Goal: Task Accomplishment & Management: Use online tool/utility

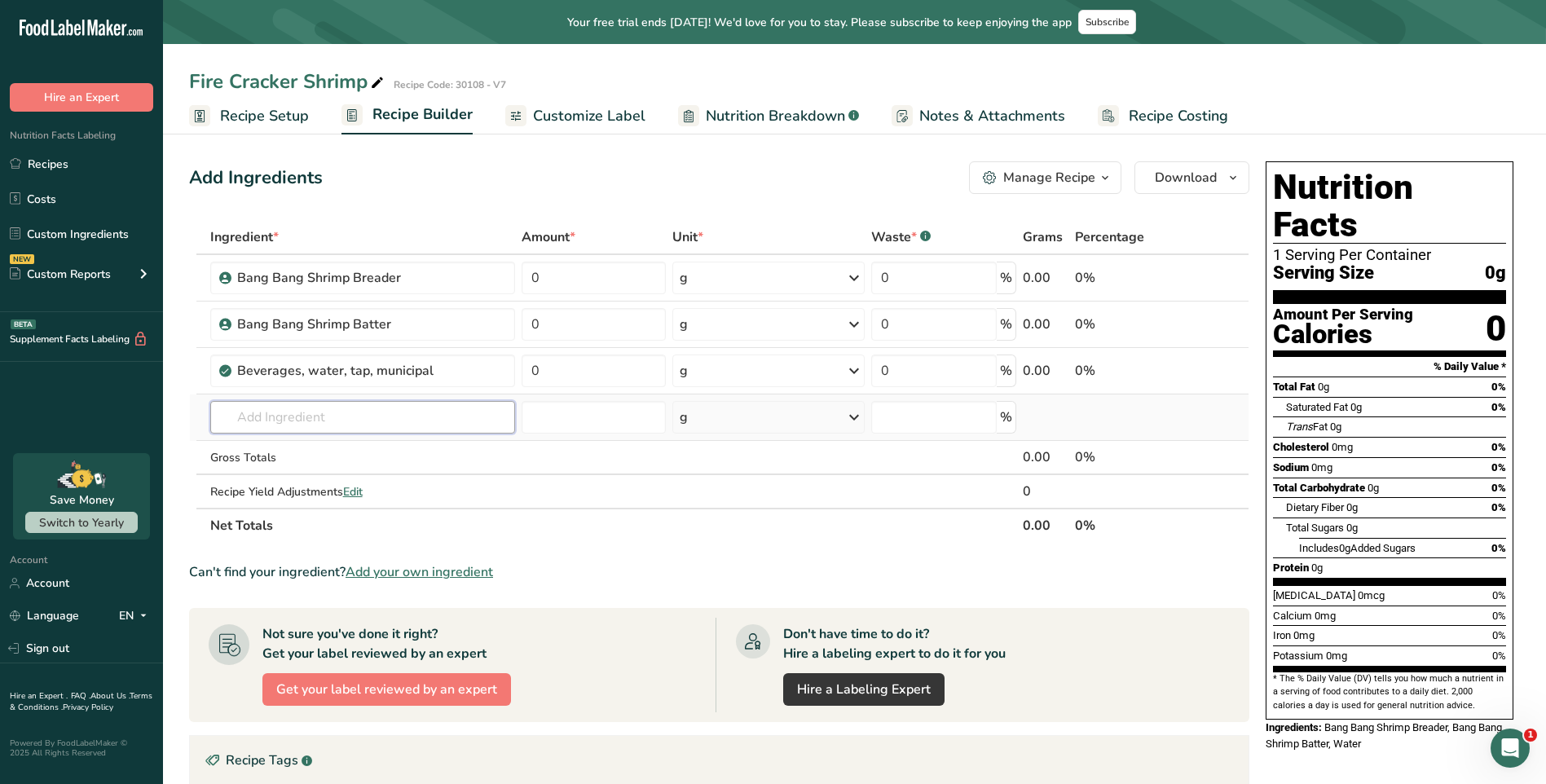
click at [397, 410] on input "text" at bounding box center [362, 417] width 305 height 32
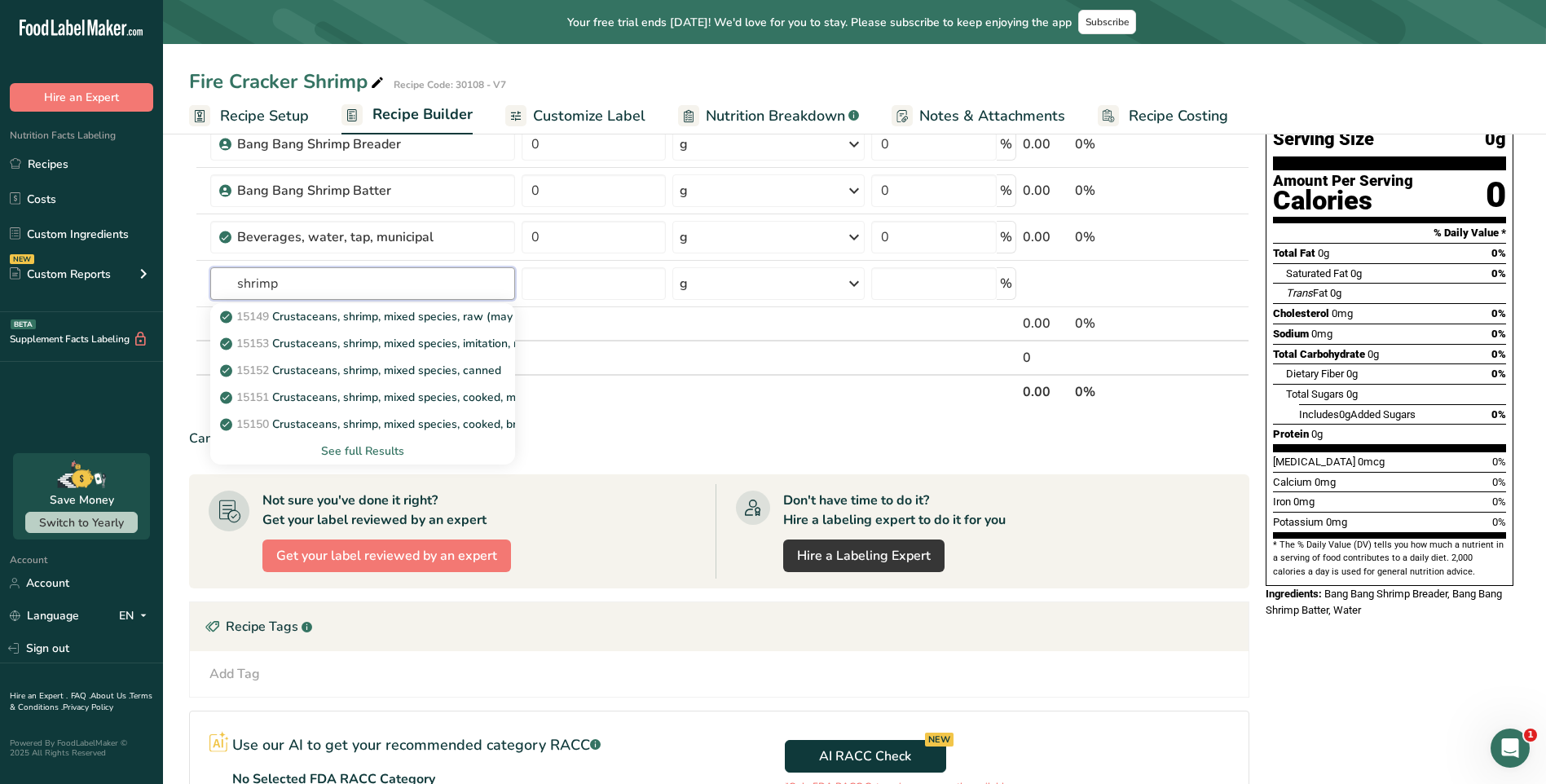
scroll to position [163, 0]
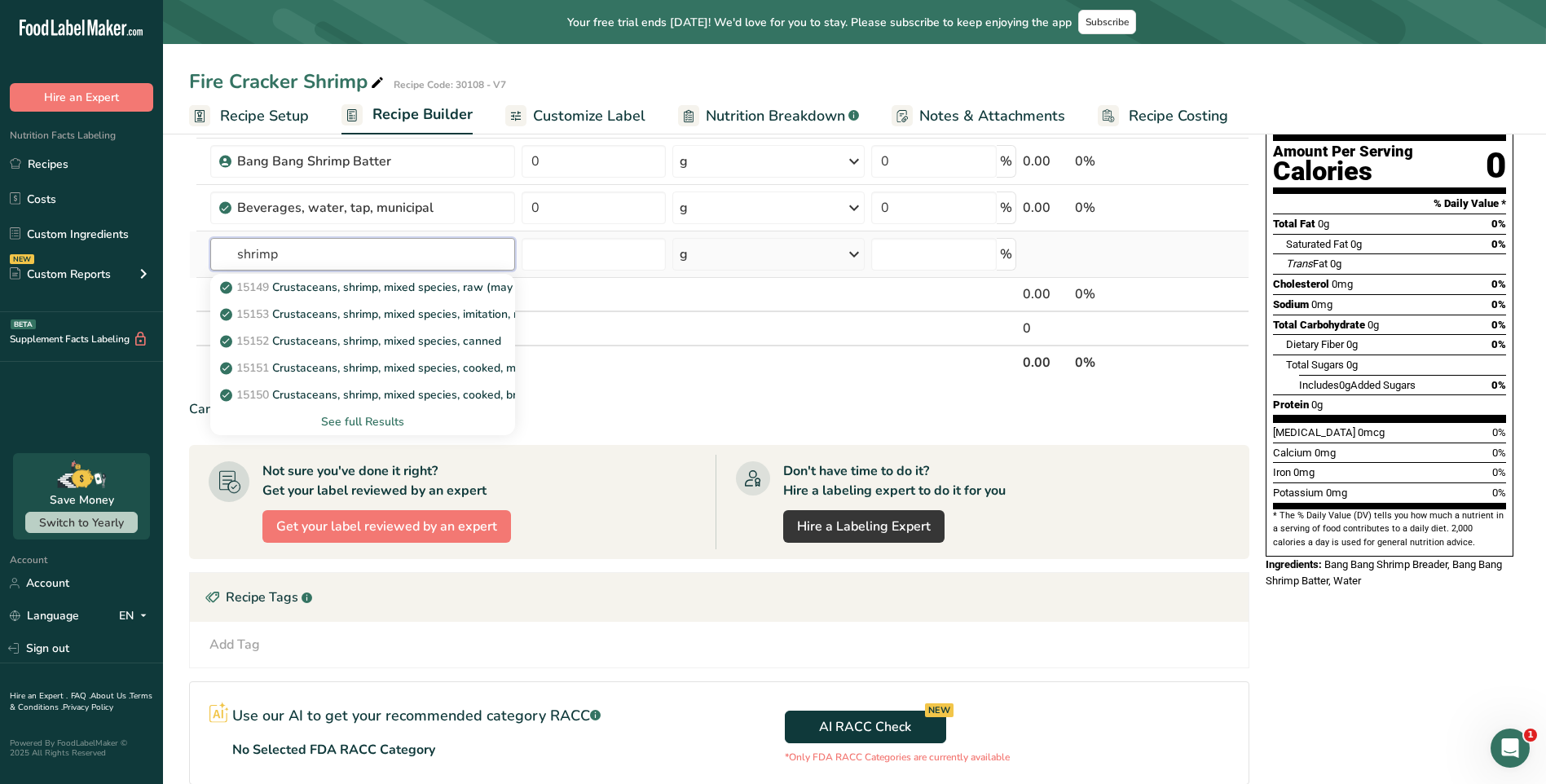
type input "shrimp"
click at [389, 432] on div "See full Results" at bounding box center [362, 422] width 305 height 27
click at [389, 427] on div "See full Results" at bounding box center [363, 422] width 279 height 17
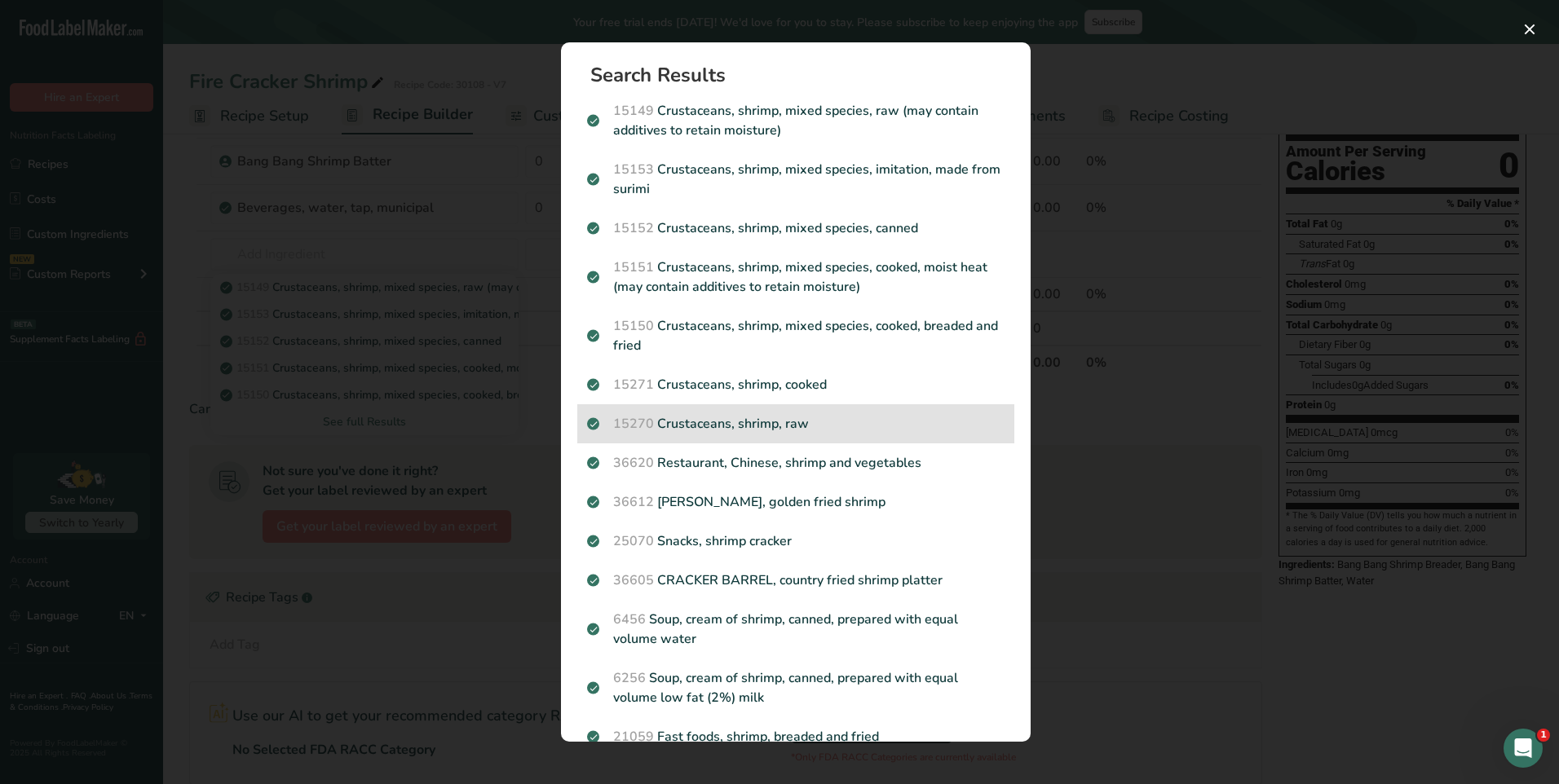
click at [819, 427] on p "15270 Crustaceans, shrimp, raw" at bounding box center [796, 424] width 418 height 20
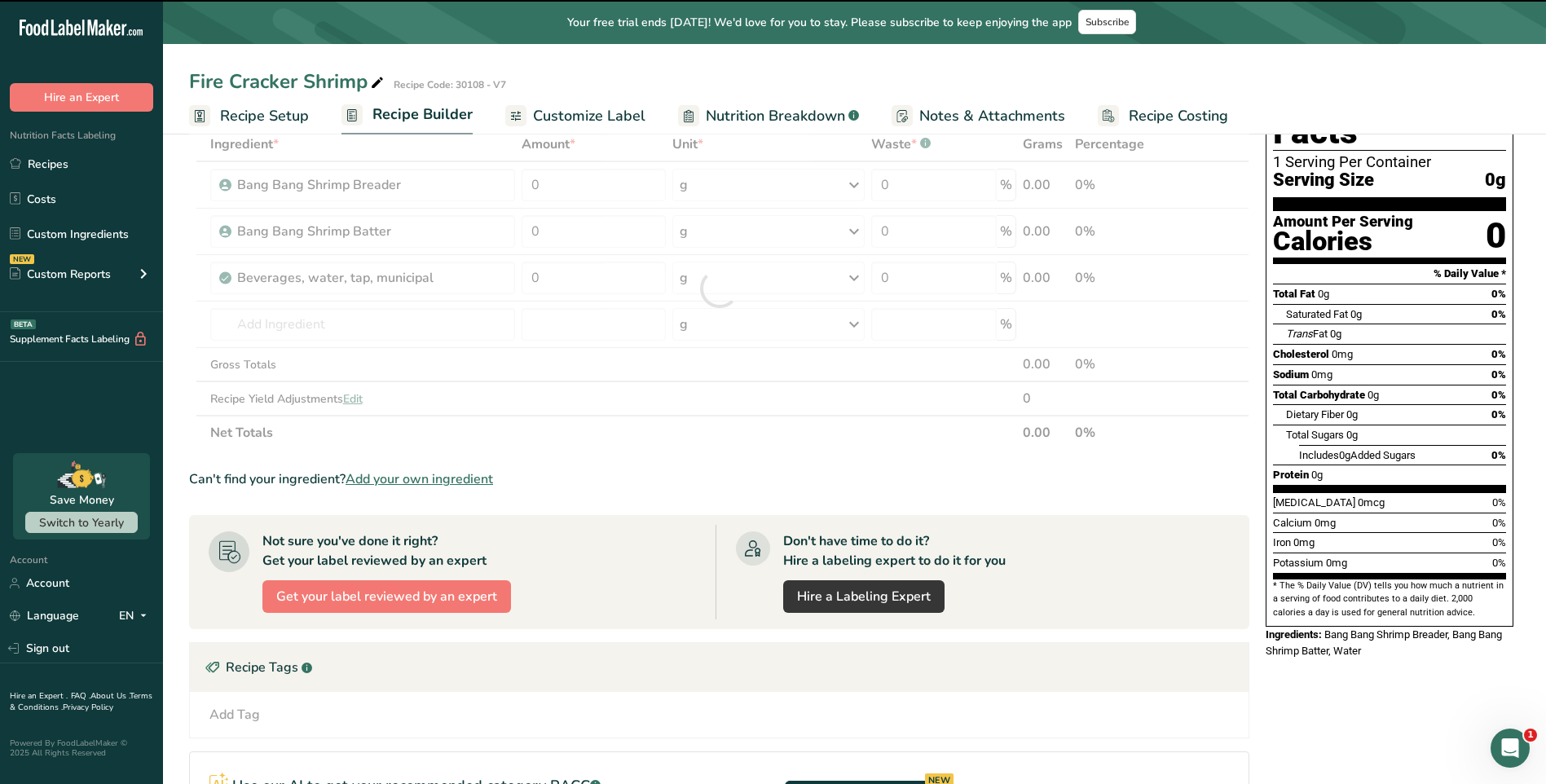
scroll to position [0, 0]
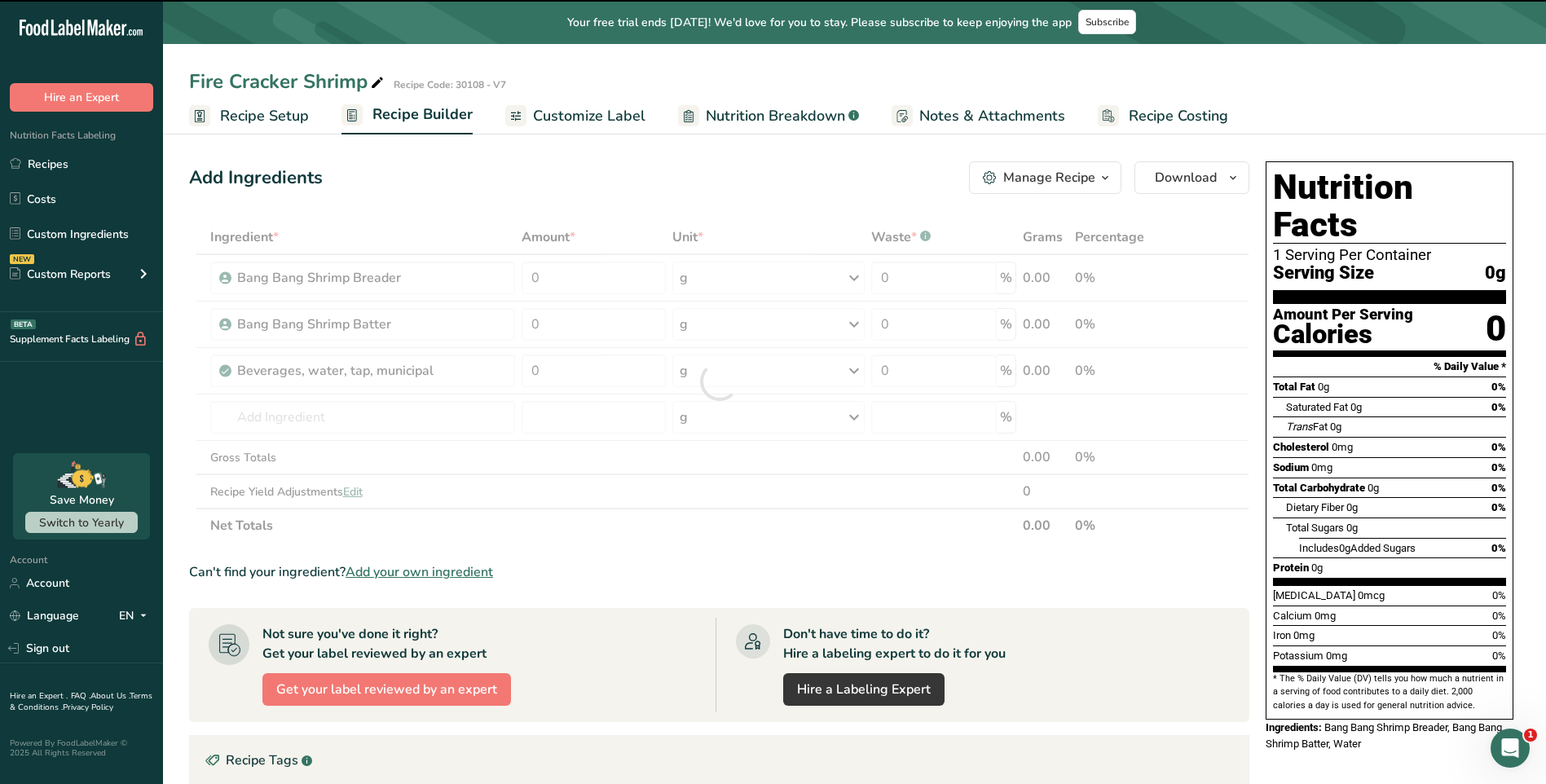
type input "0"
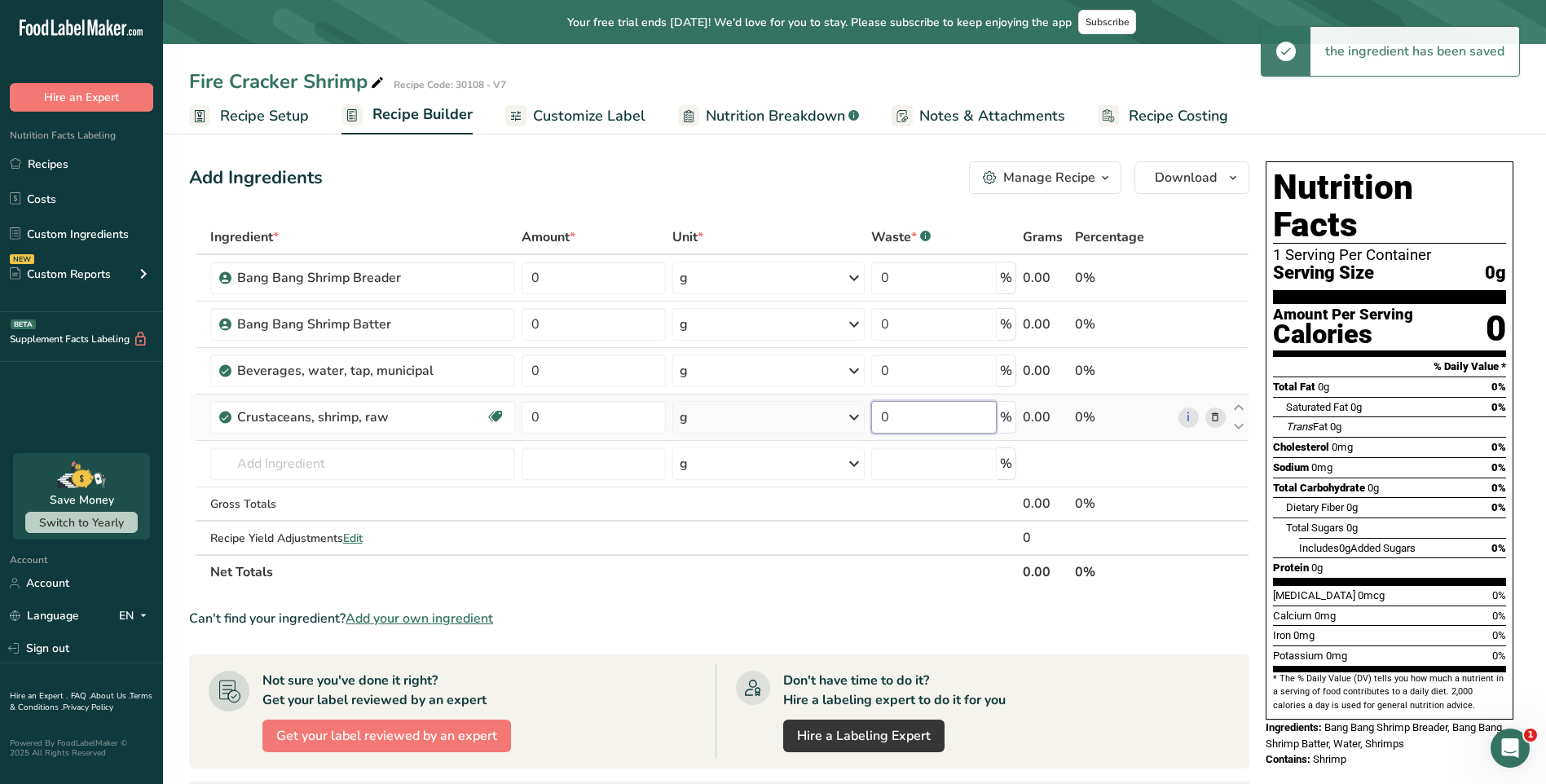
click at [981, 418] on input "0" at bounding box center [934, 417] width 125 height 32
drag, startPoint x: 953, startPoint y: 419, endPoint x: 934, endPoint y: 421, distance: 19.1
click at [934, 421] on input "0" at bounding box center [934, 417] width 125 height 32
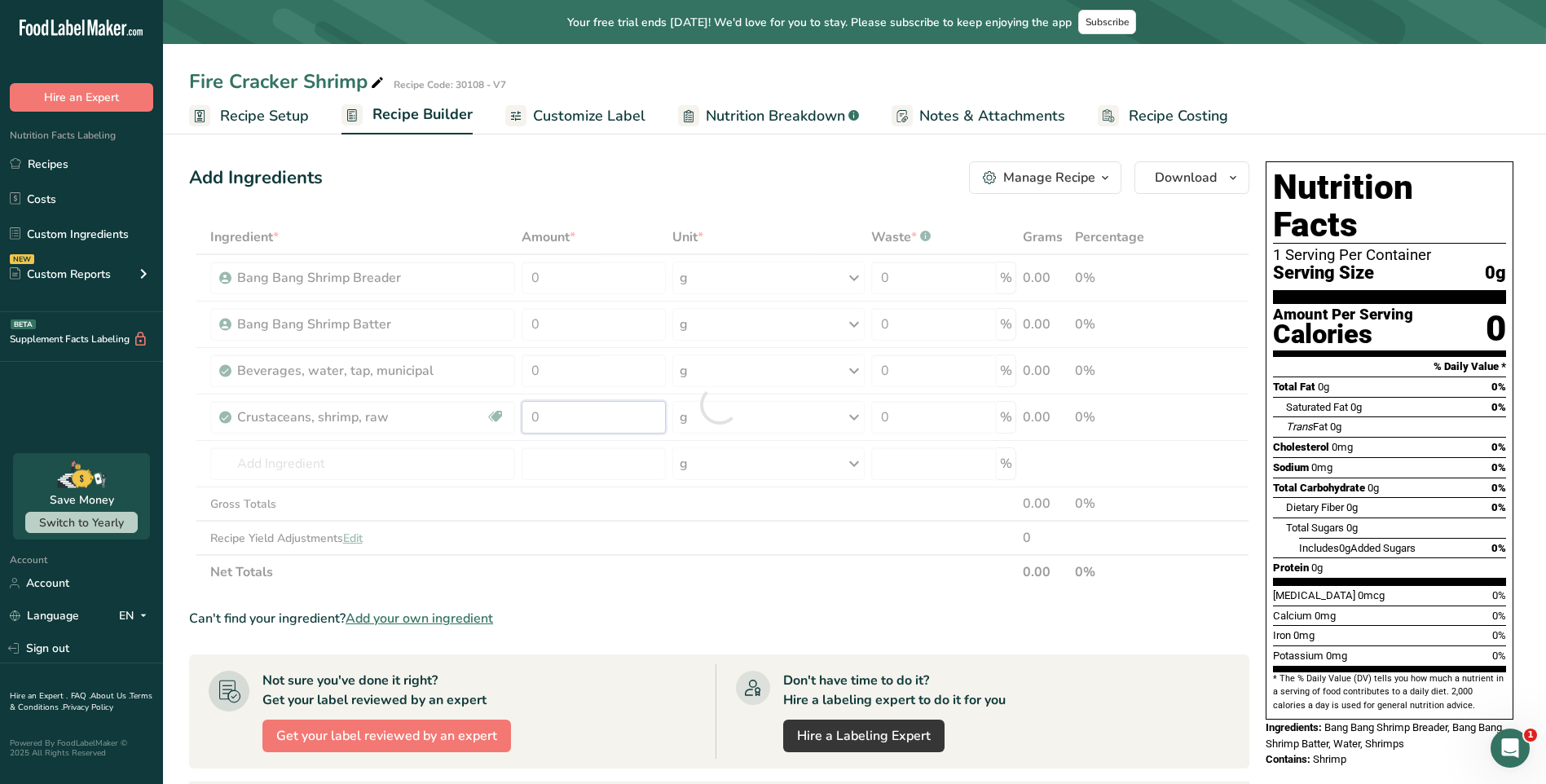
drag, startPoint x: 631, startPoint y: 413, endPoint x: 480, endPoint y: 409, distance: 151.1
click at [480, 409] on div "Ingredient * Amount * Unit * Waste * .a-a{fill:#347362;}.b-a{fill:#fff;} Grams …" at bounding box center [719, 404] width 1061 height 369
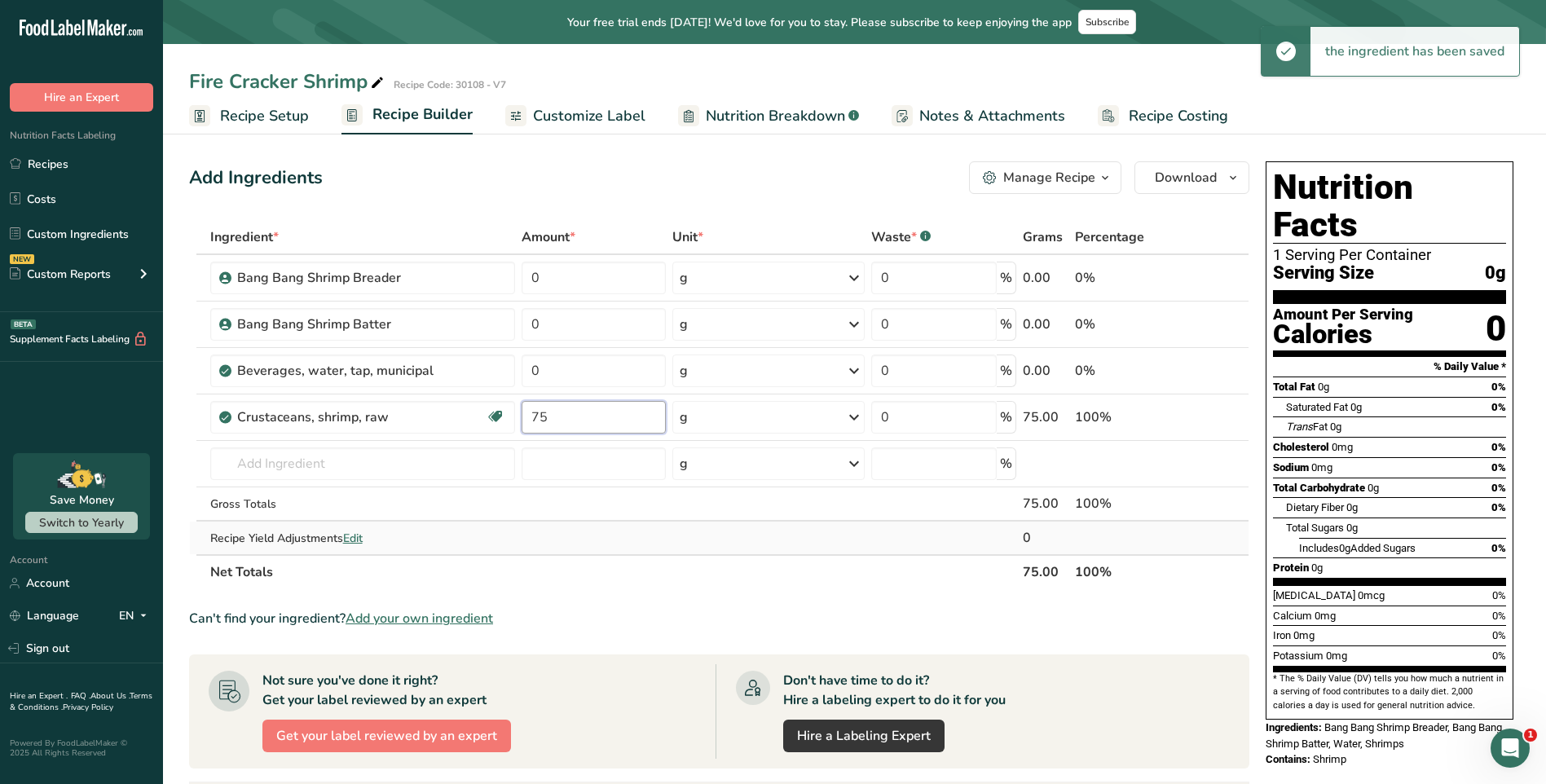
type input "75"
click at [570, 536] on div "Ingredient * Amount * Unit * Waste * .a-a{fill:#347362;}.b-a{fill:#fff;} Grams …" at bounding box center [719, 404] width 1061 height 369
click at [1232, 408] on icon at bounding box center [1239, 408] width 20 height 12
type input "75"
type input "0"
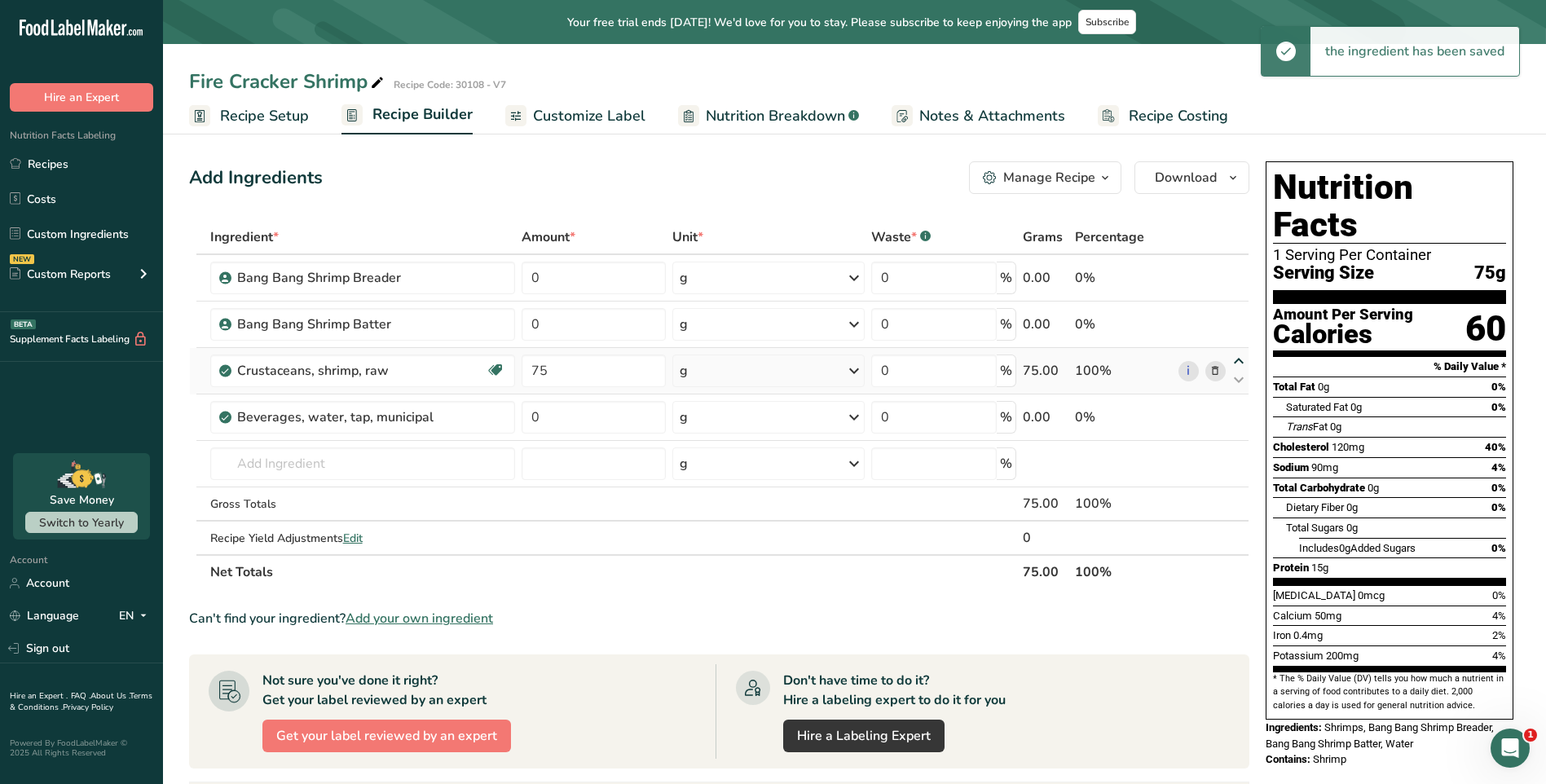
click at [1238, 360] on icon at bounding box center [1239, 361] width 20 height 12
type input "75"
type input "0"
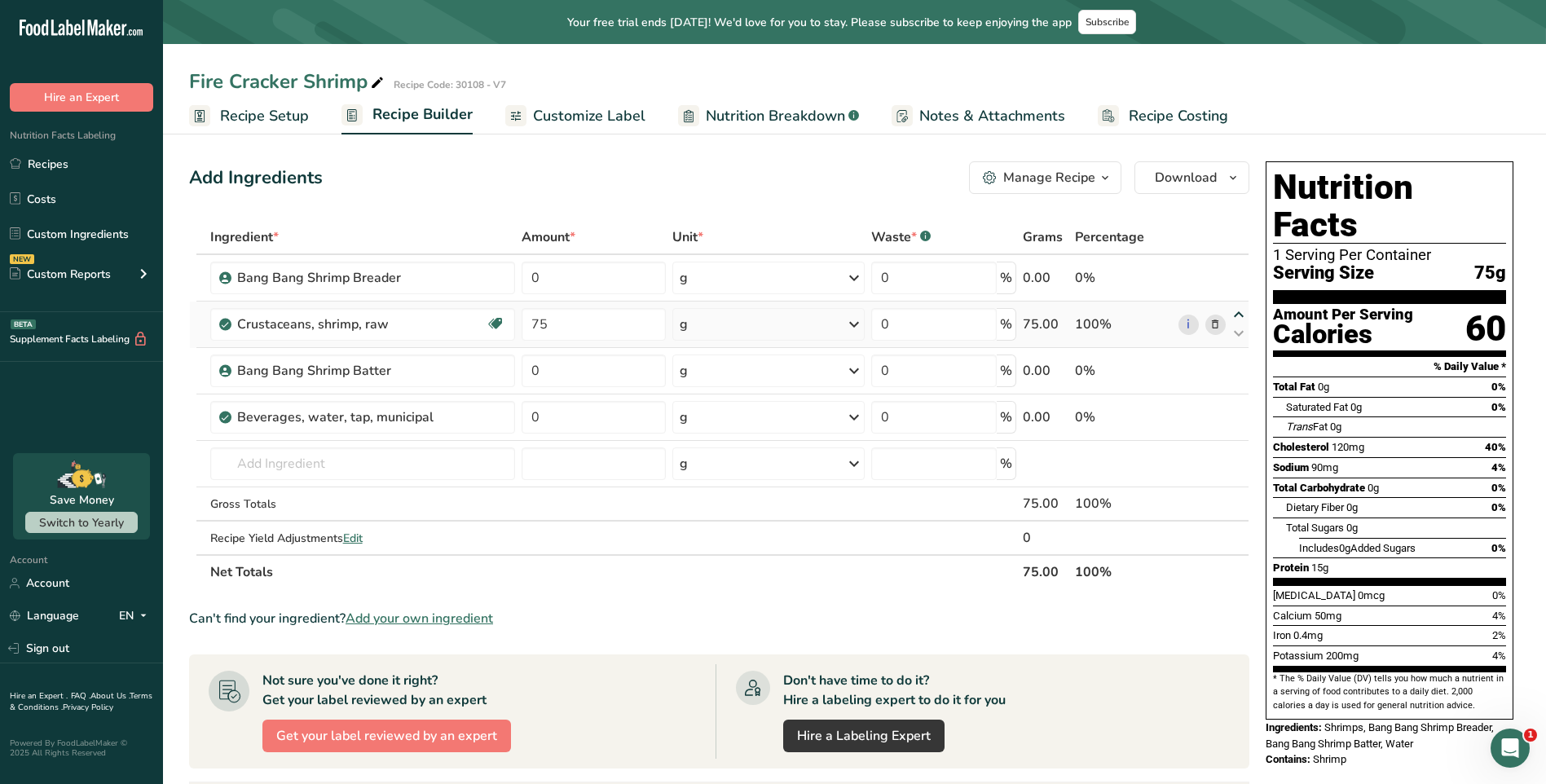
click at [1234, 314] on icon at bounding box center [1239, 314] width 20 height 12
type input "75"
click at [1241, 336] on icon at bounding box center [1239, 333] width 20 height 12
click at [1235, 375] on icon at bounding box center [1239, 380] width 20 height 12
drag, startPoint x: 605, startPoint y: 329, endPoint x: 539, endPoint y: 333, distance: 66.1
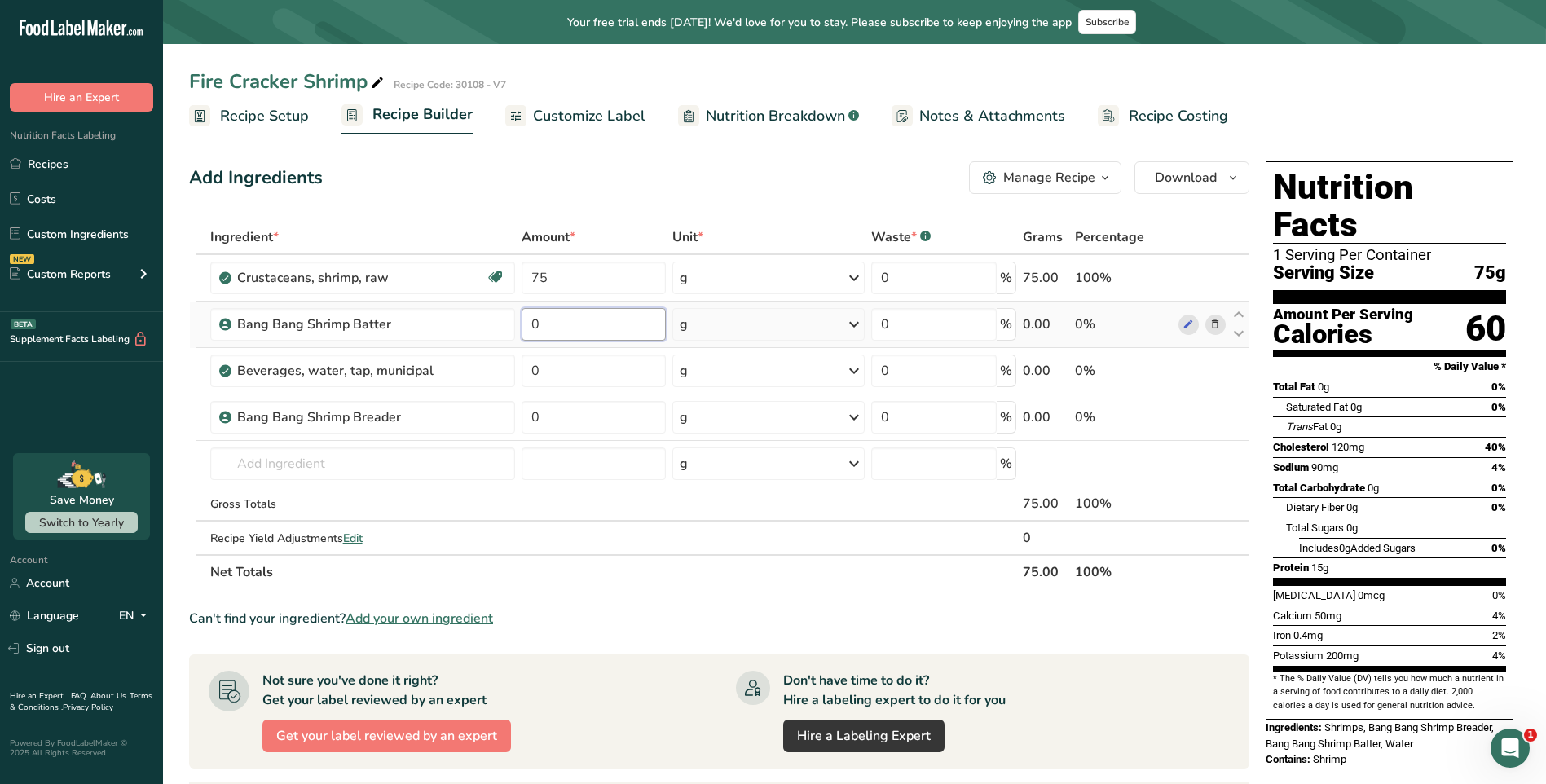
click at [539, 333] on input "0" at bounding box center [593, 324] width 144 height 32
drag, startPoint x: 580, startPoint y: 325, endPoint x: 499, endPoint y: 328, distance: 81.1
click at [499, 328] on tr "Bang Bang Shrimp Batter 0 g Weight Units g kg mg See more Volume Units l Volume…" at bounding box center [719, 324] width 1059 height 46
type input "2"
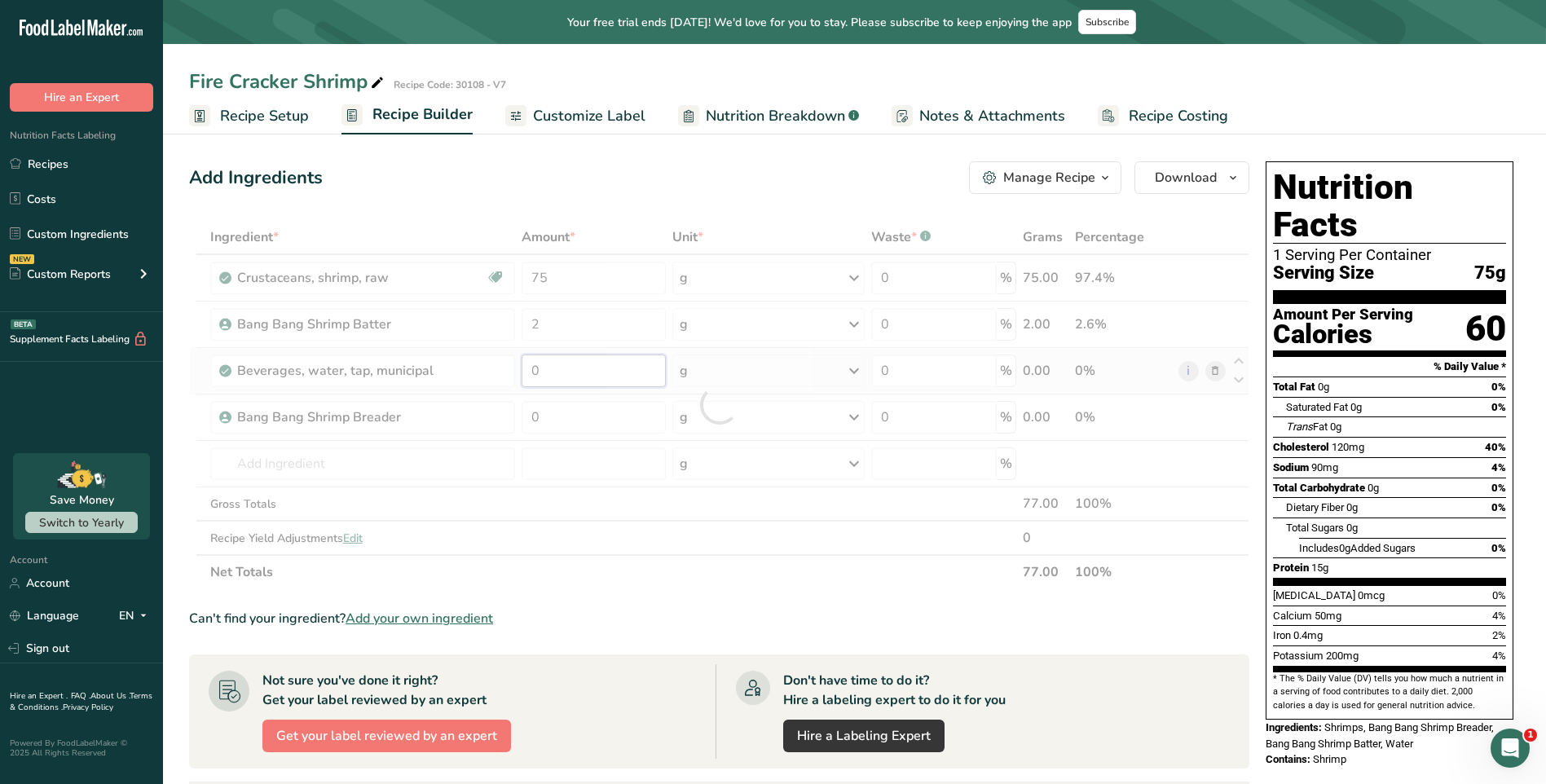
click at [517, 360] on div "Ingredient * Amount * Unit * Waste * .a-a{fill:#347362;}.b-a{fill:#fff;} Grams …" at bounding box center [719, 404] width 1061 height 369
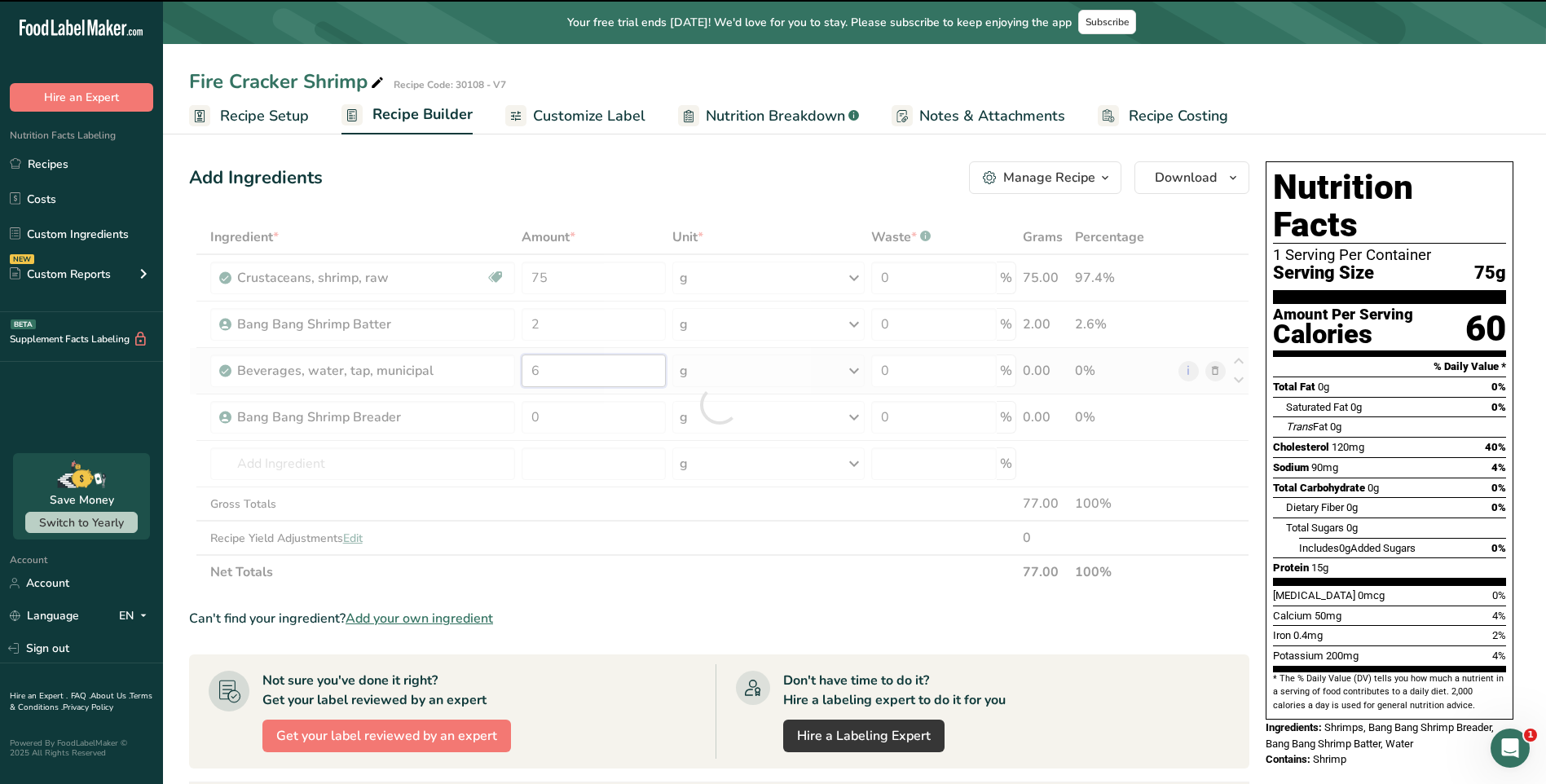
type input "0"
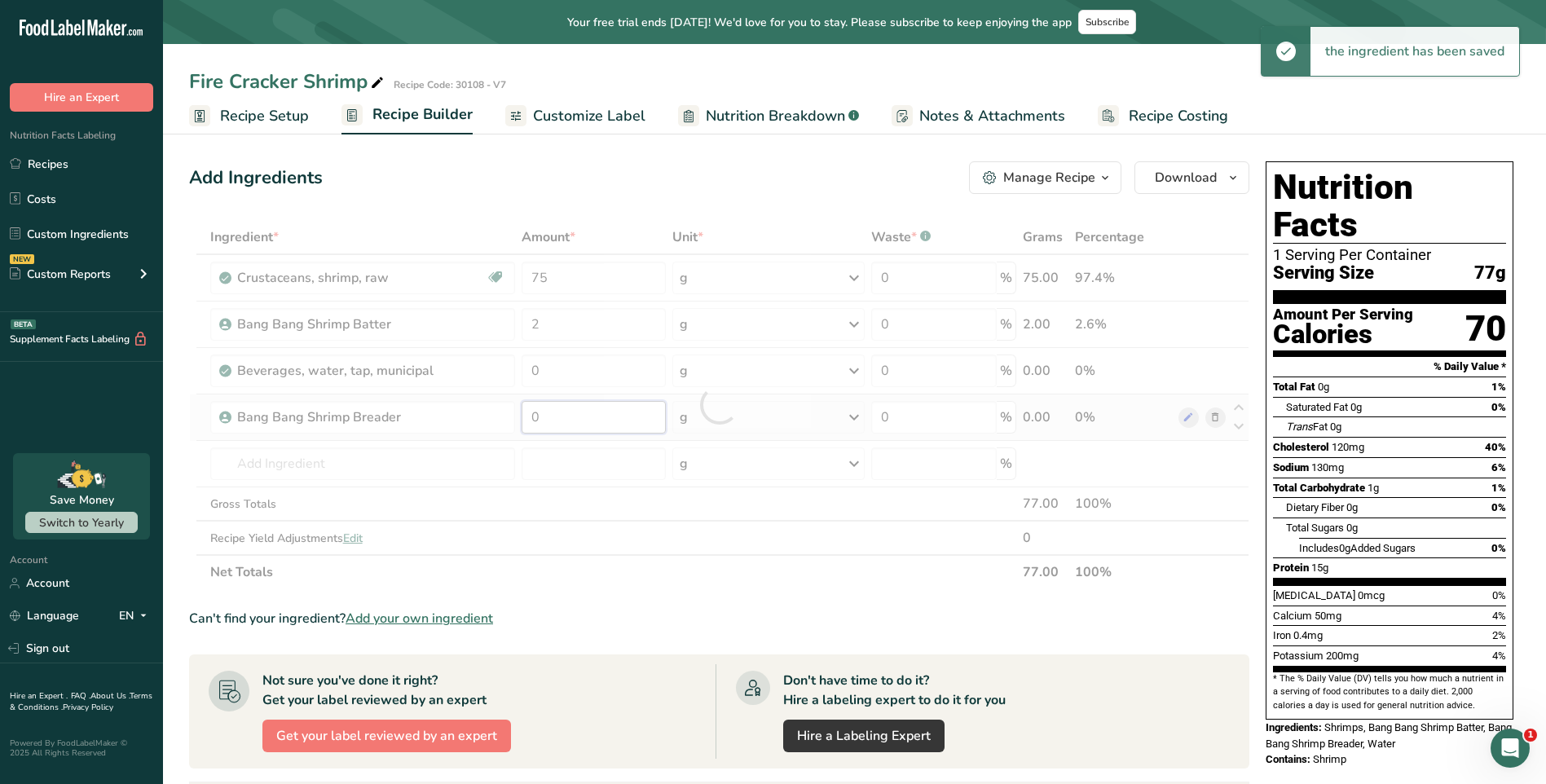
click at [496, 414] on div "Ingredient * Amount * Unit * Waste * .a-a{fill:#347362;}.b-a{fill:#fff;} Grams …" at bounding box center [719, 404] width 1061 height 369
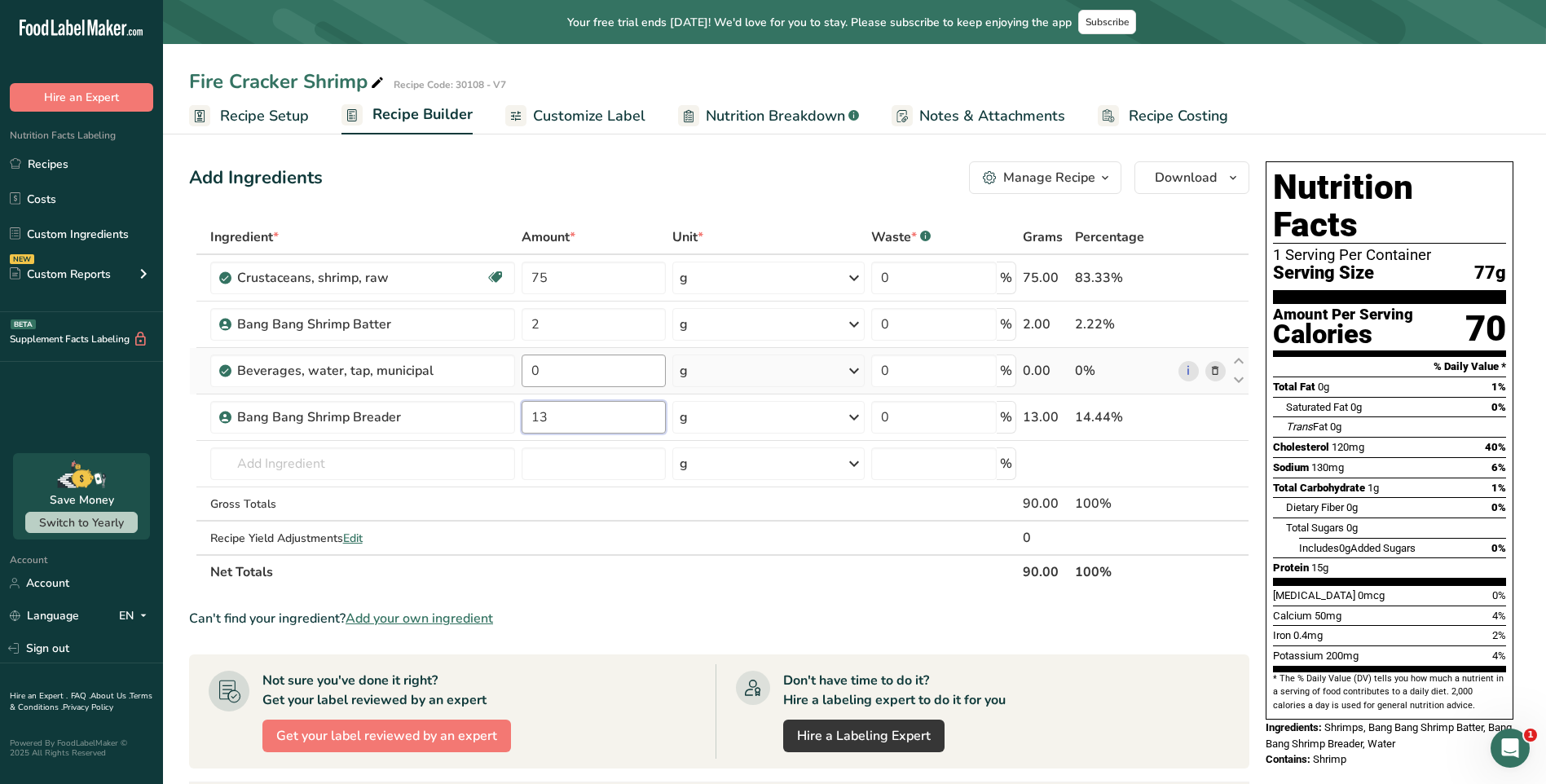
type input "13"
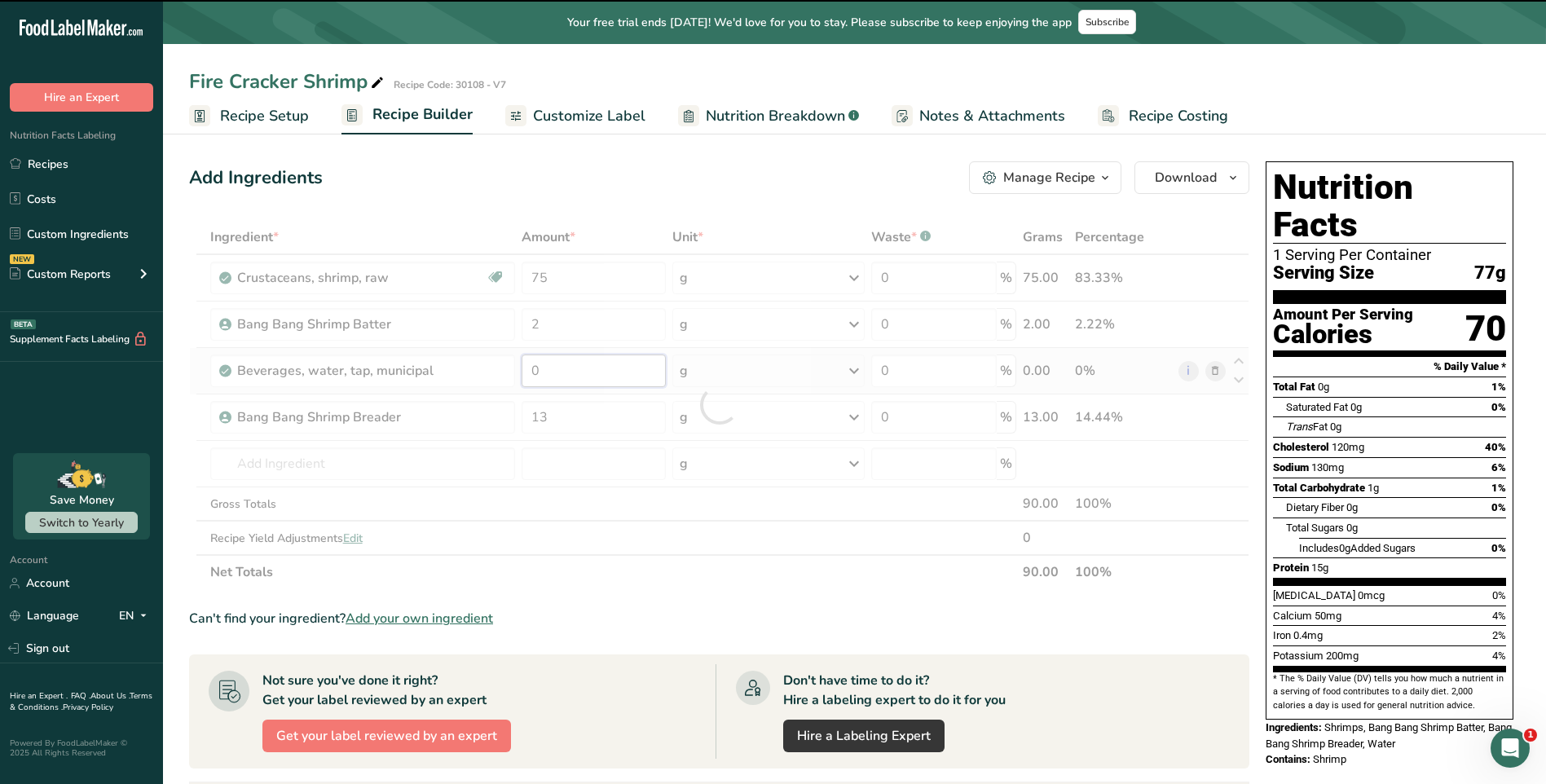
click at [562, 365] on div "Ingredient * Amount * Unit * Waste * .a-a{fill:#347362;}.b-a{fill:#fff;} Grams …" at bounding box center [719, 404] width 1061 height 369
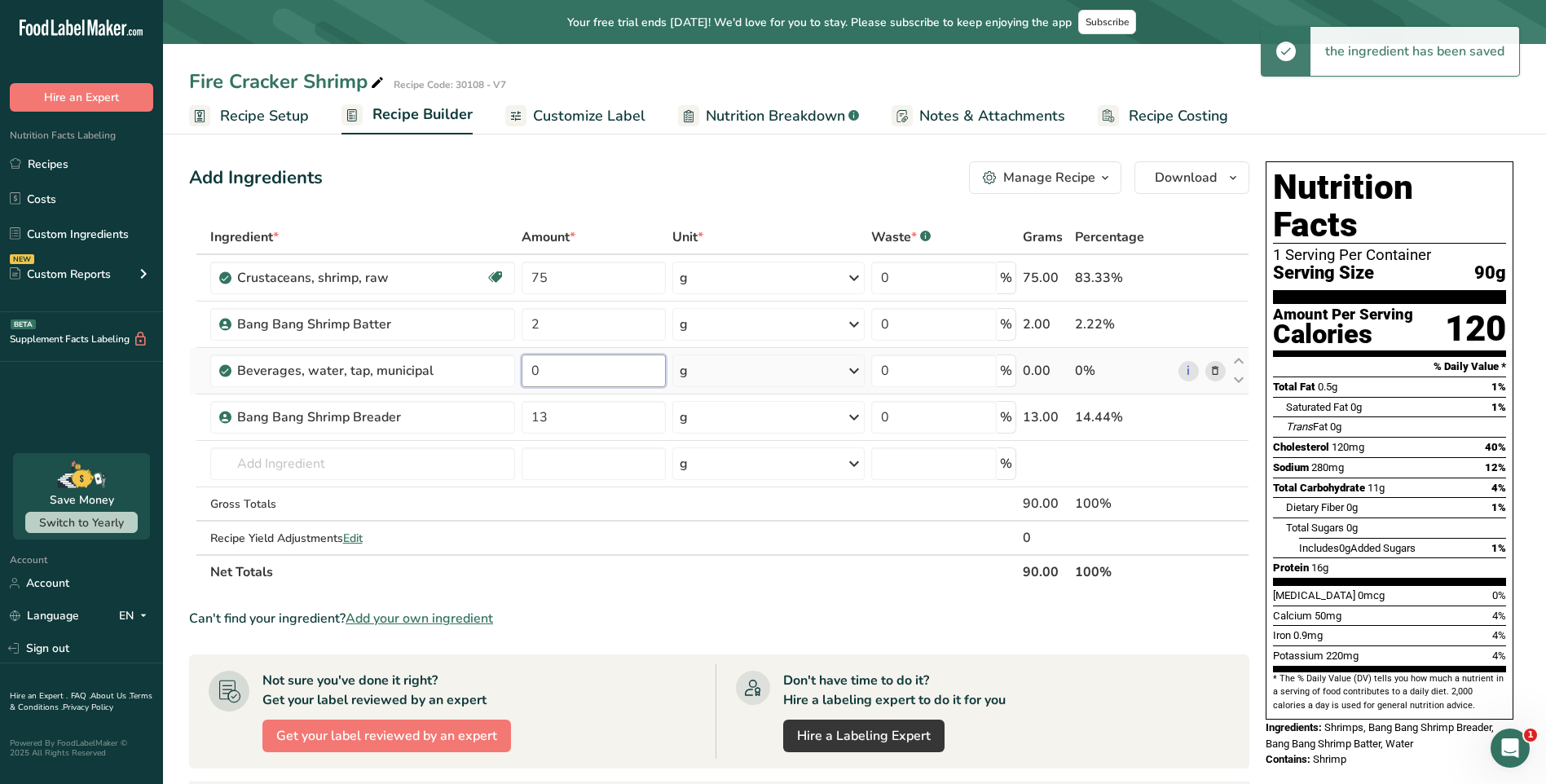
drag, startPoint x: 559, startPoint y: 370, endPoint x: 526, endPoint y: 372, distance: 33.1
click at [526, 372] on input "0" at bounding box center [593, 371] width 144 height 32
type input "6"
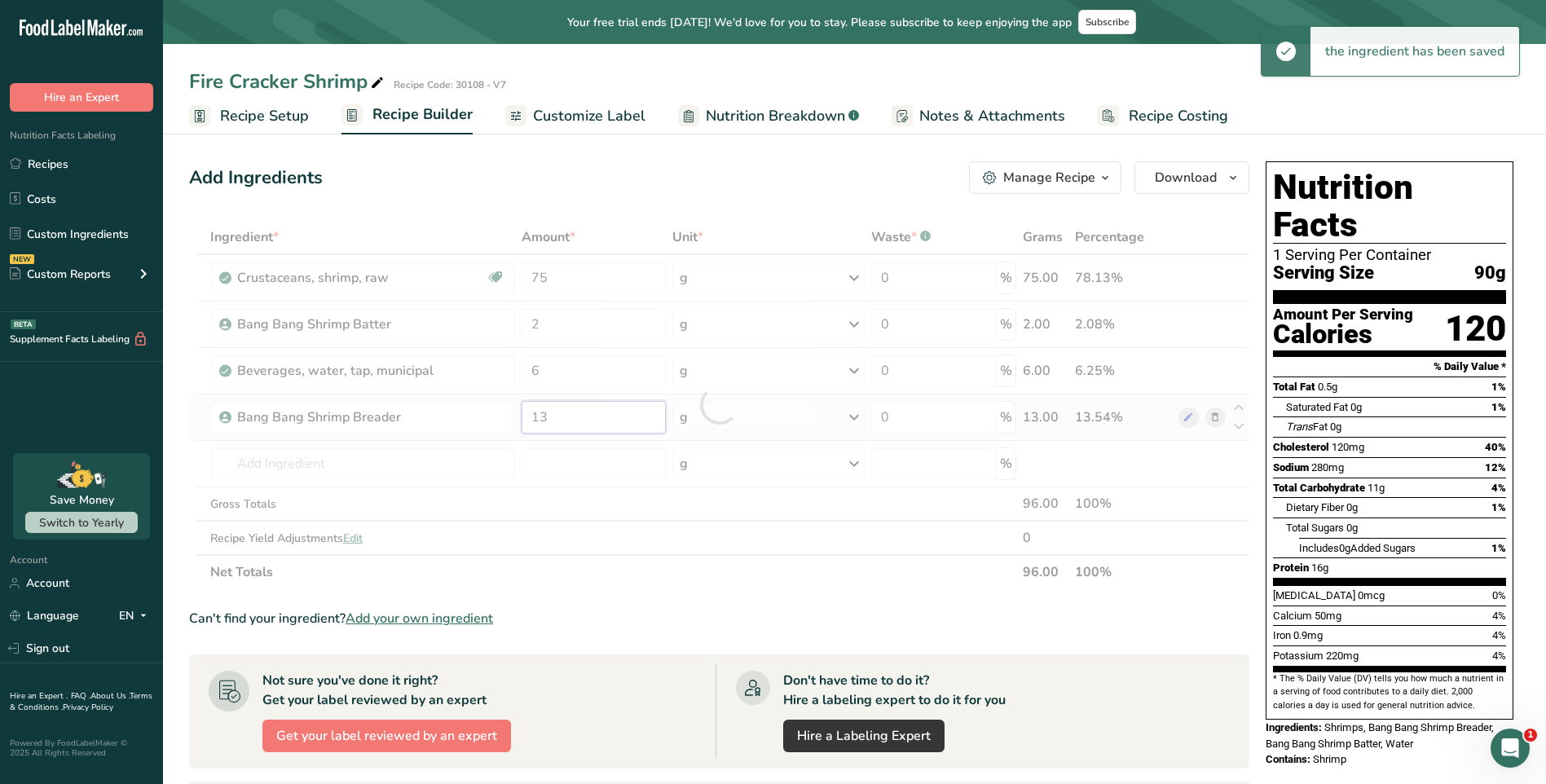
click at [574, 414] on div "Ingredient * Amount * Unit * Waste * .a-a{fill:#347362;}.b-a{fill:#fff;} Grams …" at bounding box center [719, 404] width 1061 height 369
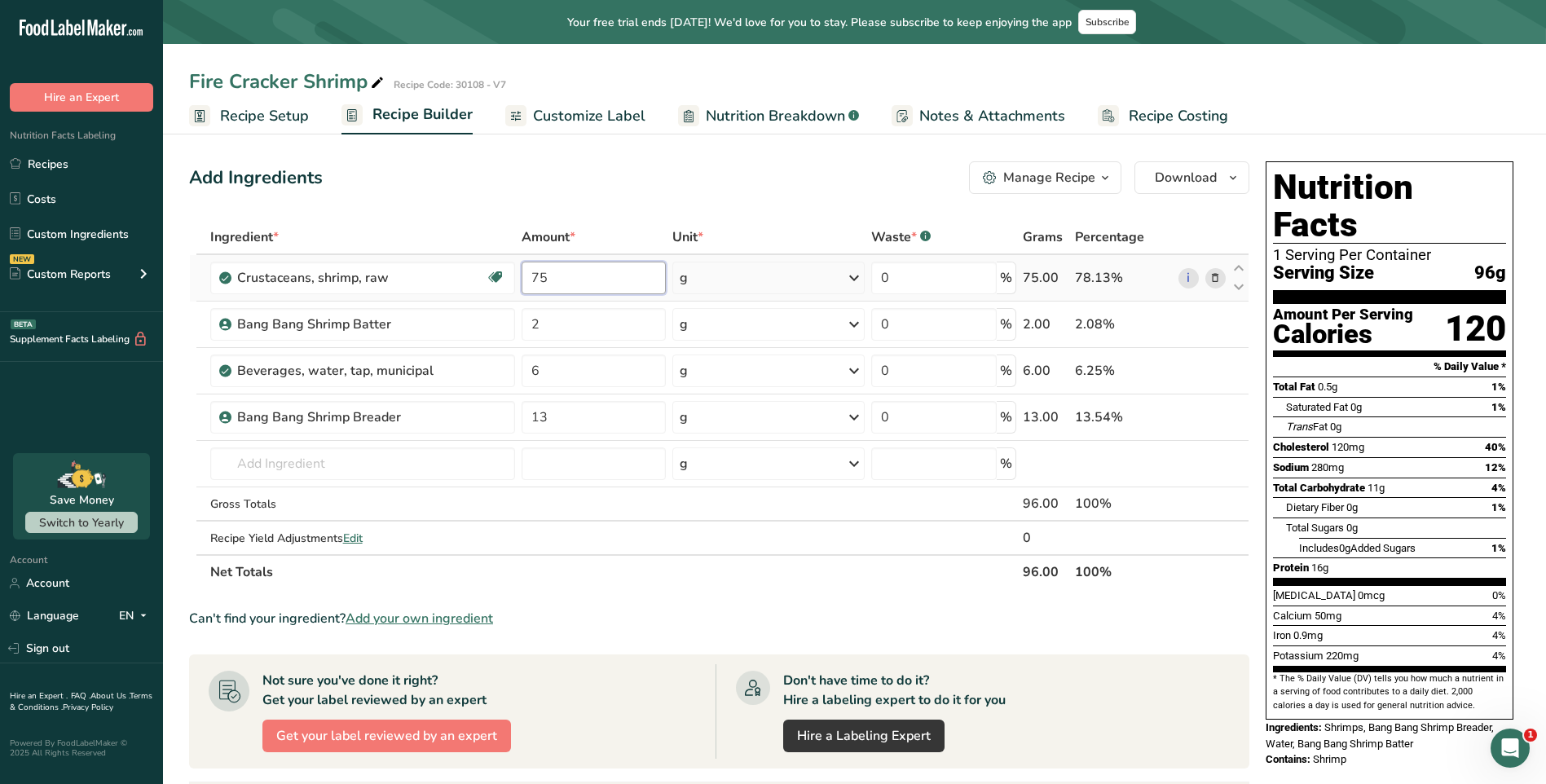
click at [528, 286] on div "Ingredient * Amount * Unit * Waste * .a-a{fill:#347362;}.b-a{fill:#fff;} Grams …" at bounding box center [719, 404] width 1061 height 369
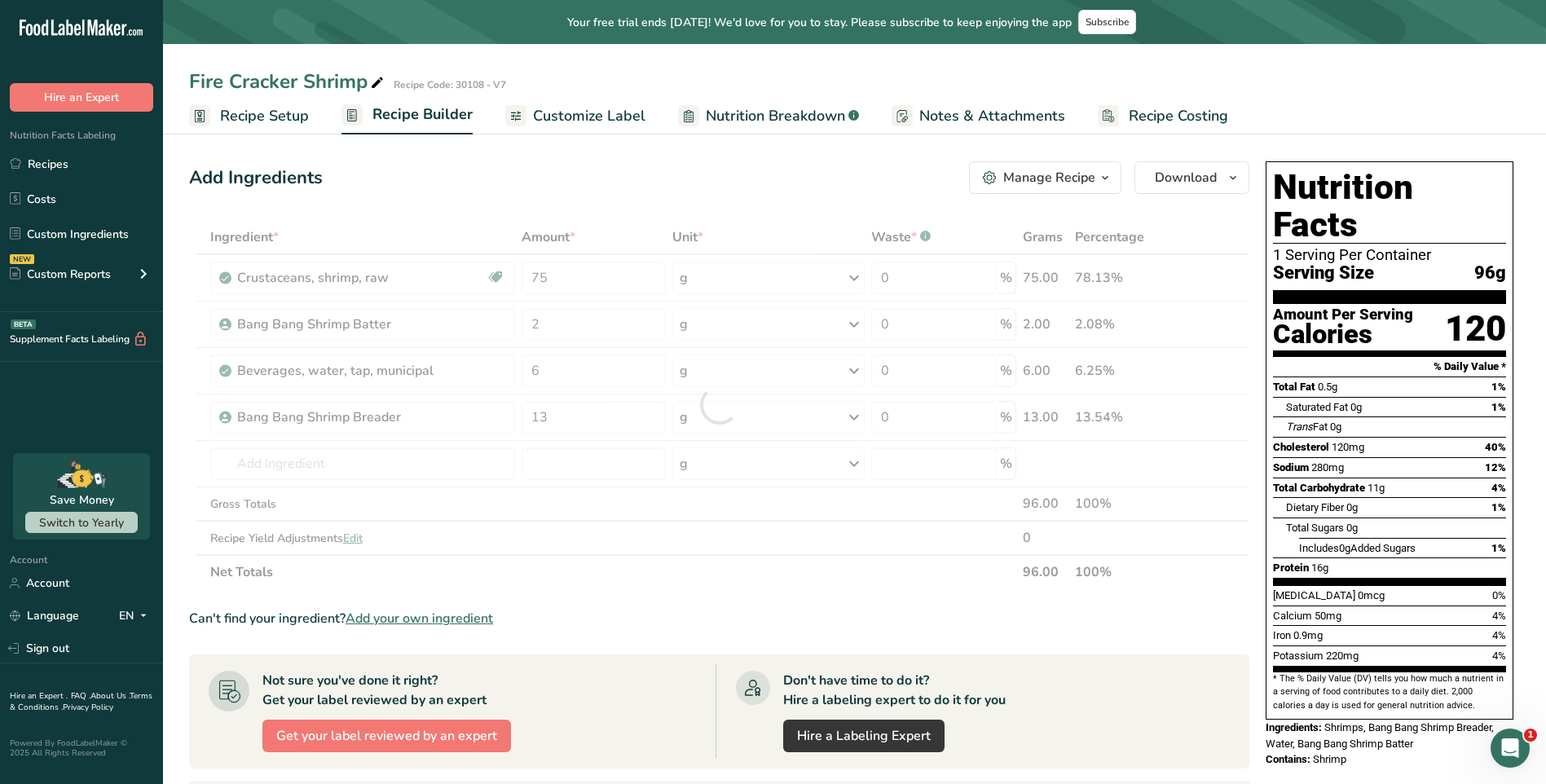
click at [580, 281] on div at bounding box center [719, 404] width 1061 height 369
click at [591, 279] on div at bounding box center [719, 404] width 1061 height 369
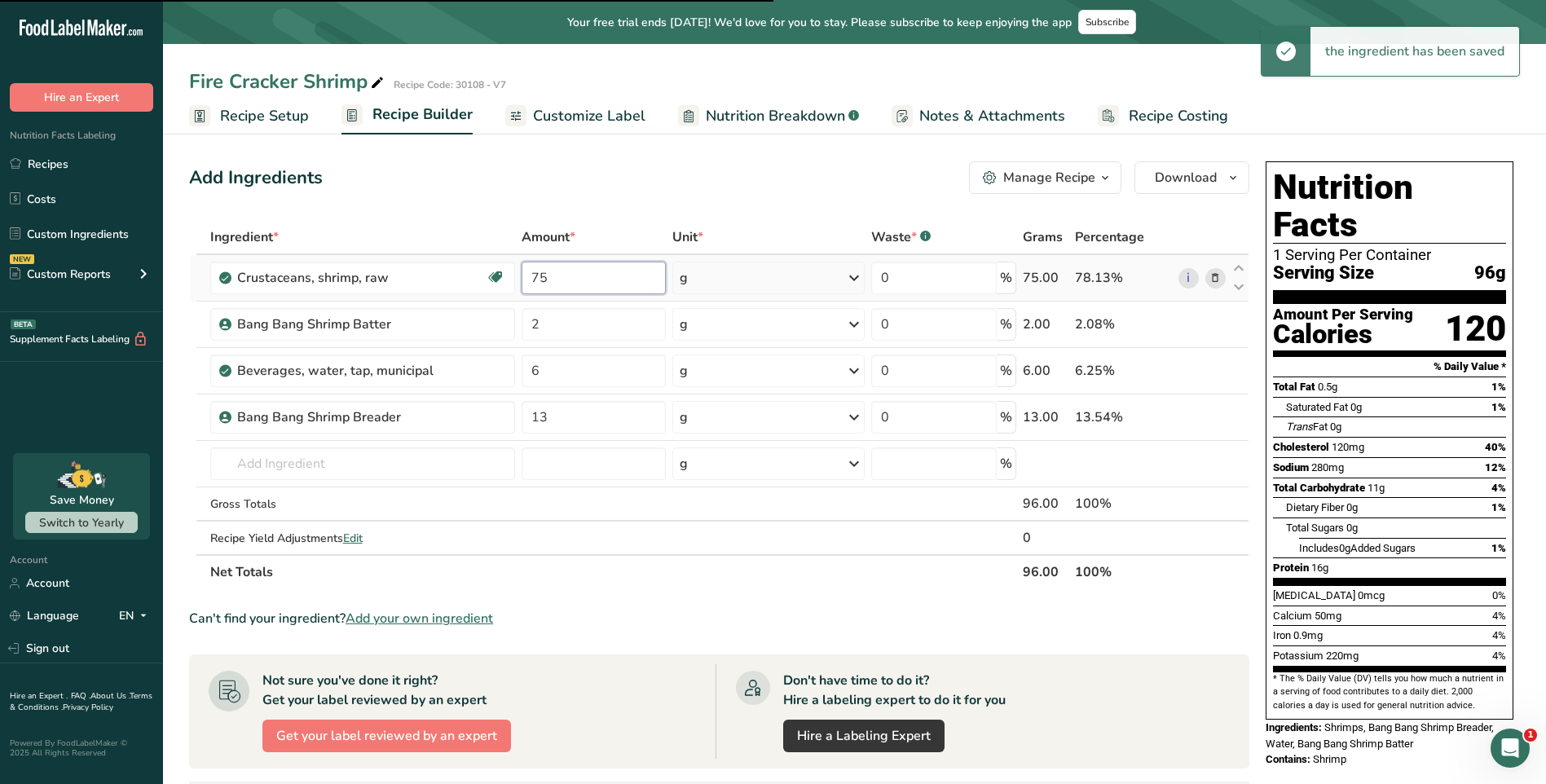
click at [590, 279] on input "75" at bounding box center [593, 277] width 144 height 32
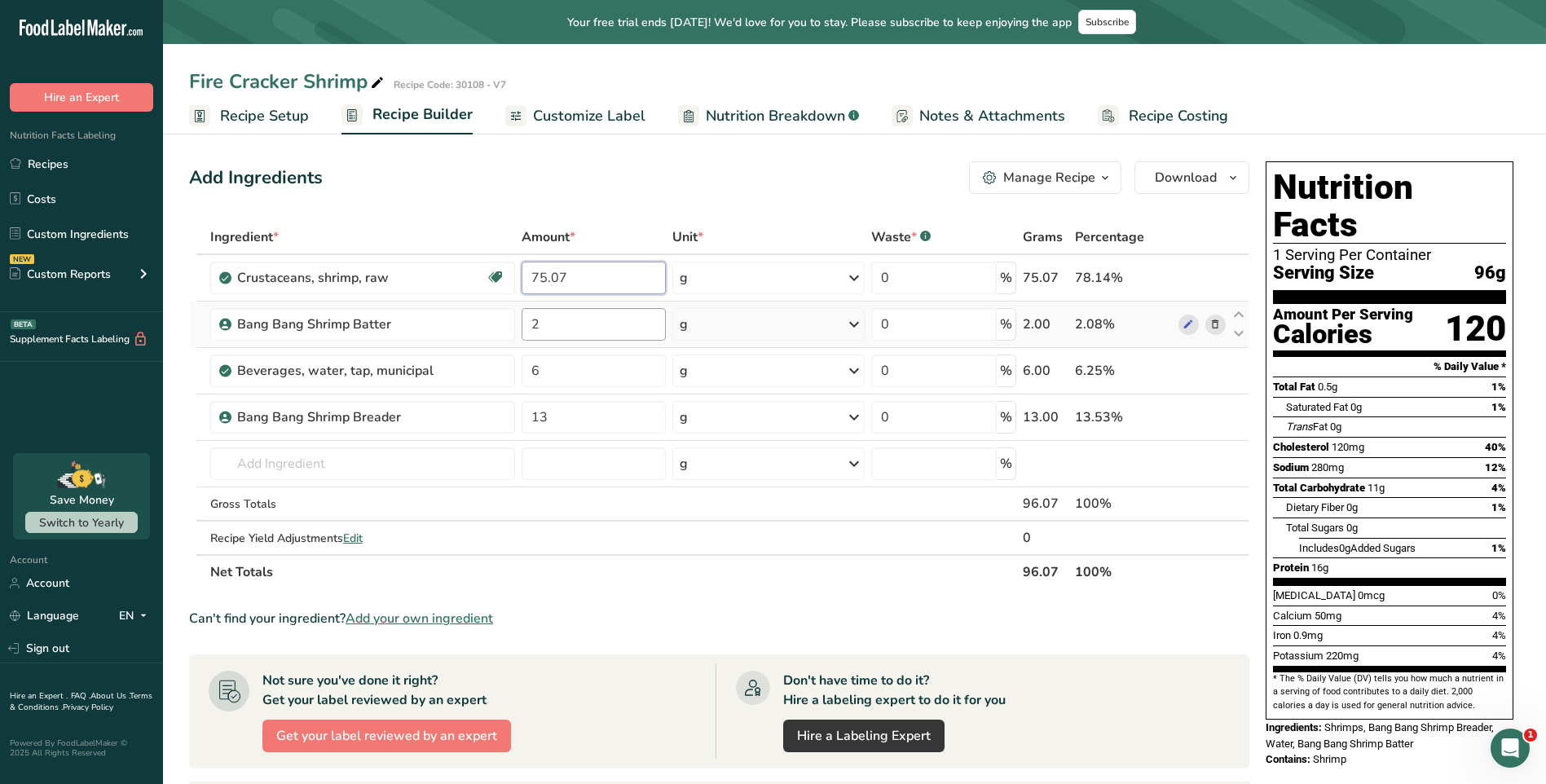
type input "75.07"
click at [597, 328] on div "Ingredient * Amount * Unit * Waste * .a-a{fill:#347362;}.b-a{fill:#fff;} Grams …" at bounding box center [719, 404] width 1061 height 369
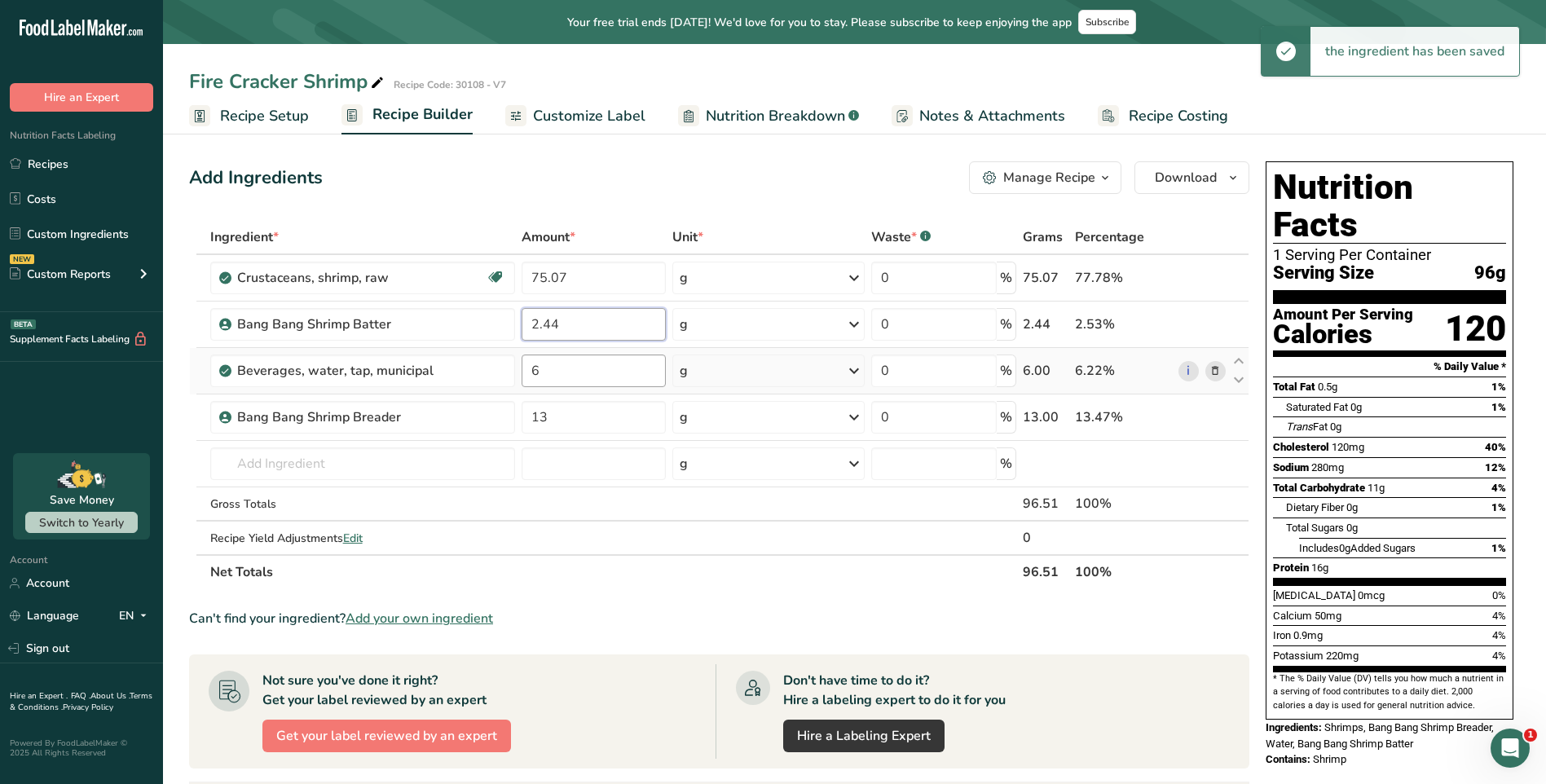
type input "2.44"
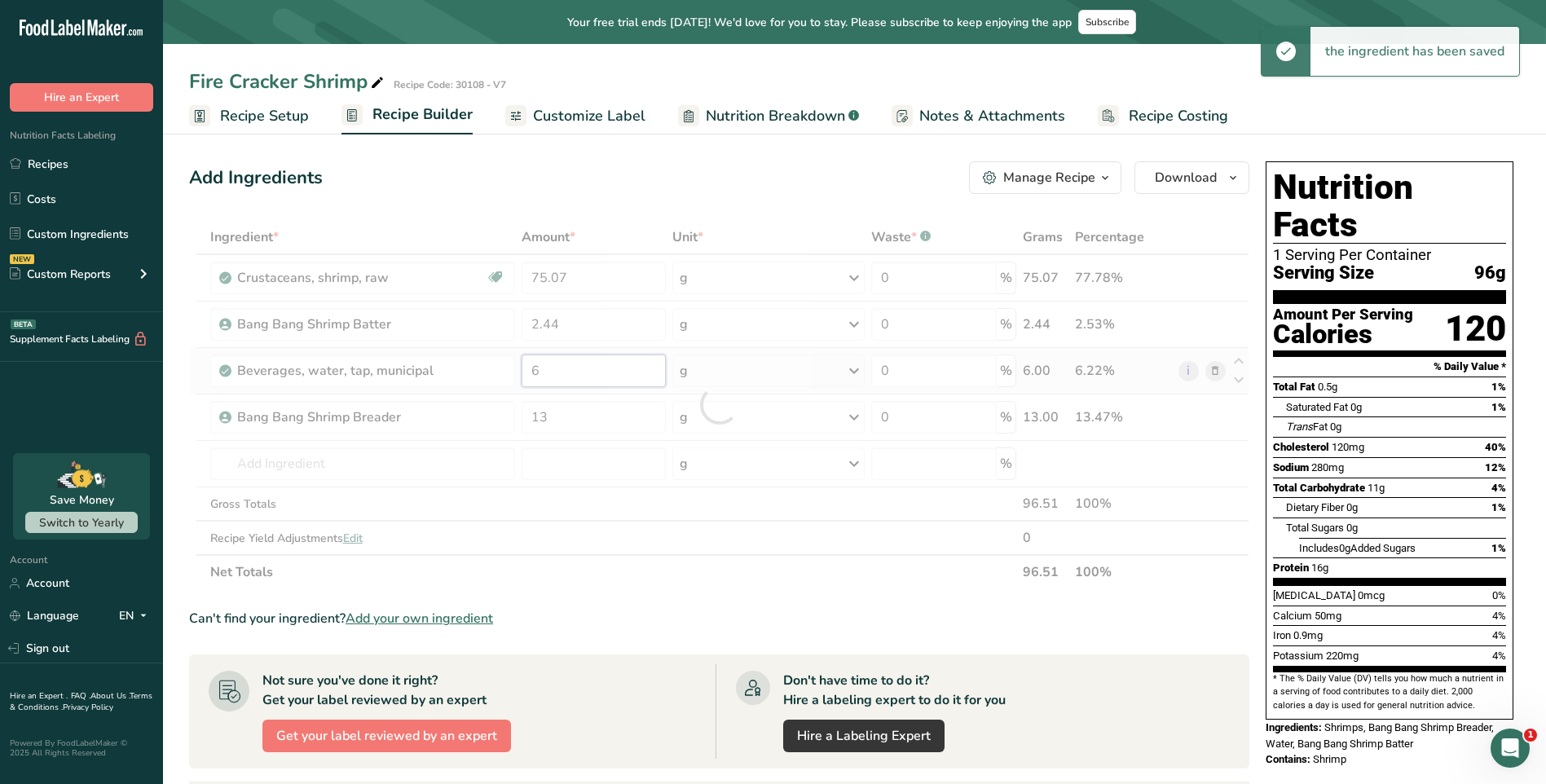
click at [589, 370] on div "Ingredient * Amount * Unit * Waste * .a-a{fill:#347362;}.b-a{fill:#fff;} Grams …" at bounding box center [719, 404] width 1061 height 369
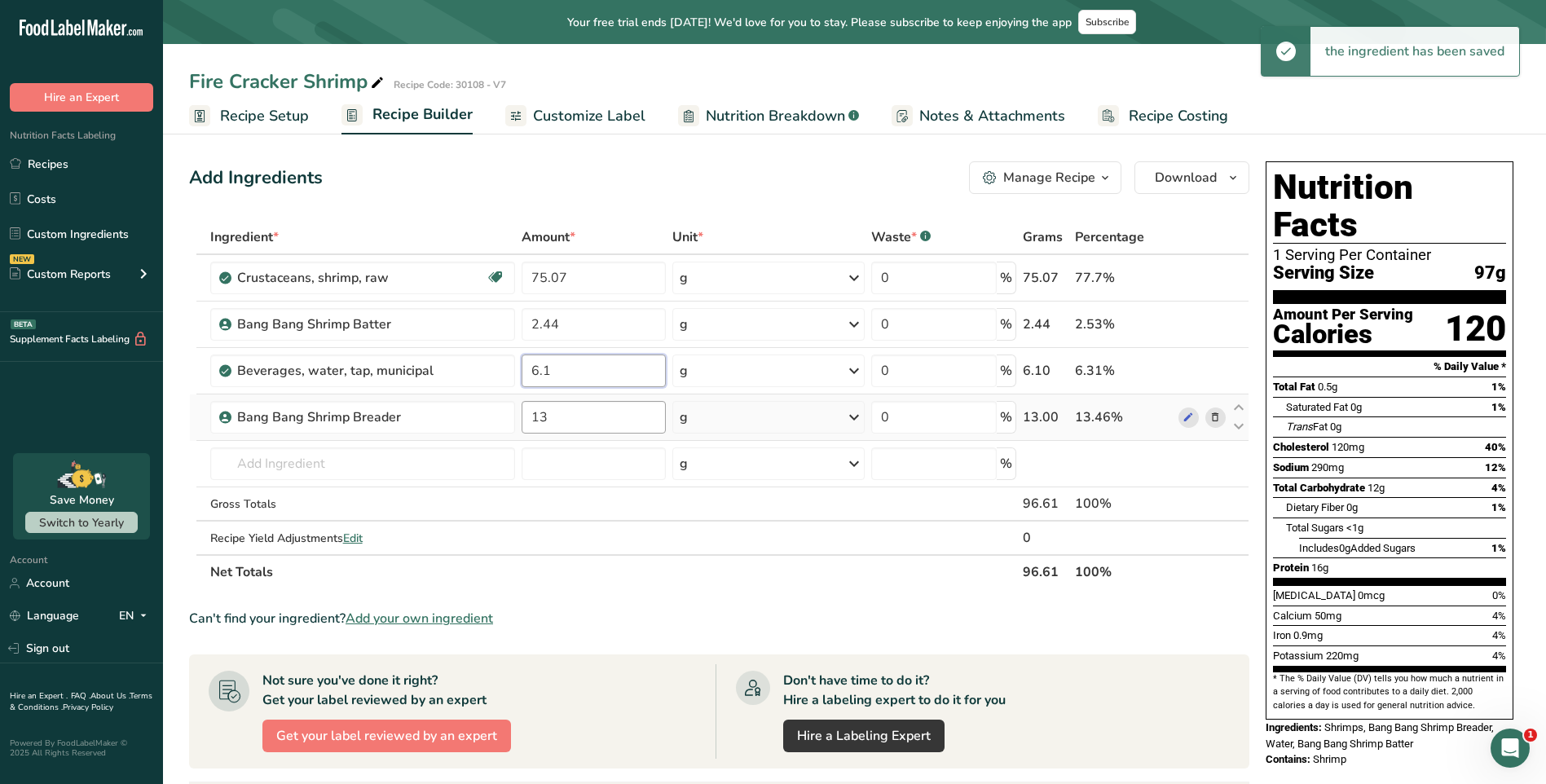
type input "6.1"
click at [585, 412] on div "Ingredient * Amount * Unit * Waste * .a-a{fill:#347362;}.b-a{fill:#fff;} Grams …" at bounding box center [719, 404] width 1061 height 369
type input "13.23"
click at [566, 485] on div "Ingredient * Amount * Unit * Waste * .a-a{fill:#347362;}.b-a{fill:#fff;} Grams …" at bounding box center [719, 404] width 1061 height 369
click at [382, 81] on icon at bounding box center [377, 83] width 15 height 23
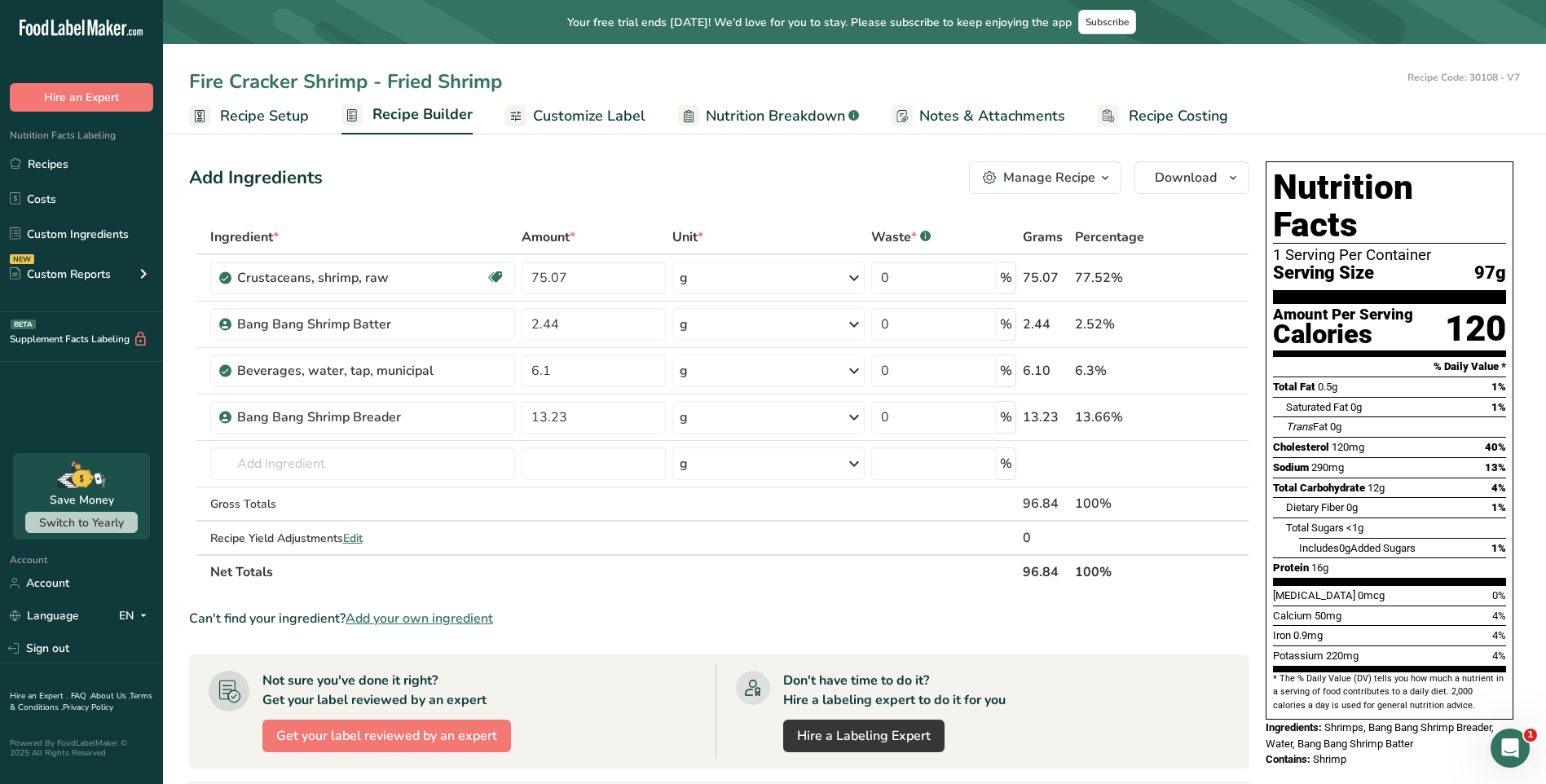
type input "Fire Cracker Shrimp - Fried Shrimp"
click at [592, 175] on div "Add Ingredients Manage Recipe Delete Recipe Duplicate Recipe Scale Recipe Save …" at bounding box center [719, 177] width 1061 height 32
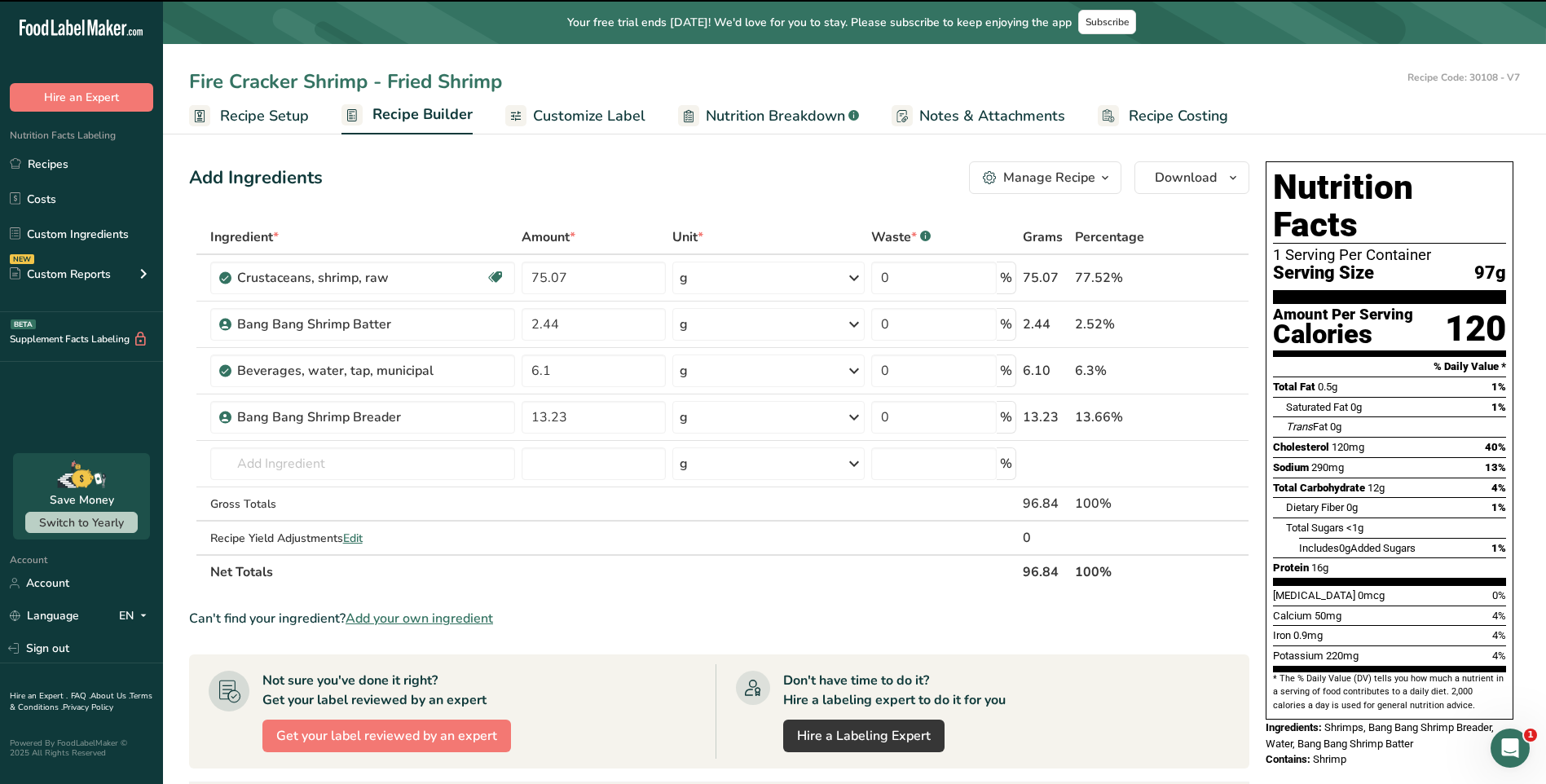
click at [486, 196] on div "Add Ingredients Manage Recipe Delete Recipe Duplicate Recipe Scale Recipe Save …" at bounding box center [724, 660] width 1070 height 1011
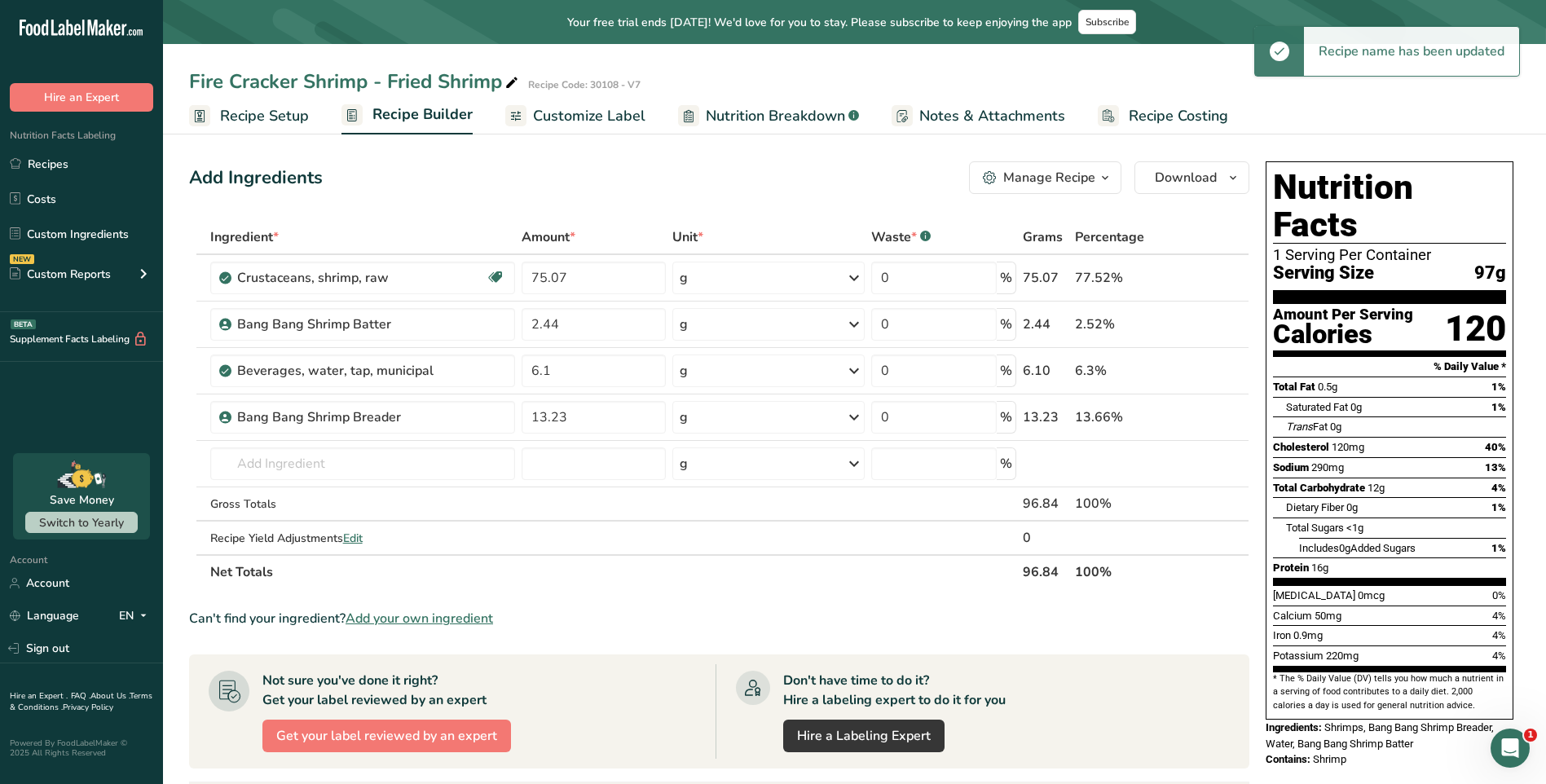
click at [1175, 120] on span "Recipe Costing" at bounding box center [1179, 116] width 99 height 22
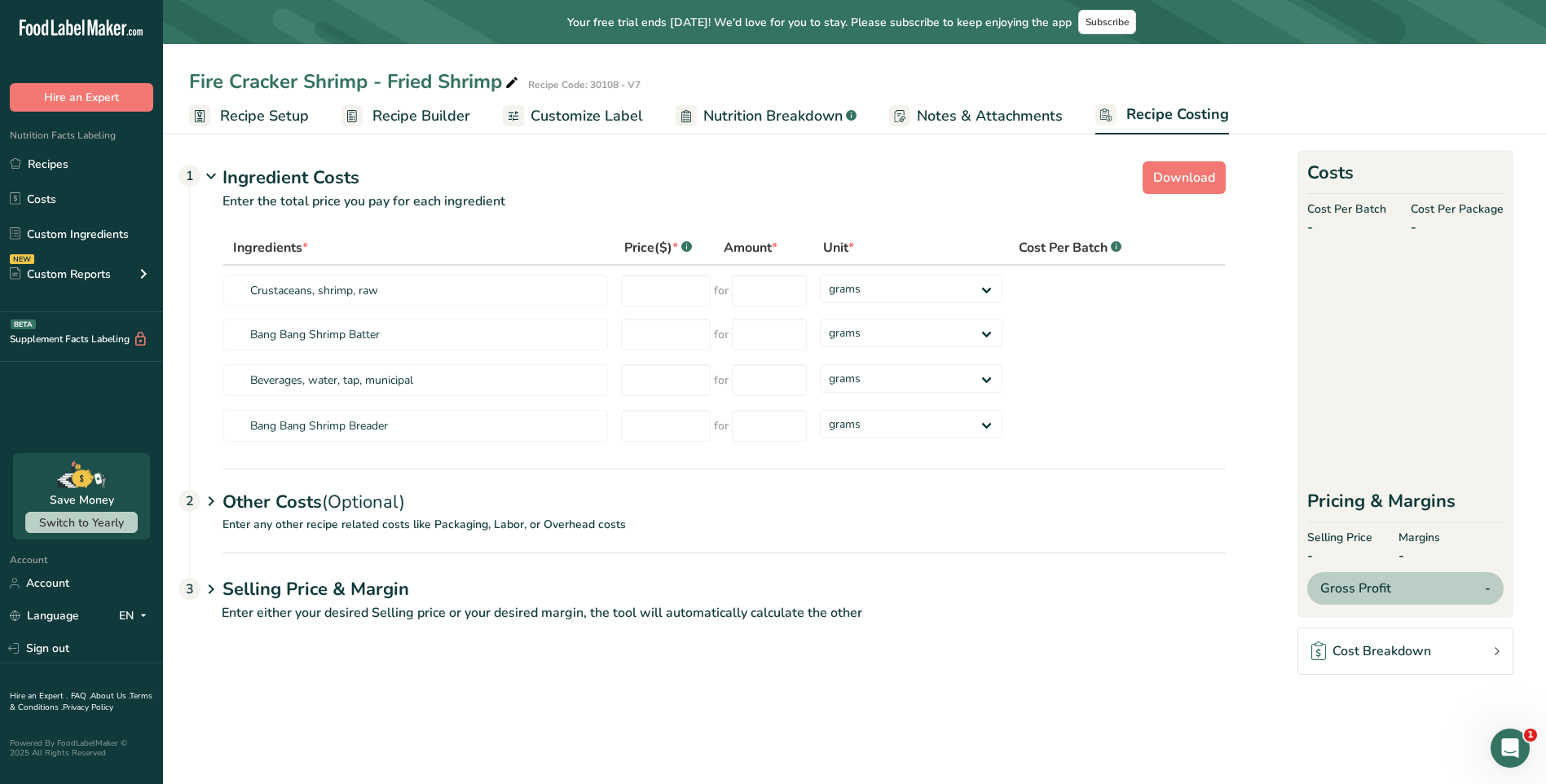
click at [292, 118] on span "Recipe Setup" at bounding box center [265, 116] width 89 height 22
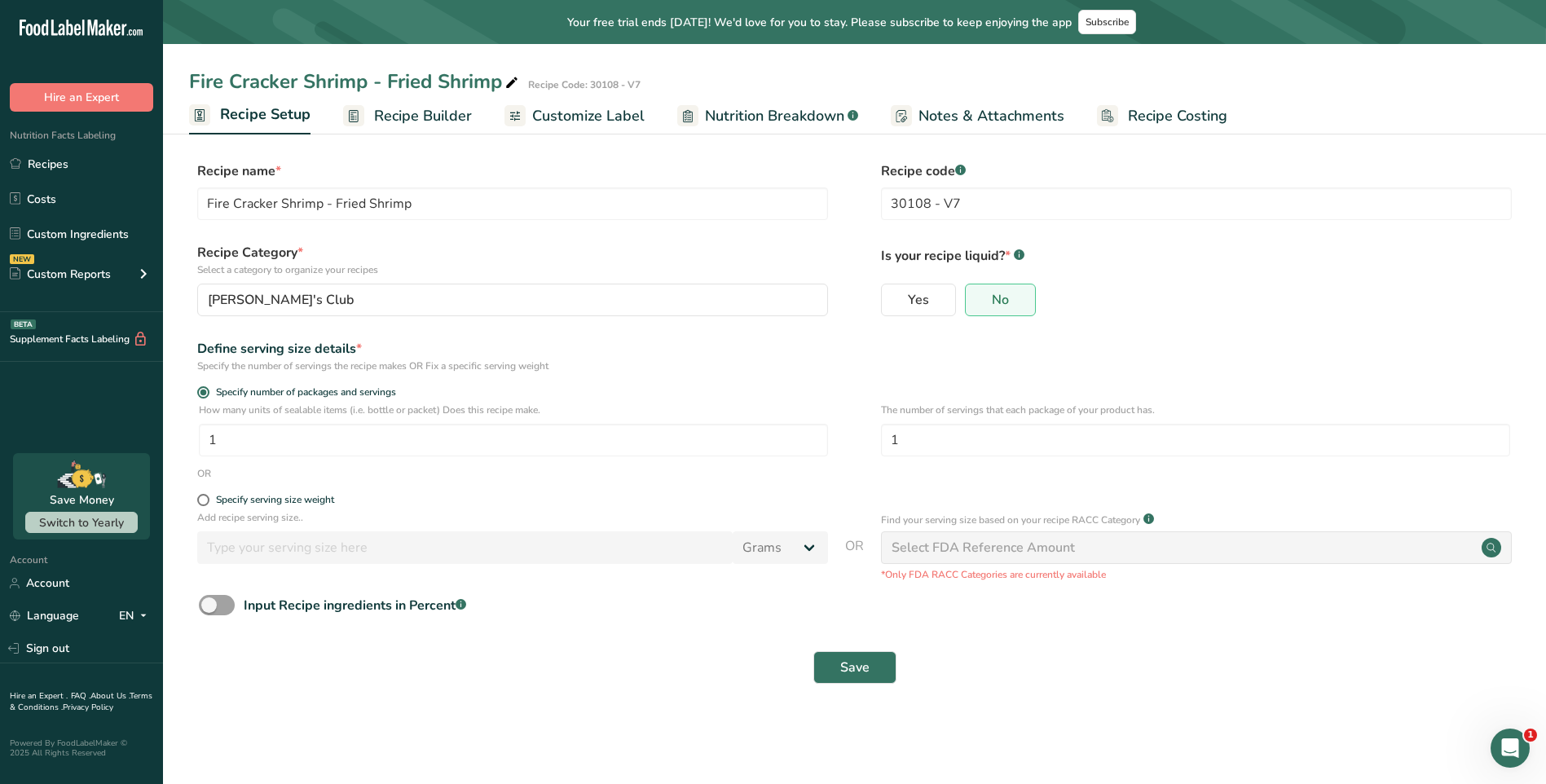
click at [420, 116] on span "Recipe Builder" at bounding box center [423, 116] width 97 height 22
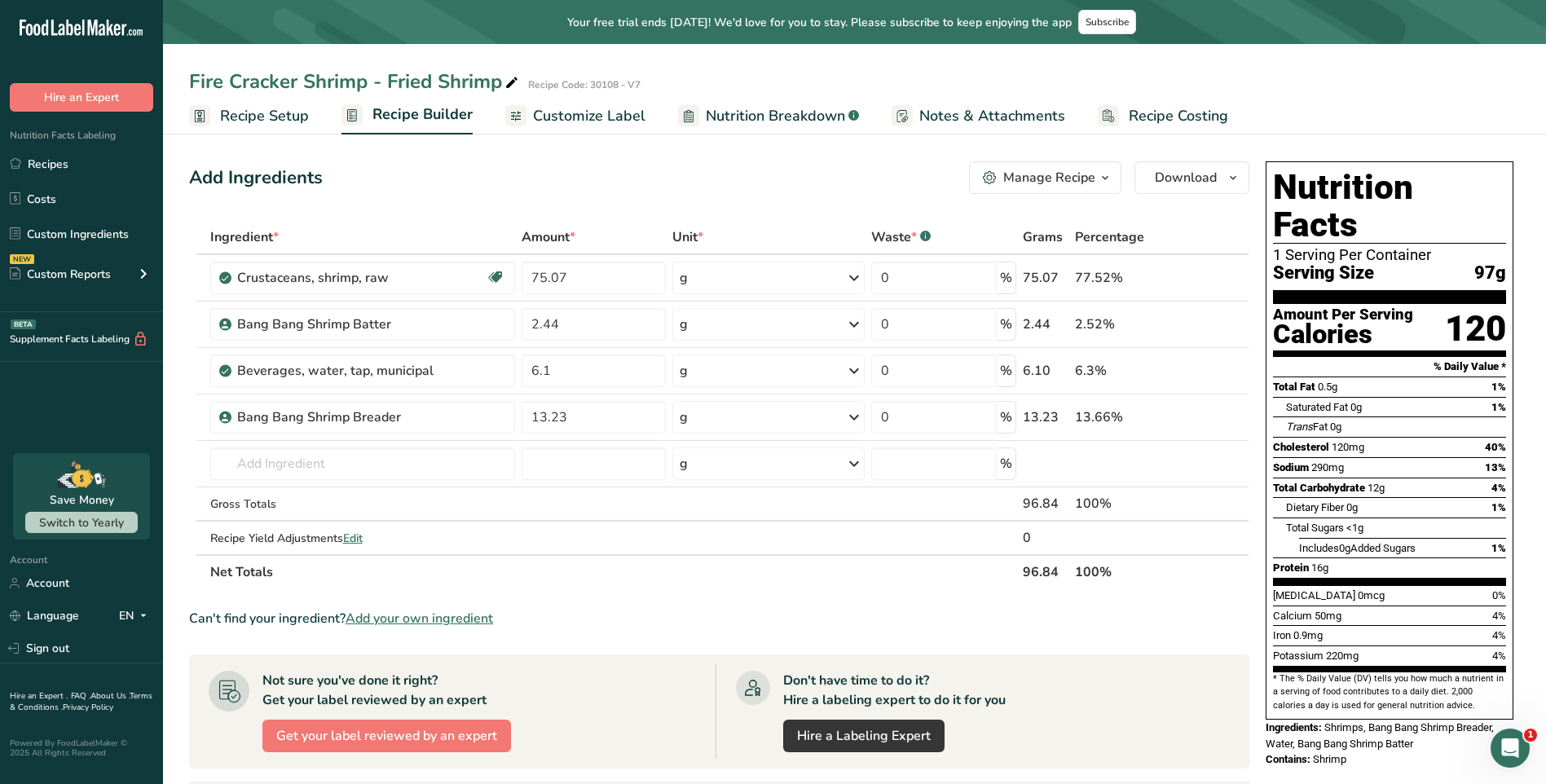
click at [602, 128] on link "Customize Label" at bounding box center [575, 116] width 140 height 36
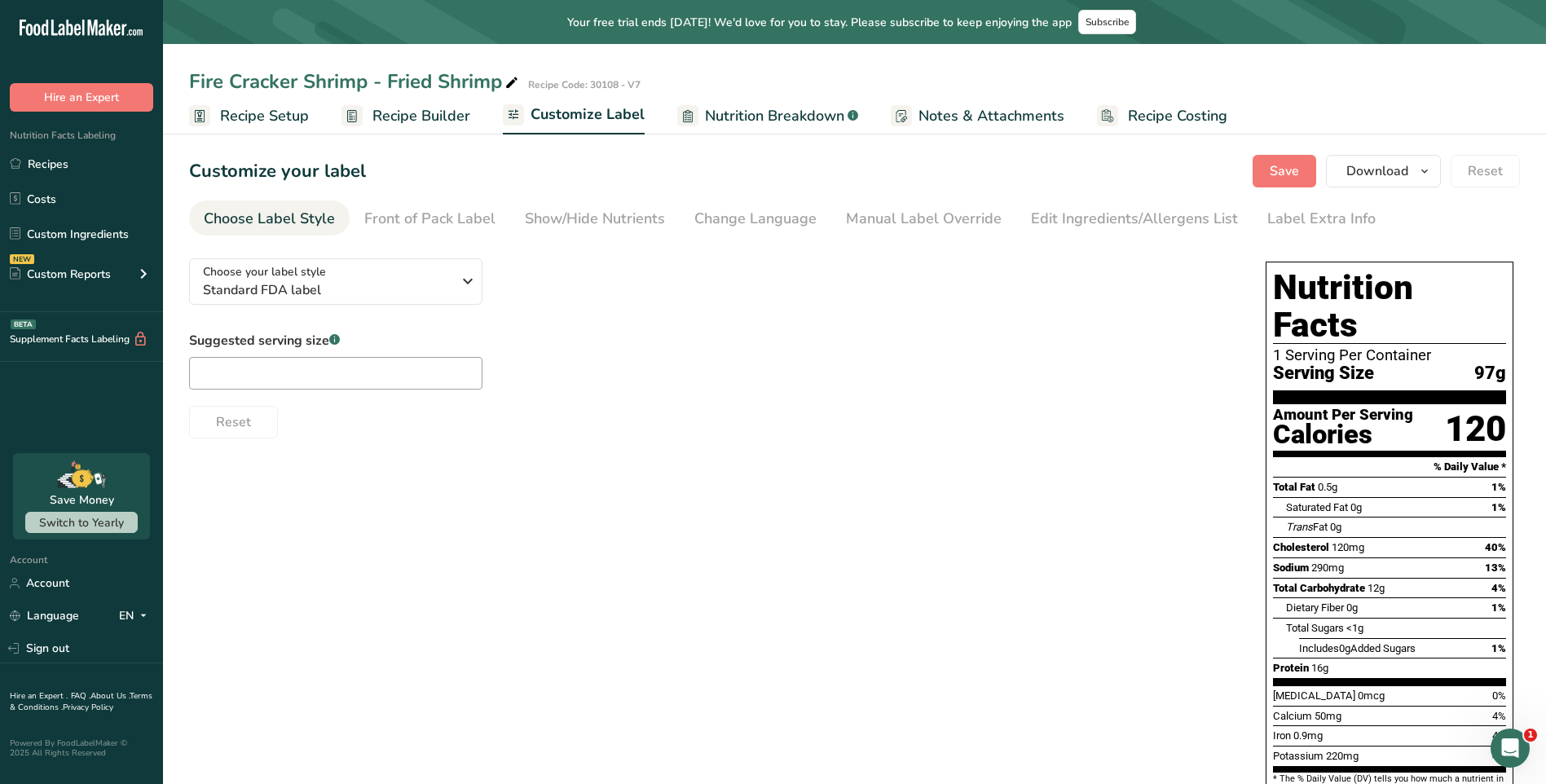
click at [757, 120] on span "Nutrition Breakdown" at bounding box center [774, 116] width 139 height 22
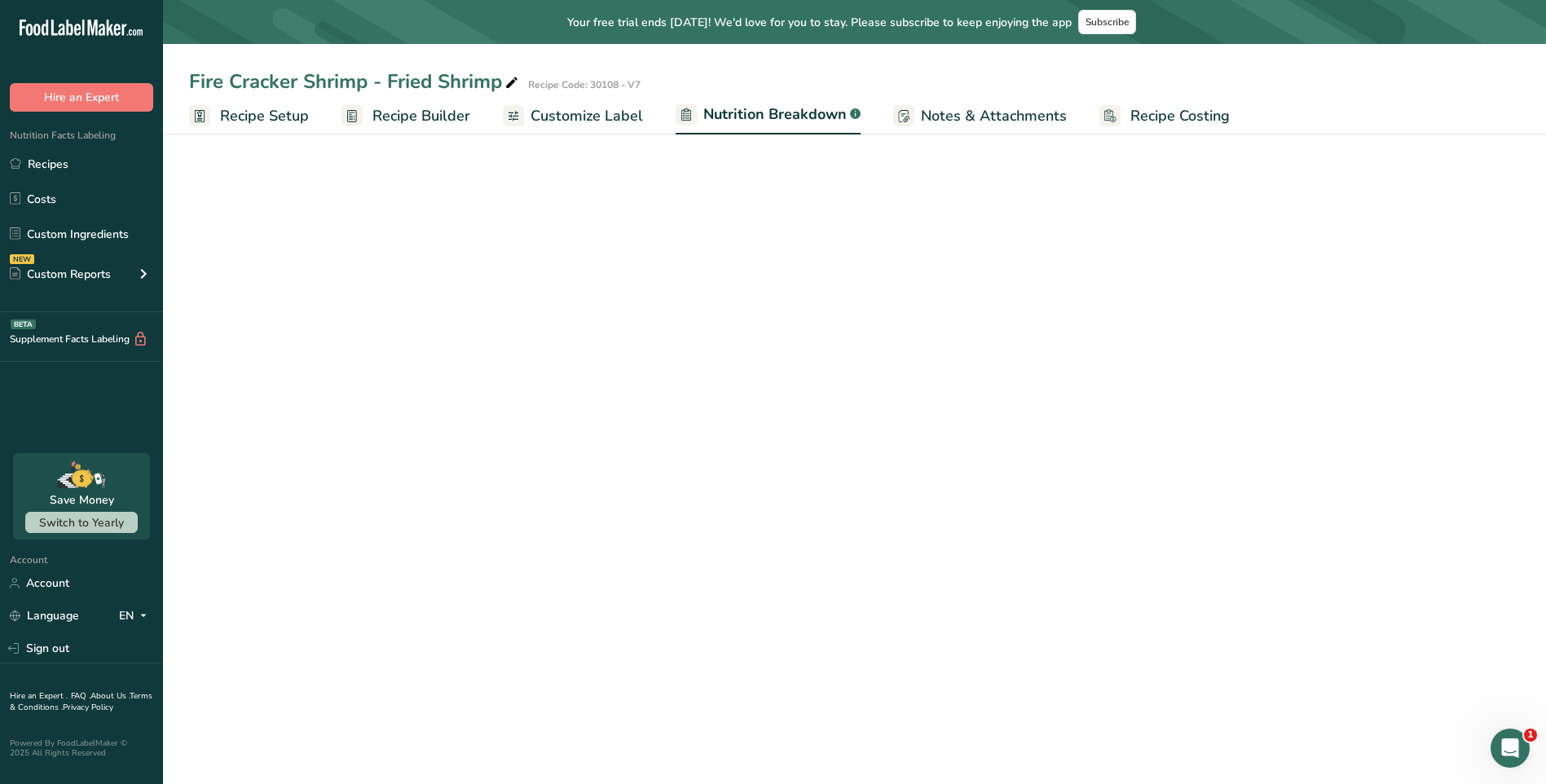
select select "Calories"
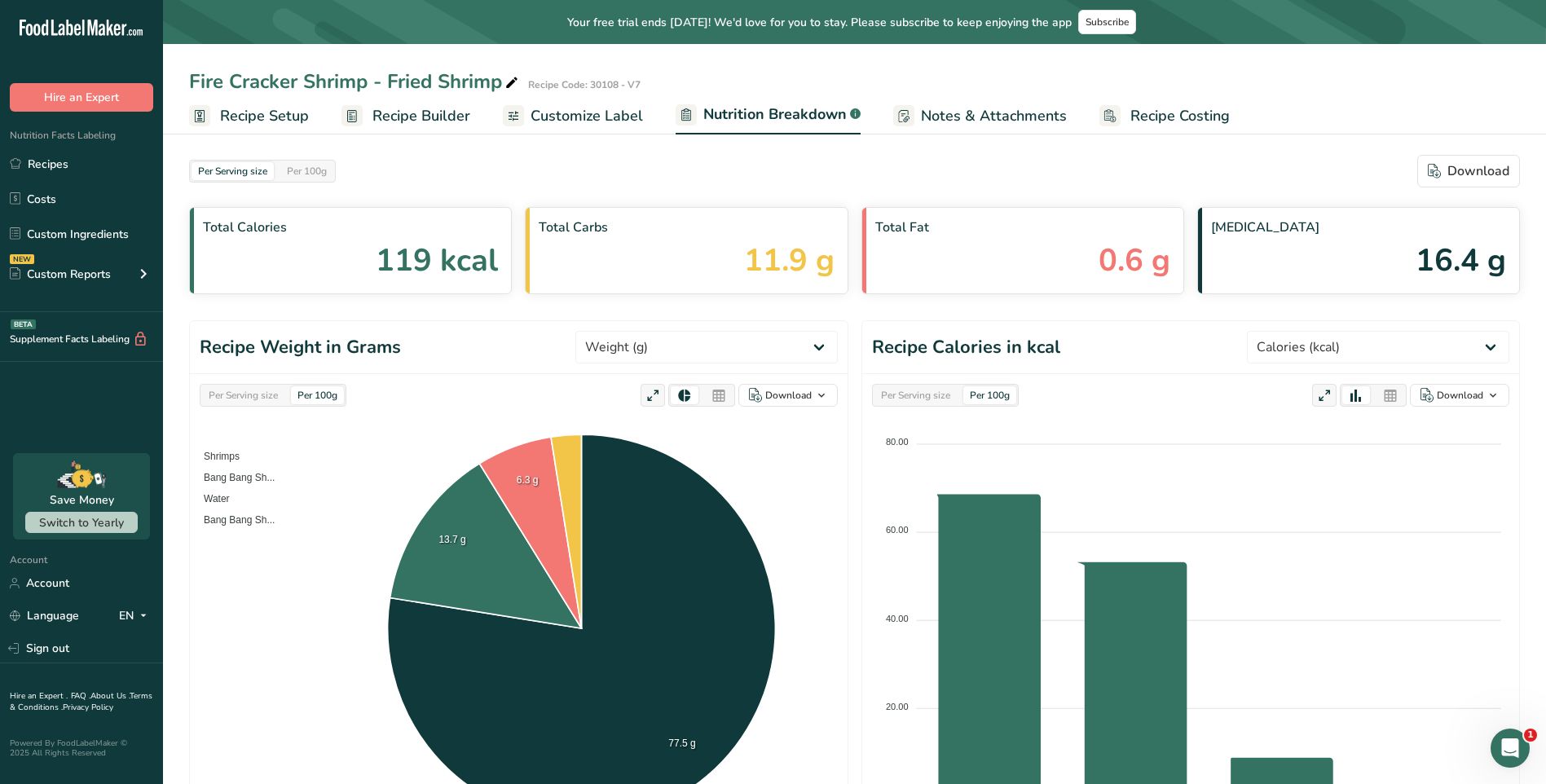
drag, startPoint x: 947, startPoint y: 109, endPoint x: 957, endPoint y: 111, distance: 10.2
click at [948, 109] on span "Notes & Attachments" at bounding box center [994, 116] width 146 height 22
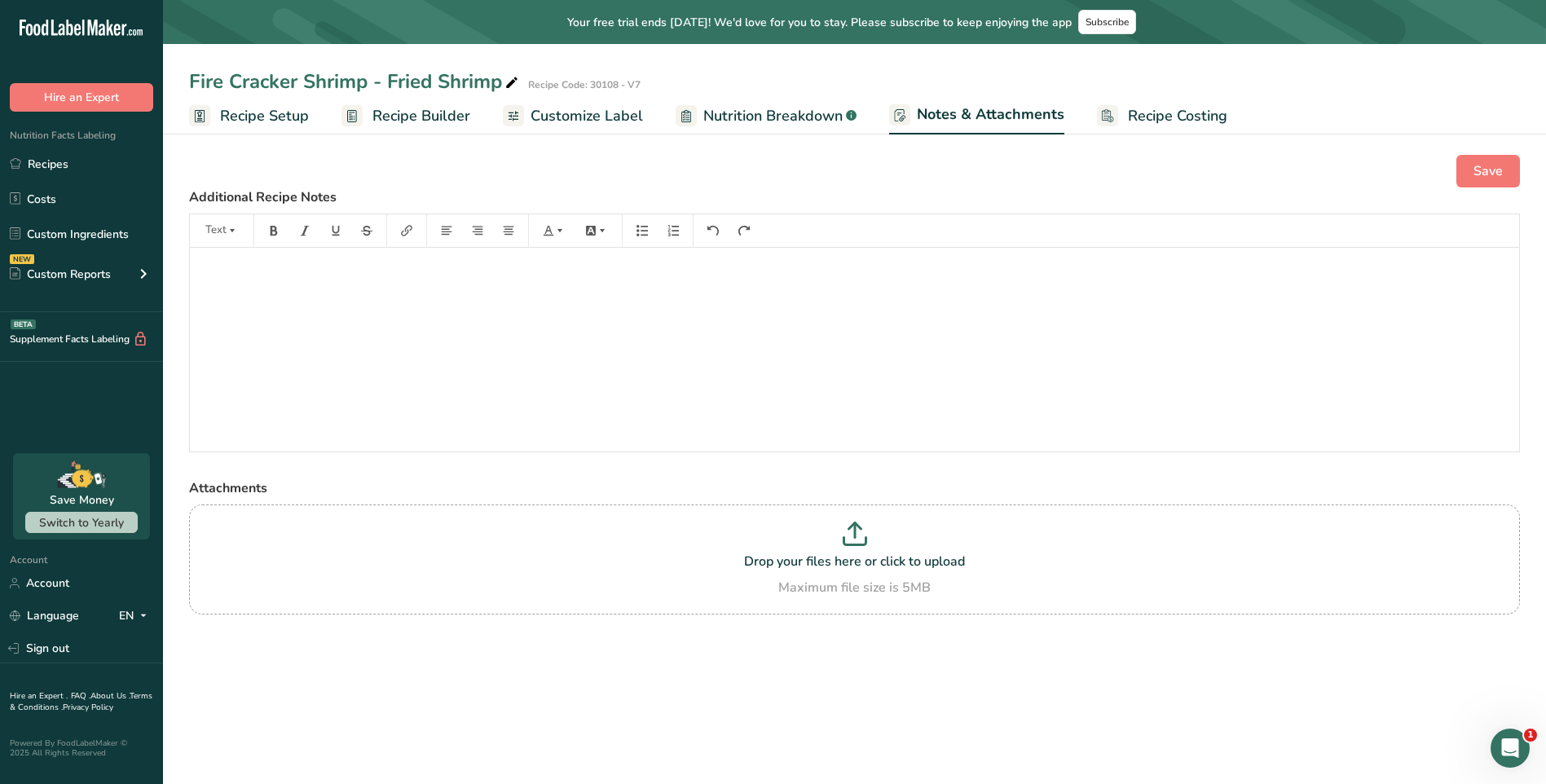
click at [1138, 118] on span "Recipe Costing" at bounding box center [1178, 116] width 99 height 22
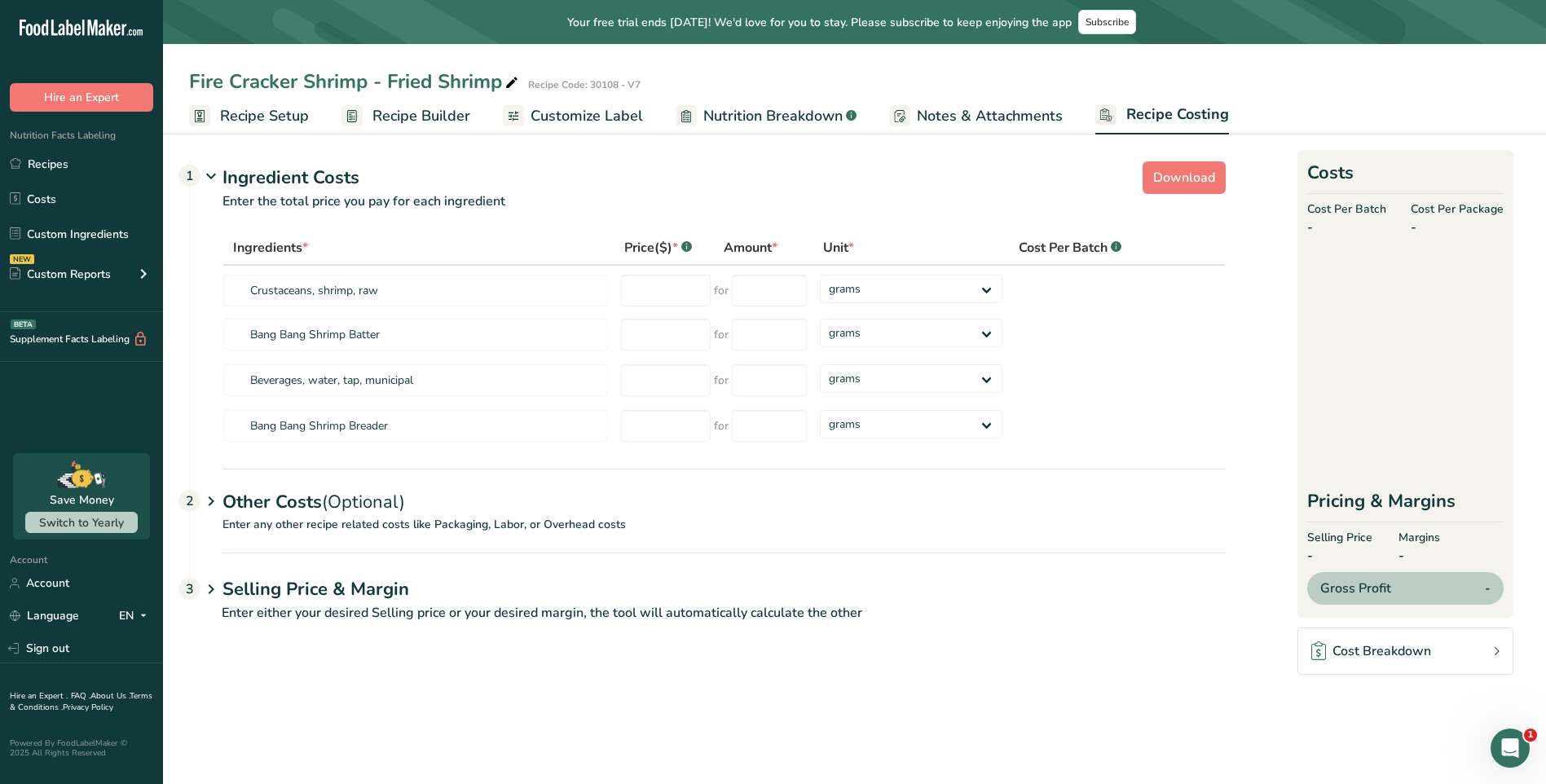
click at [266, 148] on section "Download Ingredient Costs 1 Enter the total price you pay for each ingredient I…" at bounding box center [854, 399] width 1383 height 540
click at [263, 132] on link "Recipe Setup" at bounding box center [248, 116] width 120 height 36
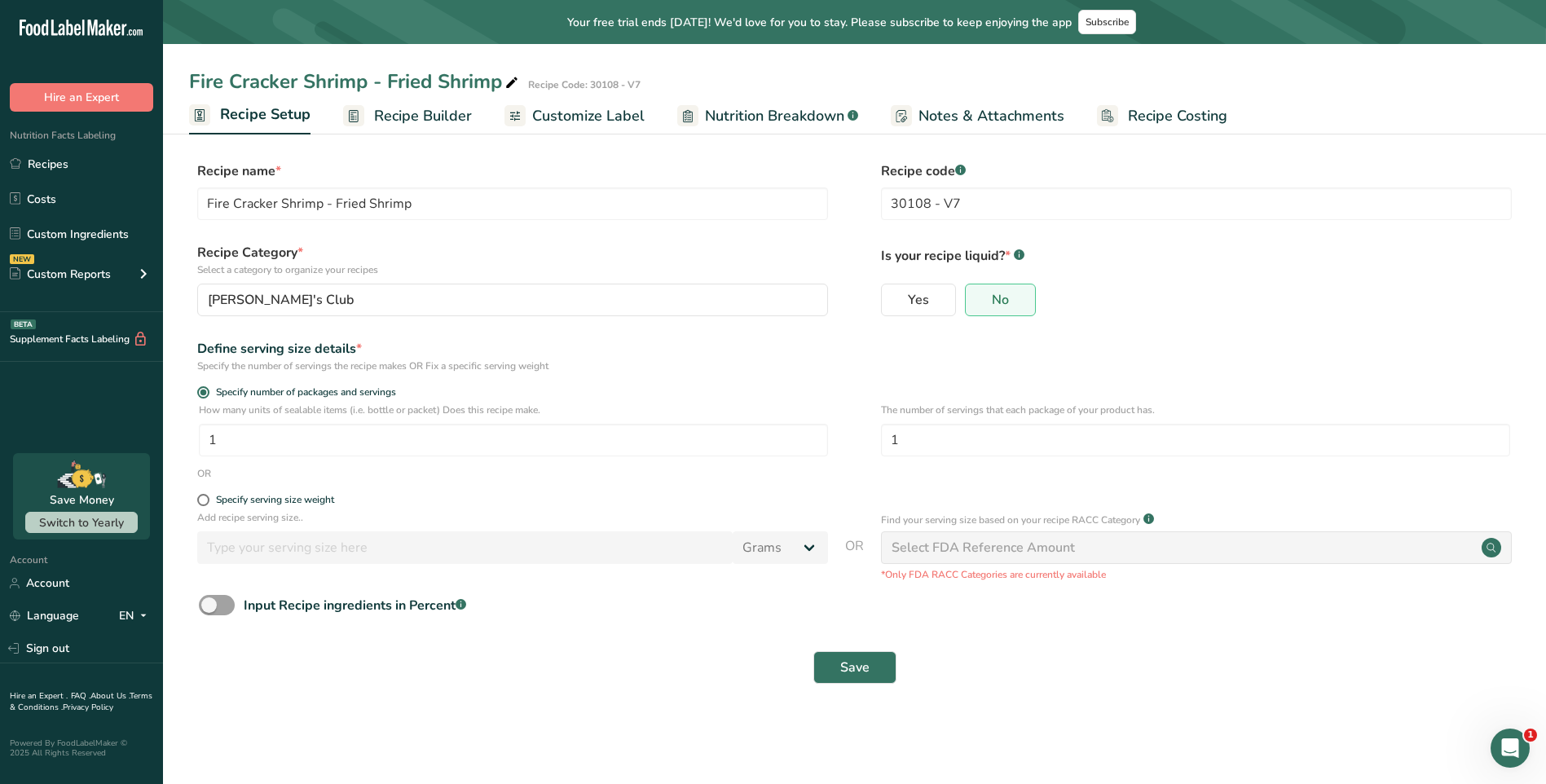
click at [862, 647] on div "Save" at bounding box center [854, 667] width 1331 height 52
click at [864, 671] on span "Save" at bounding box center [855, 668] width 30 height 20
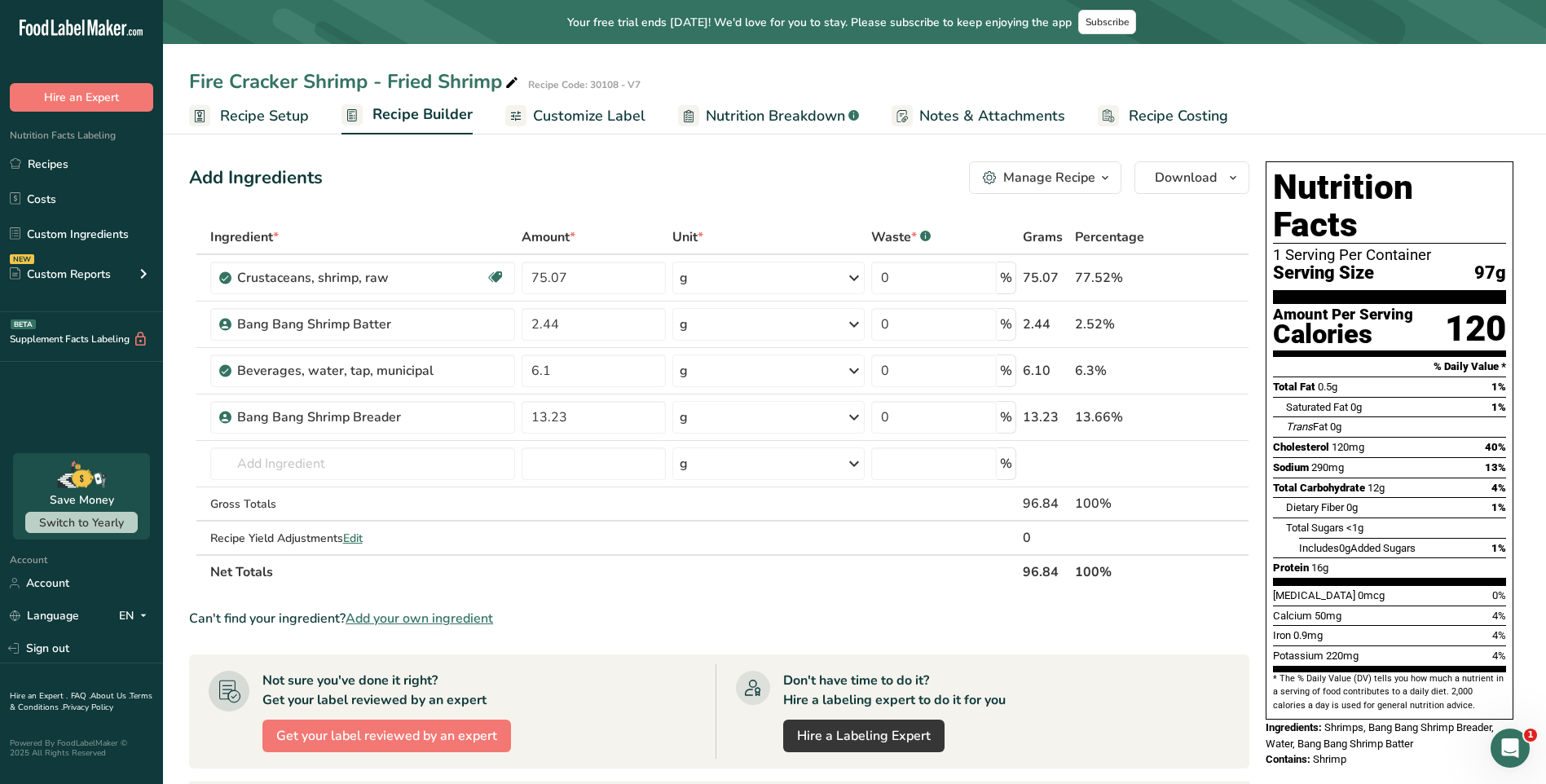
click at [260, 112] on span "Recipe Setup" at bounding box center [265, 116] width 89 height 22
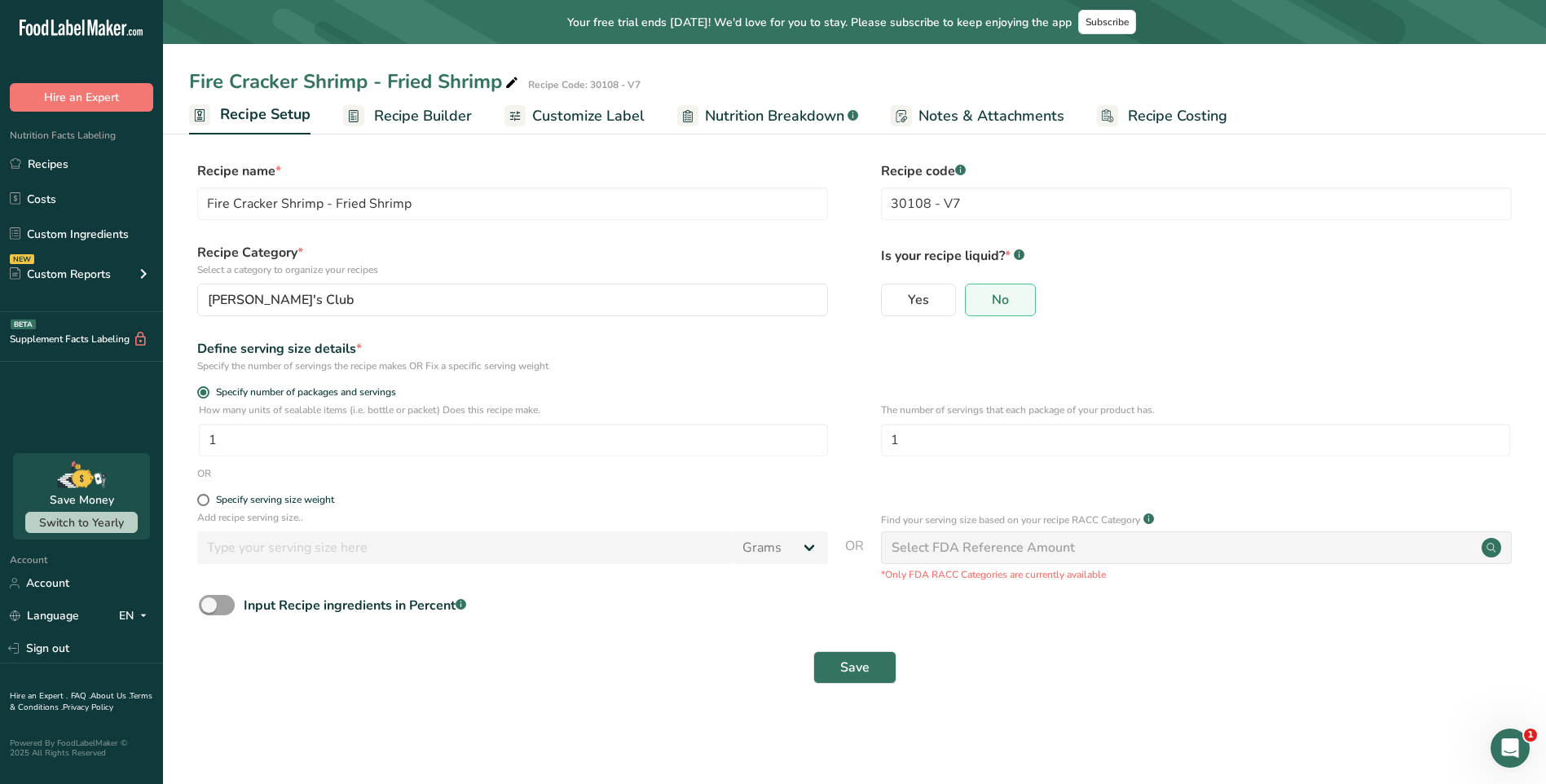
click at [370, 108] on link "Recipe Builder" at bounding box center [408, 116] width 129 height 36
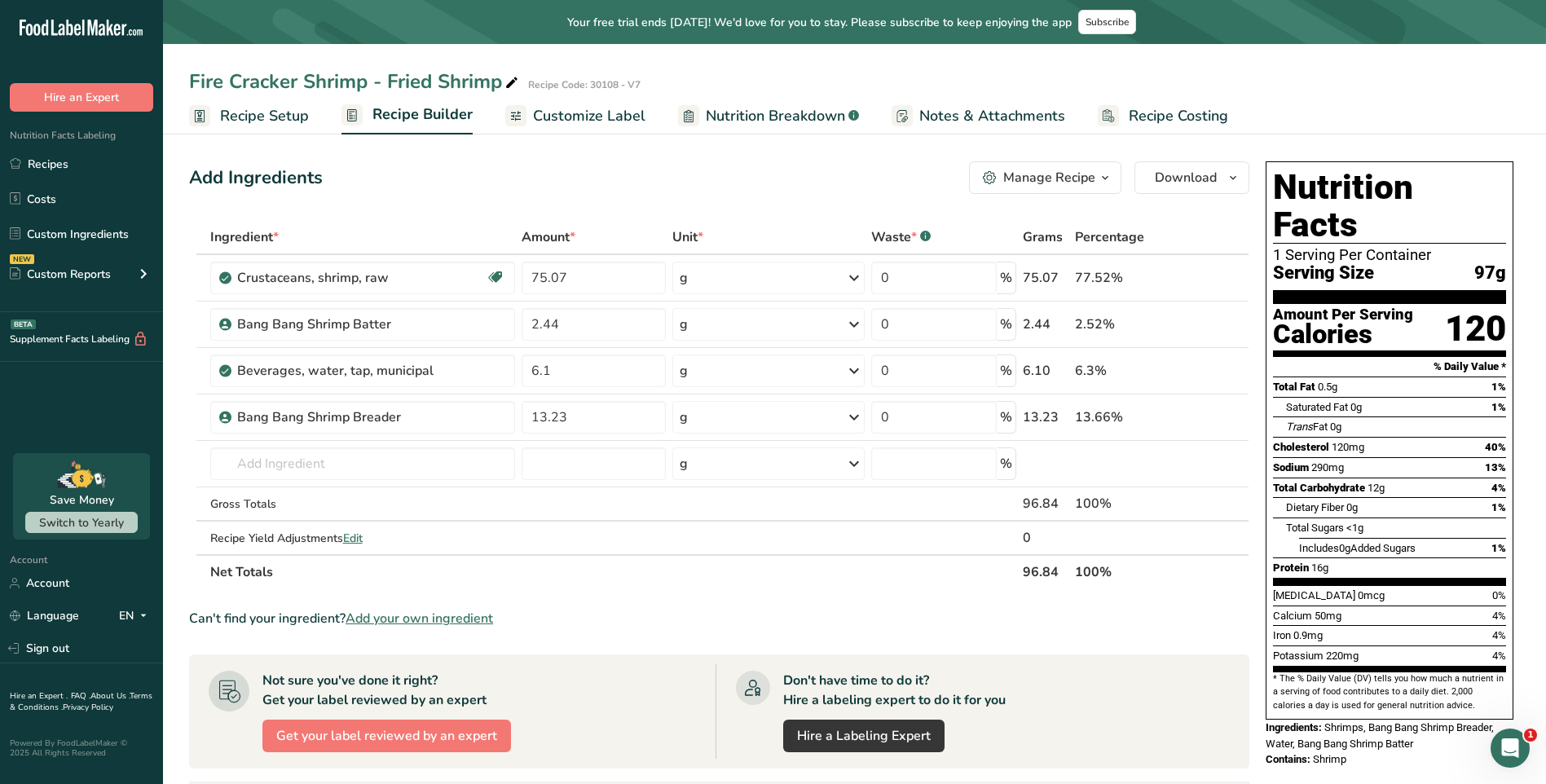
click at [1071, 182] on div "Manage Recipe" at bounding box center [1049, 177] width 92 height 20
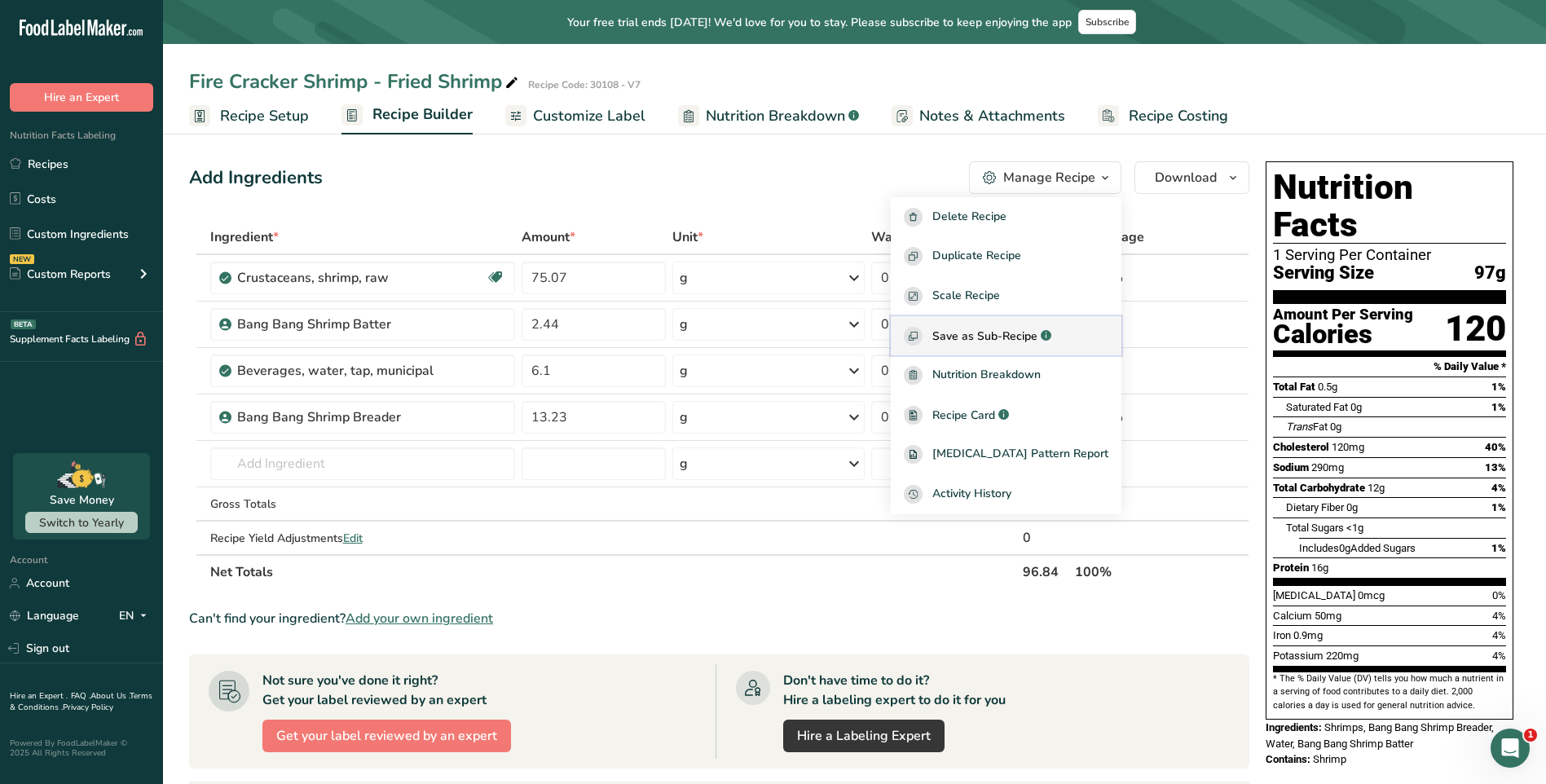
click at [1038, 340] on span "Save as Sub-Recipe" at bounding box center [985, 336] width 105 height 17
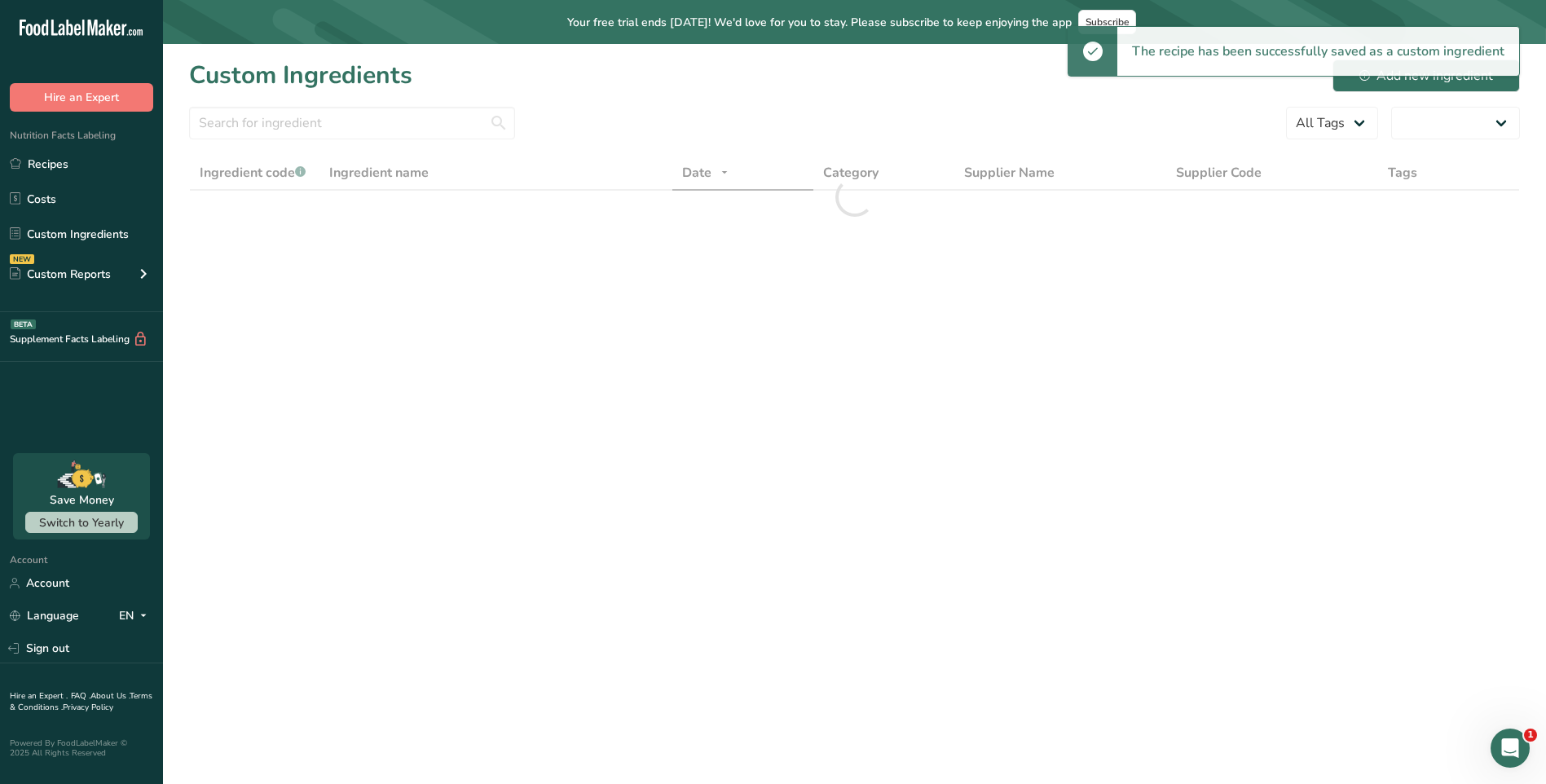
select select "30"
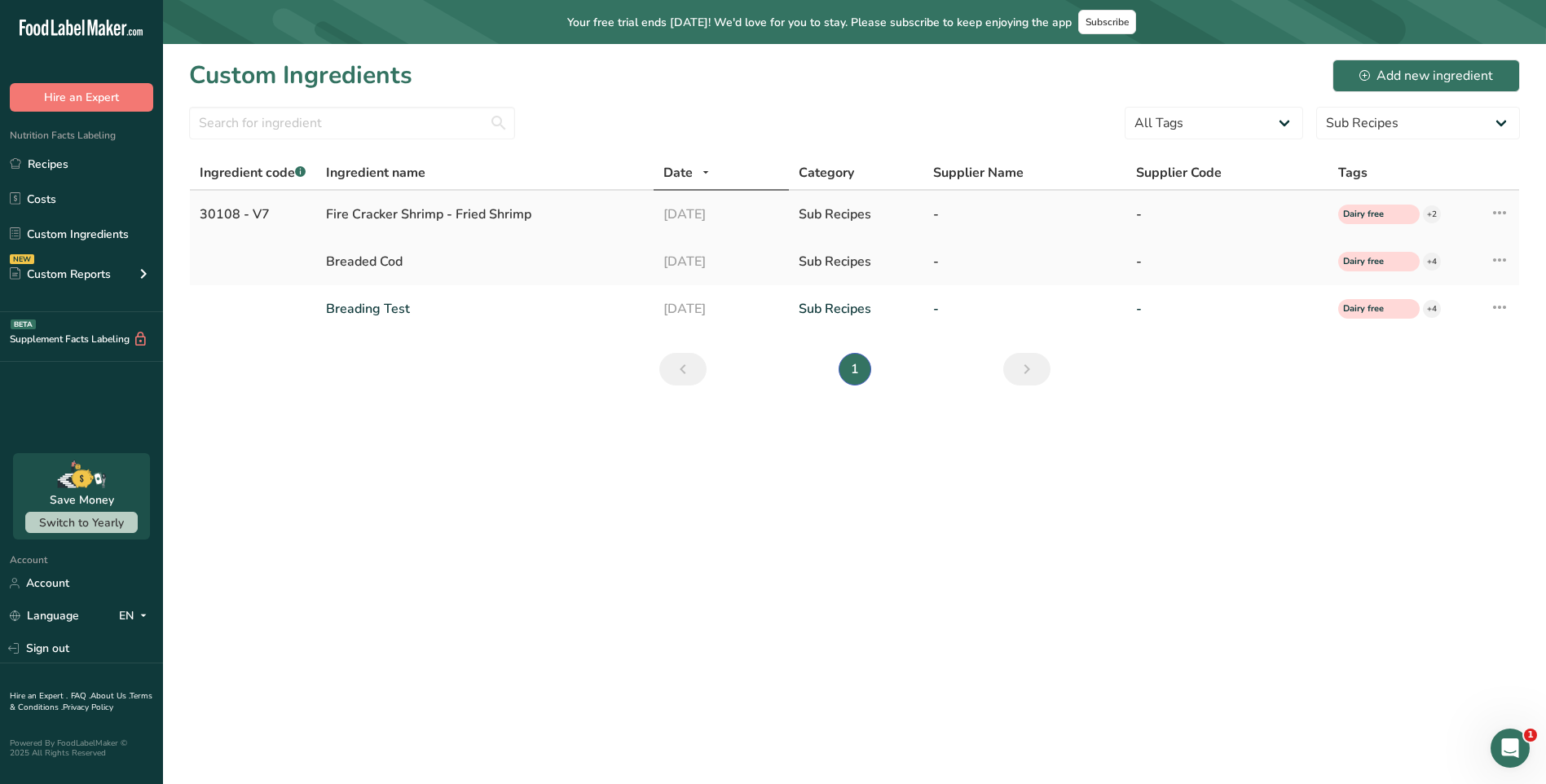
drag, startPoint x: 261, startPoint y: 215, endPoint x: 201, endPoint y: 213, distance: 60.0
click at [201, 213] on div "30108 - V7" at bounding box center [253, 215] width 106 height 20
copy div "30108 - V7"
click at [333, 425] on main "Your free trial ends in 3 days! We'd love for you to stay. Please subscribe to …" at bounding box center [773, 392] width 1546 height 784
click at [1406, 61] on button "Add new ingredient" at bounding box center [1425, 75] width 187 height 32
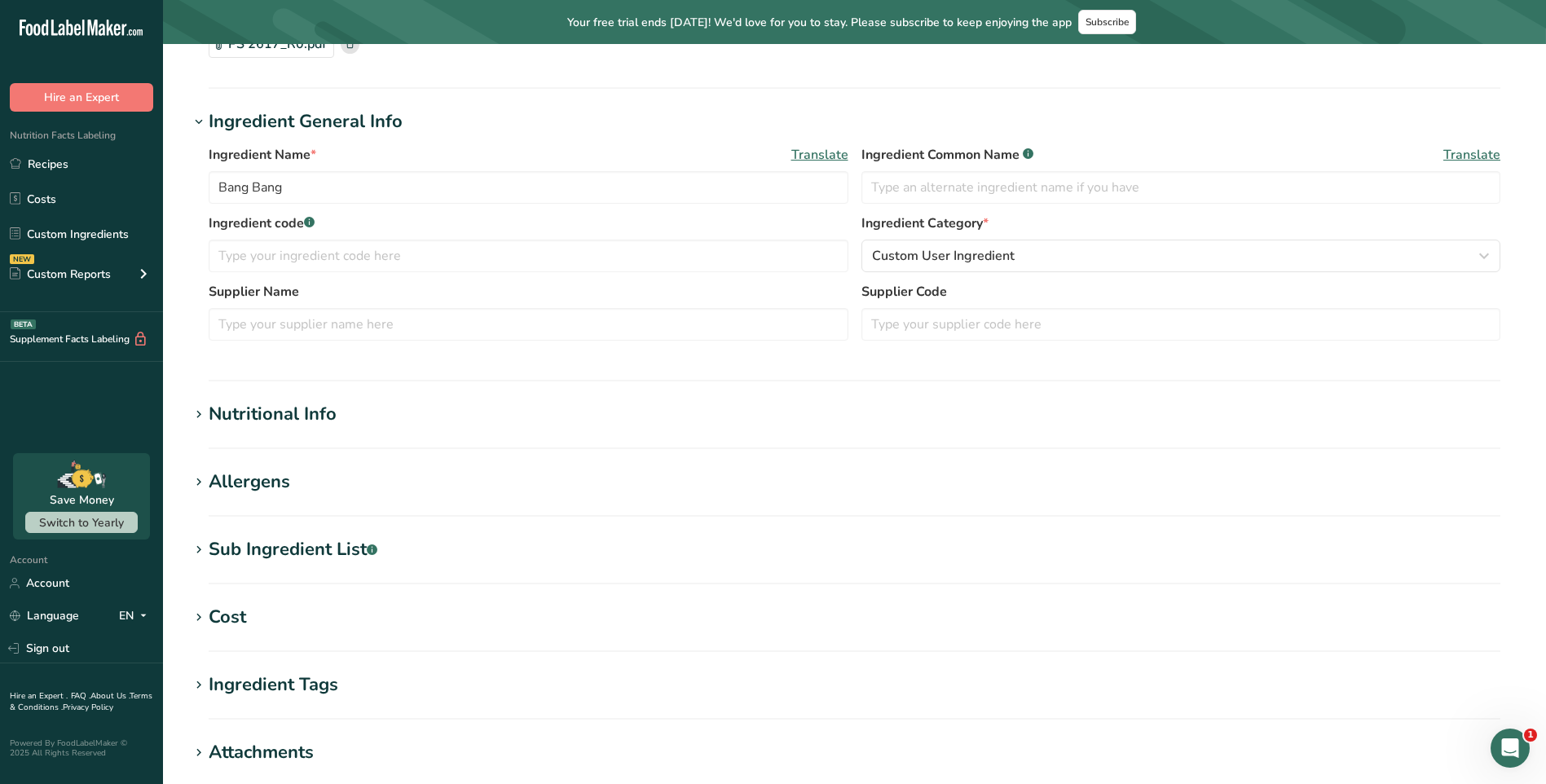
scroll to position [163, 0]
click at [347, 423] on h1 "Nutritional Info" at bounding box center [854, 413] width 1331 height 27
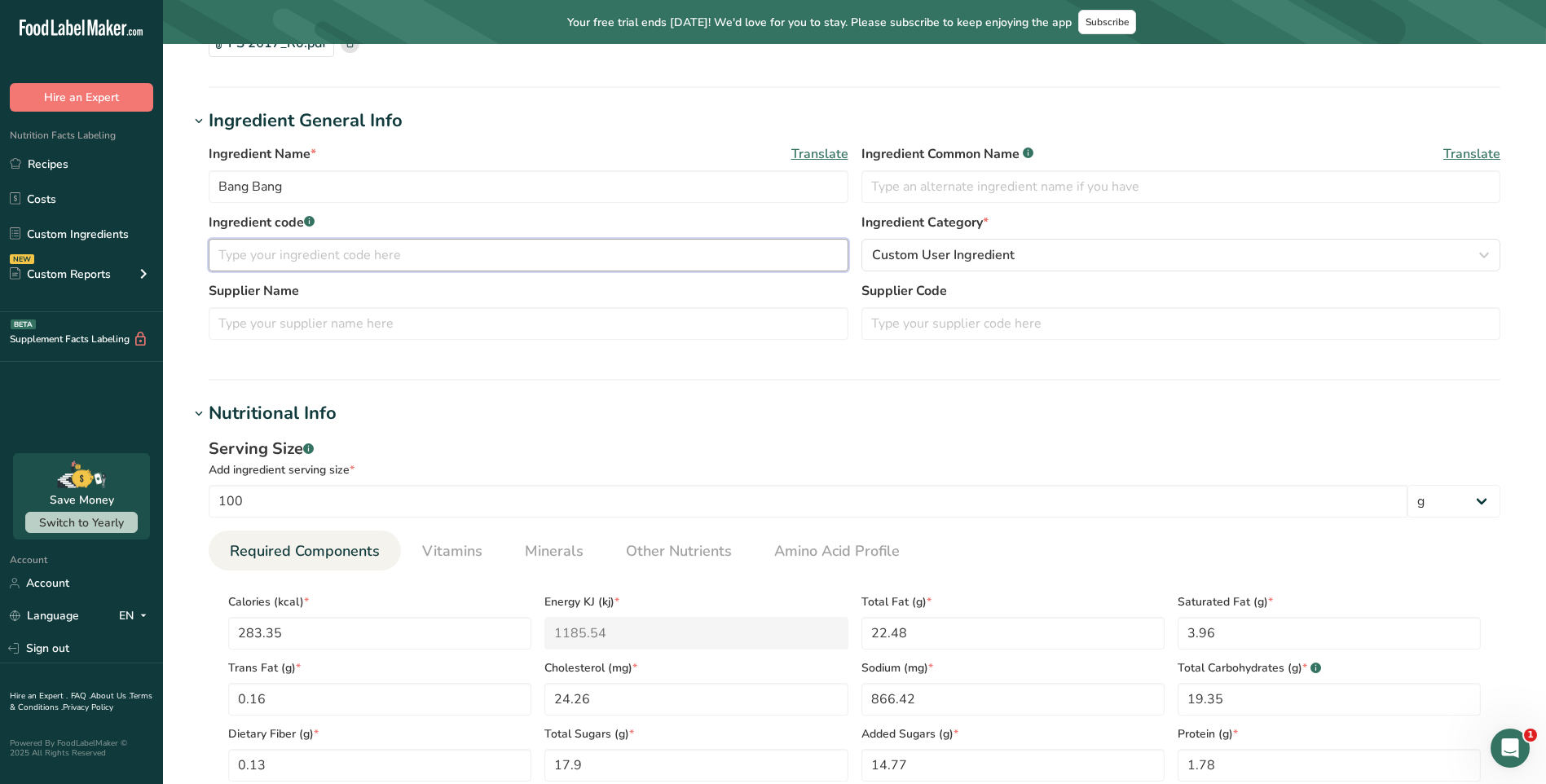
click at [310, 243] on input "text" at bounding box center [528, 254] width 640 height 32
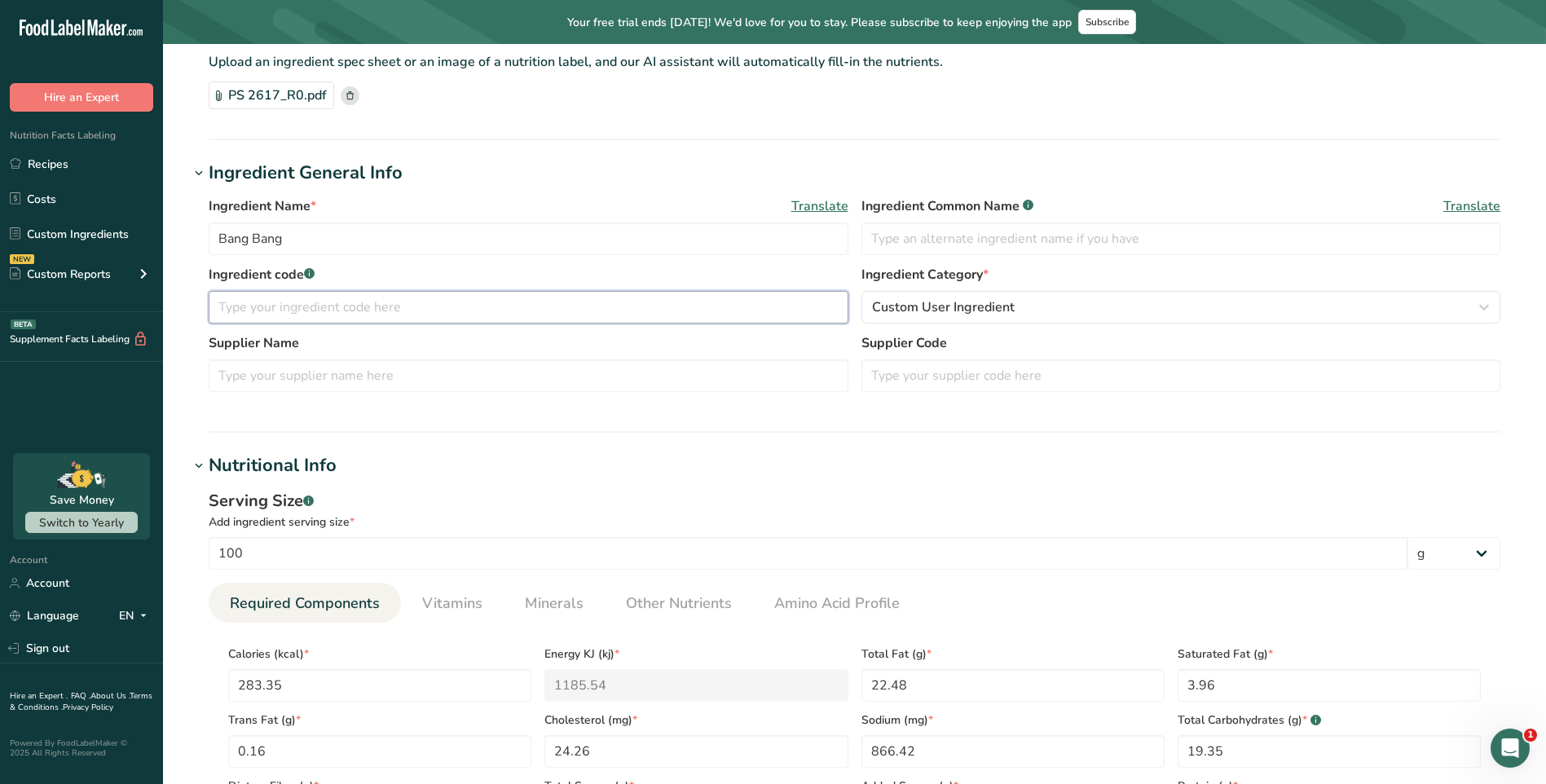
scroll to position [82, 0]
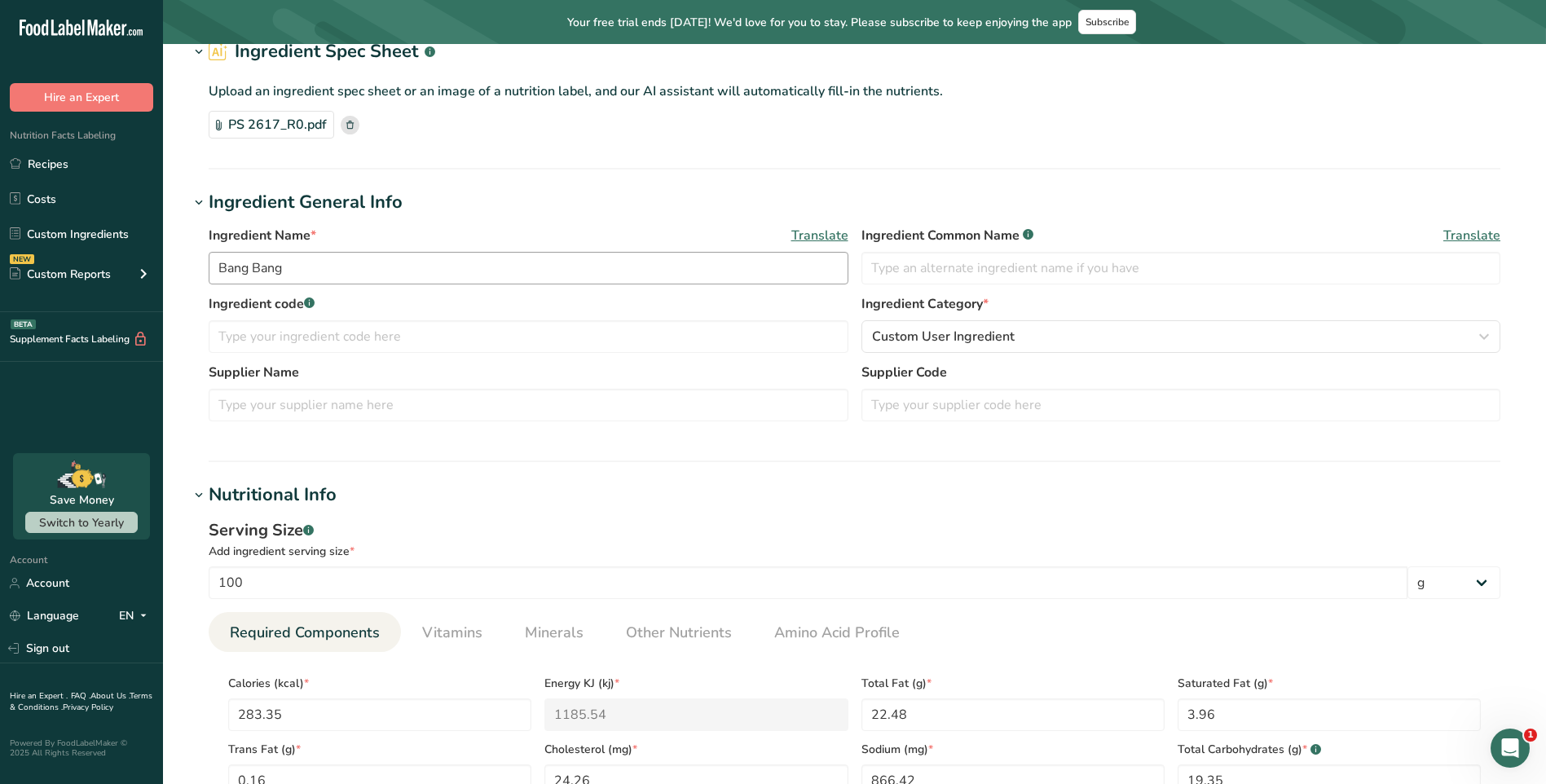
drag, startPoint x: 390, startPoint y: 253, endPoint x: 388, endPoint y: 261, distance: 8.2
click at [390, 253] on div "Ingredient Name * Translate Bang Bang" at bounding box center [528, 255] width 640 height 59
click at [388, 261] on input "Bang Bang" at bounding box center [528, 267] width 640 height 32
type input "Bang Bang Sauce -"
click at [442, 407] on input "text" at bounding box center [528, 404] width 640 height 32
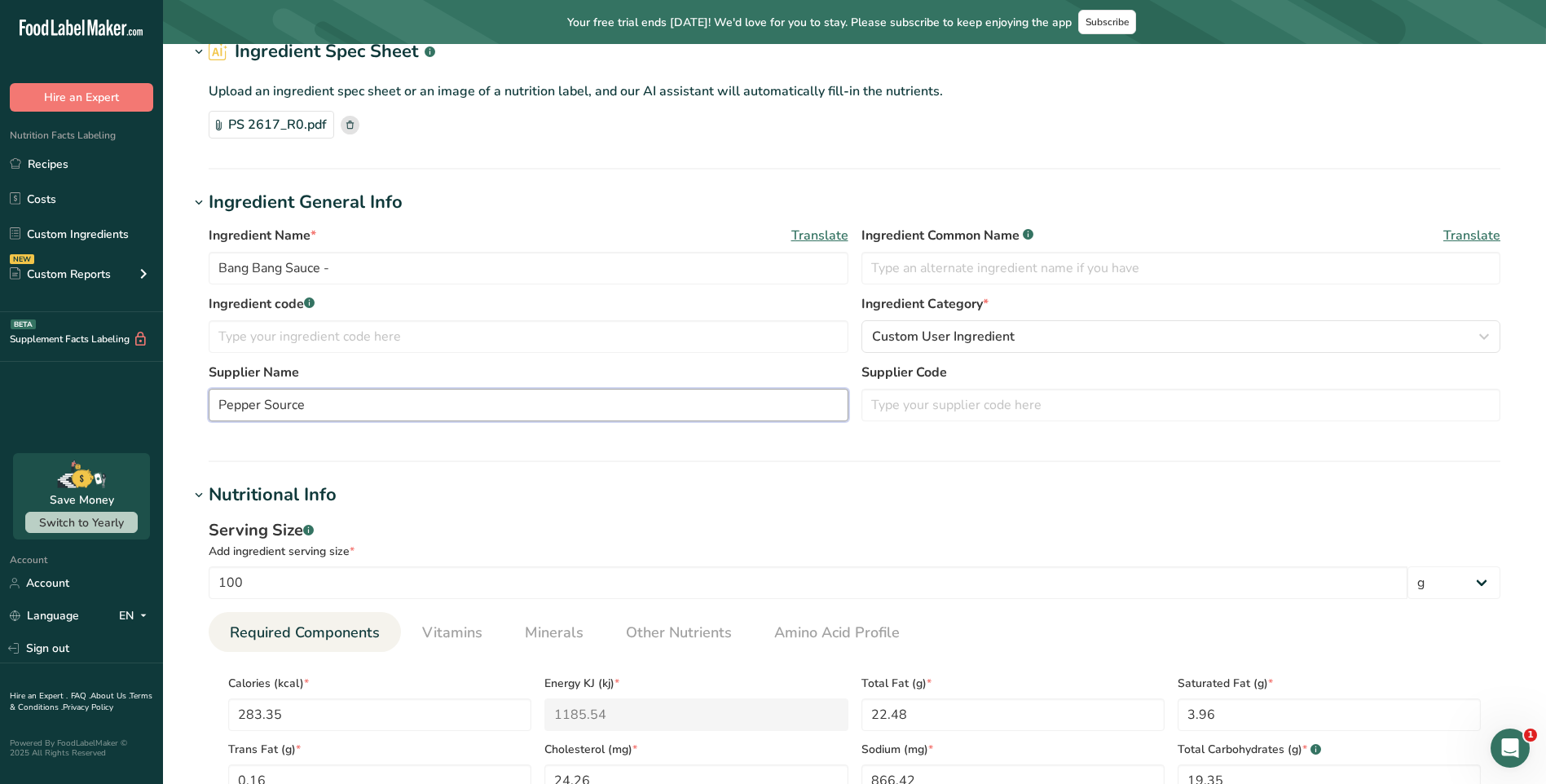
type input "Pepper Source"
drag, startPoint x: 1152, startPoint y: 427, endPoint x: 1086, endPoint y: 407, distance: 69.0
click at [1111, 409] on div "Ingredient Name * Translate Bang Bang Sauce - Ingredient Common Name .a-a{fill:…" at bounding box center [854, 328] width 1331 height 225
click at [1085, 408] on input "text" at bounding box center [1181, 404] width 640 height 32
paste input "2617"
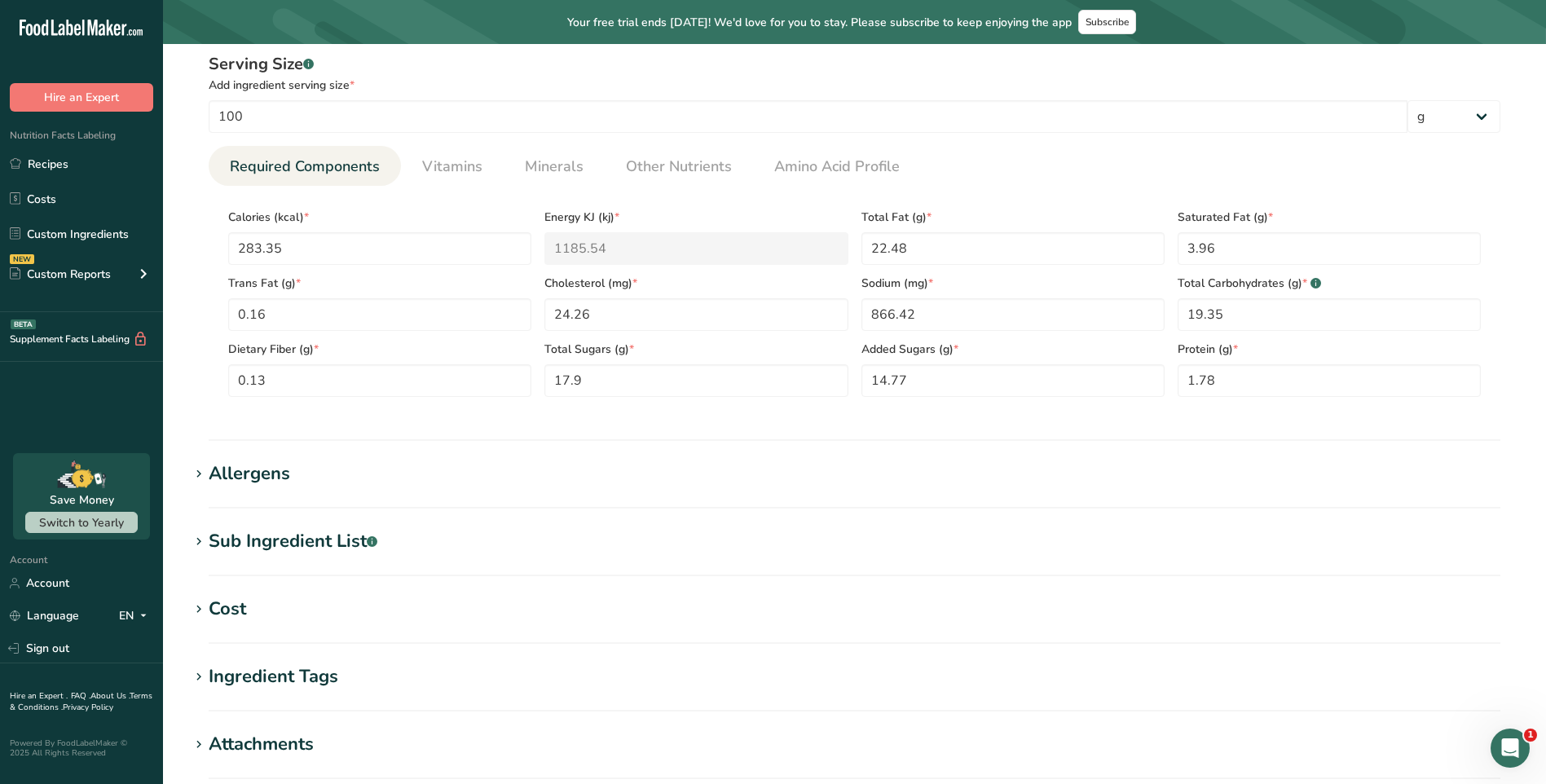
scroll to position [570, 0]
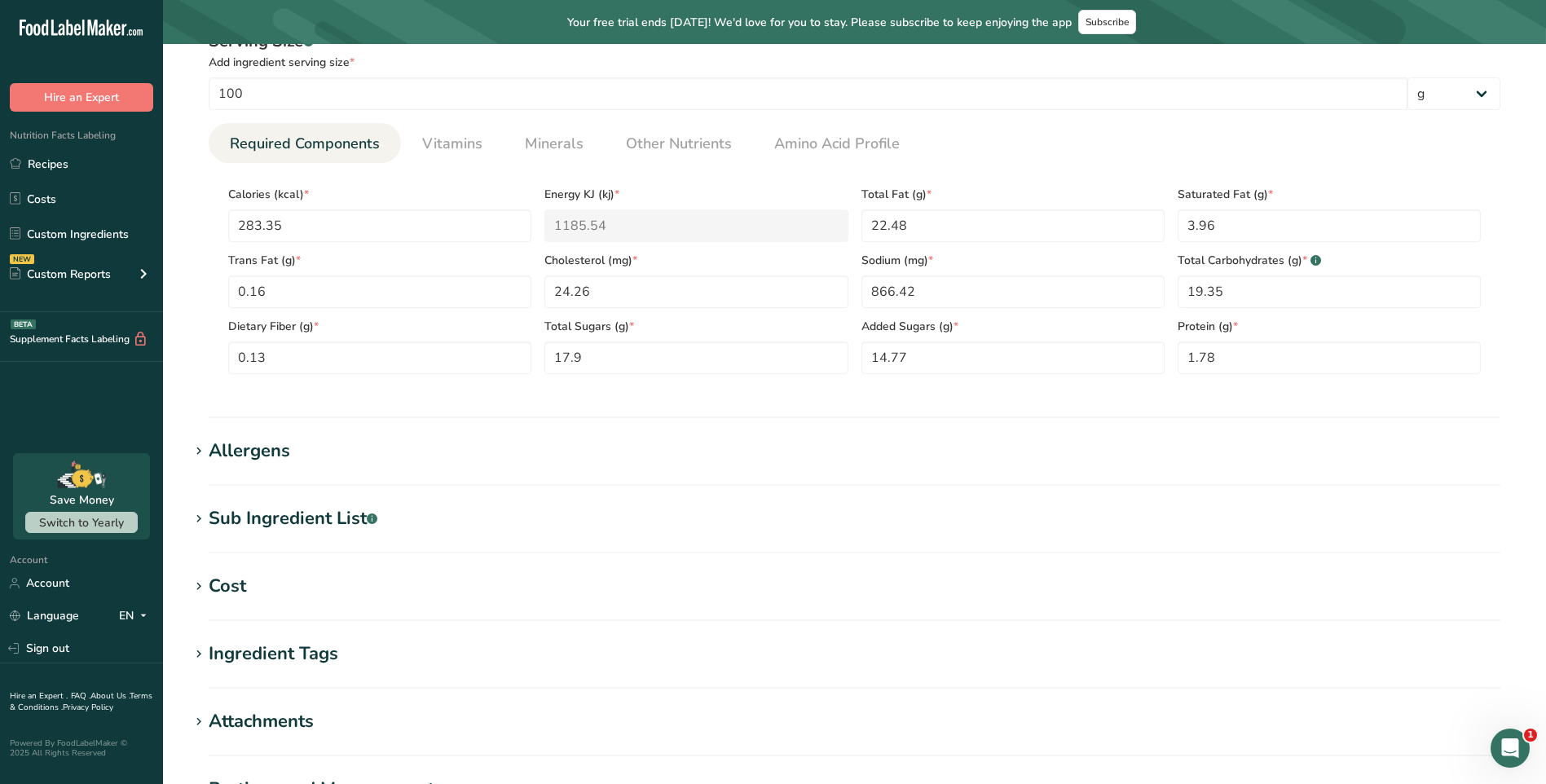
type input "2617"
click at [253, 451] on div "Allergens" at bounding box center [249, 451] width 82 height 27
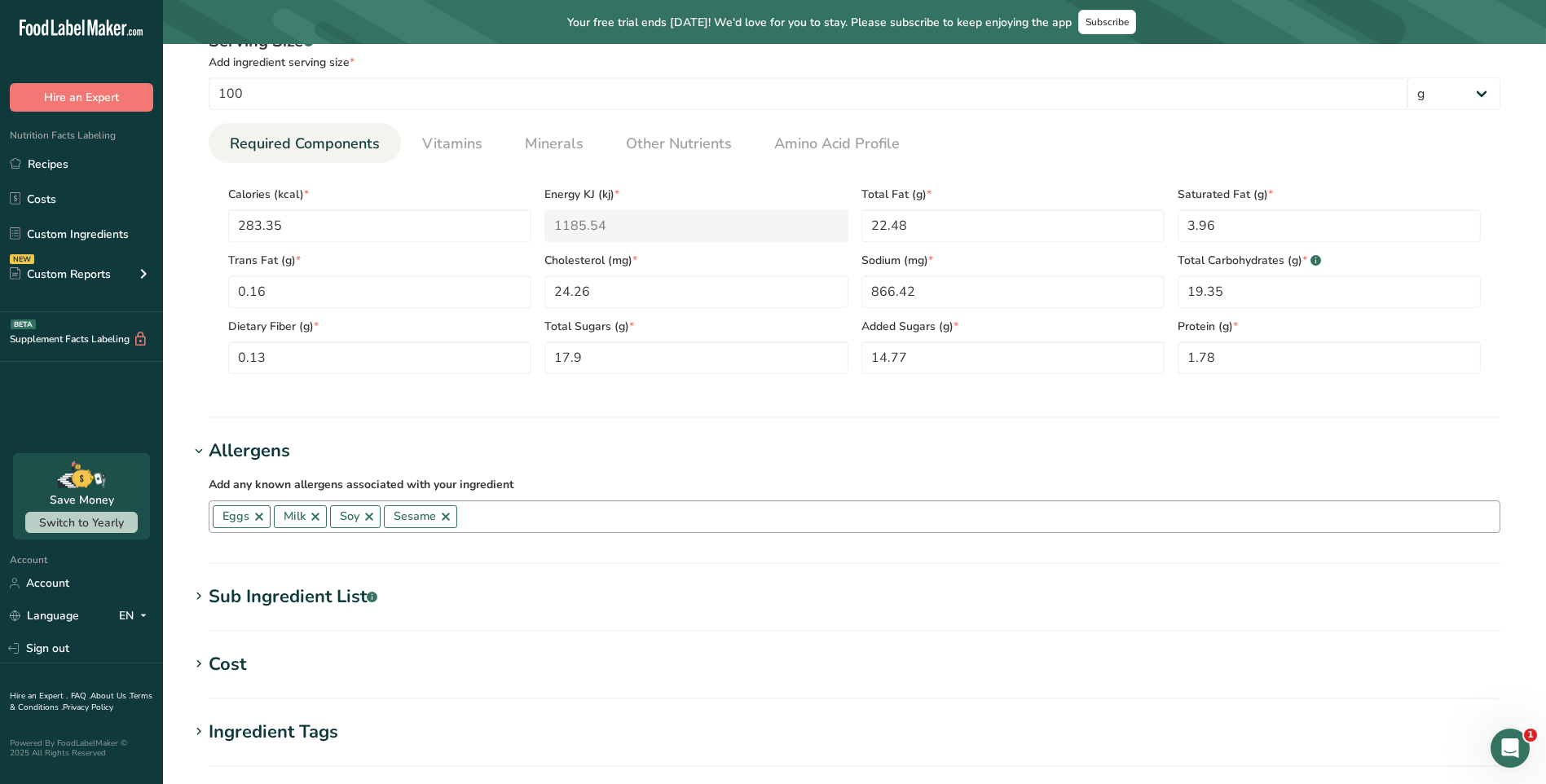
click at [366, 514] on link at bounding box center [369, 517] width 13 height 13
click at [400, 461] on h1 "Allergens" at bounding box center [854, 451] width 1331 height 27
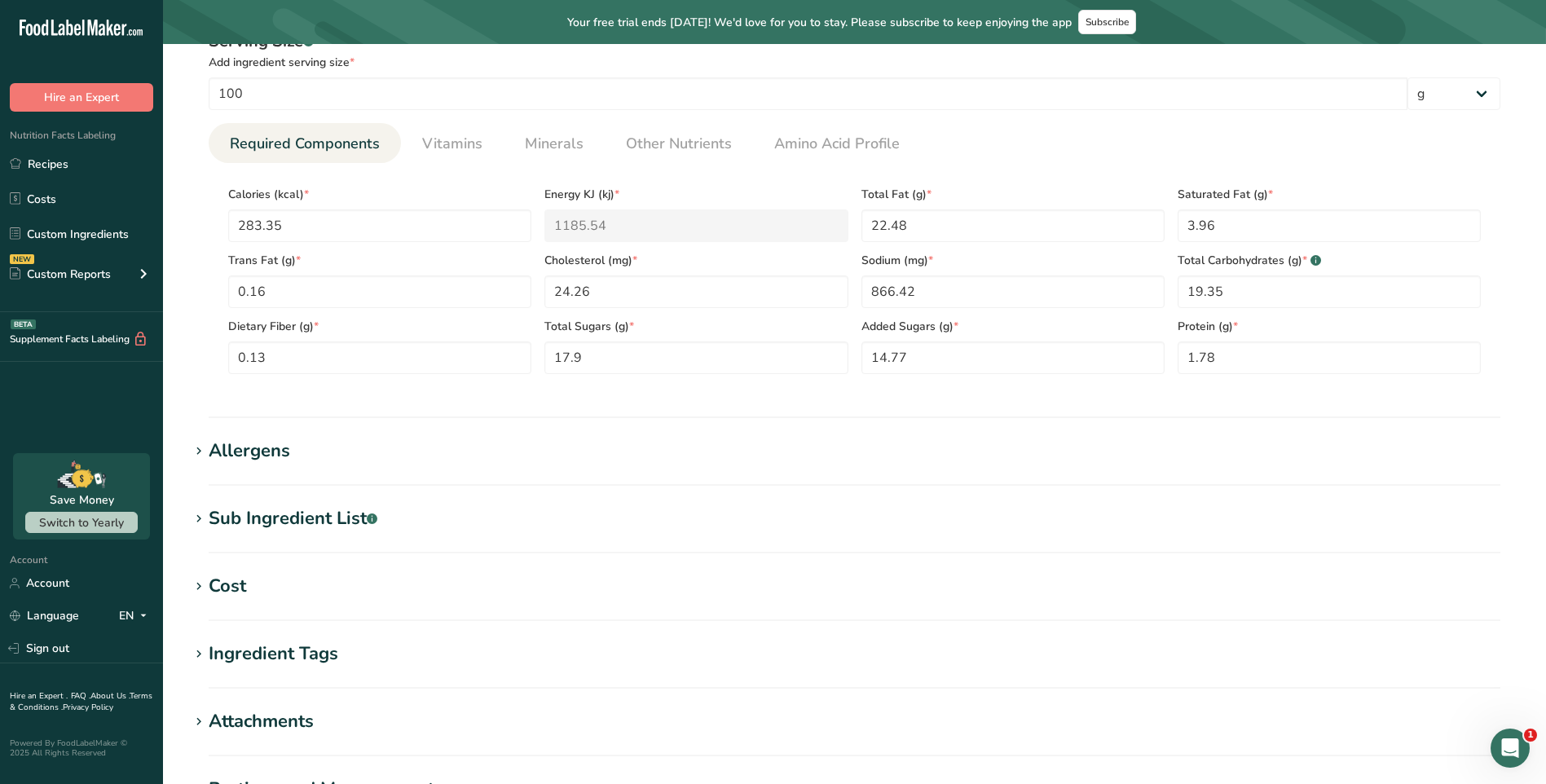
click at [322, 515] on div "Sub Ingredient List .a-a{fill:#347362;}.b-a{fill:#fff;}" at bounding box center [293, 518] width 168 height 27
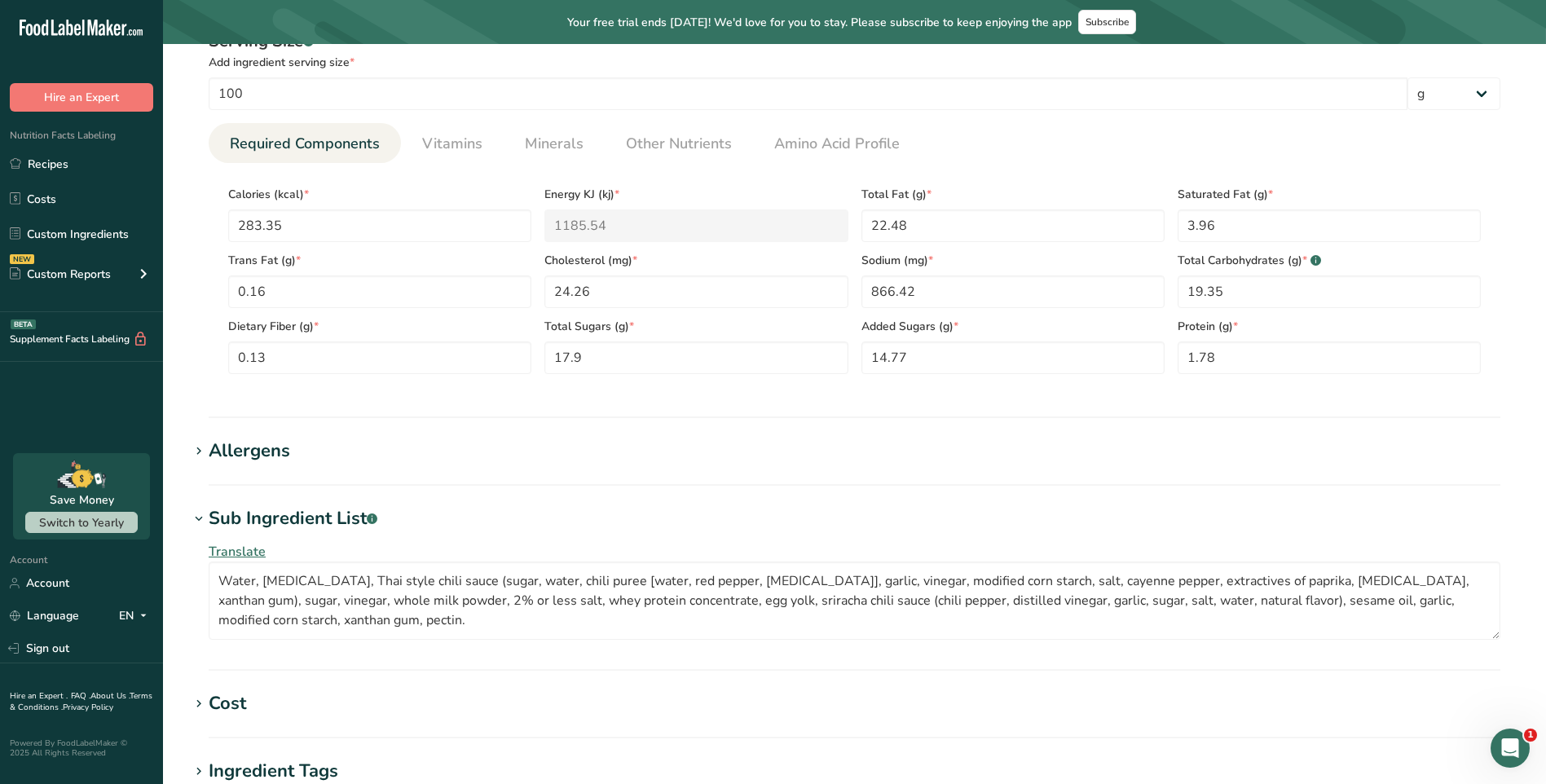
click at [322, 515] on div "Sub Ingredient List .a-a{fill:#347362;}.b-a{fill:#fff;}" at bounding box center [293, 518] width 168 height 27
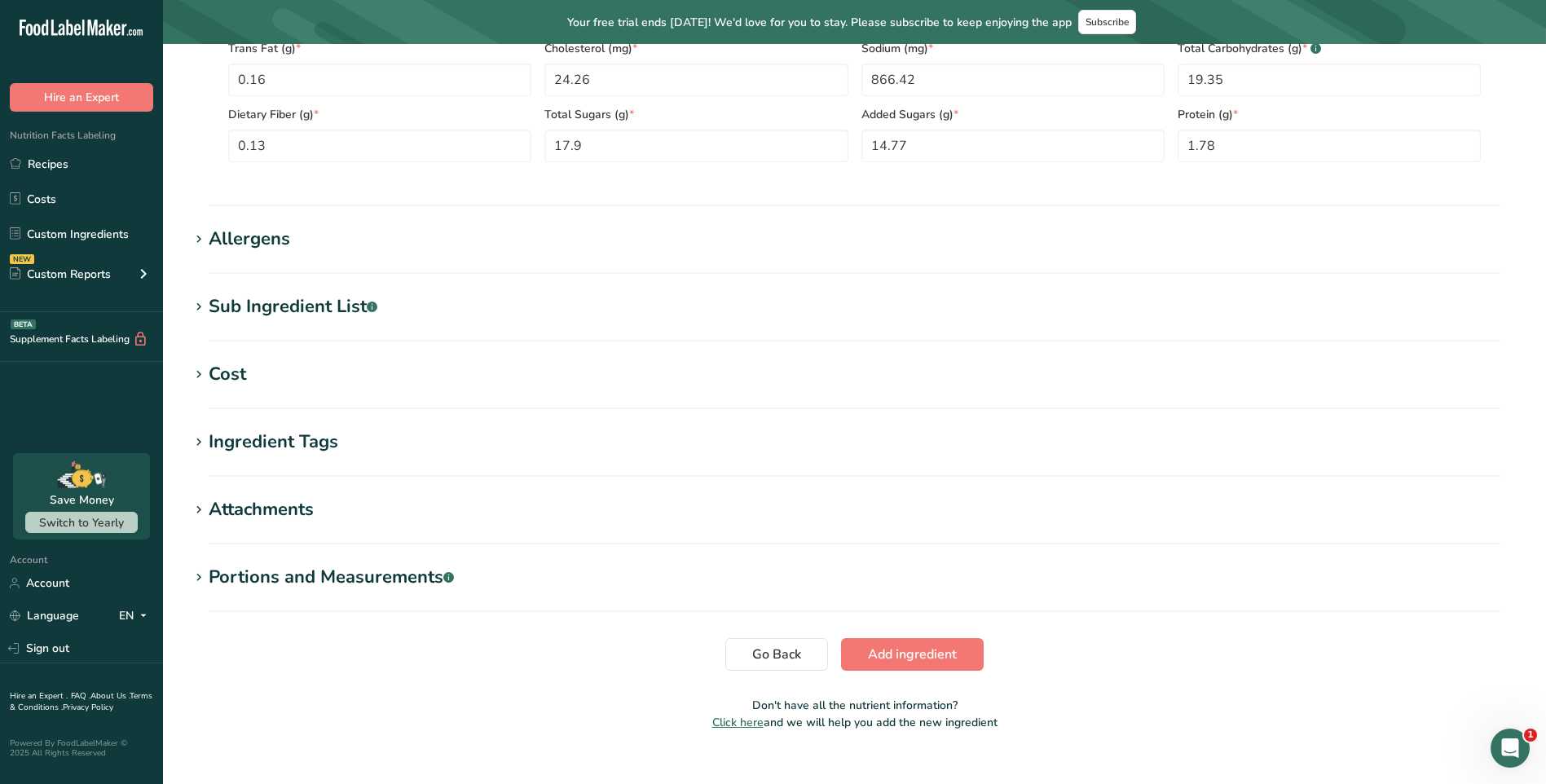
scroll to position [807, 0]
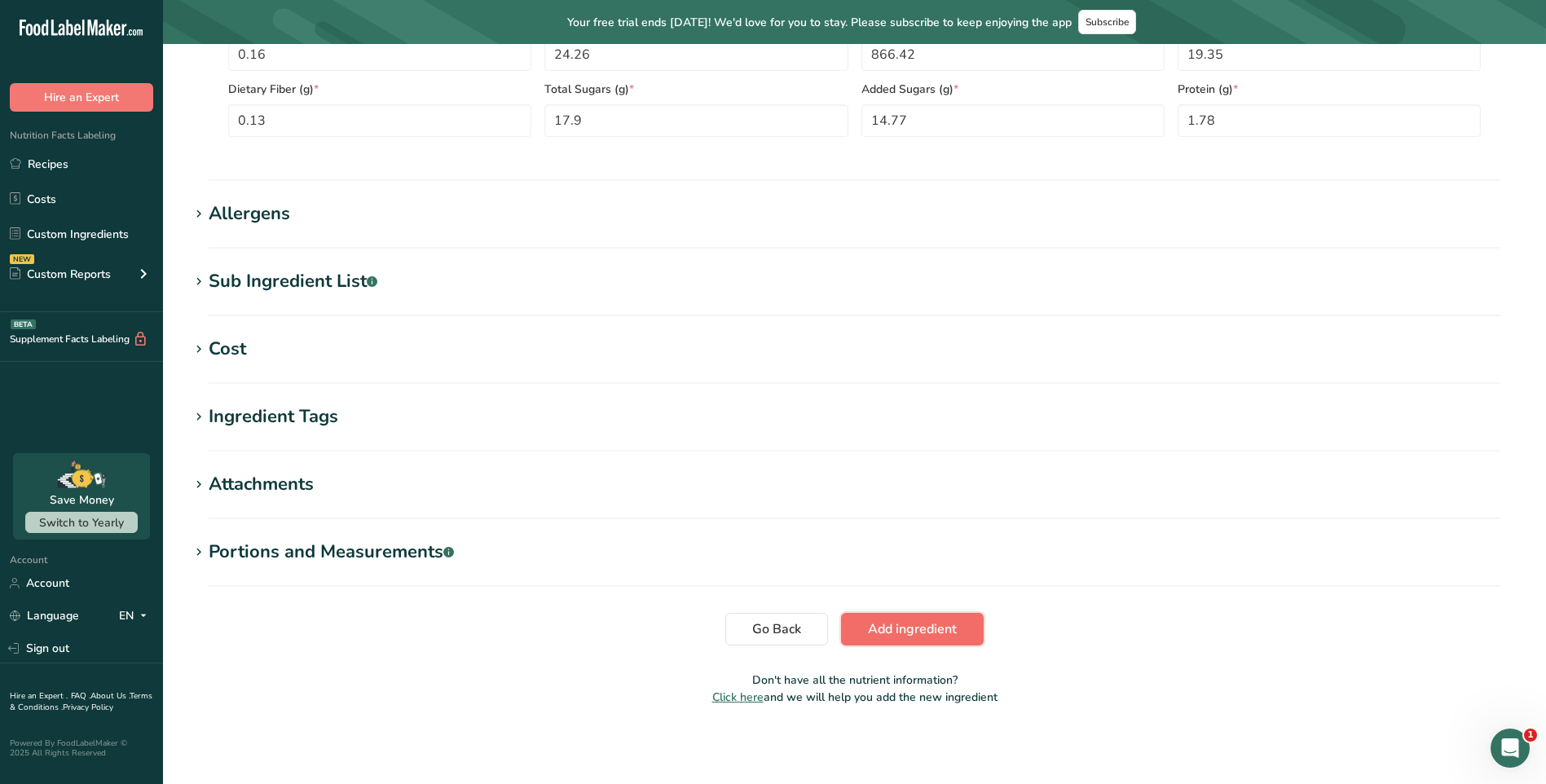
click at [901, 621] on span "Add ingredient" at bounding box center [913, 629] width 89 height 20
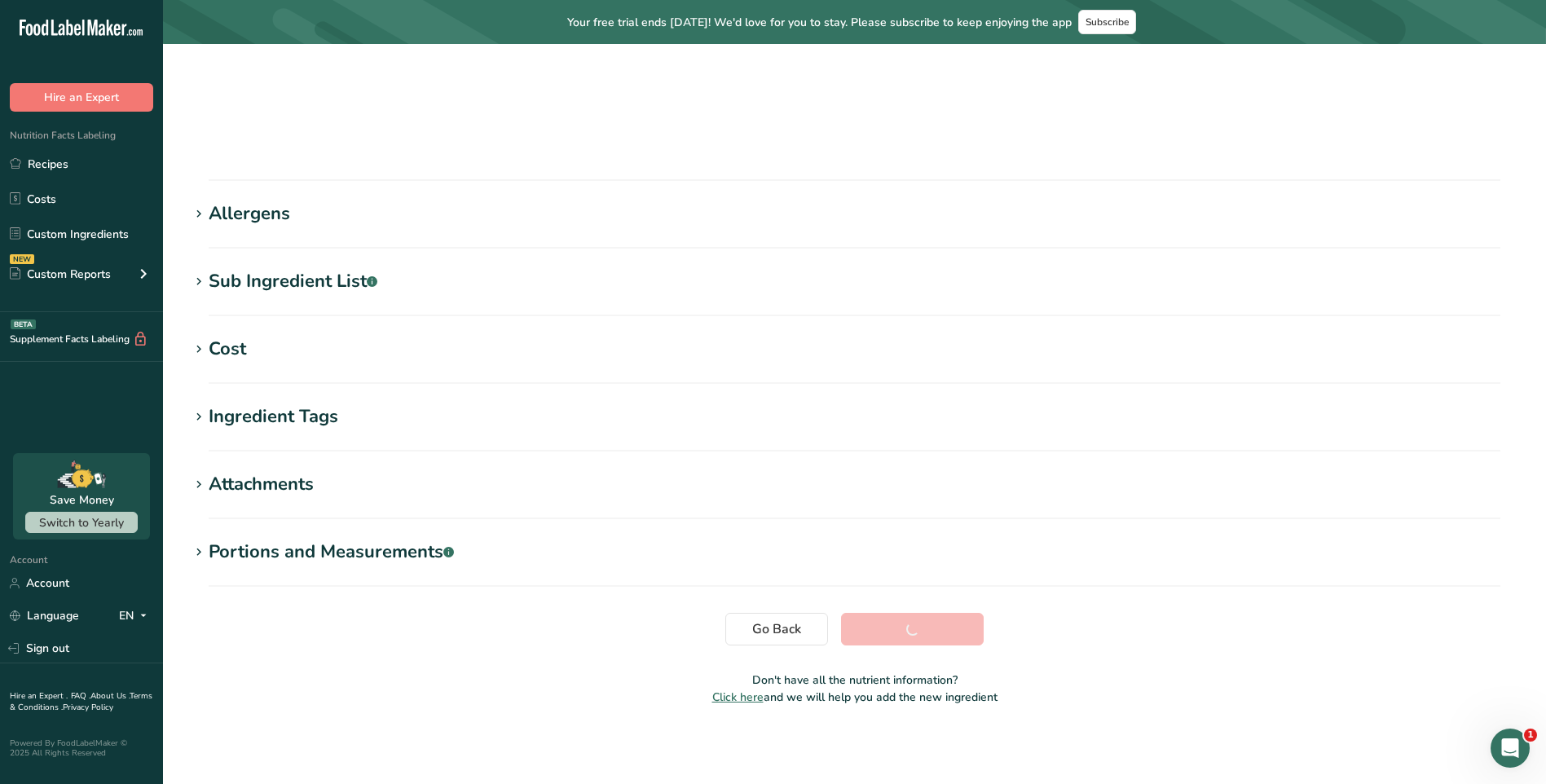
scroll to position [122, 0]
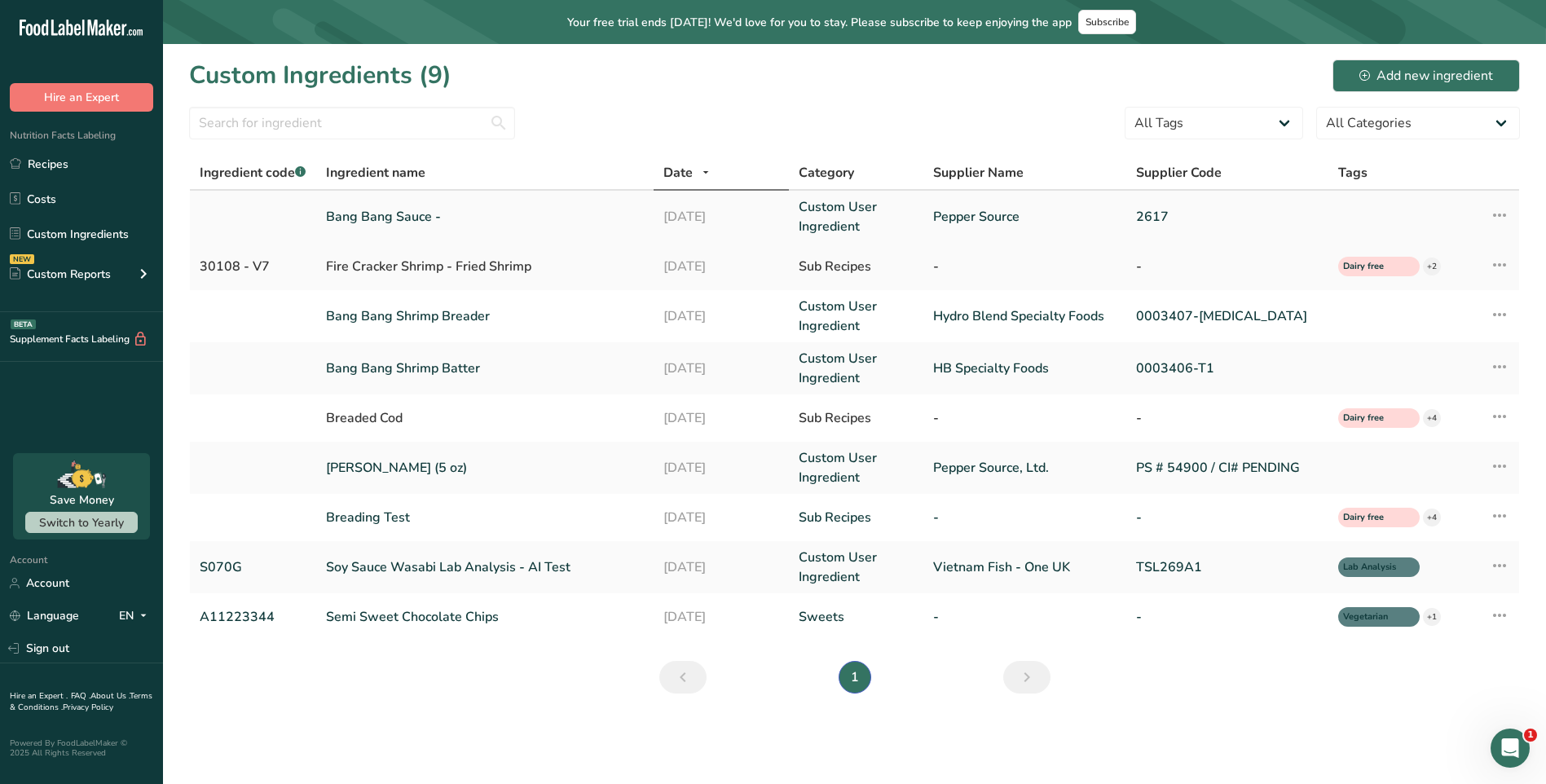
click at [410, 221] on link "Bang Bang Sauce -" at bounding box center [485, 217] width 318 height 20
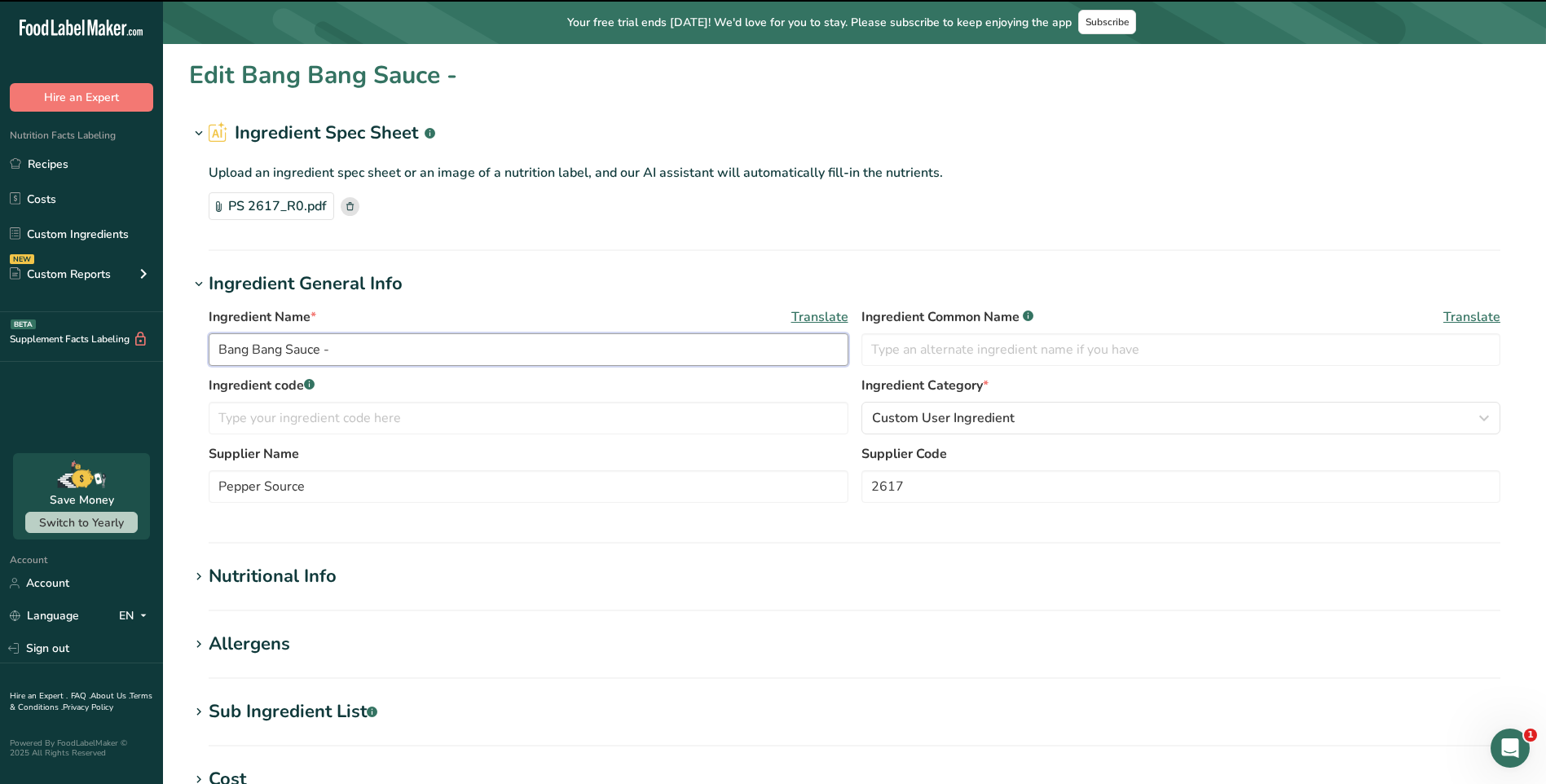
click at [351, 347] on input "Bang Bang Sauce -" at bounding box center [528, 349] width 640 height 32
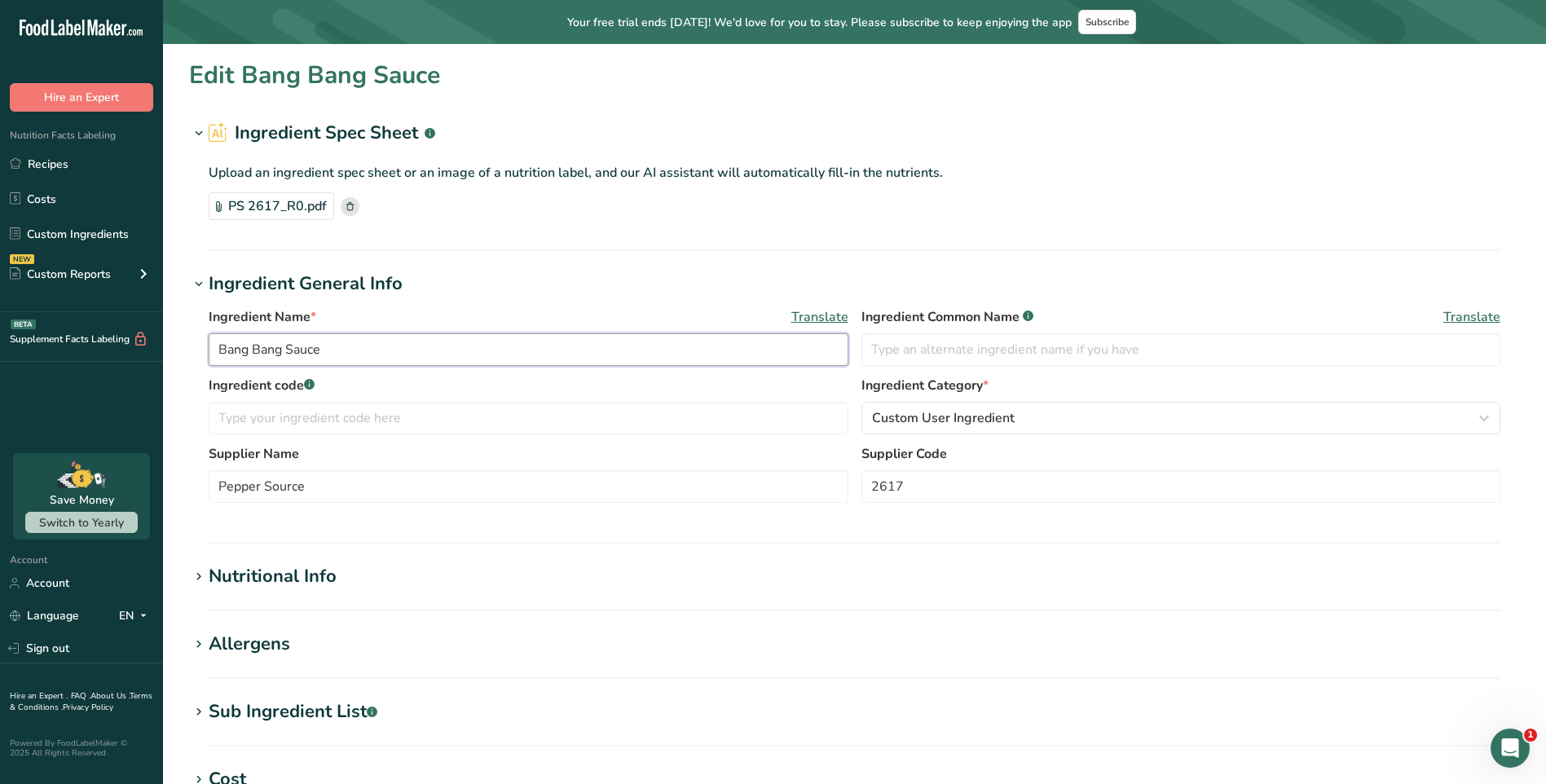
type input "Bang Bang Sauce"
click at [474, 508] on div "Supplier Name Pepper Source Supplier Code 2617" at bounding box center [854, 478] width 1292 height 68
click at [660, 226] on div "Upload an ingredient spec sheet or an image of a nutrition label, and our AI as…" at bounding box center [854, 188] width 1331 height 83
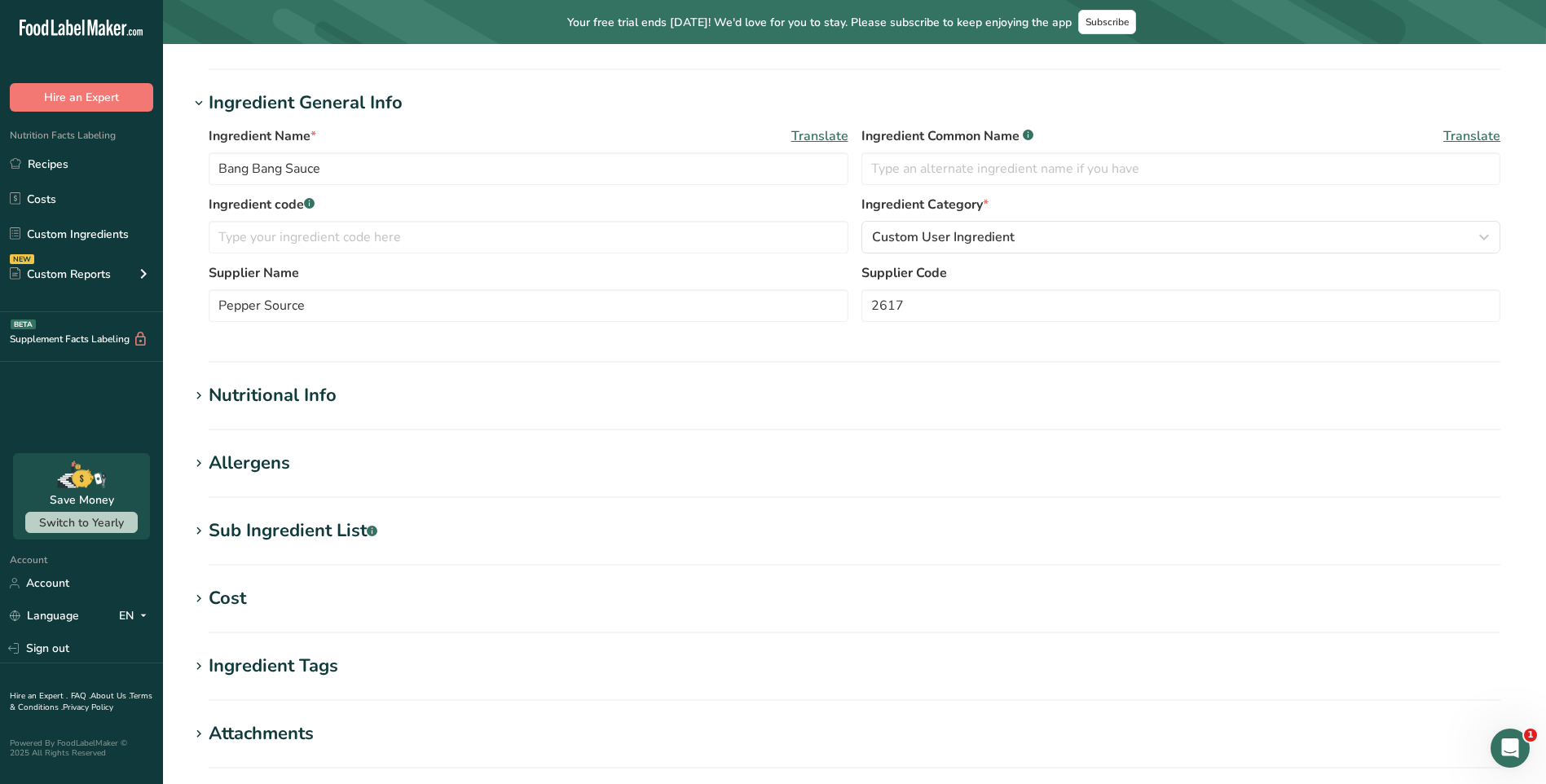
scroll to position [430, 0]
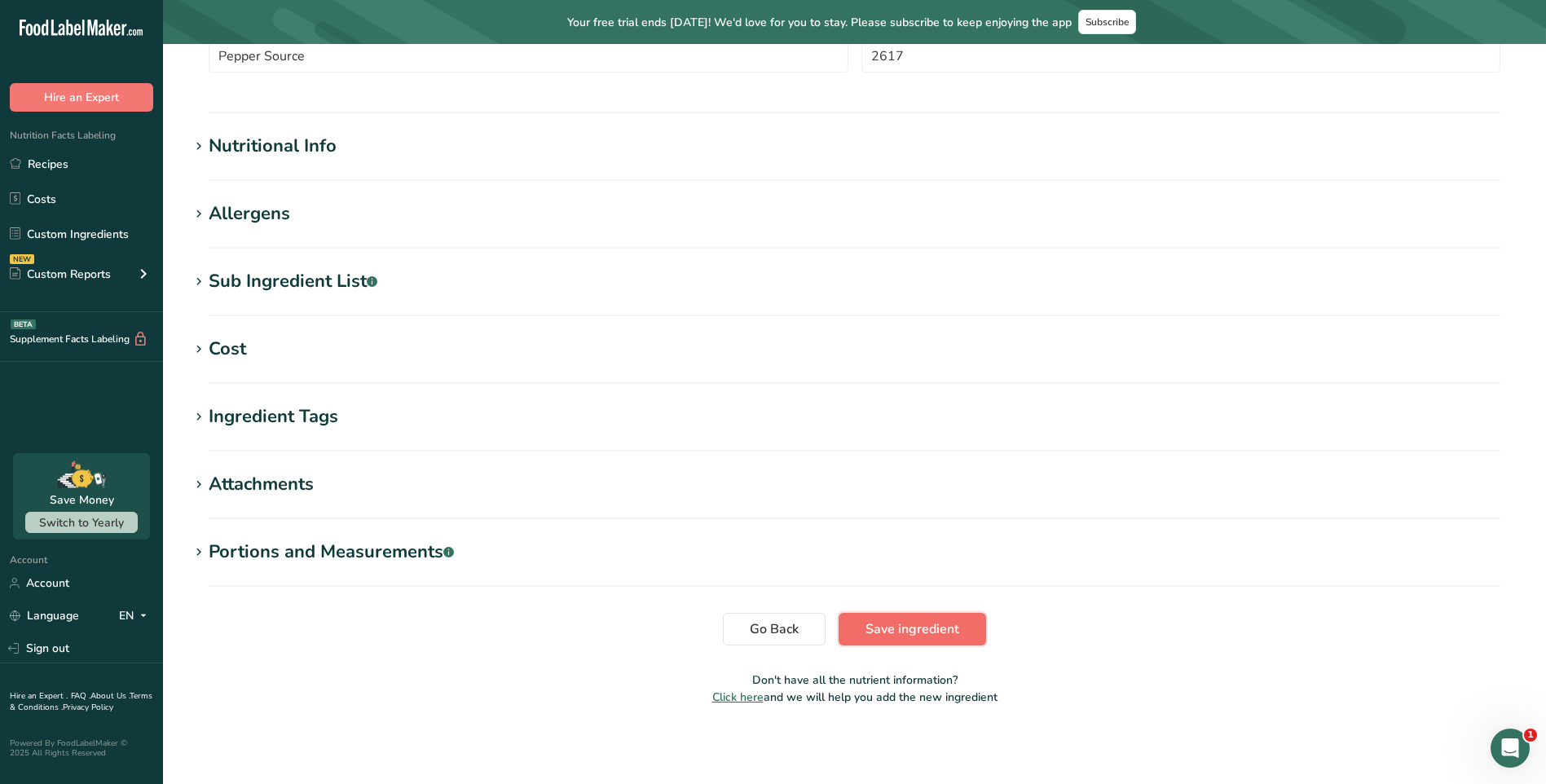
click at [910, 613] on button "Save ingredient" at bounding box center [912, 629] width 148 height 32
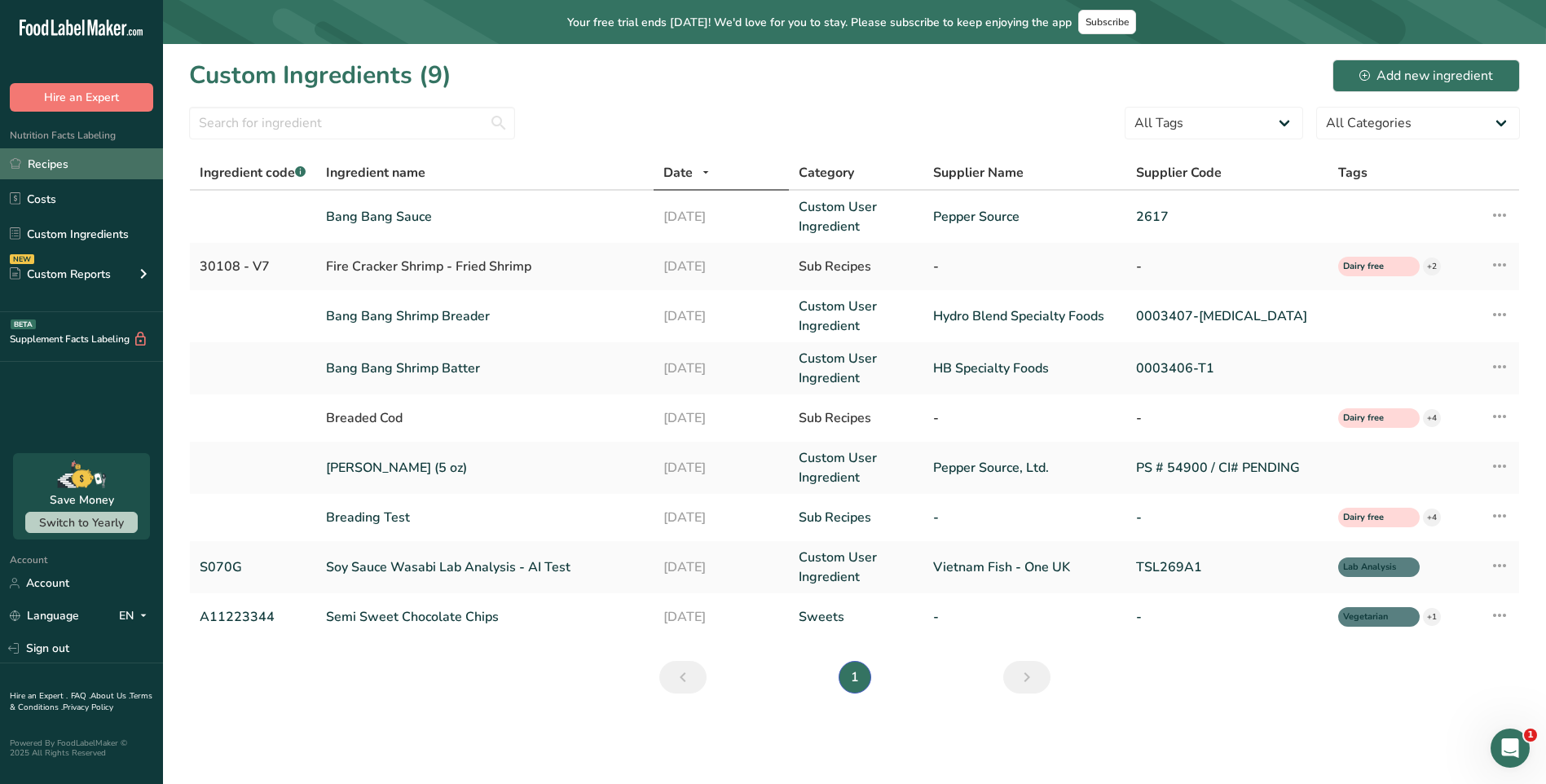
click at [50, 167] on link "Recipes" at bounding box center [81, 164] width 163 height 31
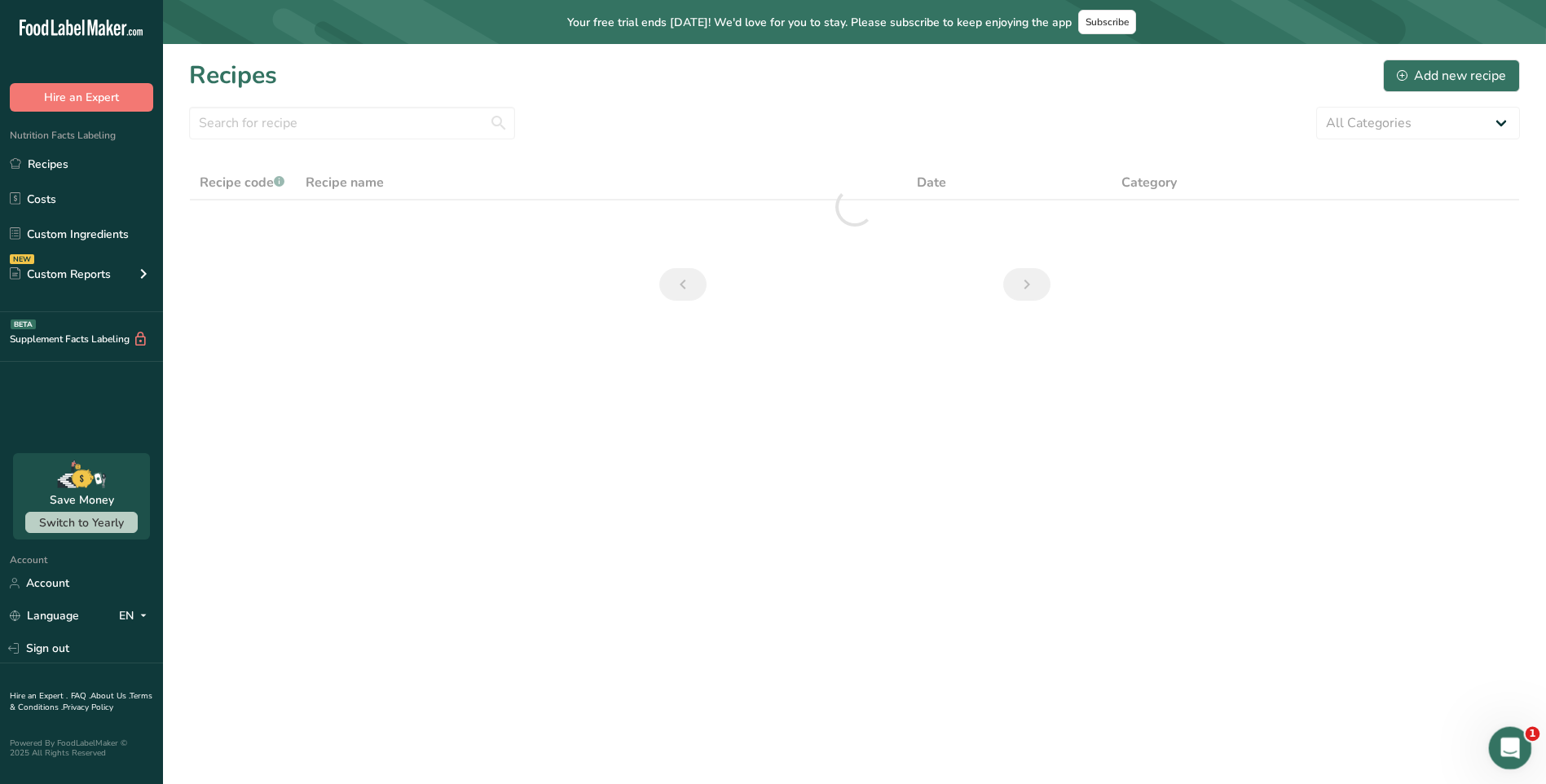
click at [1527, 739] on html at bounding box center [1507, 745] width 39 height 39
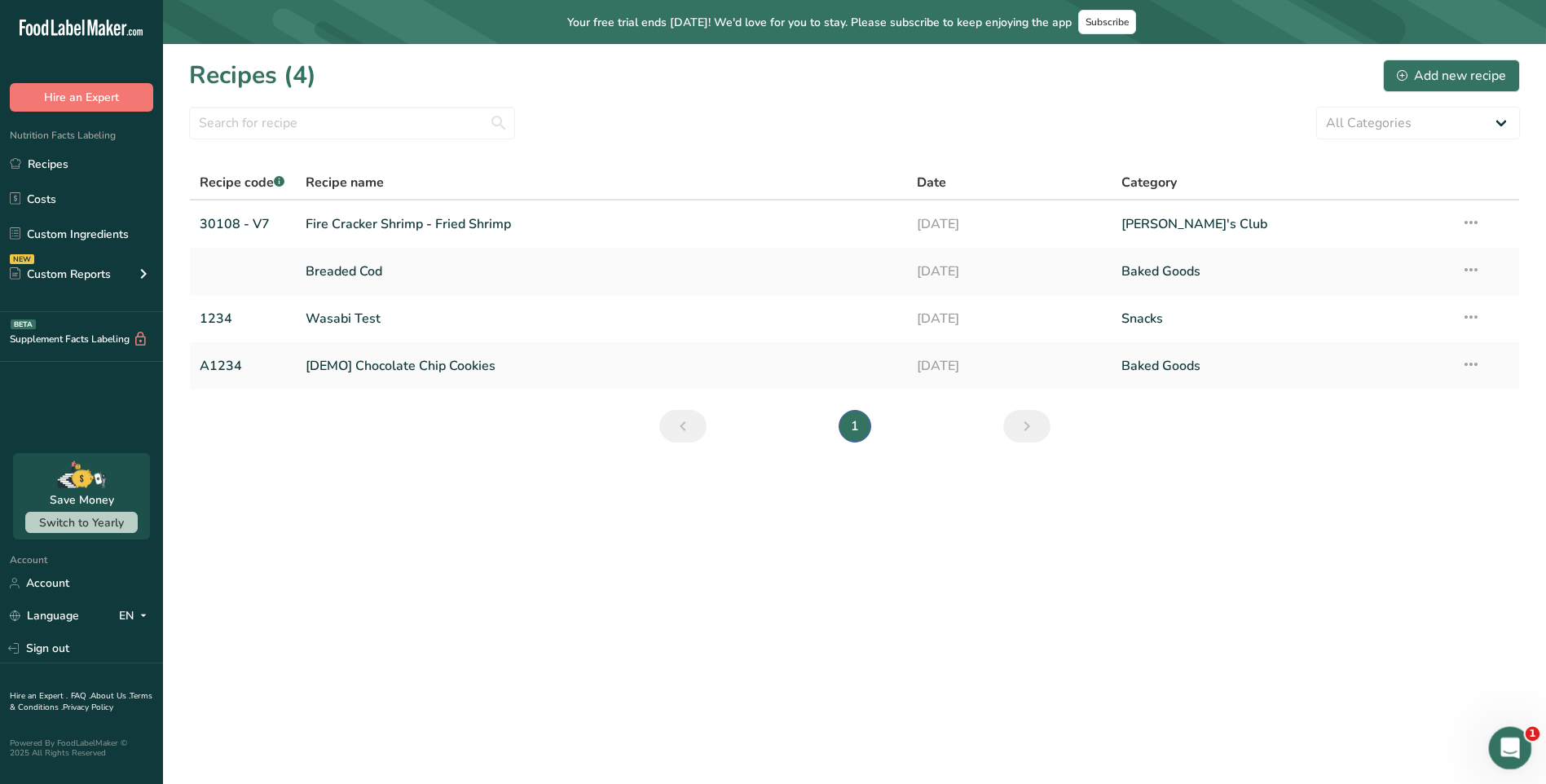
click at [1501, 750] on icon "Open Intercom Messenger" at bounding box center [1508, 746] width 27 height 27
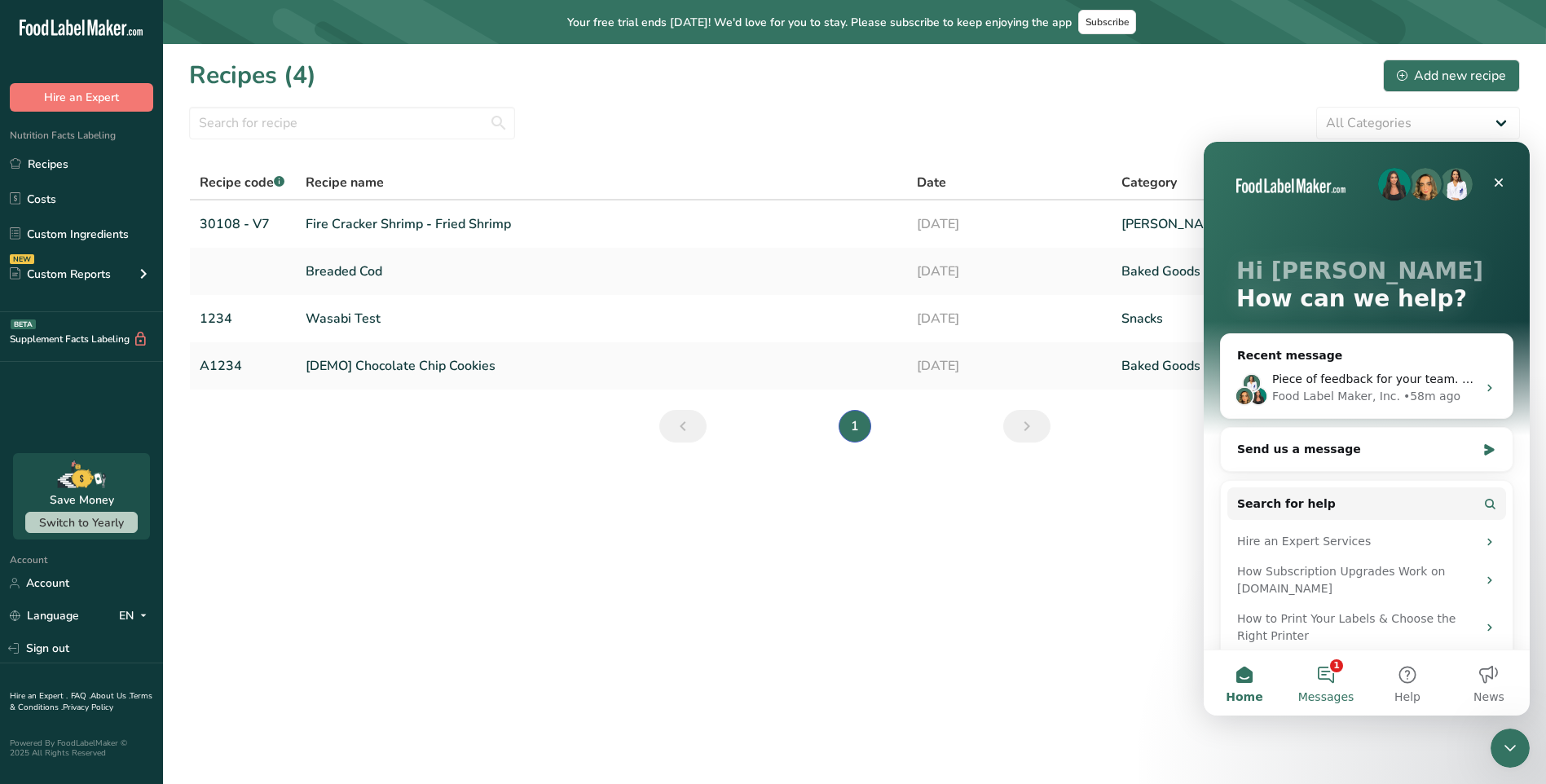
click at [1334, 680] on button "1 Messages" at bounding box center [1326, 682] width 82 height 65
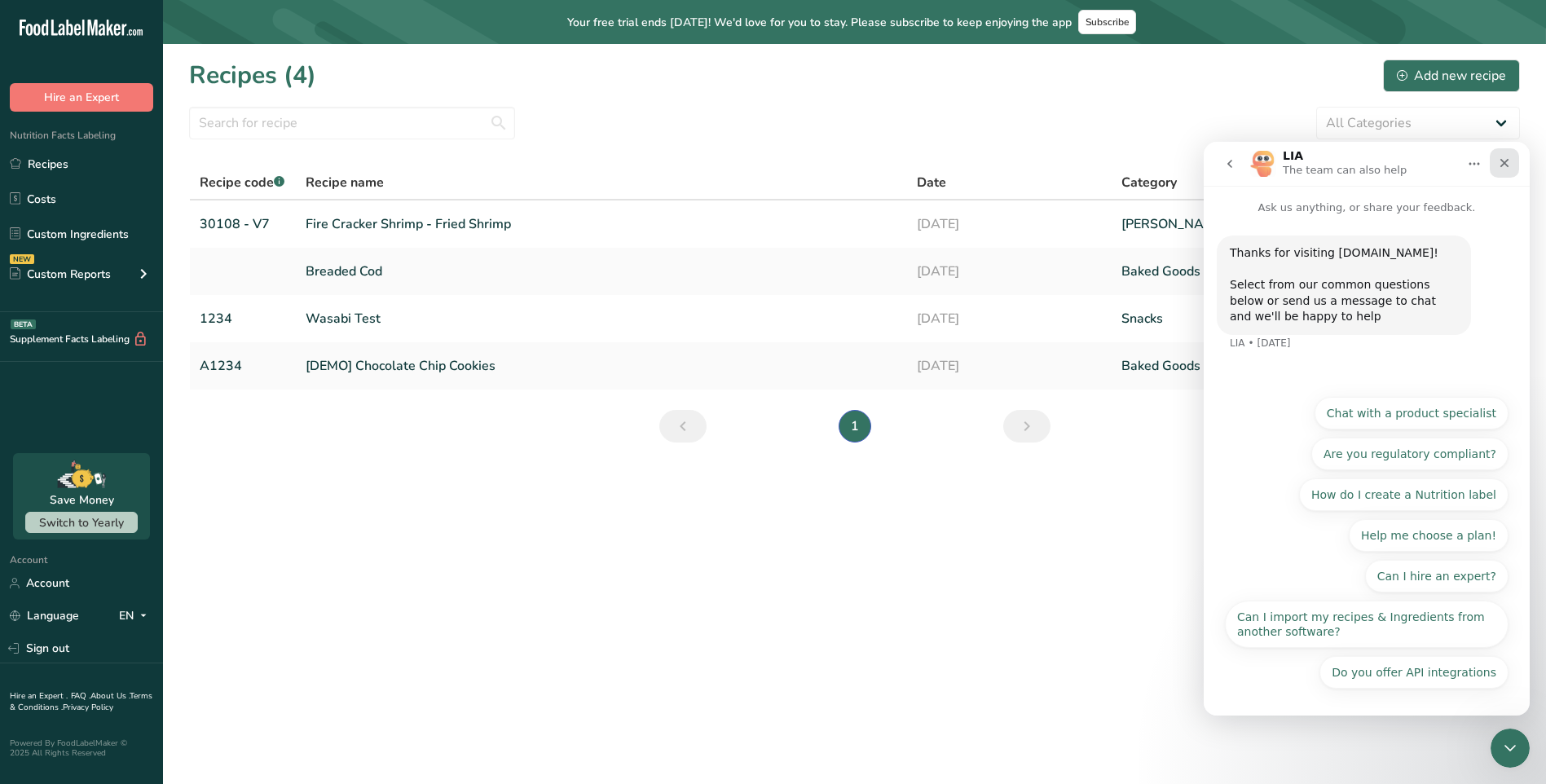
click at [1509, 167] on icon "Close" at bounding box center [1505, 163] width 13 height 13
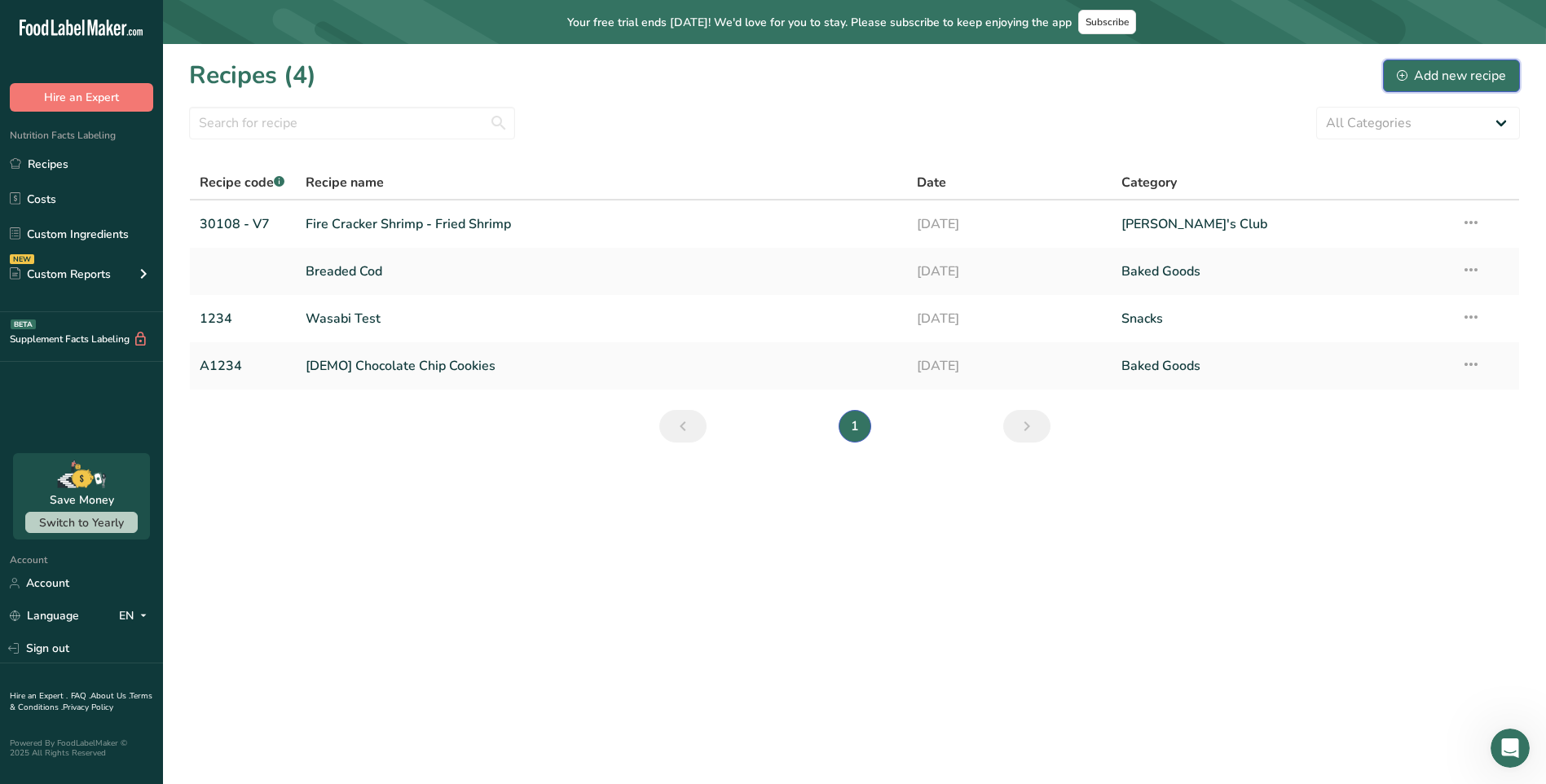
click at [1443, 72] on div "Add new recipe" at bounding box center [1451, 76] width 109 height 20
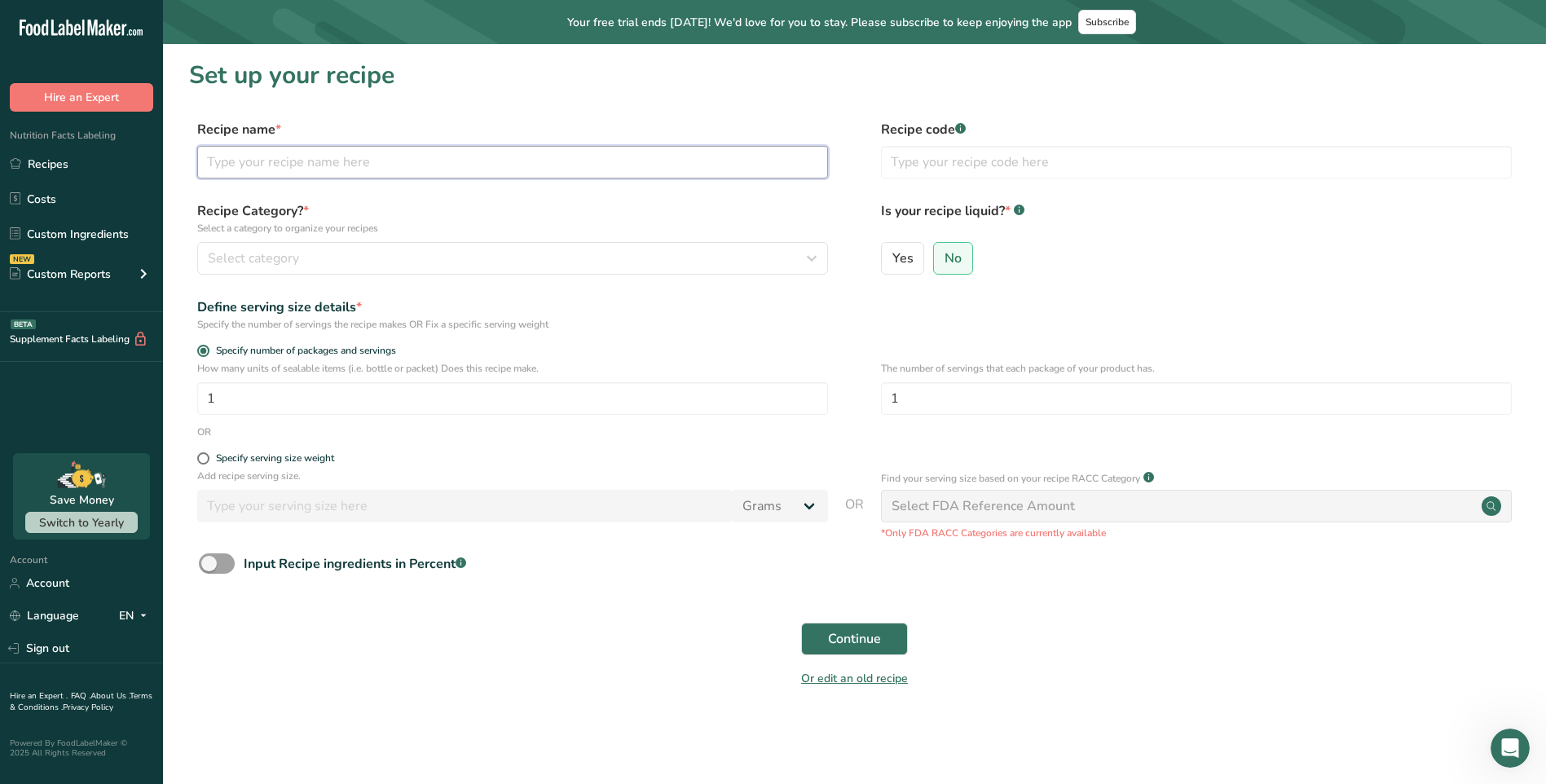
click at [374, 162] on input "text" at bounding box center [513, 162] width 631 height 32
type input "Fire Cracker Shrimp - Shrimp and Sauce"
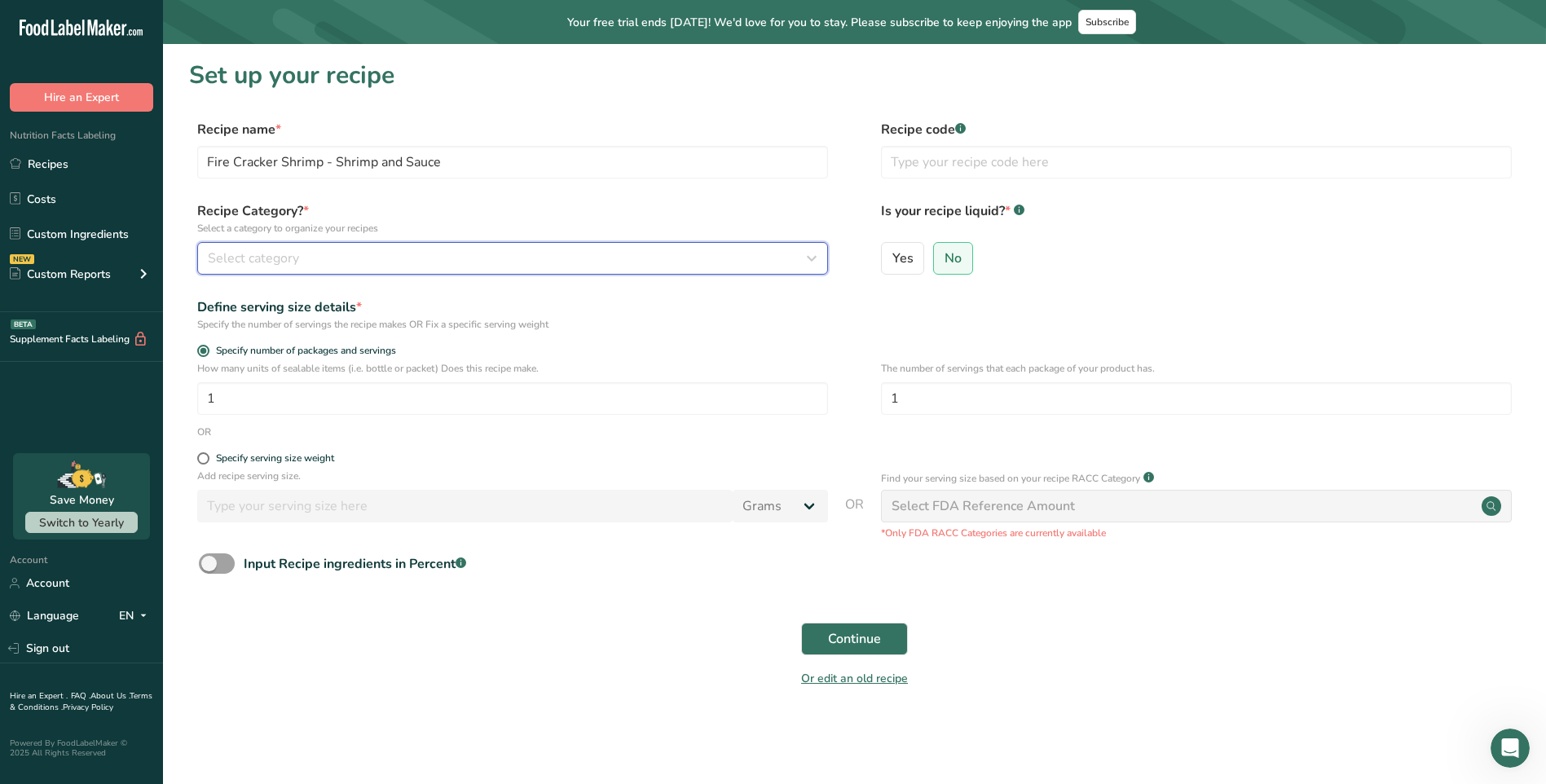
click at [310, 256] on button "Select category" at bounding box center [513, 257] width 631 height 32
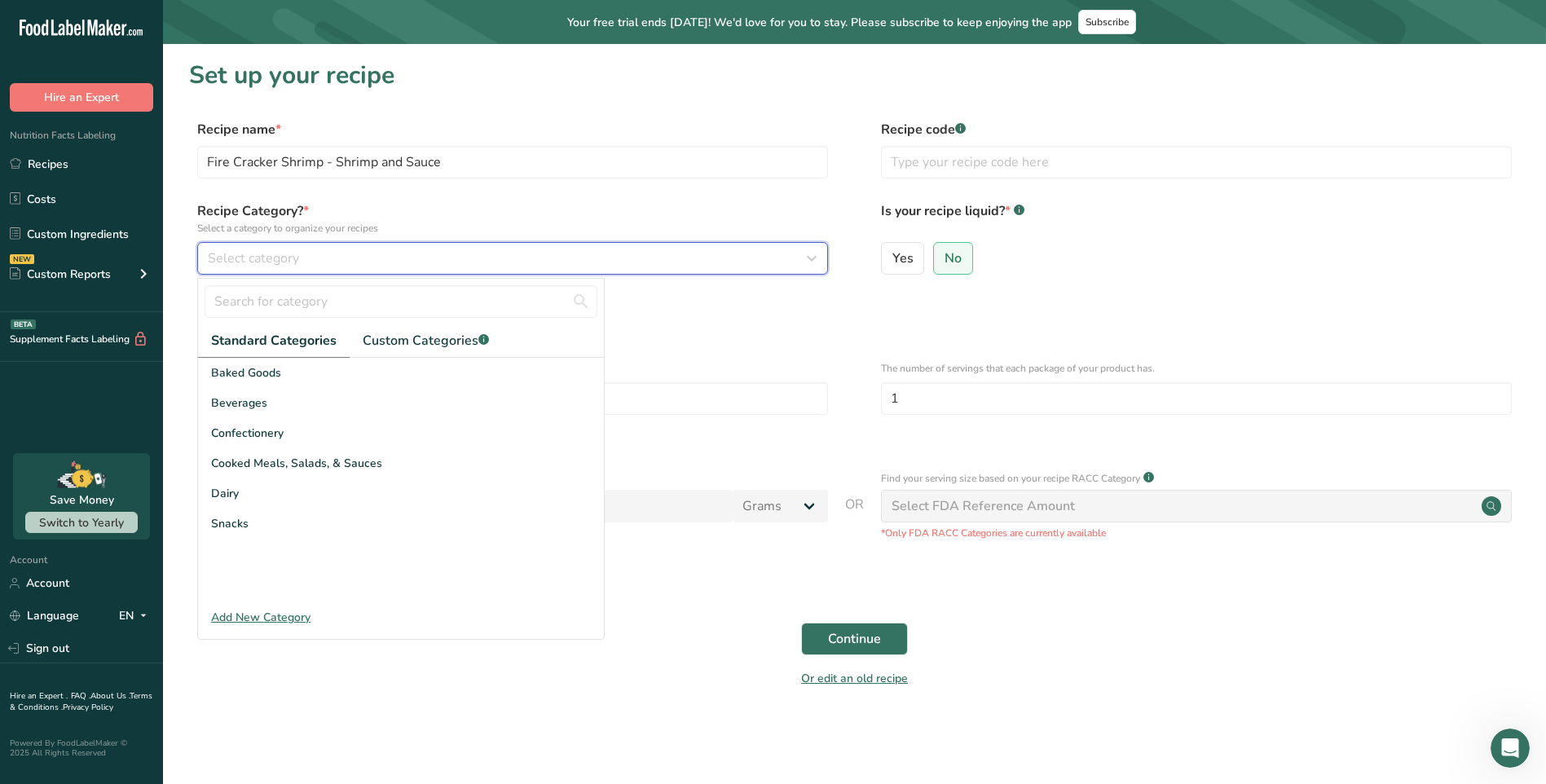
click at [310, 257] on div "Select category" at bounding box center [508, 258] width 600 height 20
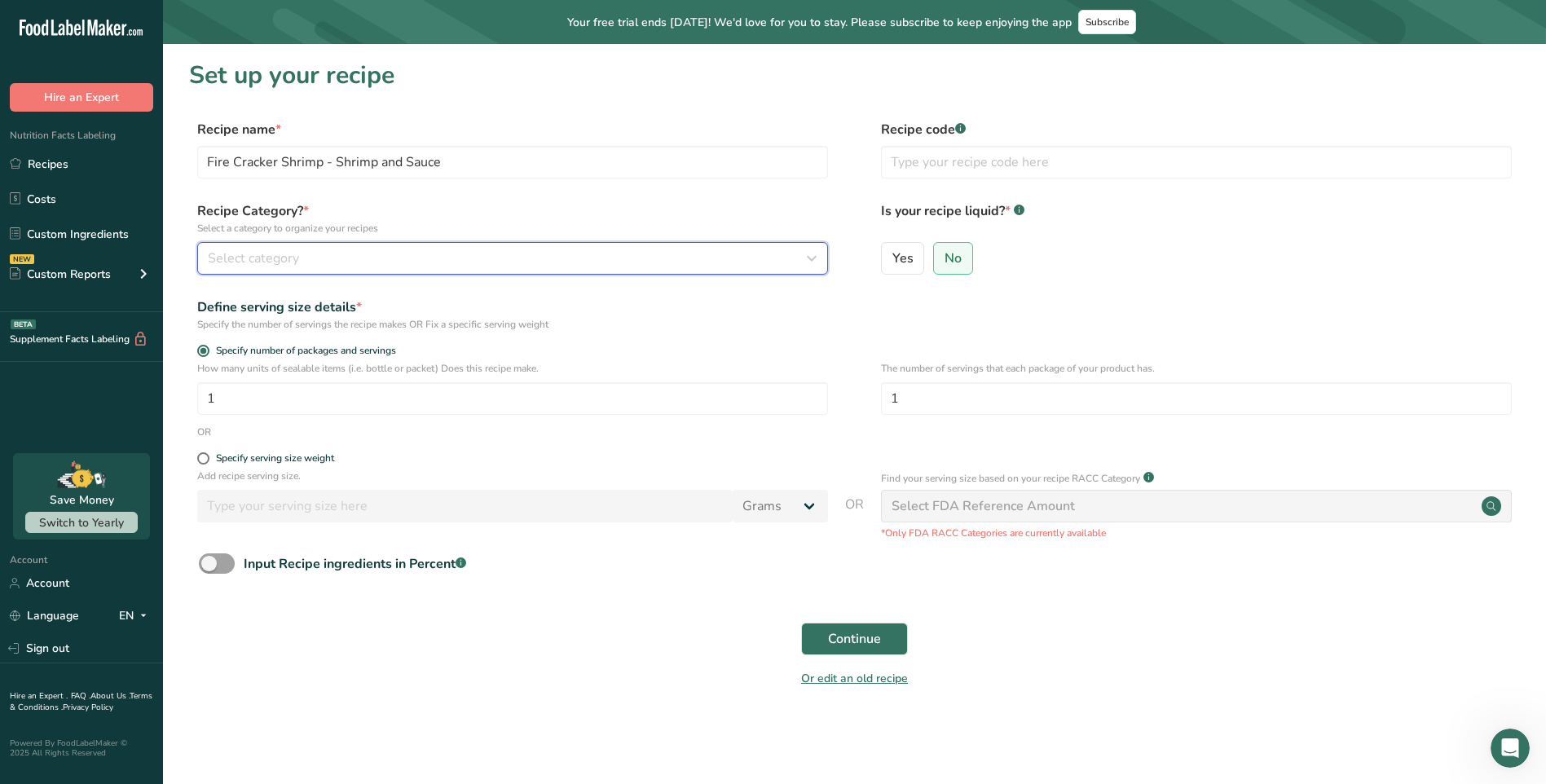
click at [403, 264] on div "Select category" at bounding box center [508, 258] width 600 height 20
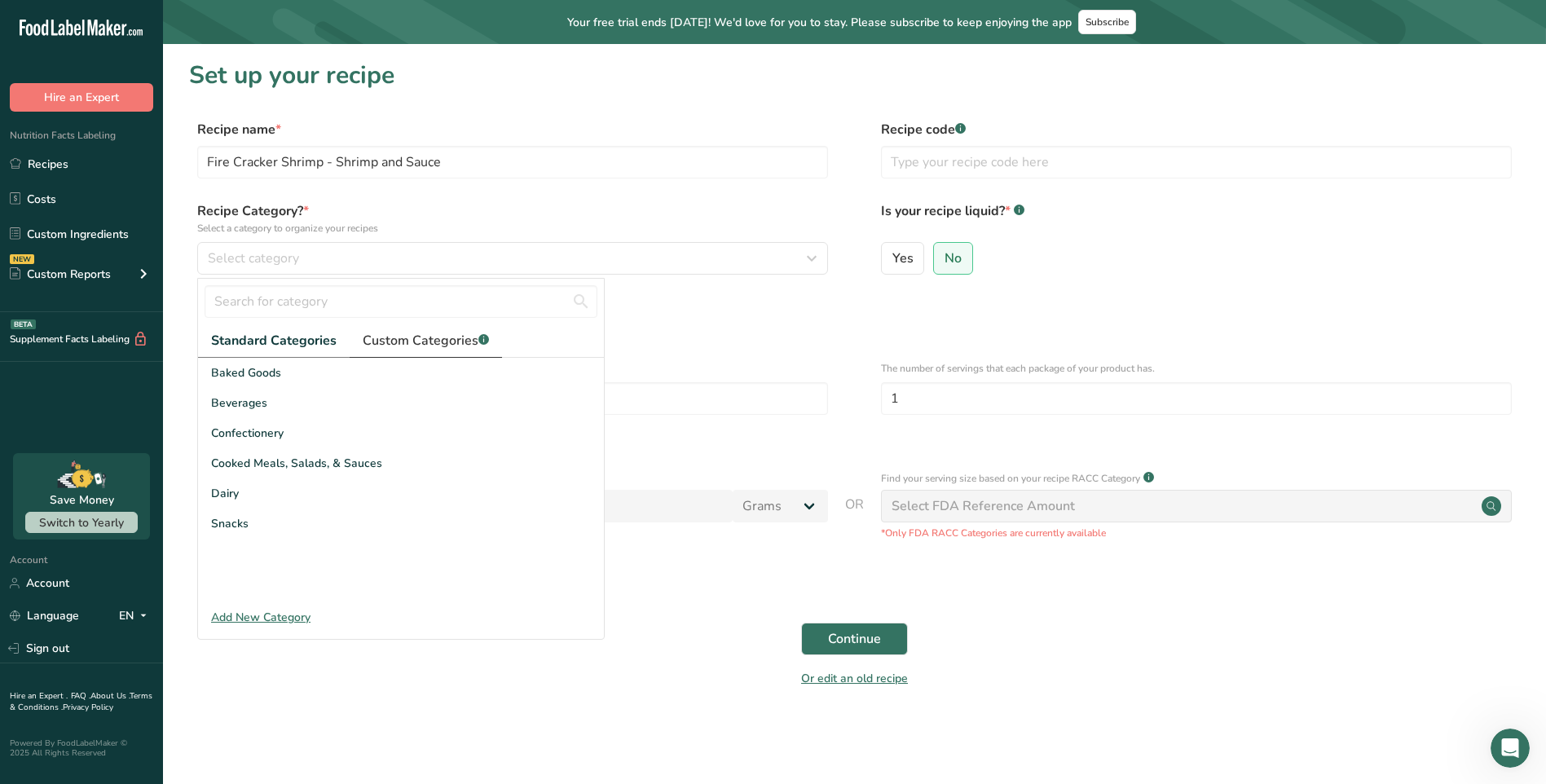
click at [420, 352] on link "Custom Categories .a-a{fill:#347362;}.b-a{fill:#fff;}" at bounding box center [426, 341] width 153 height 33
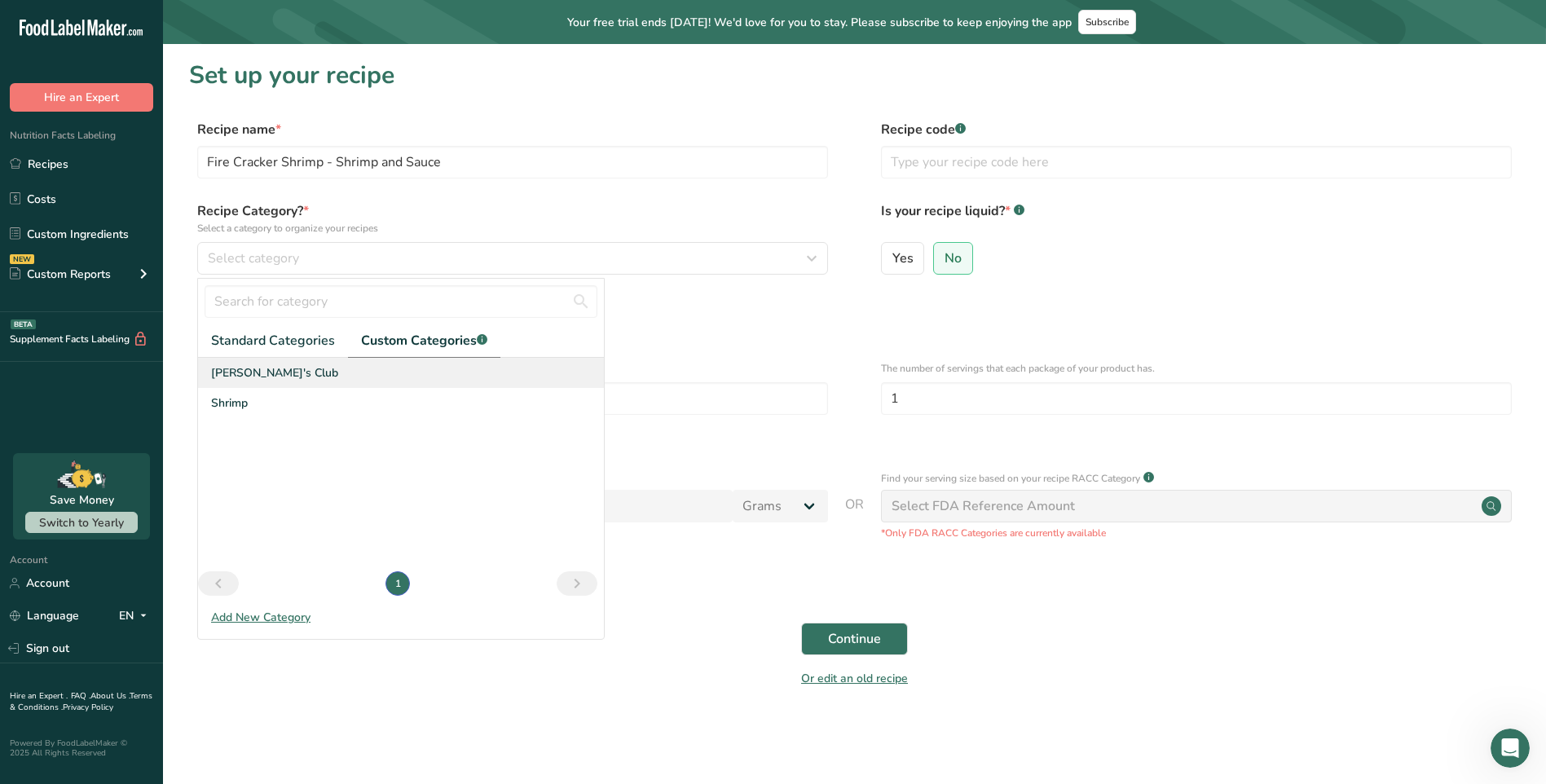
click at [287, 377] on div "Sam's Club" at bounding box center [401, 372] width 406 height 31
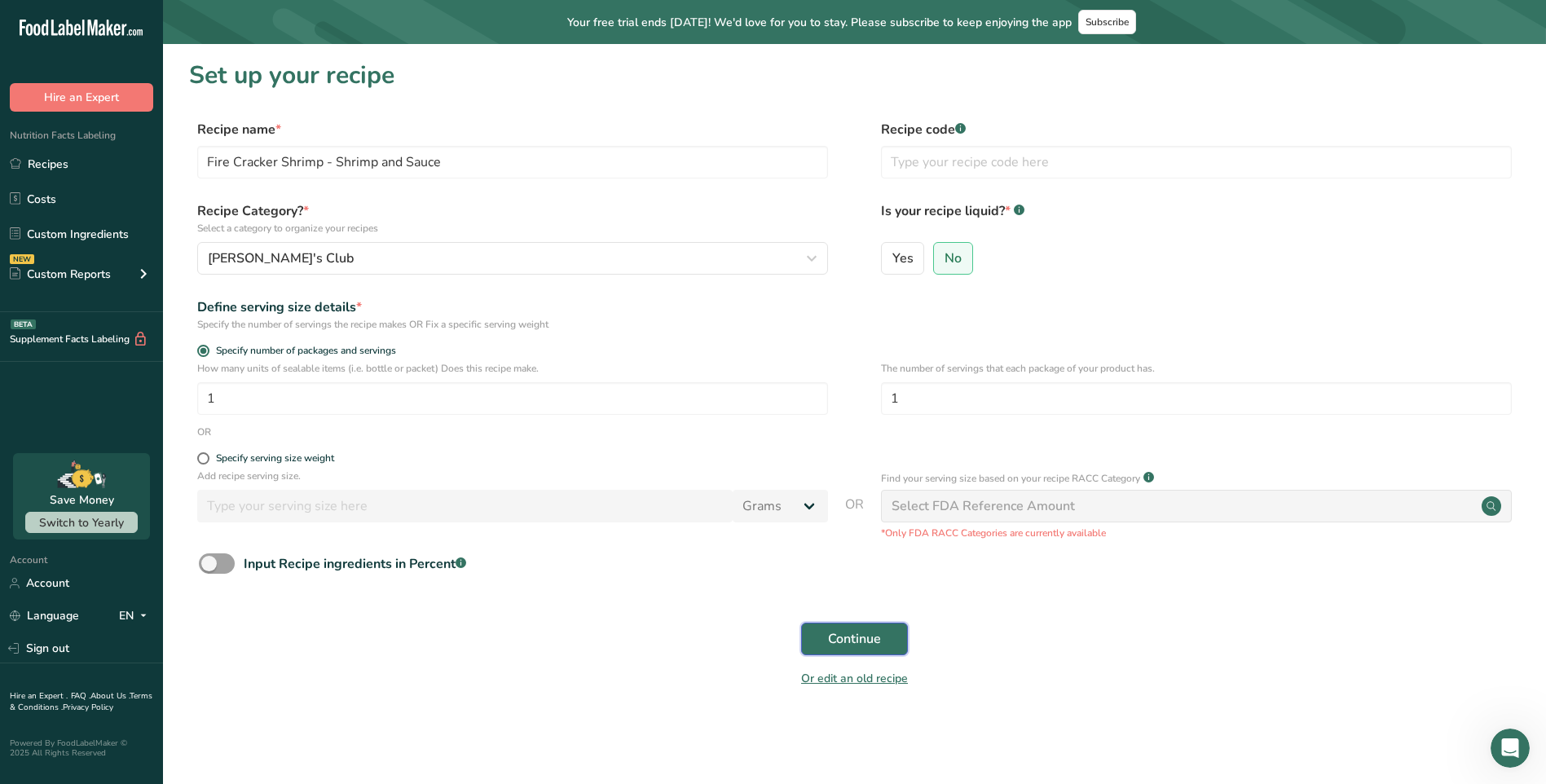
click at [885, 634] on button "Continue" at bounding box center [854, 638] width 106 height 32
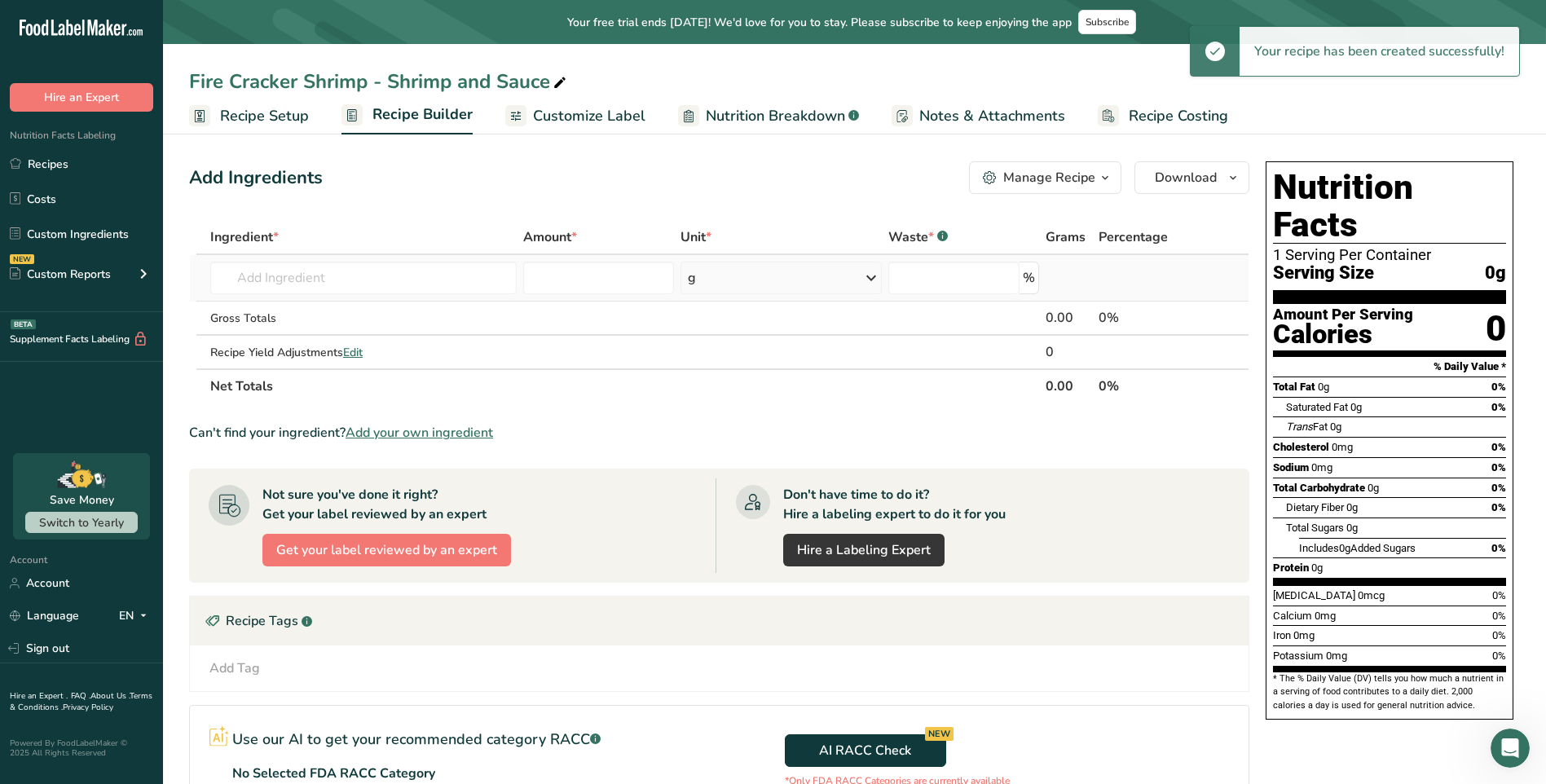
click at [350, 299] on td "Almond flour 1211 Milk, whole, 3.25% milkfat, without added vitamin A and vitam…" at bounding box center [363, 278] width 313 height 46
click at [348, 290] on input "text" at bounding box center [363, 277] width 306 height 32
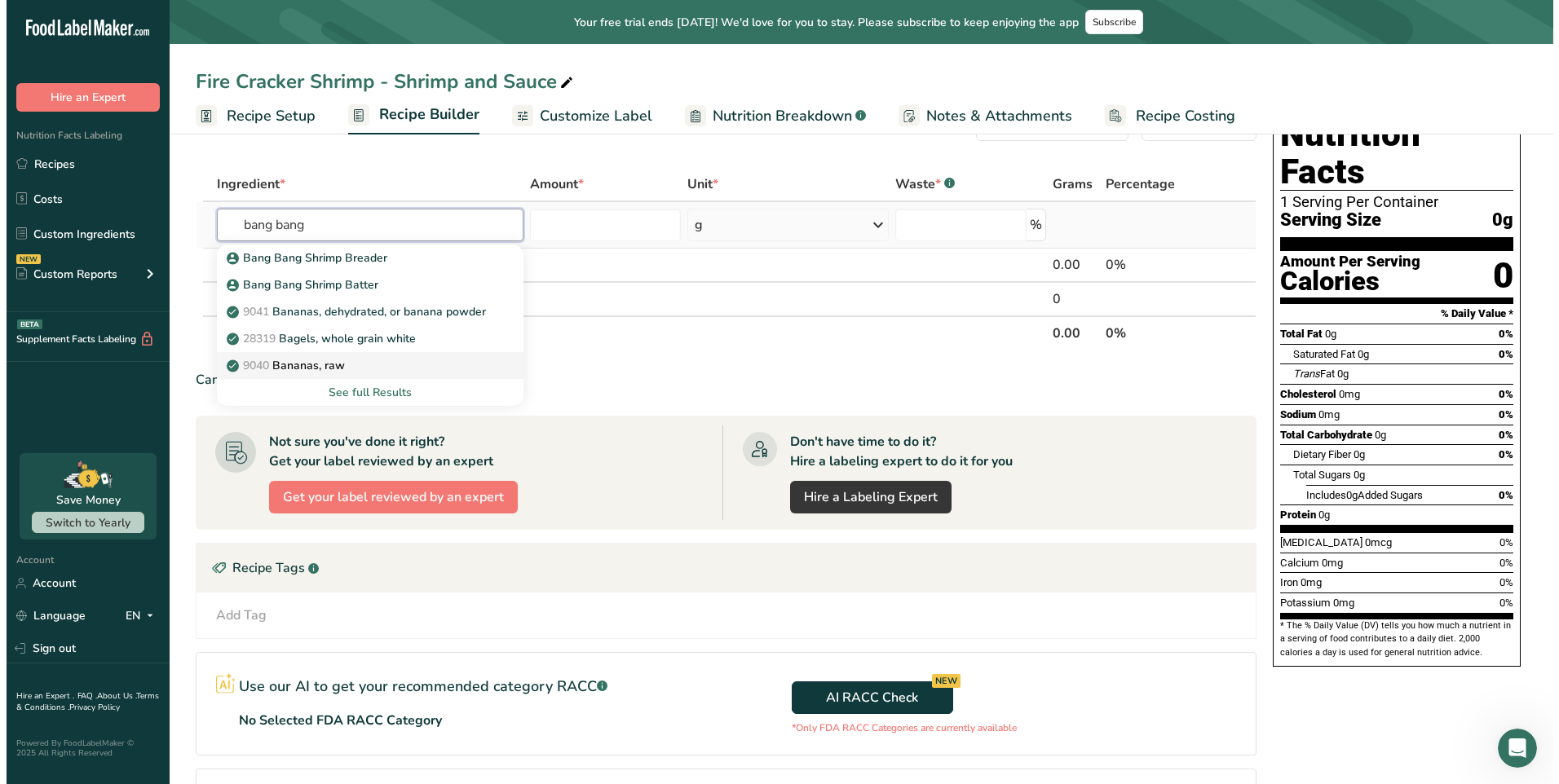
scroll to position [82, 0]
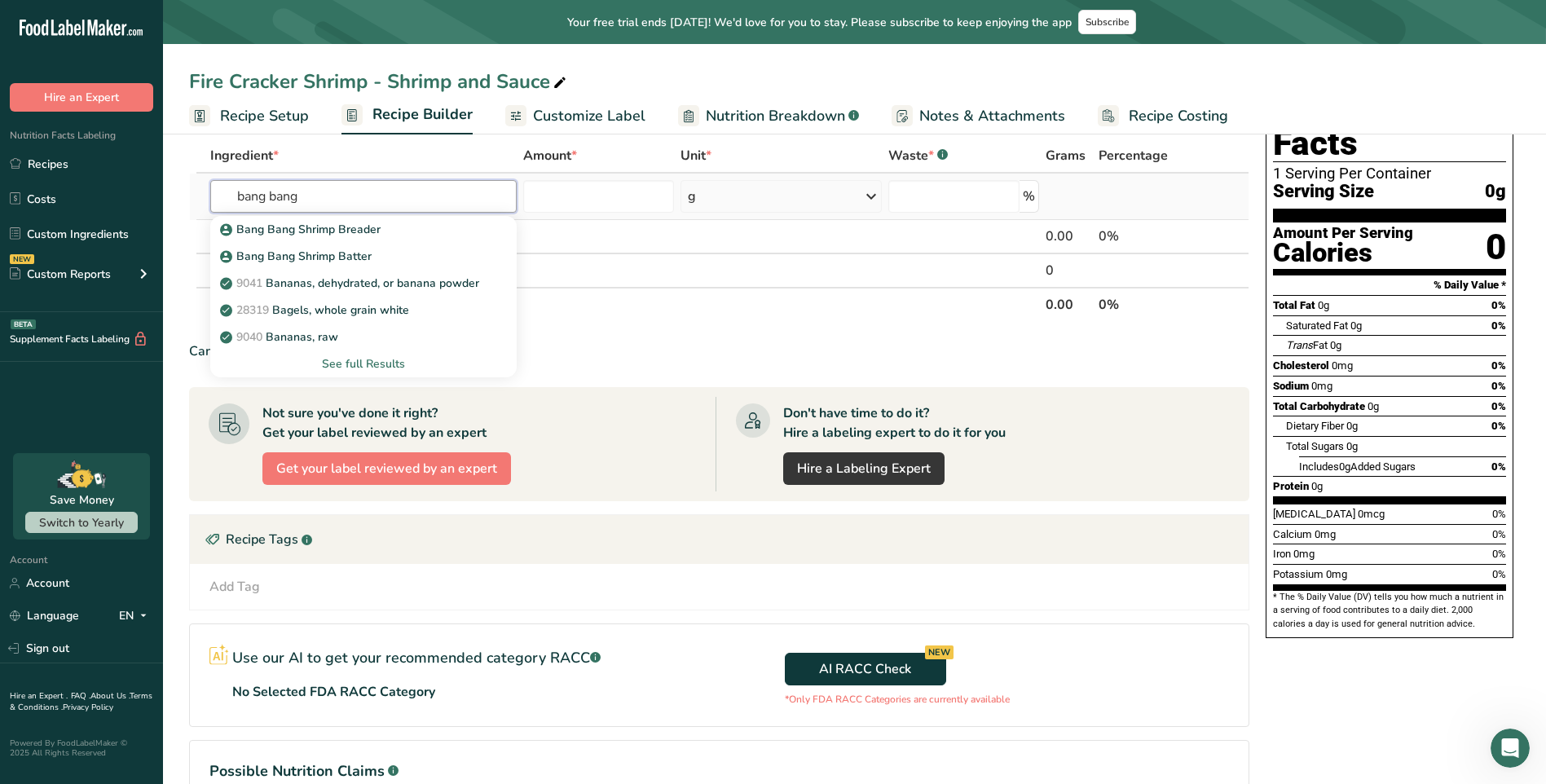
type input "bang bang"
click at [383, 360] on div "See full Results" at bounding box center [364, 363] width 281 height 17
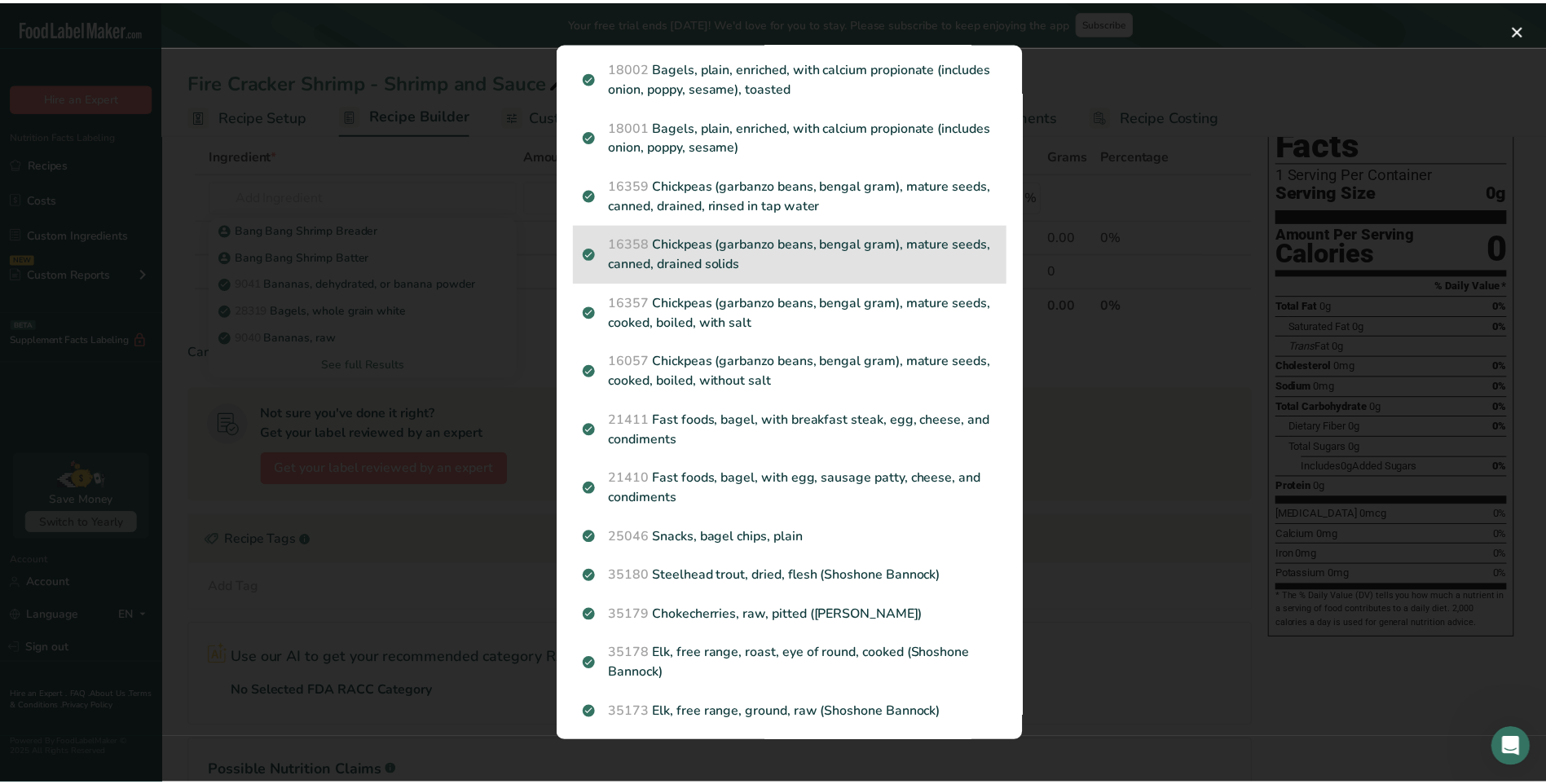
scroll to position [0, 0]
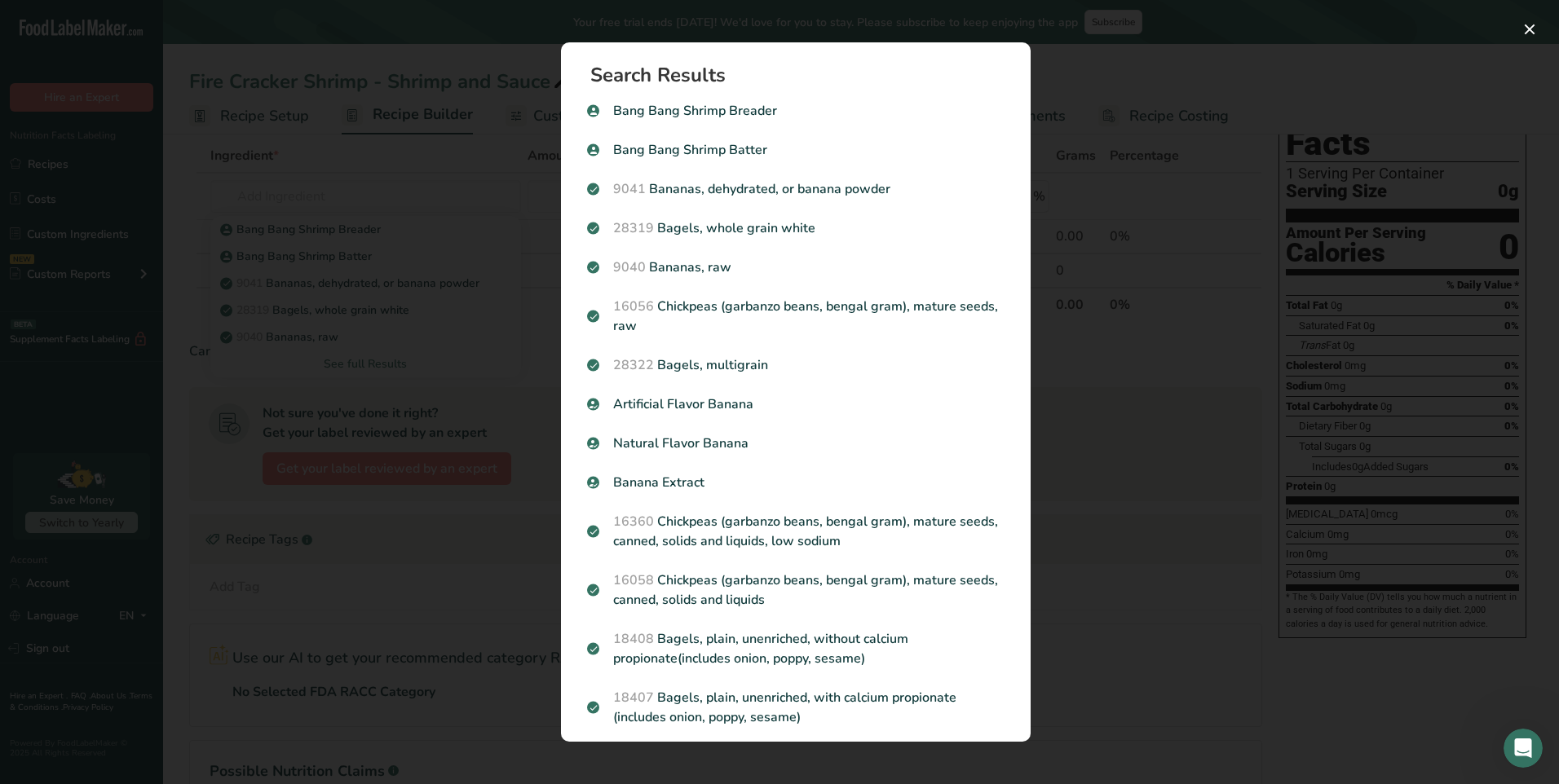
click at [390, 239] on div "Search results modal" at bounding box center [780, 392] width 1559 height 784
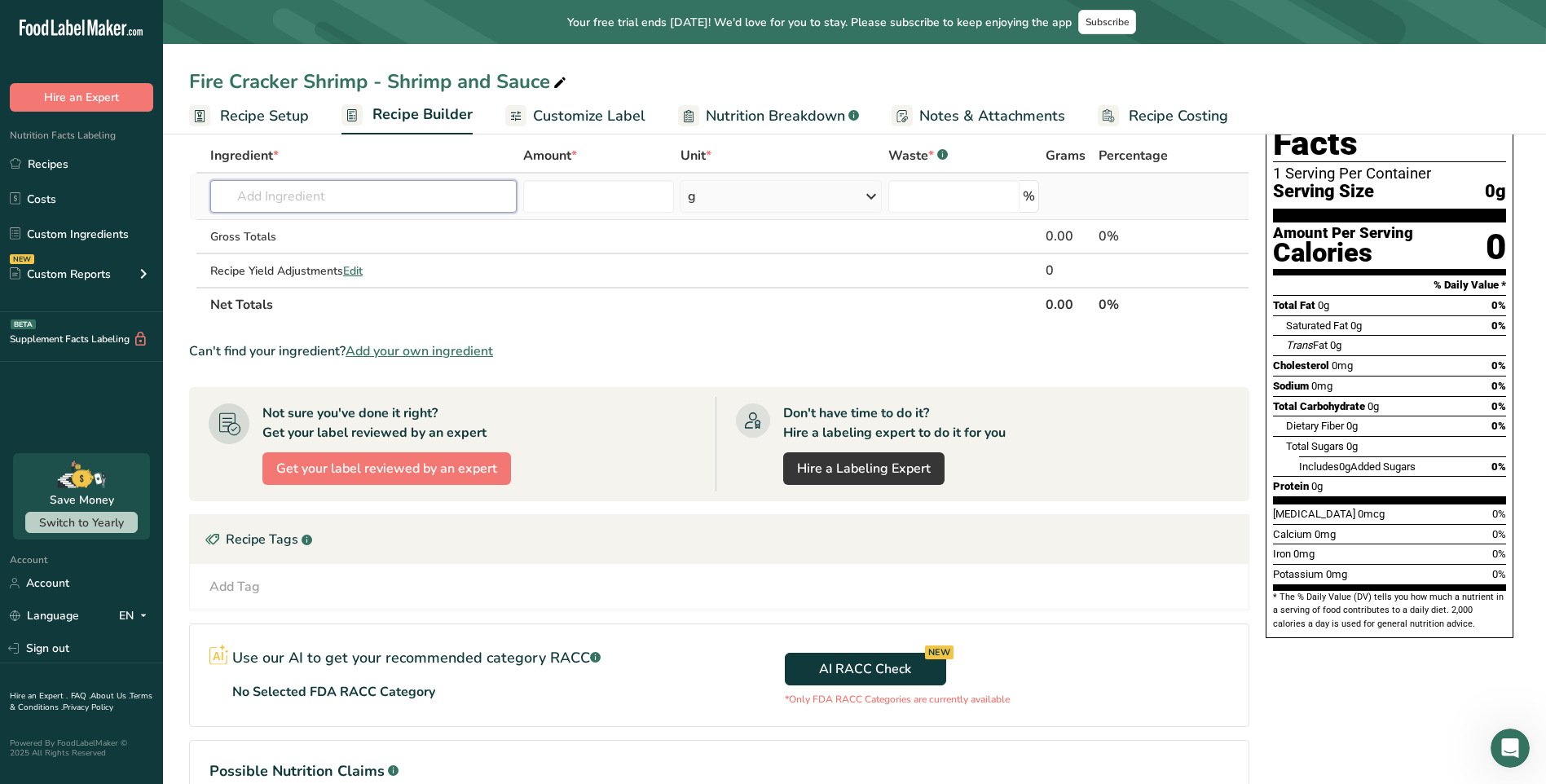
click at [334, 188] on input "text" at bounding box center [363, 196] width 306 height 32
type input "bang bang"
click at [334, 235] on div "Bang Bang Sauce" at bounding box center [351, 229] width 254 height 17
type input "Bang Bang Sauce"
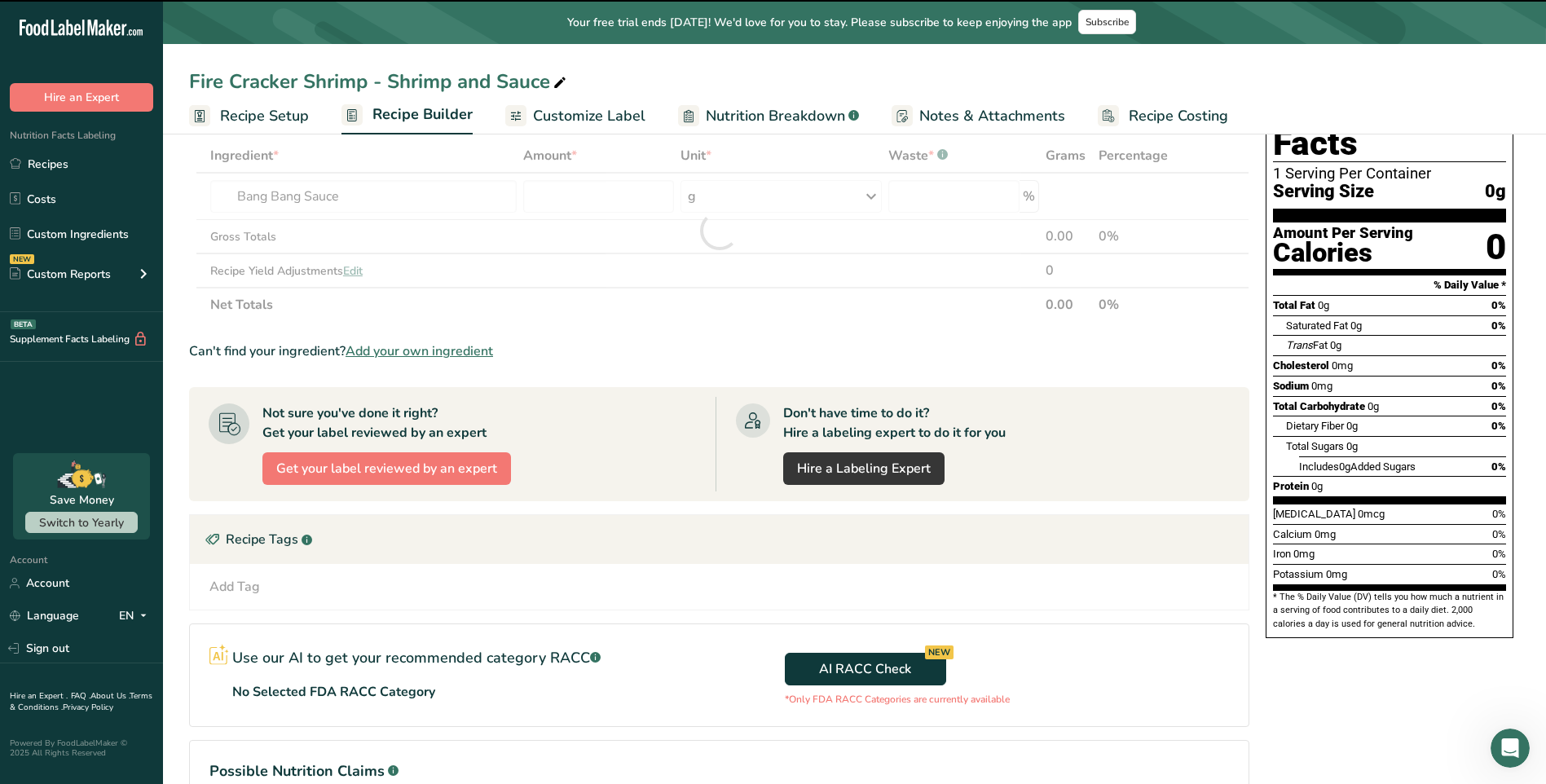
type input "0"
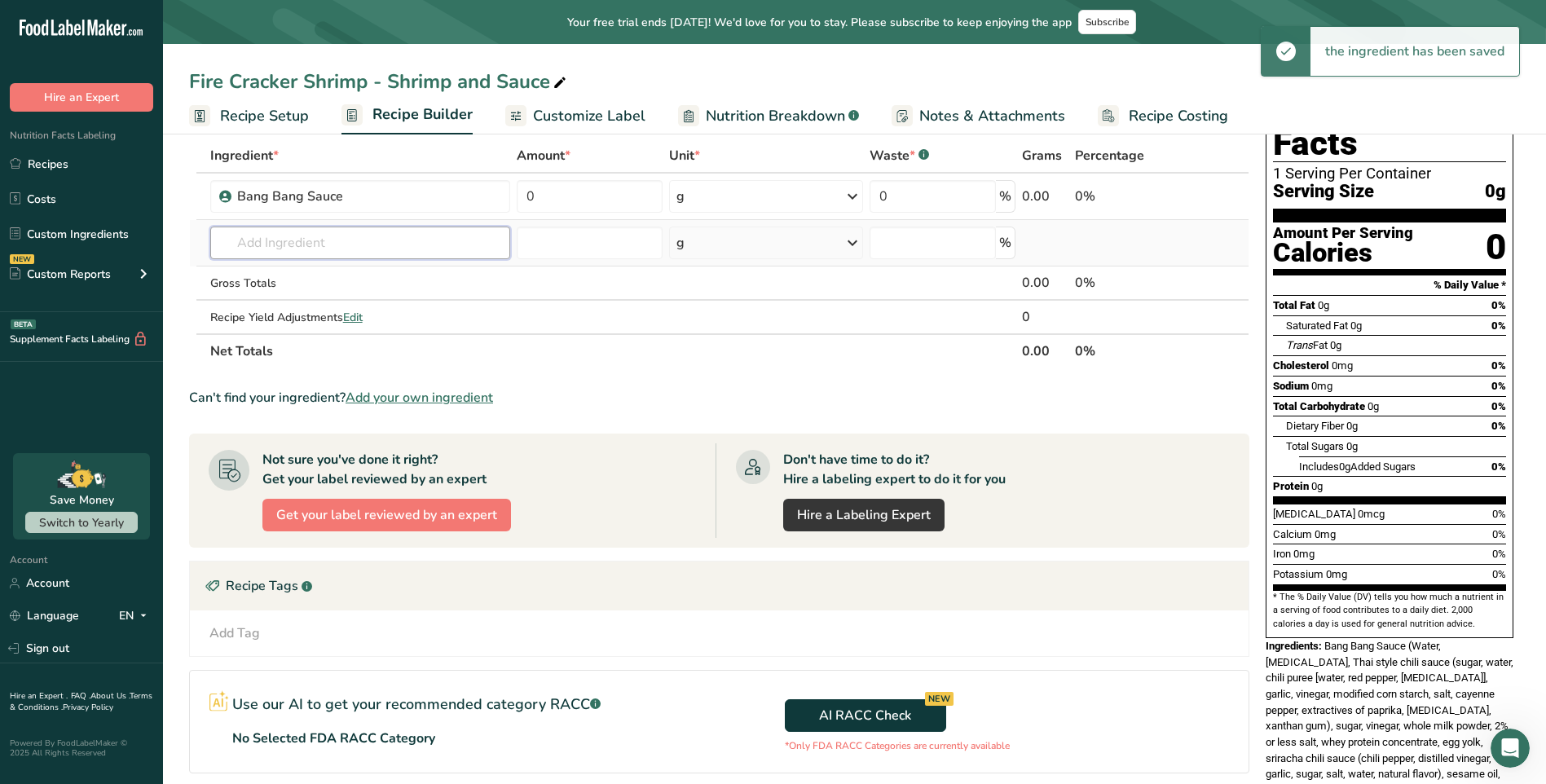
click at [322, 247] on input "text" at bounding box center [360, 242] width 300 height 32
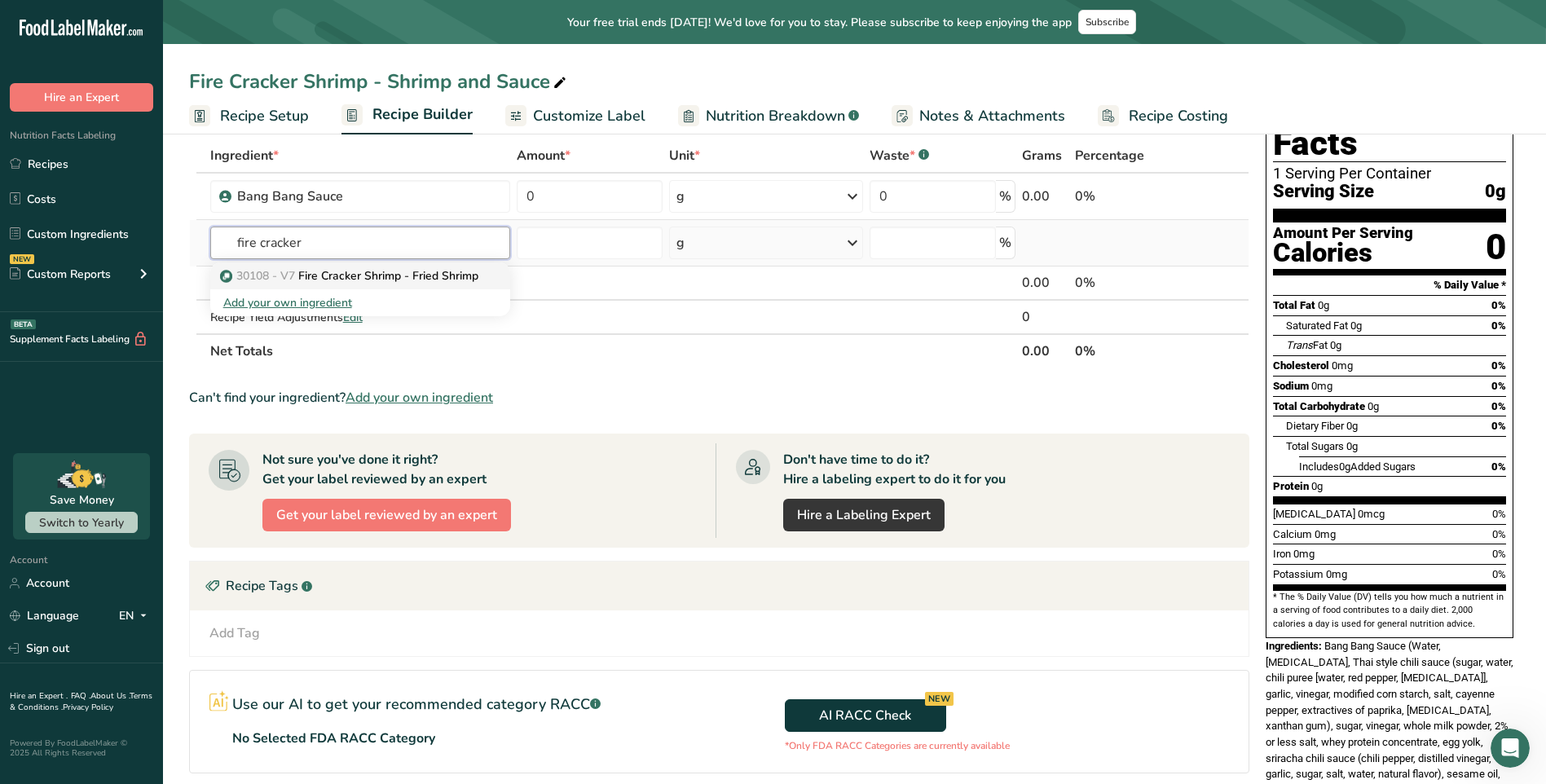
type input "fire cracker"
click at [329, 280] on p "30108 - V7 Fire Cracker Shrimp - Fried Shrimp" at bounding box center [351, 276] width 255 height 17
type input "Fire Cracker Shrimp - Fried Shrimp"
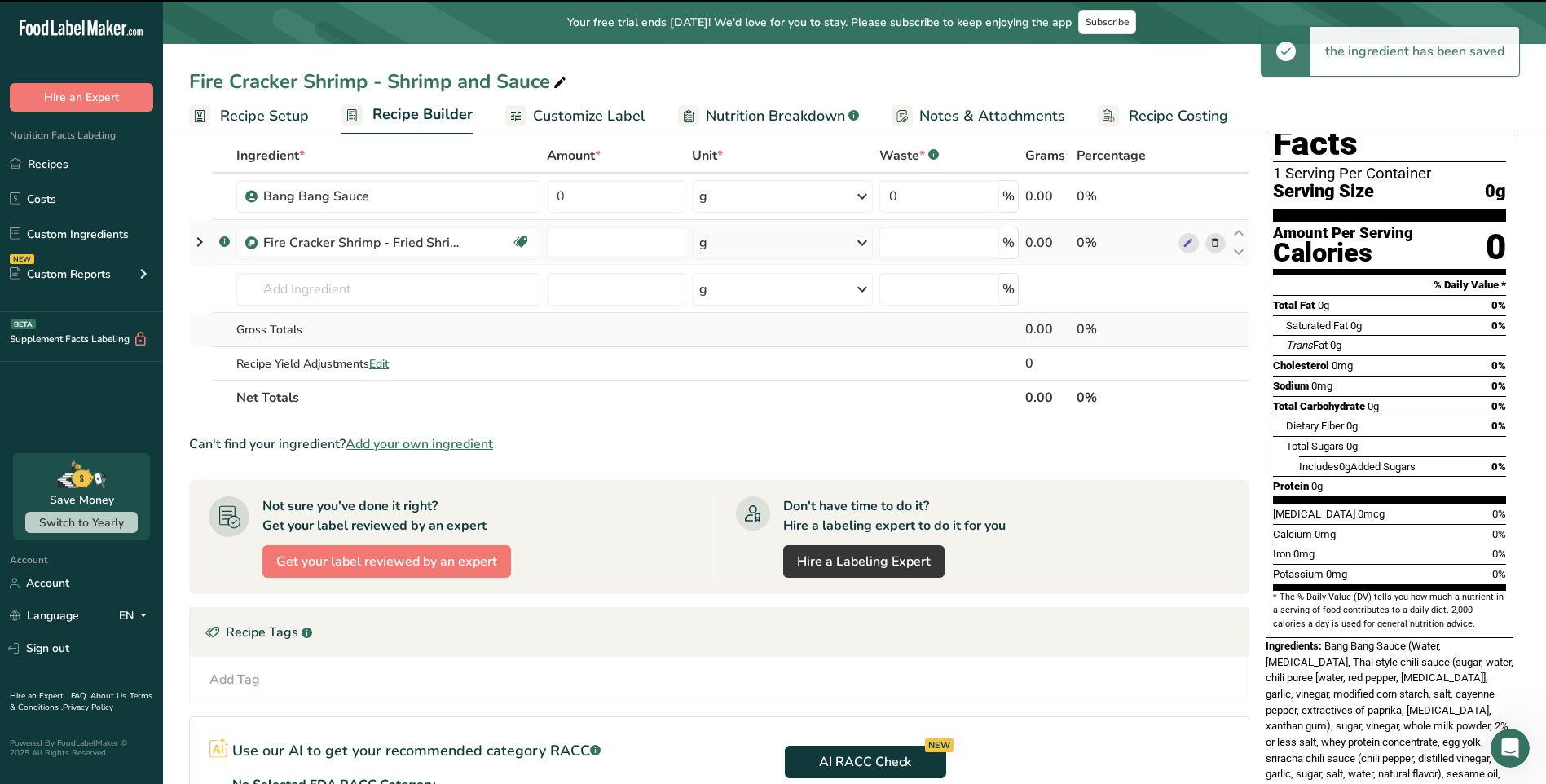
type input "0"
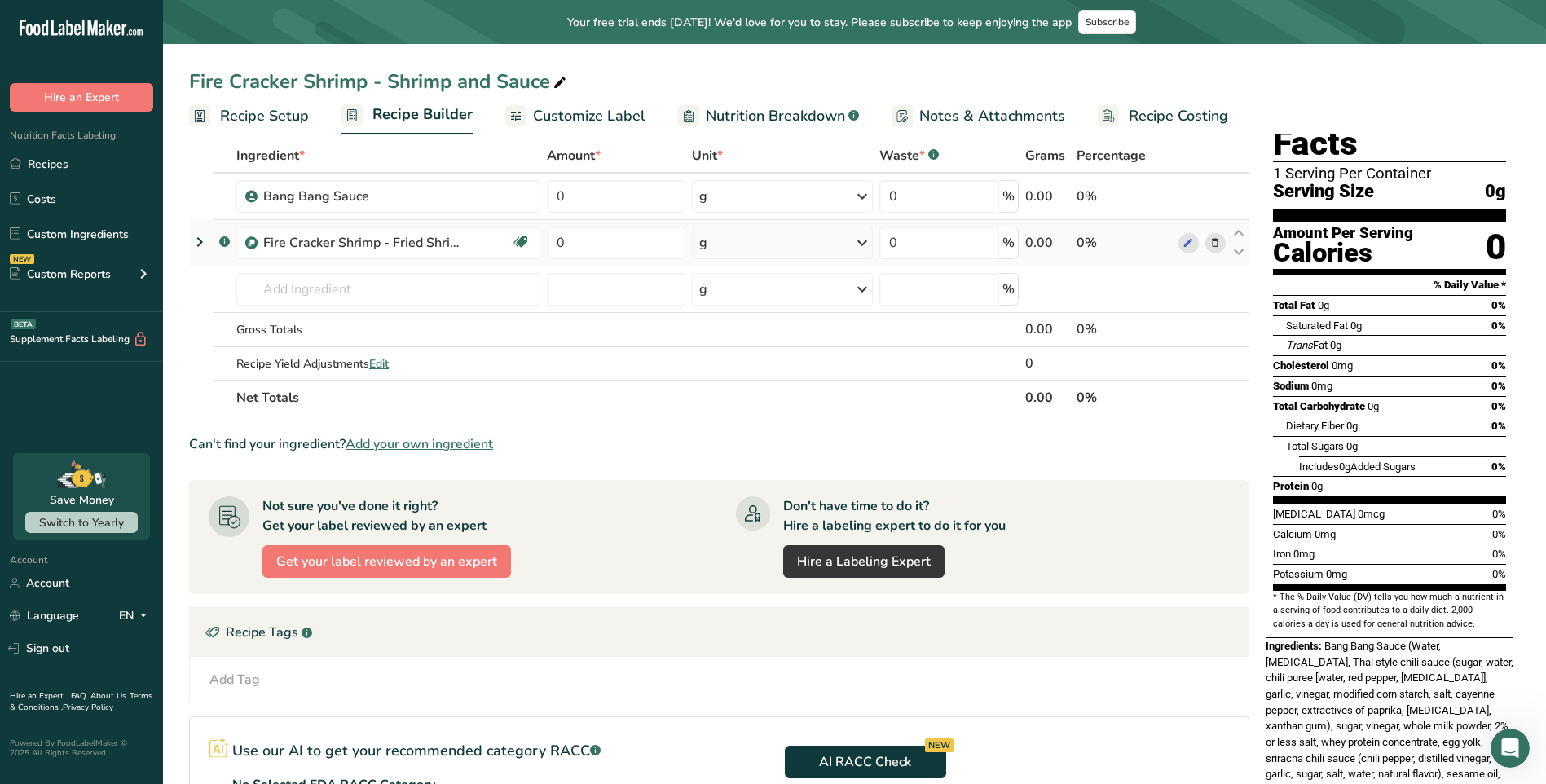
click at [203, 240] on icon at bounding box center [200, 242] width 20 height 30
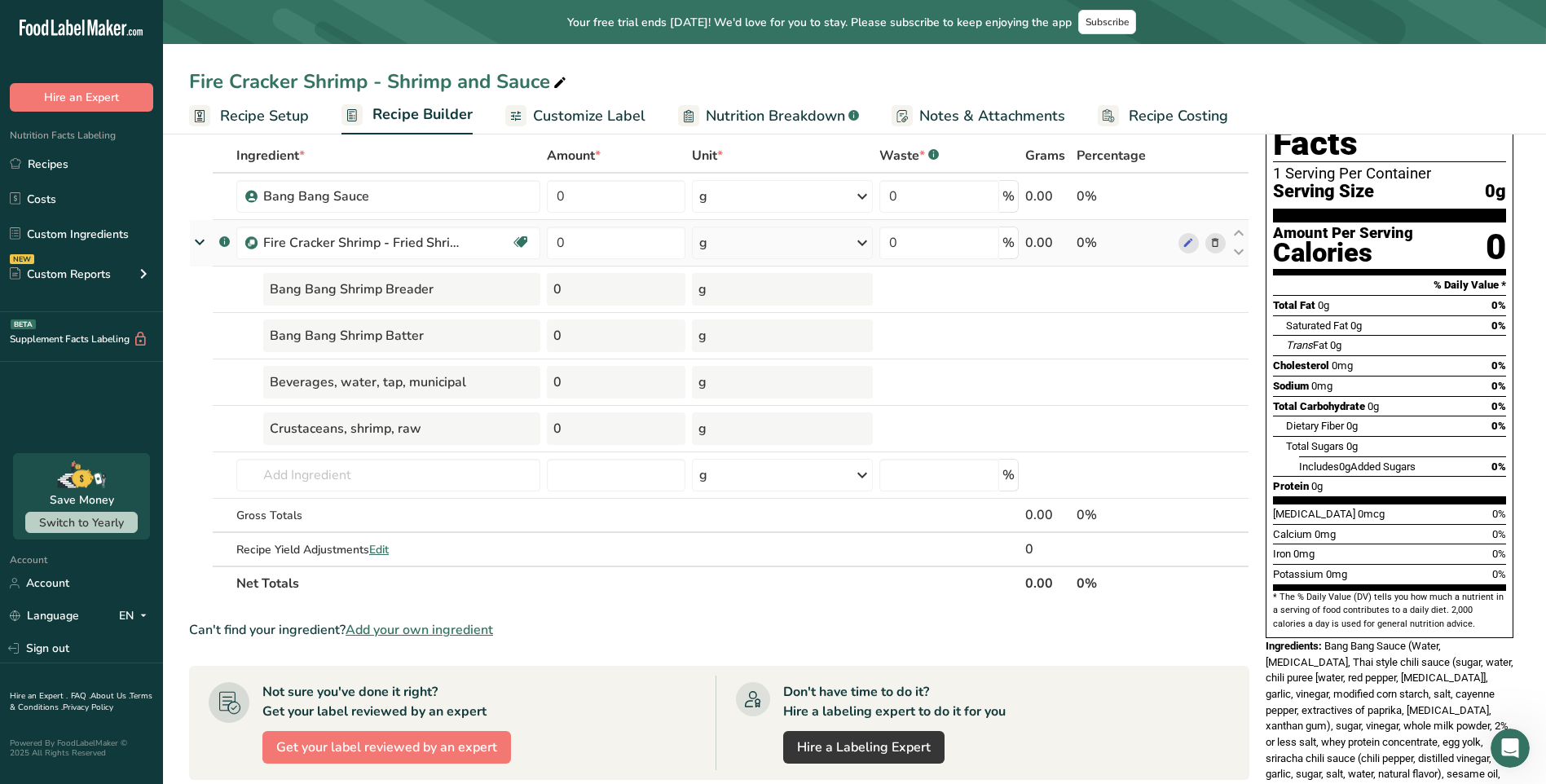
click at [203, 240] on icon at bounding box center [200, 242] width 30 height 20
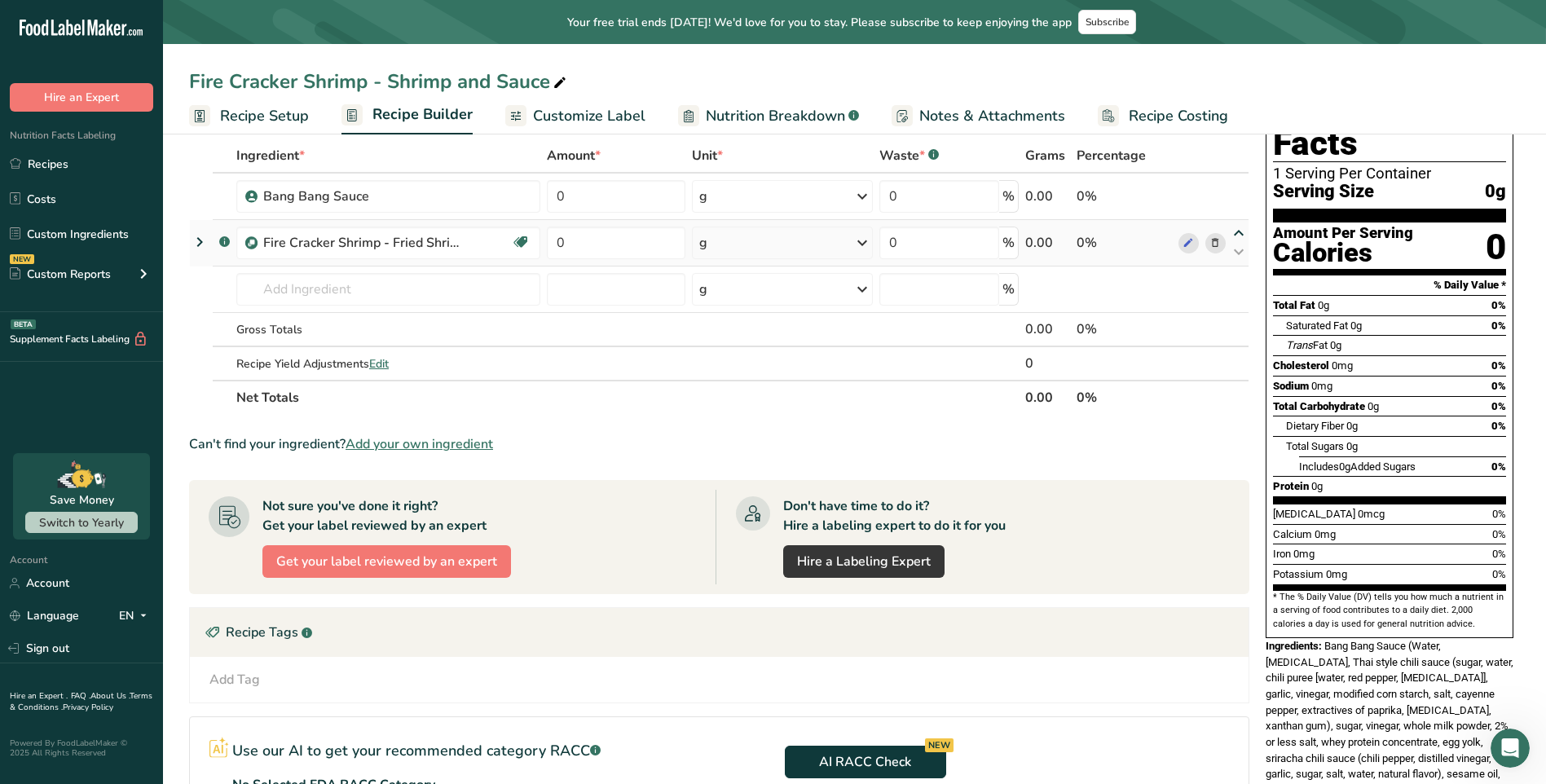
click at [1235, 236] on icon at bounding box center [1239, 233] width 20 height 12
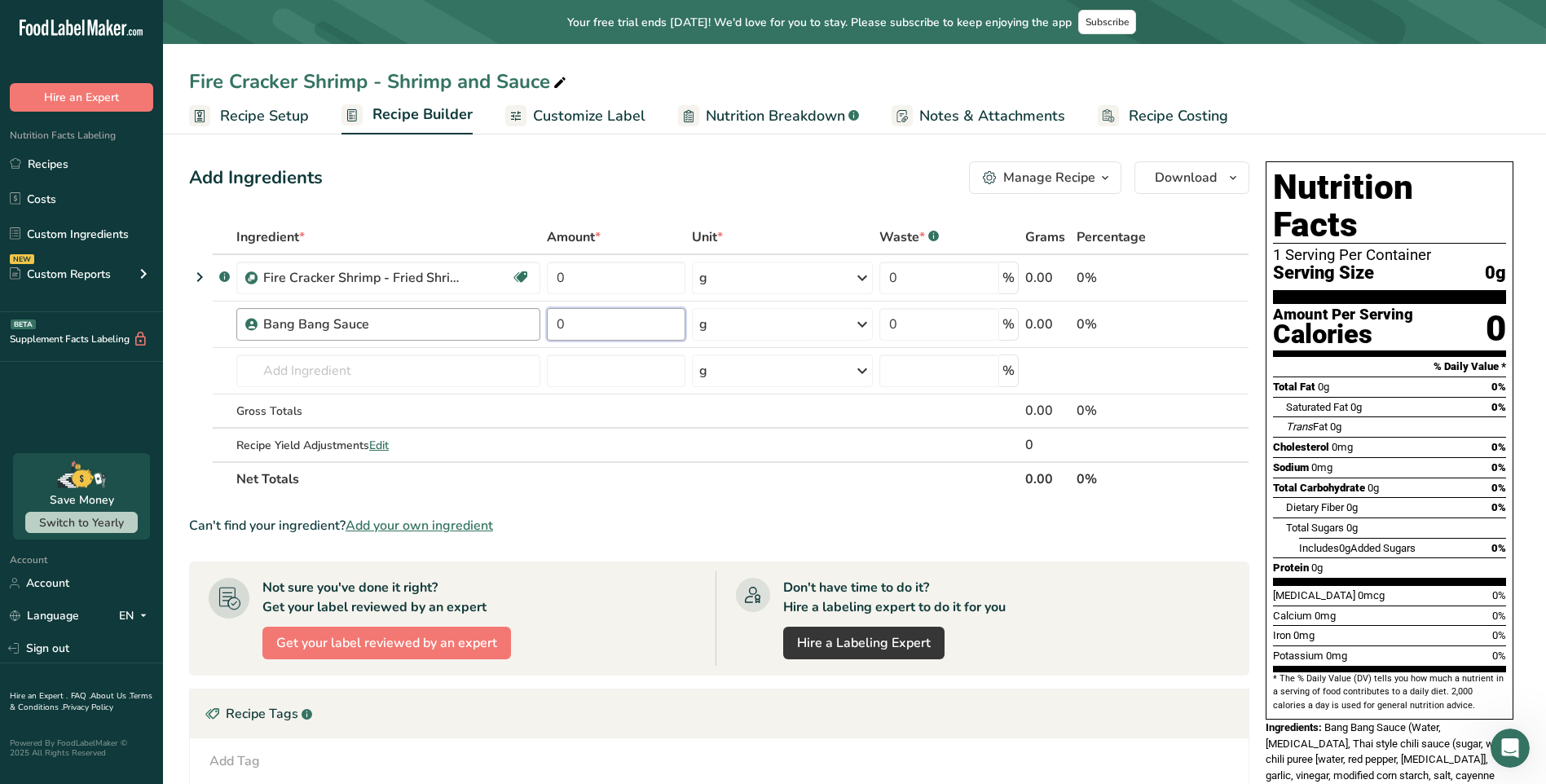
drag, startPoint x: 639, startPoint y: 326, endPoint x: 467, endPoint y: 320, distance: 172.1
click at [467, 320] on tr "Bang Bang Sauce 0 g Weight Units g kg mg See more Volume Units l Volume units r…" at bounding box center [719, 324] width 1059 height 46
click at [717, 326] on div "Ingredient * Amount * Unit * Waste * .a-a{fill:#347362;}.b-a{fill:#fff;} Grams …" at bounding box center [719, 358] width 1061 height 276
click at [823, 332] on div "g" at bounding box center [782, 324] width 181 height 32
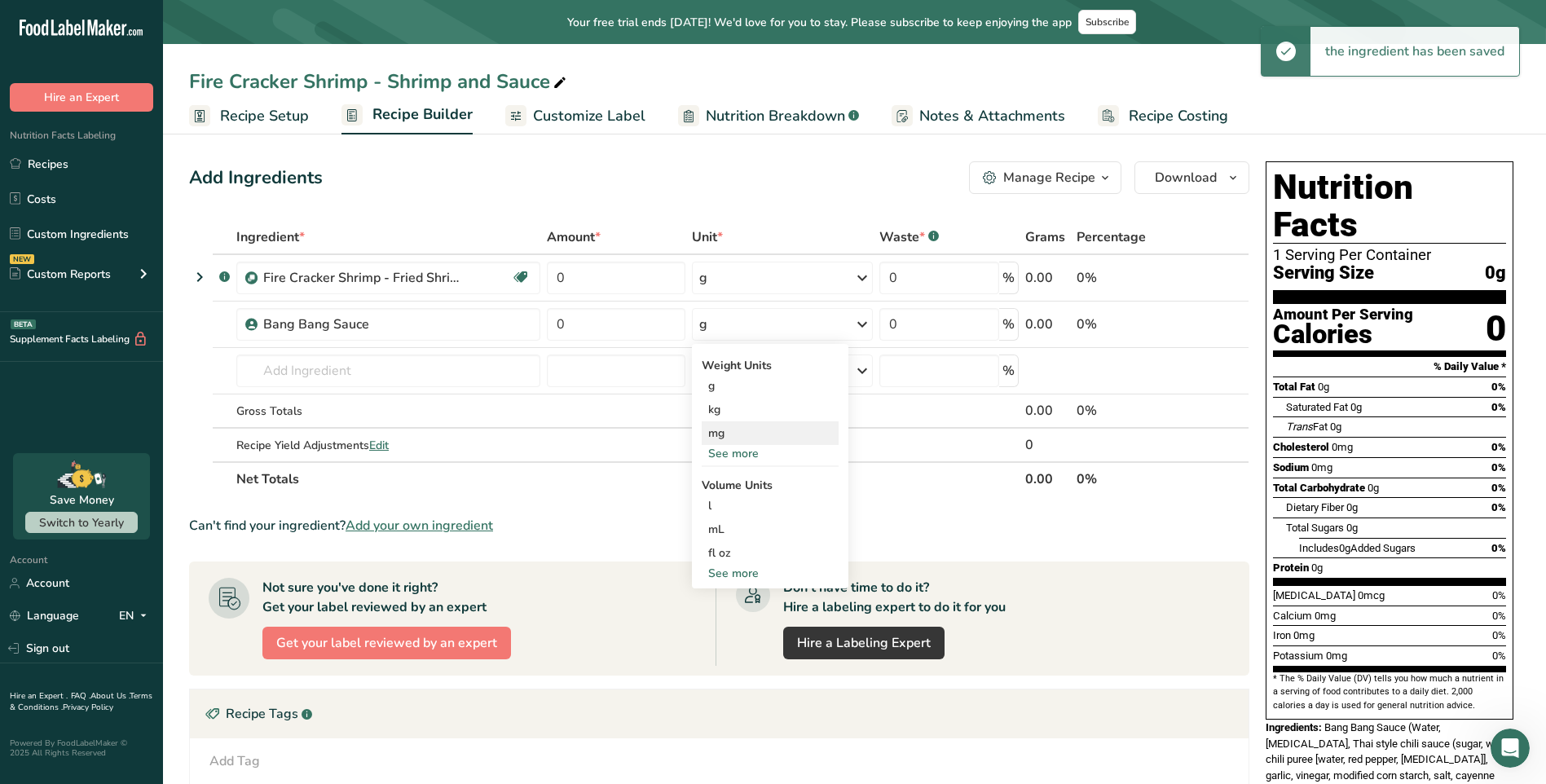
scroll to position [82, 0]
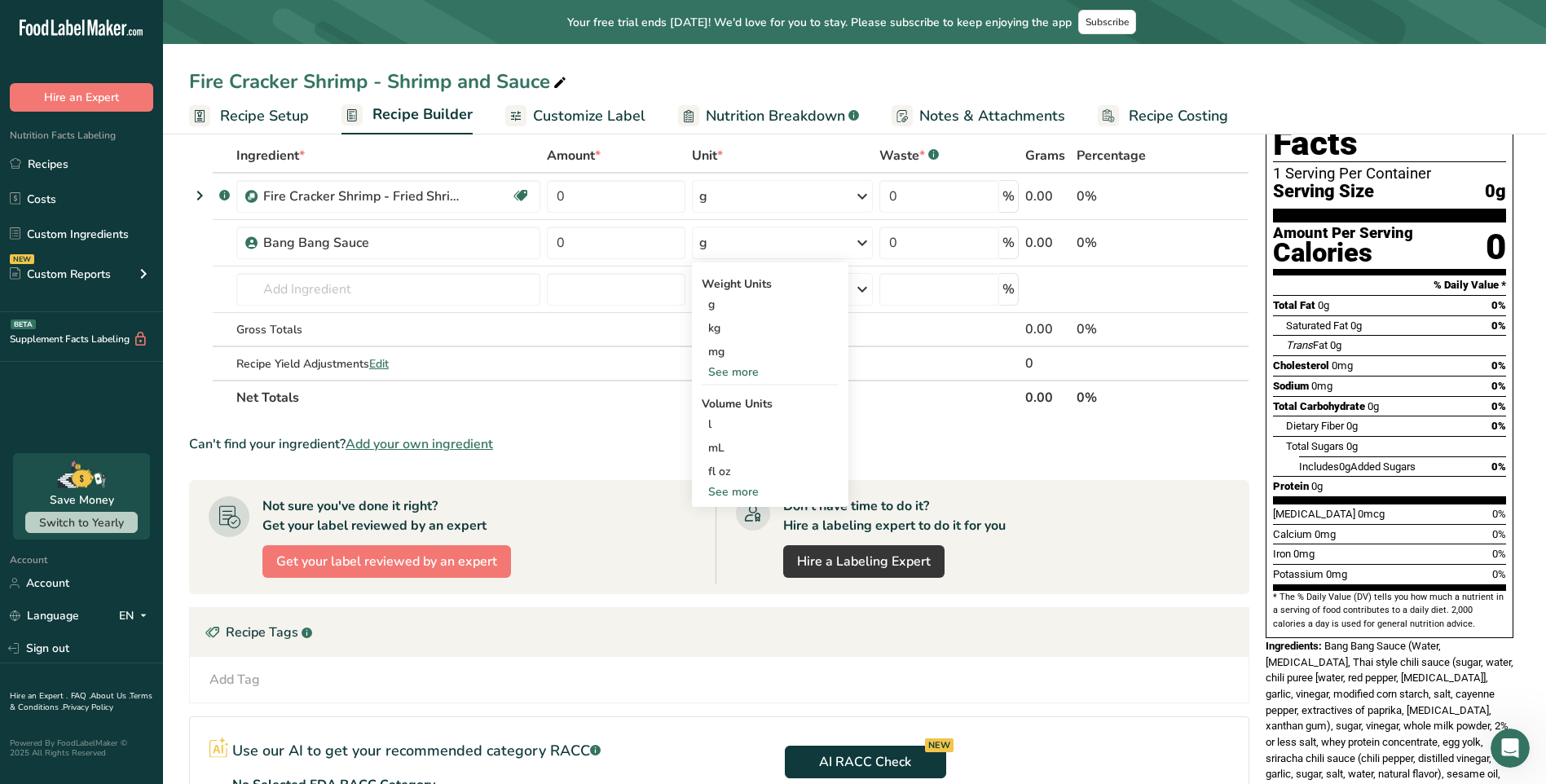
click at [751, 380] on div "See more" at bounding box center [770, 371] width 137 height 17
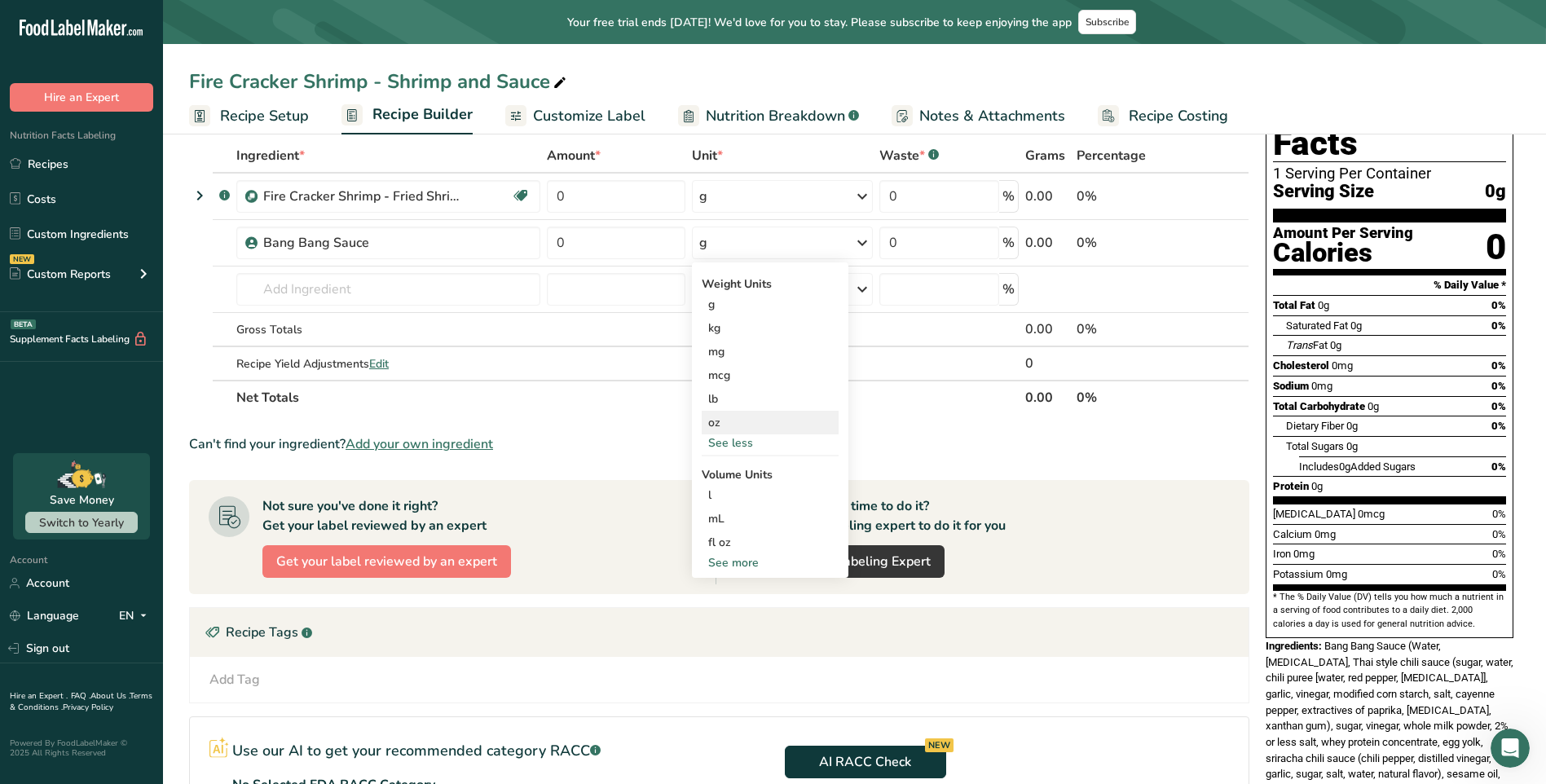
click at [731, 413] on div "oz" at bounding box center [770, 423] width 137 height 24
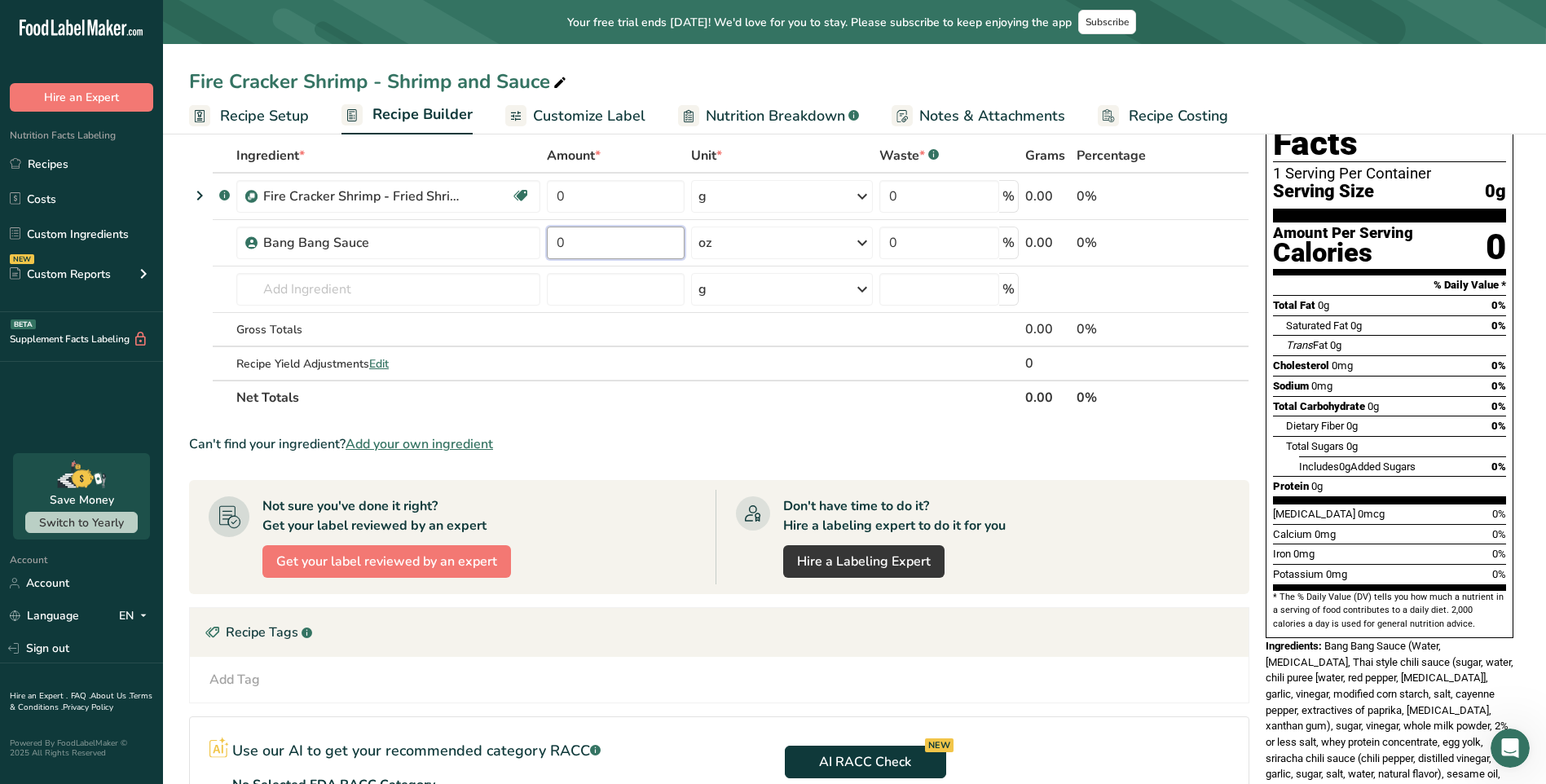
drag, startPoint x: 607, startPoint y: 253, endPoint x: 565, endPoint y: 255, distance: 42.0
click at [565, 255] on input "0" at bounding box center [617, 242] width 139 height 32
type input "8"
click at [785, 205] on div "Ingredient * Amount * Unit * Waste * .a-a{fill:#347362;}.b-a{fill:#fff;} Grams …" at bounding box center [719, 276] width 1061 height 276
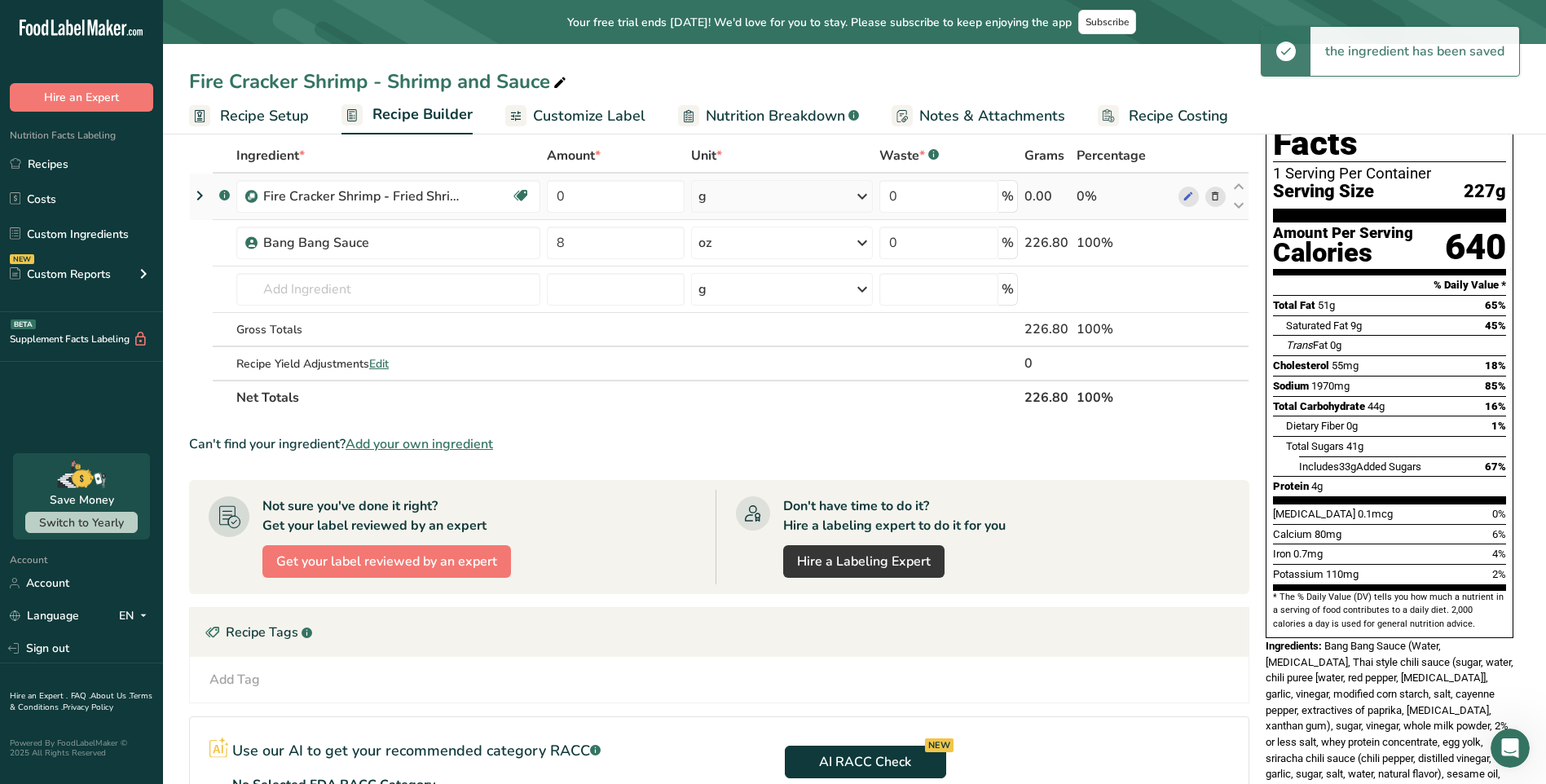
click at [786, 204] on div "g" at bounding box center [782, 196] width 182 height 32
click at [743, 325] on div "See more" at bounding box center [769, 325] width 137 height 17
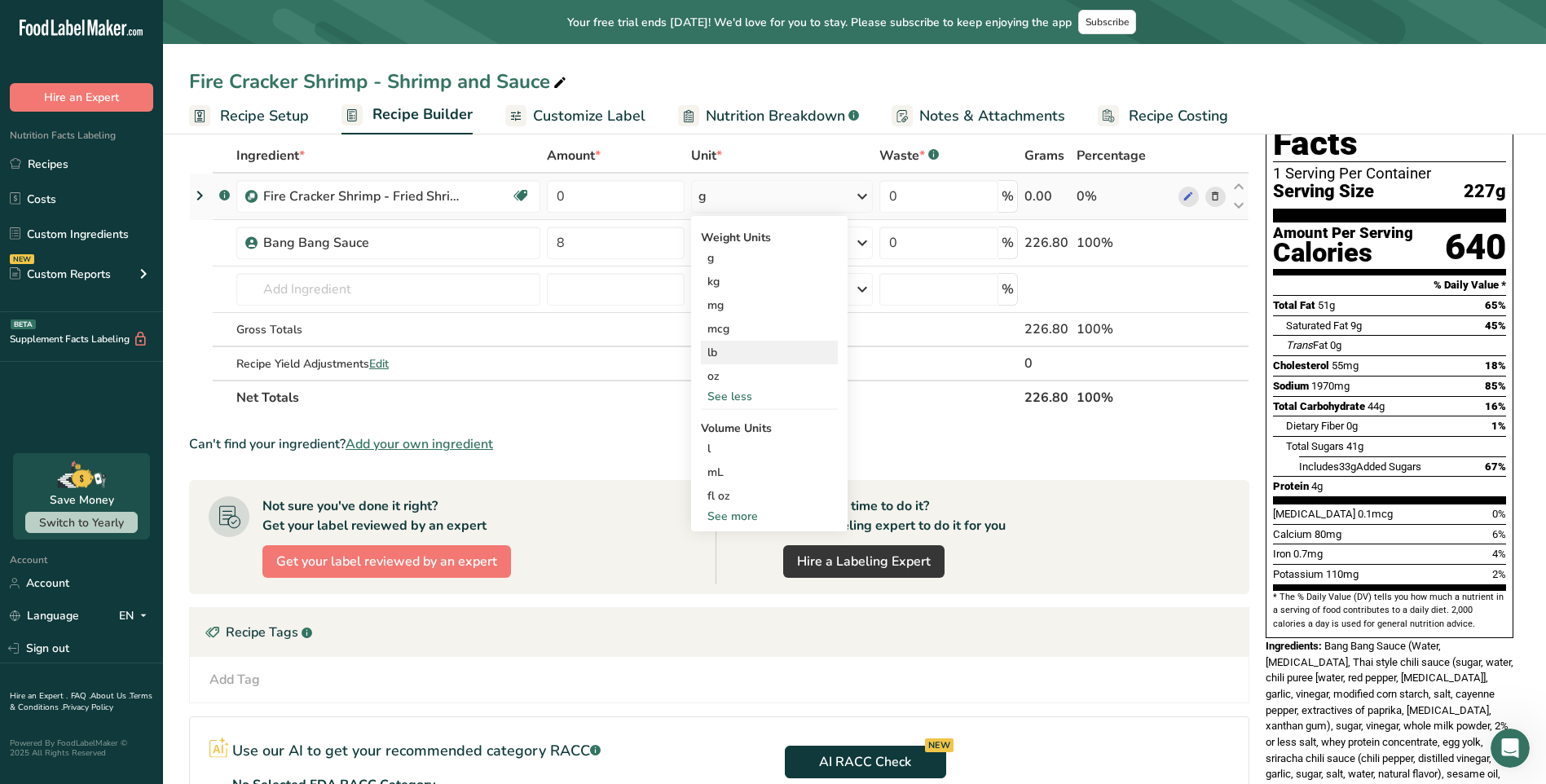
click at [741, 357] on div "lb" at bounding box center [769, 352] width 137 height 24
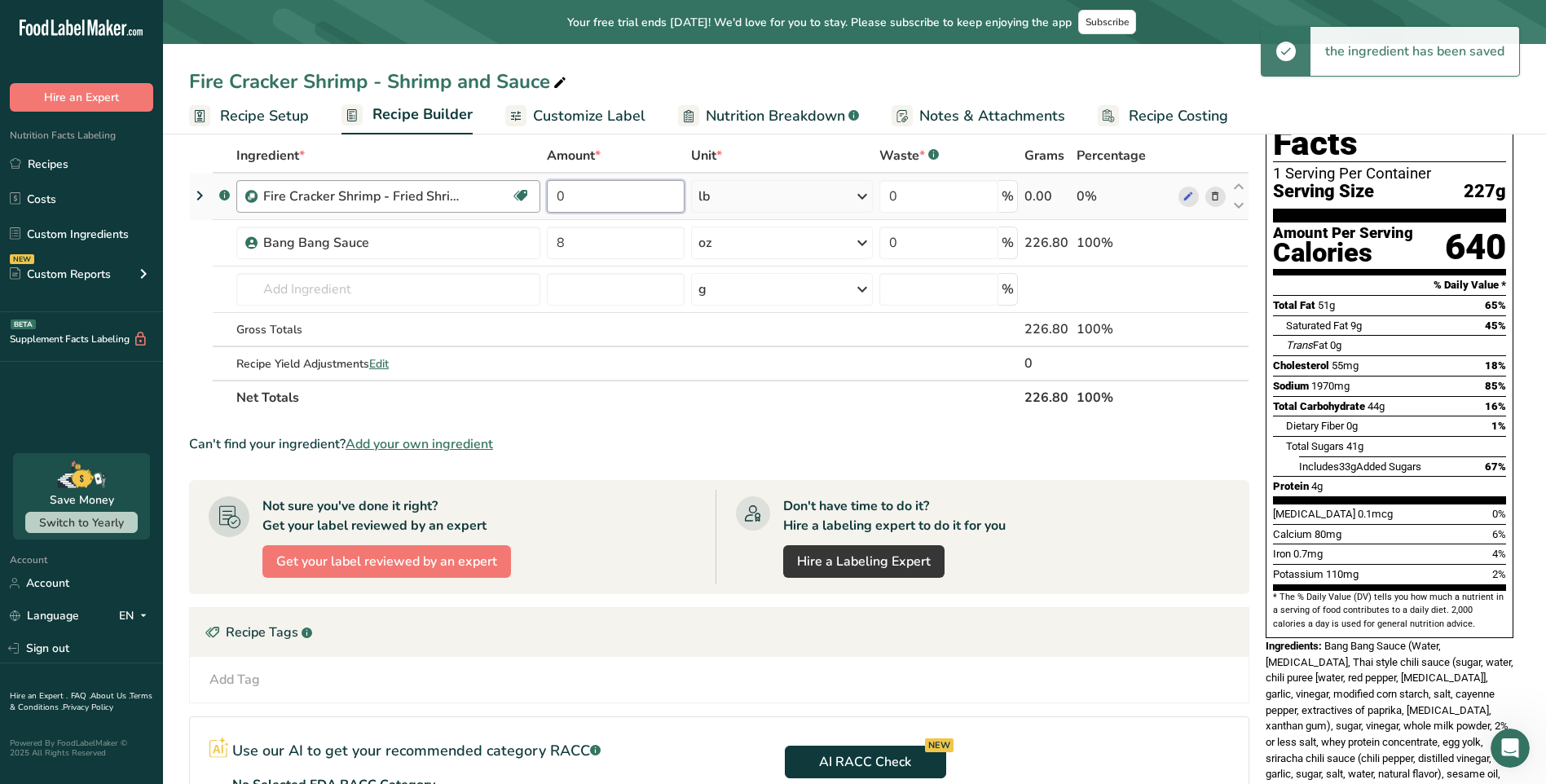
drag, startPoint x: 620, startPoint y: 203, endPoint x: 532, endPoint y: 206, distance: 88.1
click at [532, 206] on tr ".a-a{fill:#347362;}.b-a{fill:#fff;} Fire Cracker Shrimp - Fried Shrimp Dairy fr…" at bounding box center [719, 196] width 1059 height 46
type input "1.5"
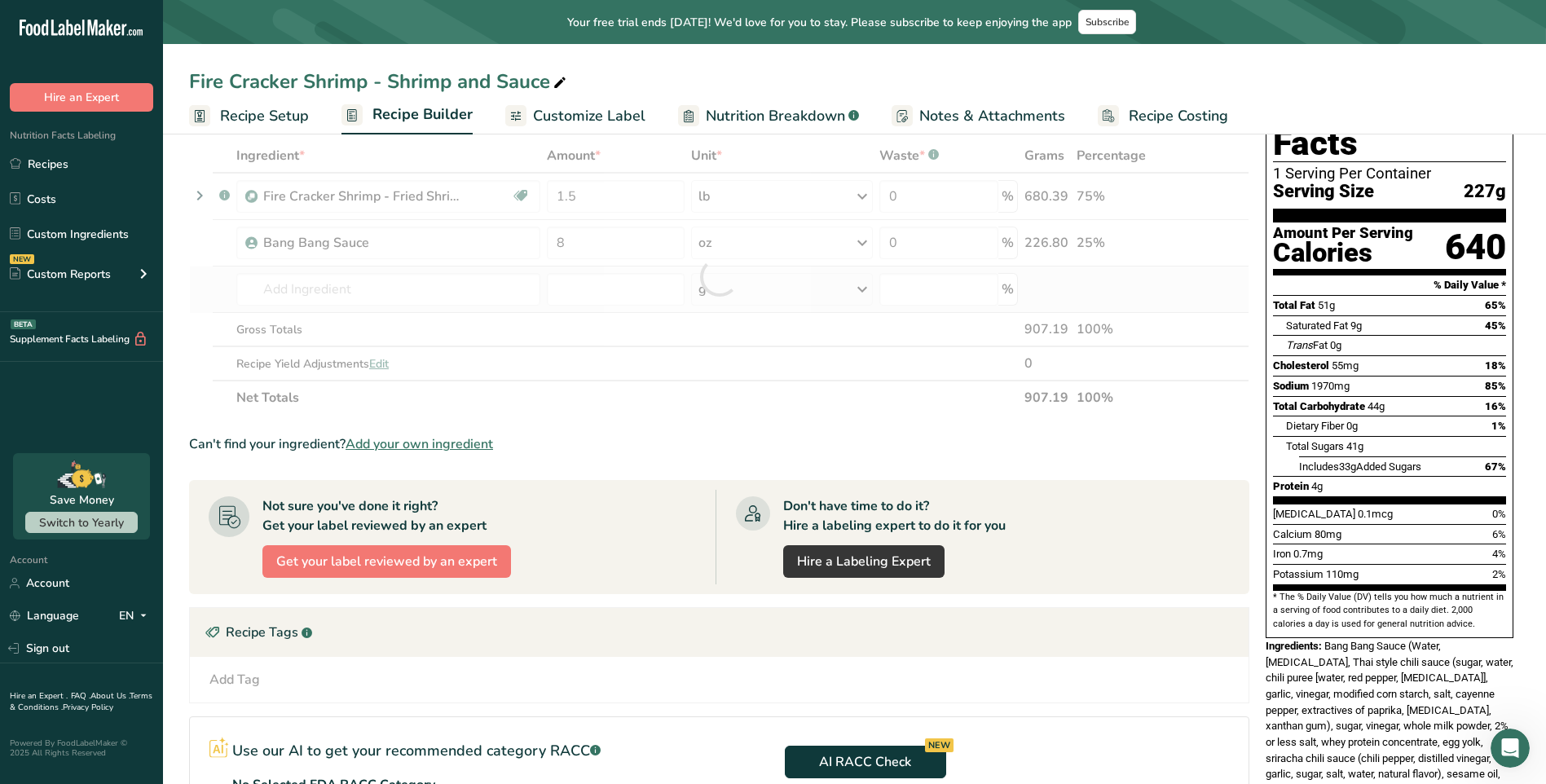
click at [645, 311] on div "Ingredient * Amount * Unit * Waste * .a-a{fill:#347362;}.b-a{fill:#fff;} Grams …" at bounding box center [719, 276] width 1061 height 276
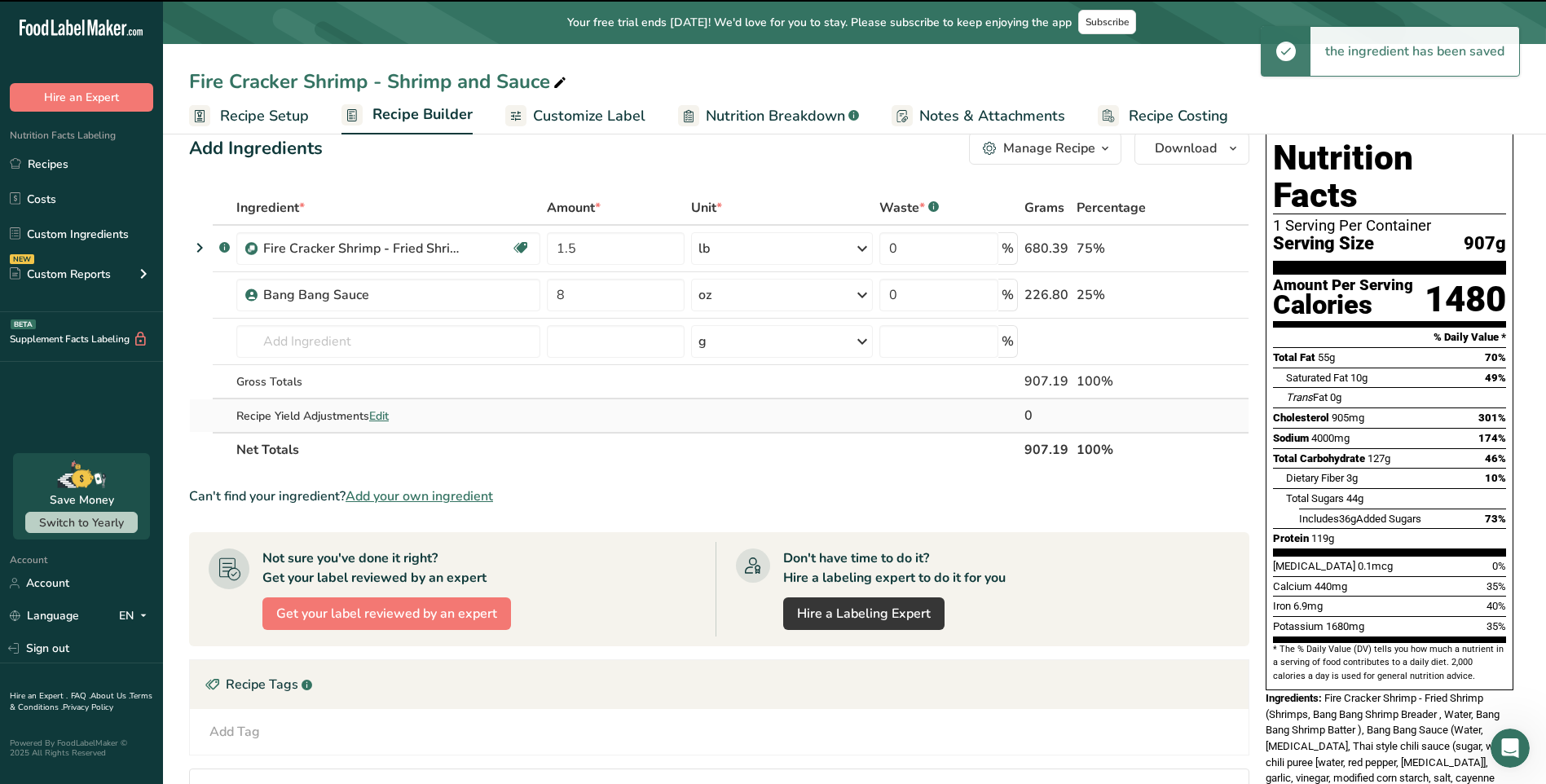
scroll to position [0, 0]
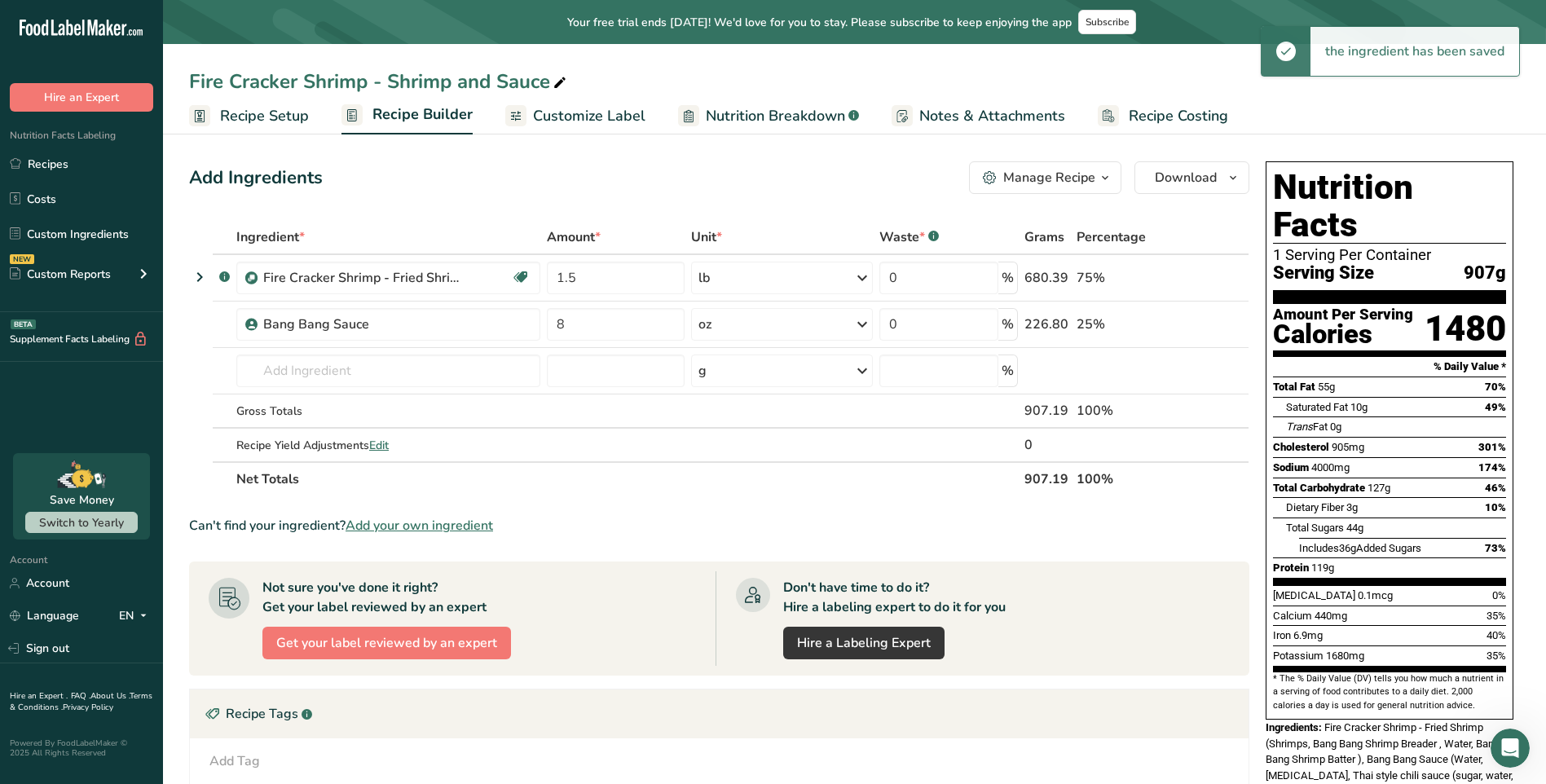
click at [610, 111] on span "Customize Label" at bounding box center [589, 116] width 112 height 22
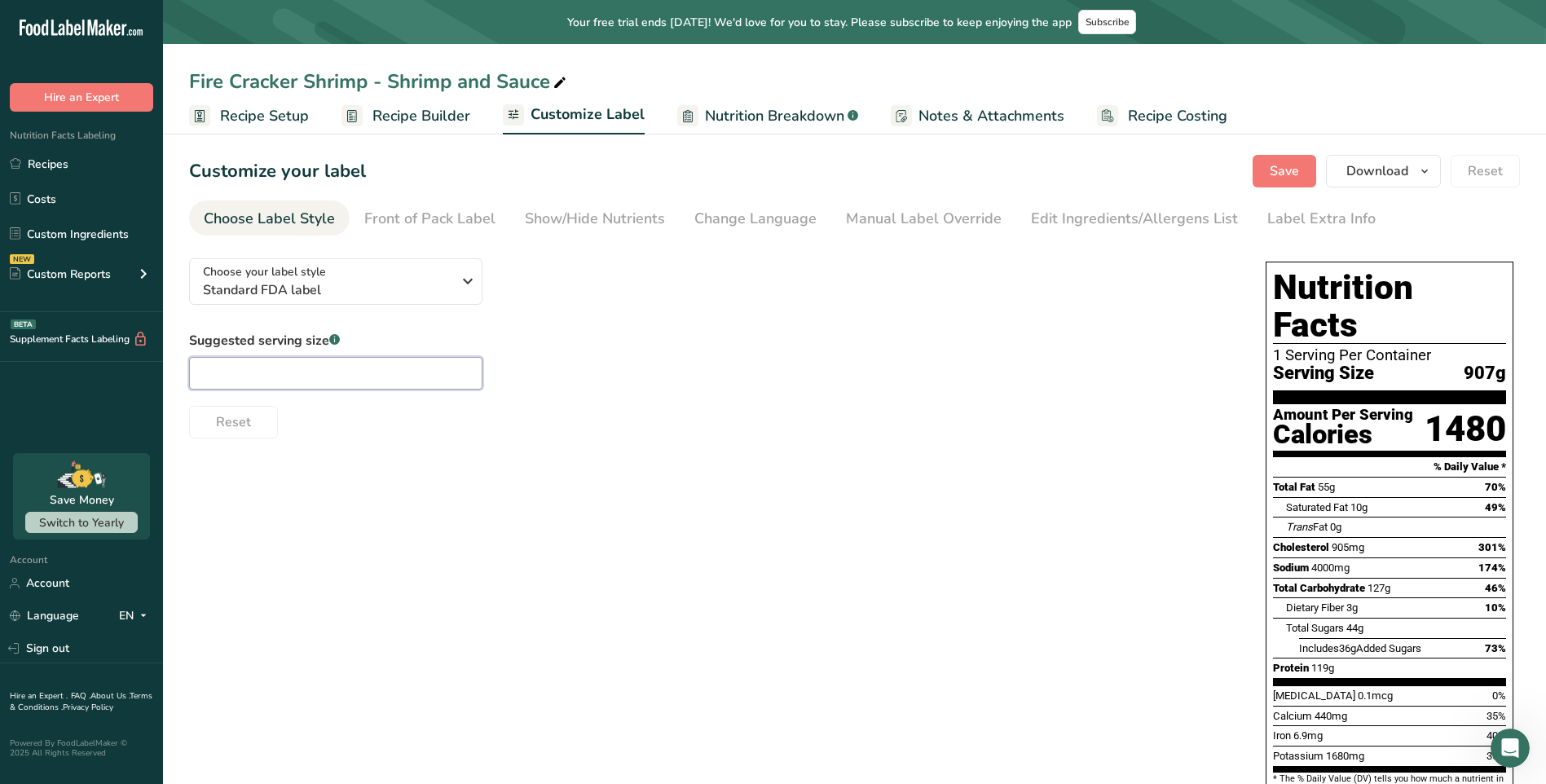
click at [402, 358] on input "text" at bounding box center [335, 372] width 293 height 32
type input "100"
click at [445, 482] on div "Choose your label style Standard FDA label USA (FDA) Standard FDA label Tabular…" at bounding box center [854, 645] width 1331 height 800
click at [584, 383] on div "Suggested serving size .a-a{fill:#347362;}.b-a{fill:#fff;} 100 Reset" at bounding box center [711, 385] width 1044 height 107
click at [483, 226] on div "Front of Pack Label" at bounding box center [429, 219] width 131 height 22
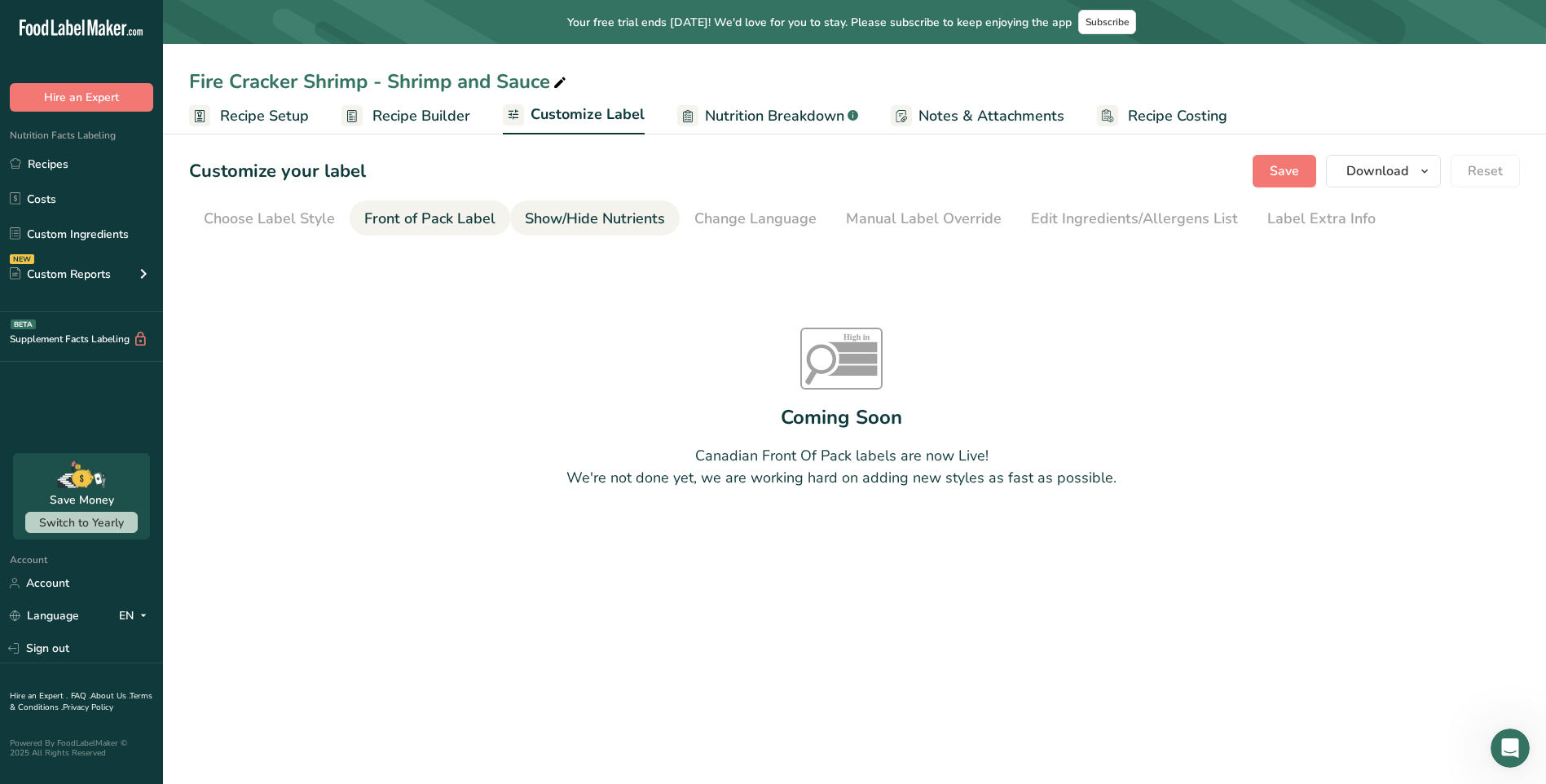
click at [551, 226] on div "Show/Hide Nutrients" at bounding box center [595, 219] width 140 height 22
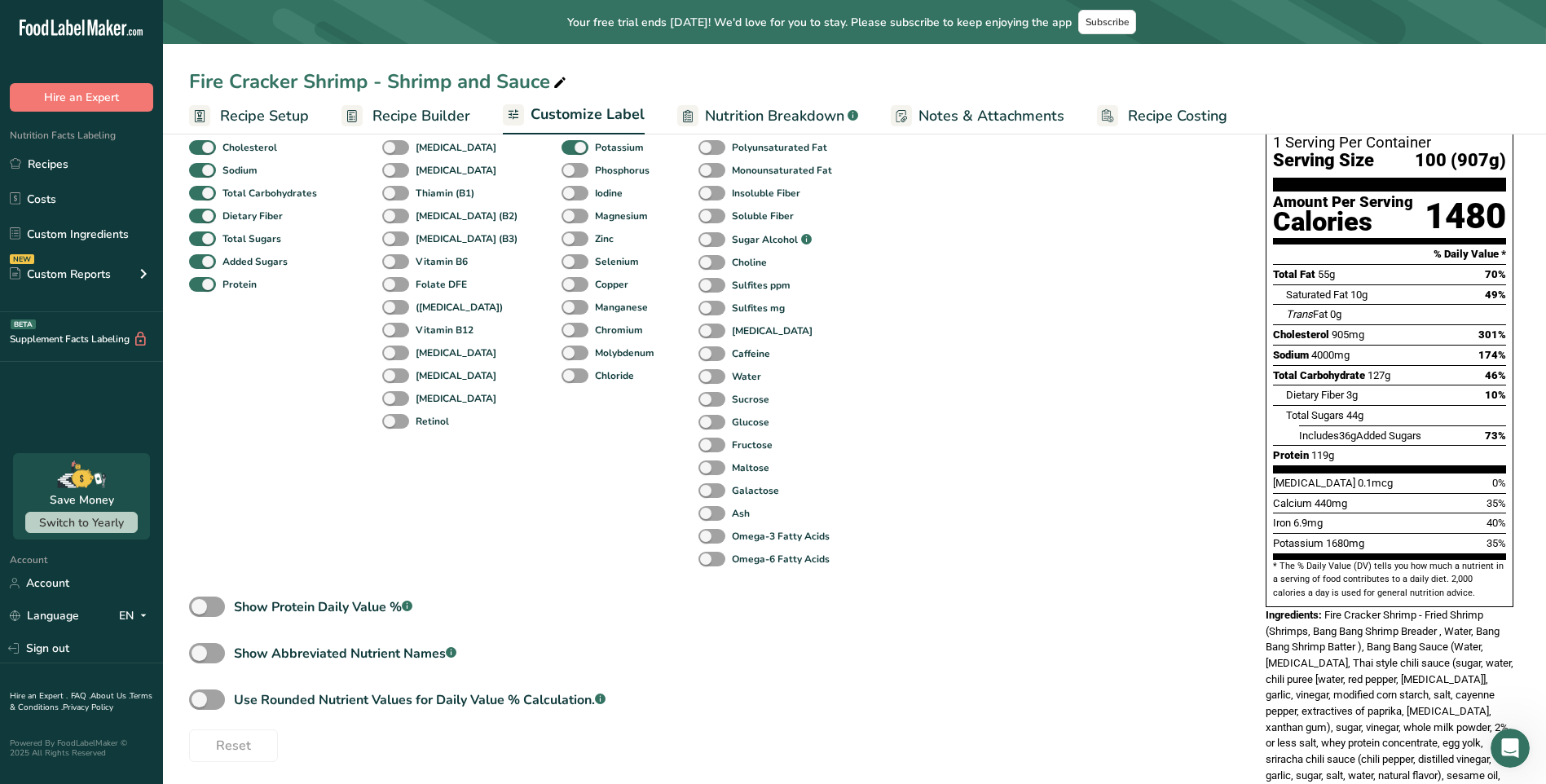
scroll to position [249, 0]
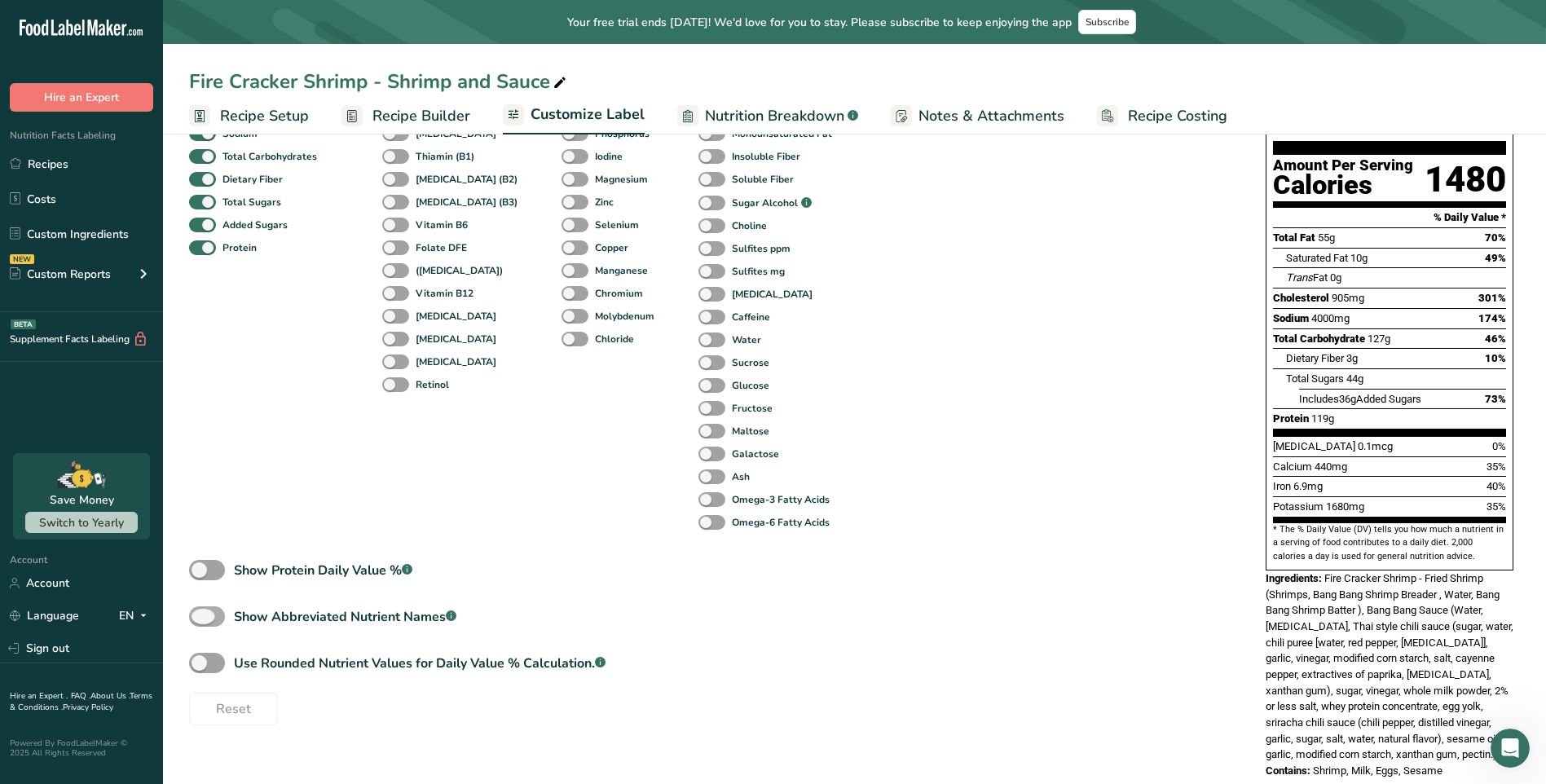
click at [378, 613] on div "Show Abbreviated Nutrient Names .a-a{fill:#347362;}.b-a{fill:#fff;}" at bounding box center [345, 617] width 223 height 20
click at [200, 613] on input "Show Abbreviated Nutrient Names .a-a{fill:#347362;}.b-a{fill:#fff;}" at bounding box center [194, 616] width 11 height 11
click at [378, 613] on div "Show Abbreviated Nutrient Names .a-a{fill:#347362;}.b-a{fill:#fff;}" at bounding box center [345, 617] width 223 height 20
click at [200, 613] on input "Show Abbreviated Nutrient Names .a-a{fill:#347362;}.b-a{fill:#fff;}" at bounding box center [194, 616] width 11 height 11
checkbox input "false"
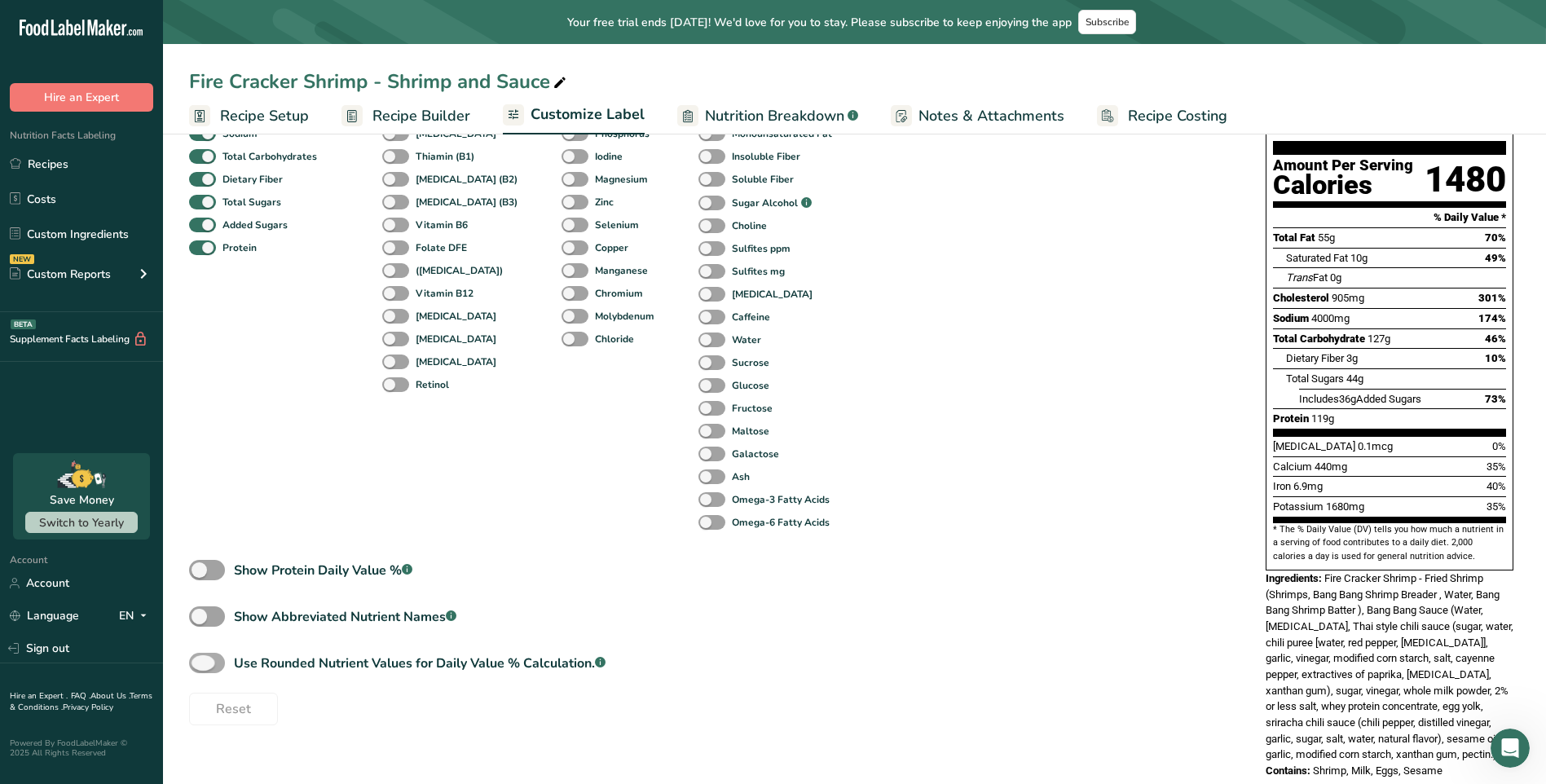
click at [377, 661] on div "Use Rounded Nutrient Values for Daily Value % Calculation. .a-a{fill:#347362;}.…" at bounding box center [419, 664] width 371 height 20
click at [200, 661] on input "Use Rounded Nutrient Values for Daily Value % Calculation. .a-a{fill:#347362;}.…" at bounding box center [194, 663] width 11 height 11
checkbox input "true"
type input "1 Serving Per Container"
type input "100 (907g)"
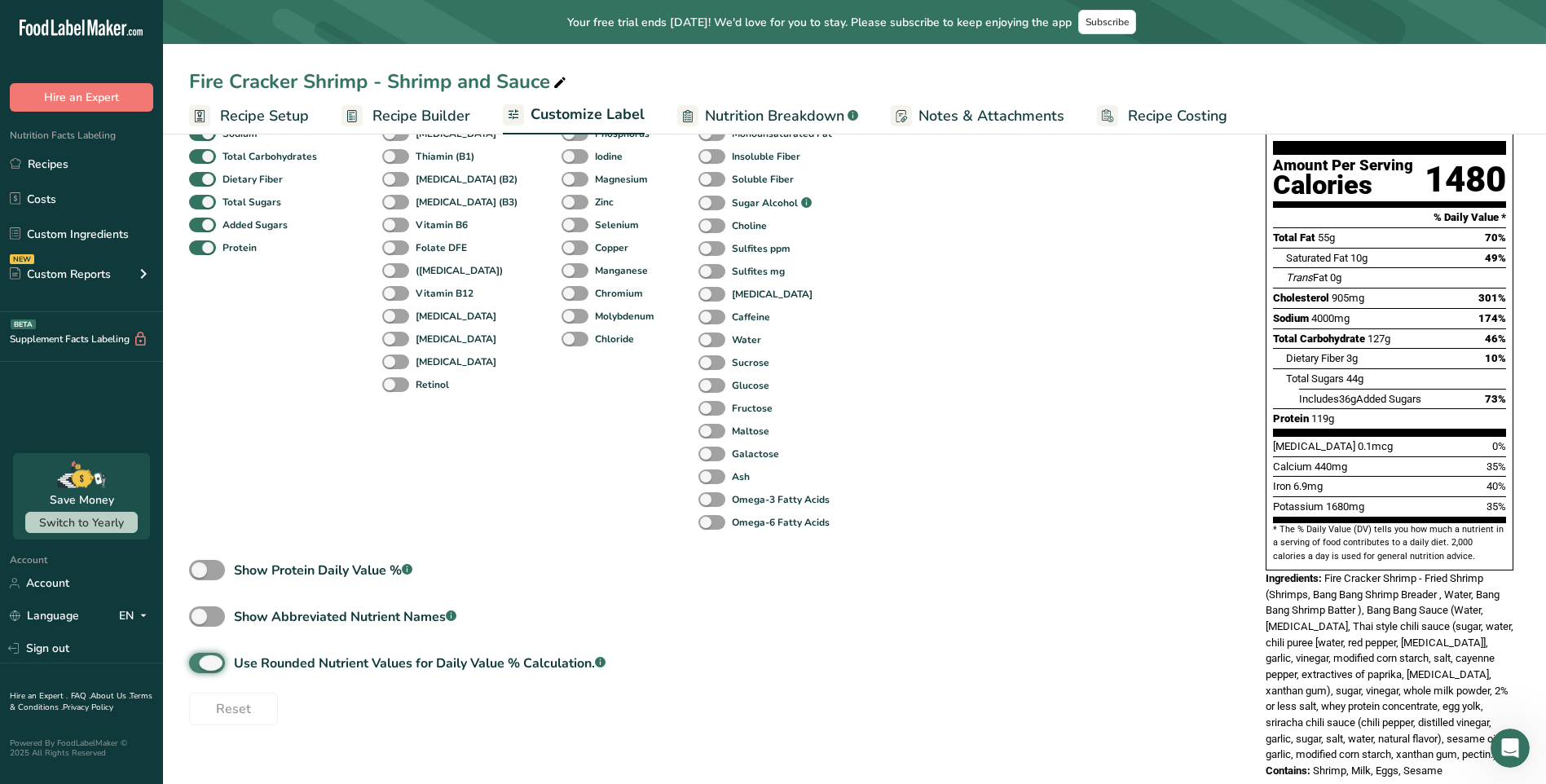
type input "71"
type input "50"
type input "302"
type input "11"
type input "72"
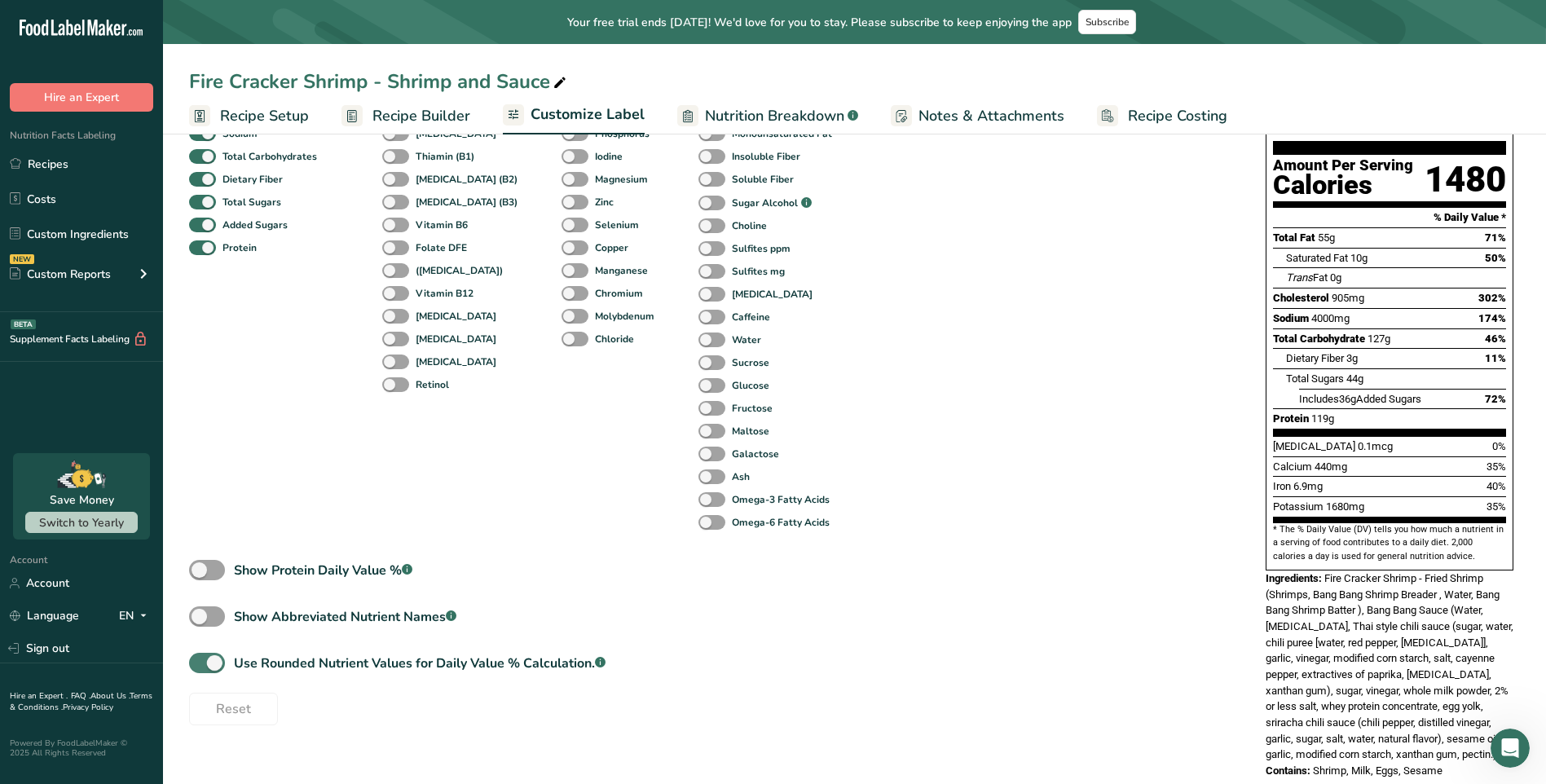
click at [377, 661] on div "Use Rounded Nutrient Values for Daily Value % Calculation. .a-a{fill:#347362;}.…" at bounding box center [419, 664] width 371 height 20
click at [200, 661] on input "Use Rounded Nutrient Values for Daily Value % Calculation. .a-a{fill:#347362;}.…" at bounding box center [194, 663] width 11 height 11
checkbox input "false"
type input "70"
type input "49"
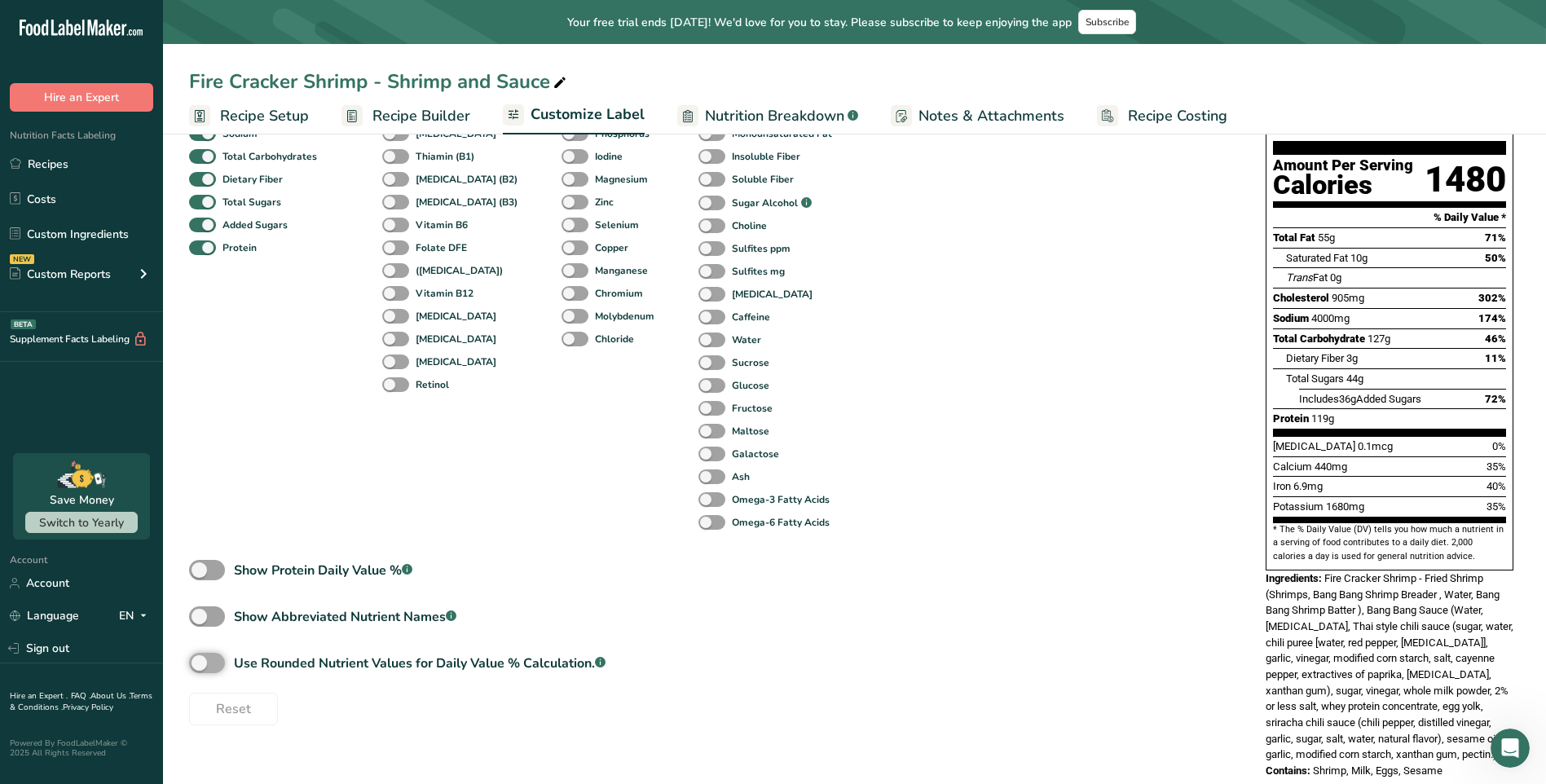
type input "301"
type input "10"
type input "73"
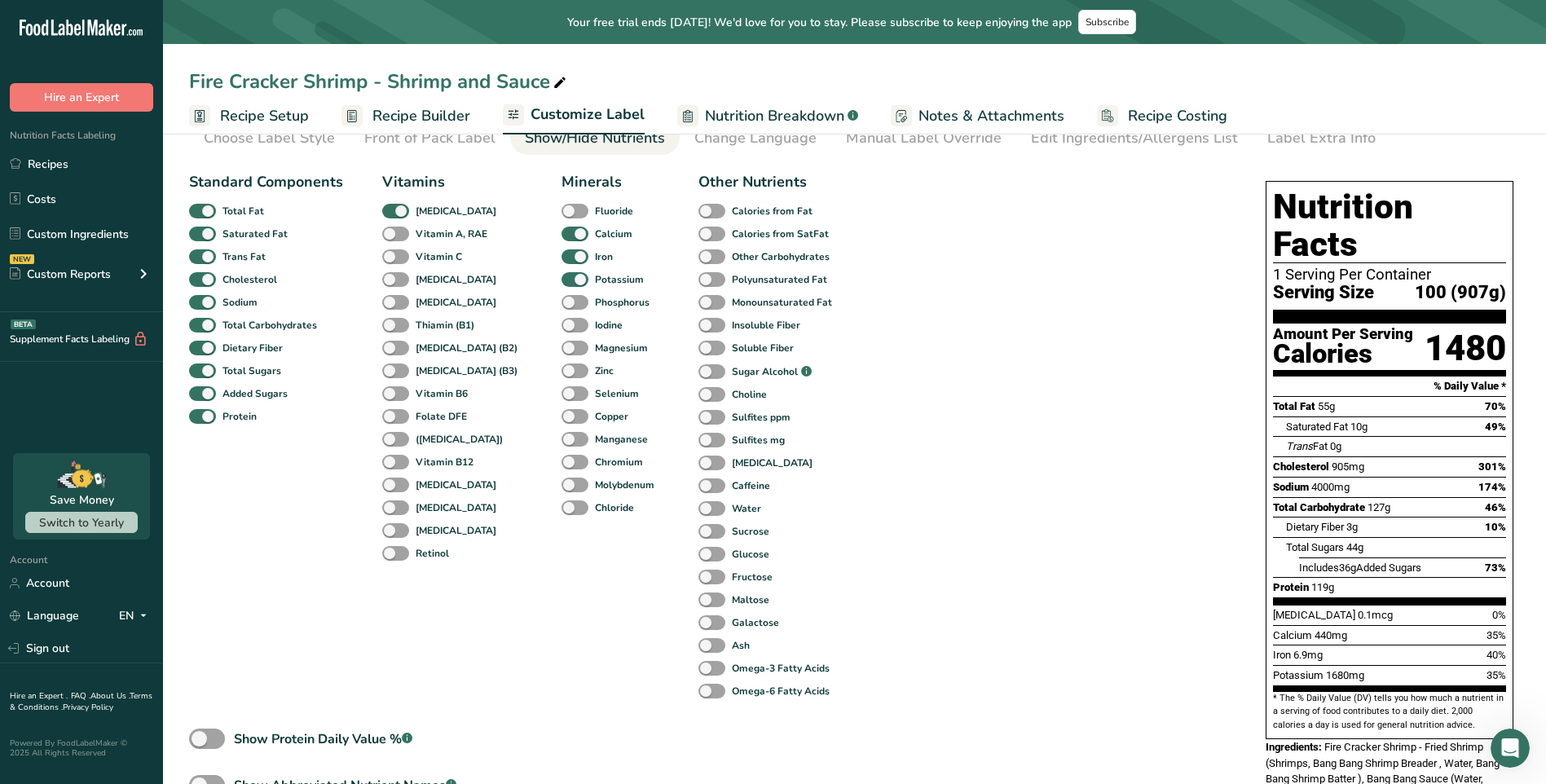
scroll to position [82, 0]
click at [748, 138] on div "Change Language" at bounding box center [755, 137] width 122 height 22
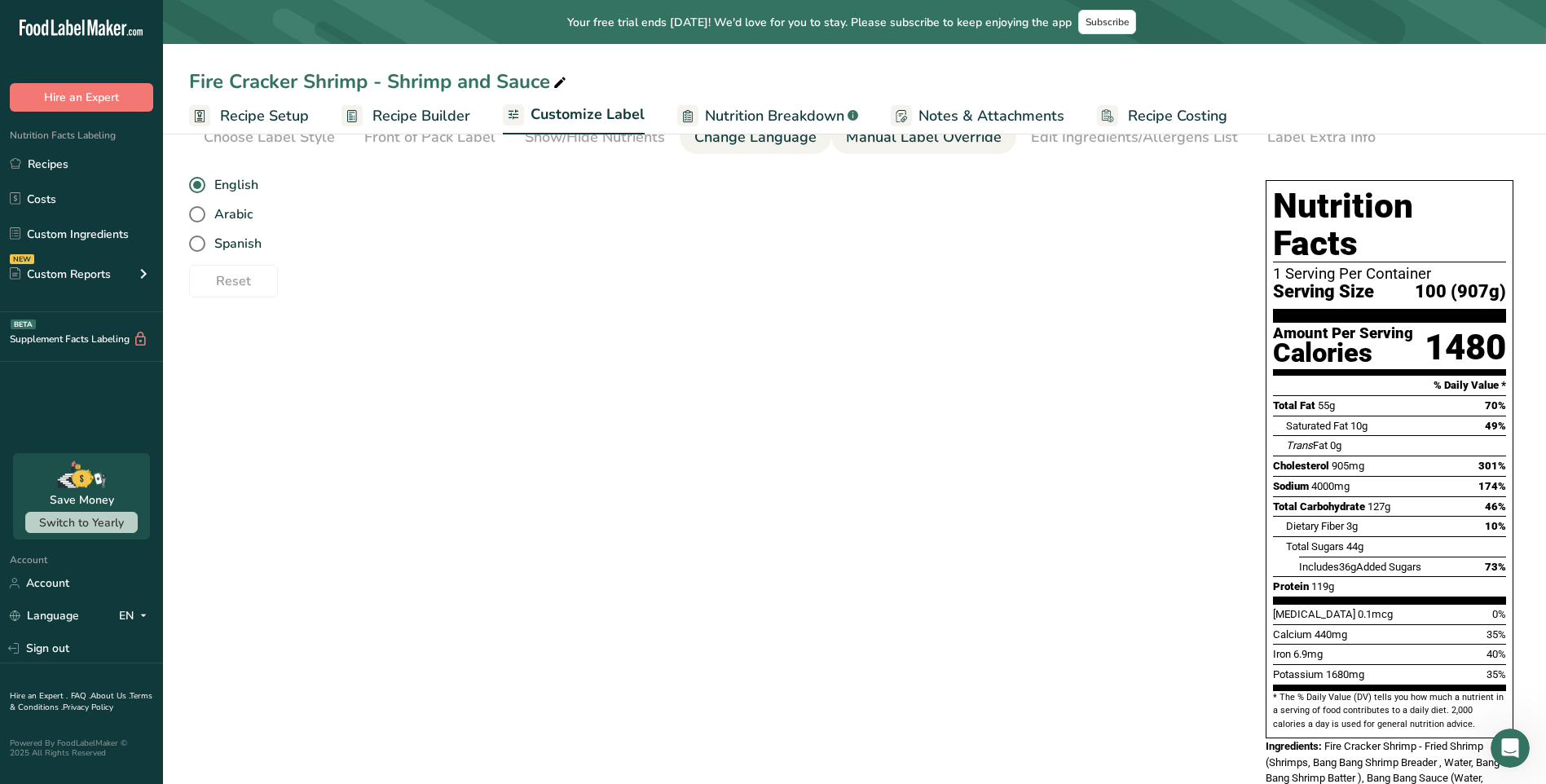
click at [872, 149] on link "Manual Label Override" at bounding box center [924, 137] width 156 height 36
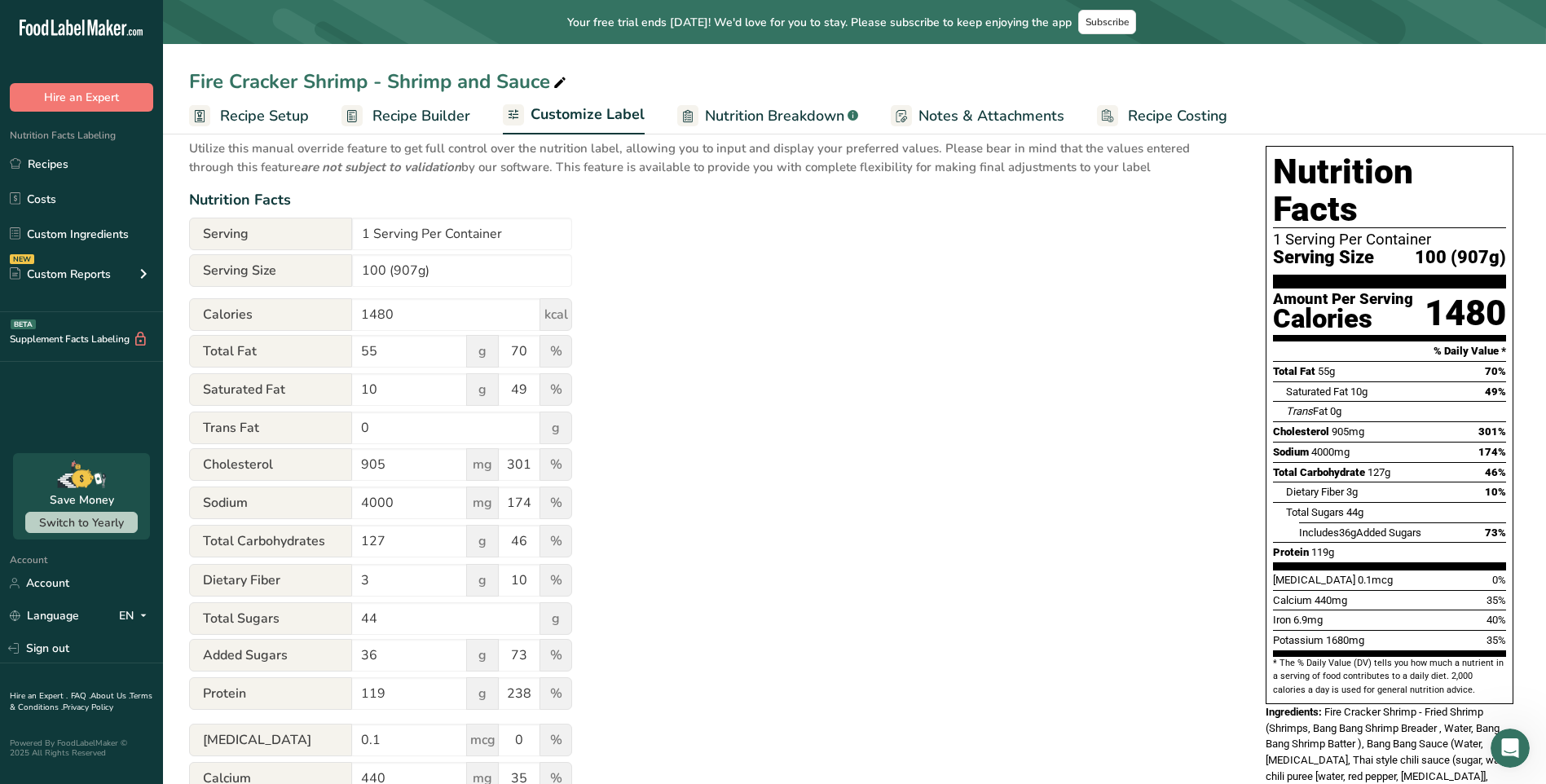
scroll to position [0, 0]
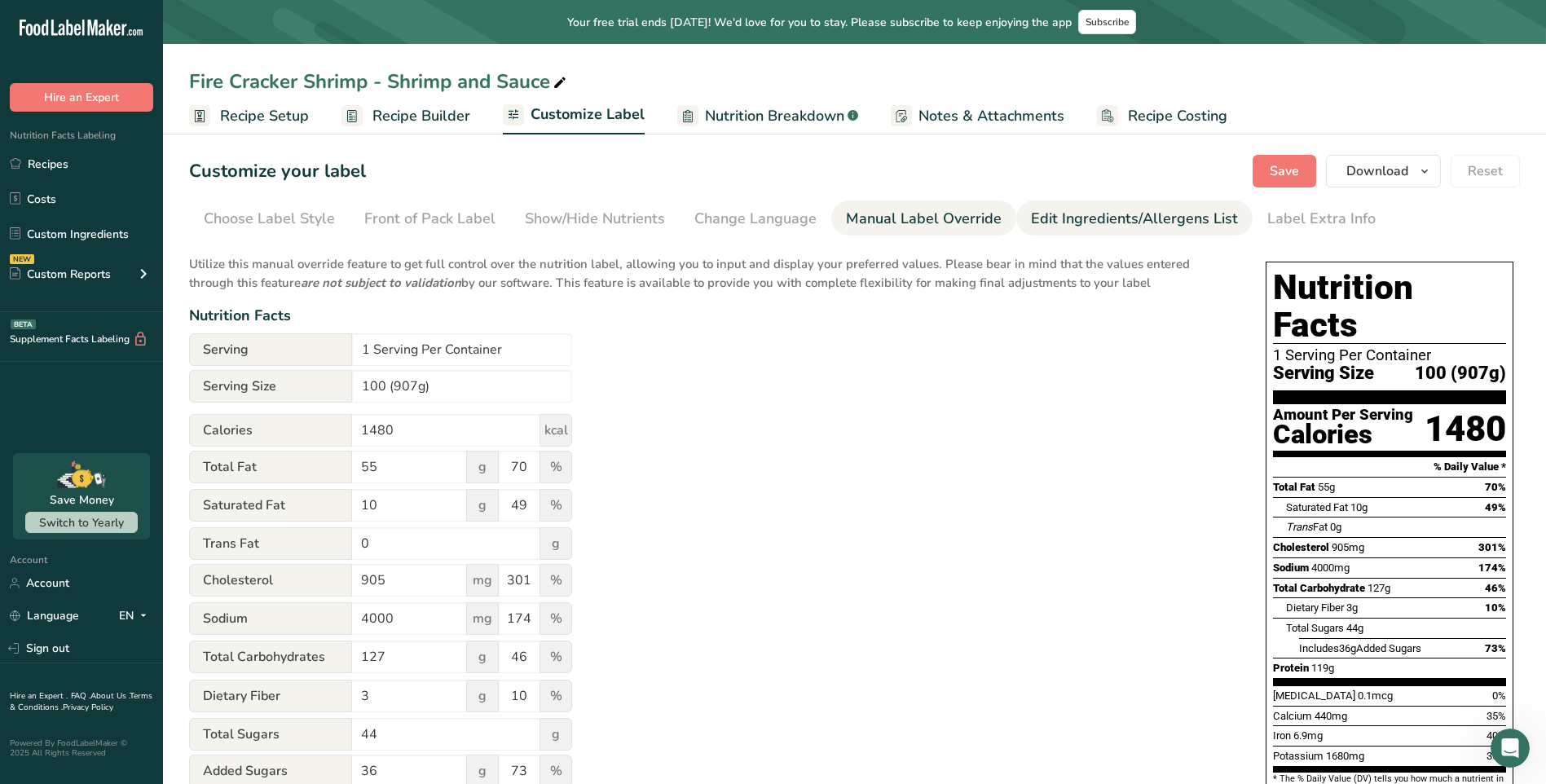
click at [1031, 232] on link "Edit Ingredients/Allergens List" at bounding box center [1134, 219] width 207 height 36
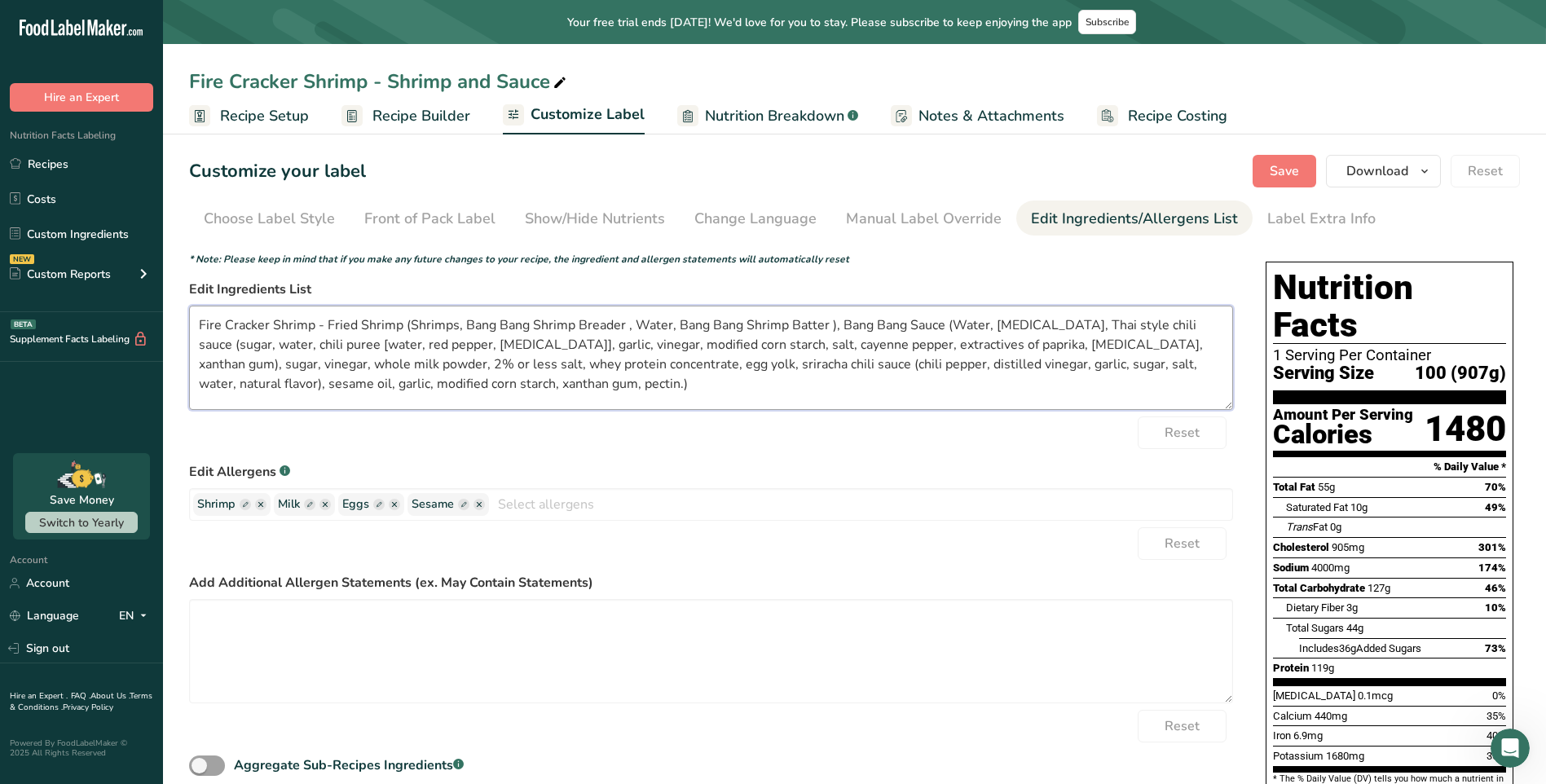
drag, startPoint x: 400, startPoint y: 327, endPoint x: 329, endPoint y: 329, distance: 71.0
click at [329, 329] on textarea "Fire Cracker Shrimp - Fried Shrimp (Shrimps, Bang Bang Shrimp Breader , Water, …" at bounding box center [711, 357] width 1044 height 104
type textarea "Fire Cracker Shrimp (Shrimps, Bang Bang Shrimp Breader , Water, Bang Bang Shrim…"
click at [498, 425] on div "Reset" at bounding box center [711, 432] width 1044 height 32
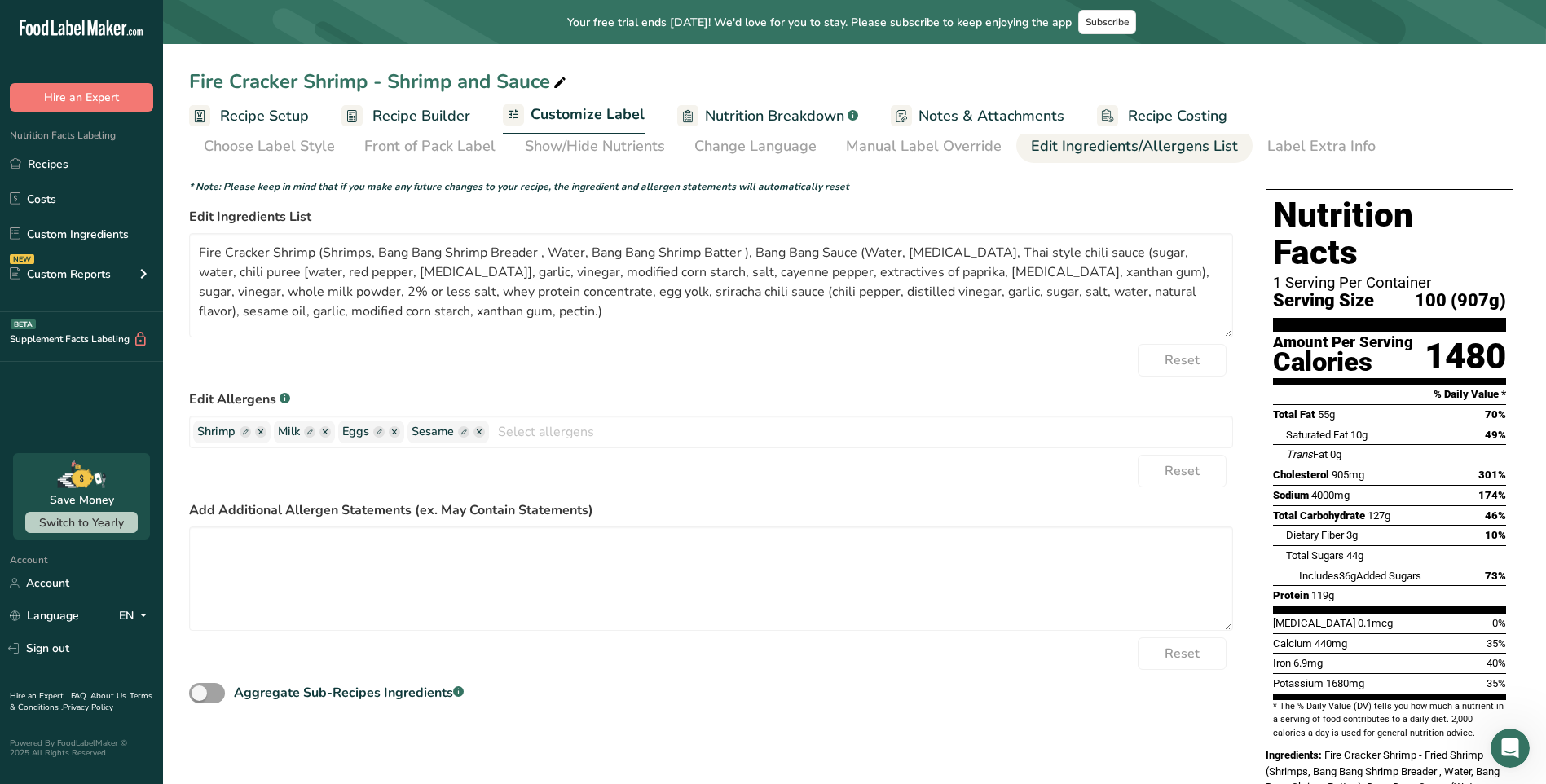
scroll to position [5, 0]
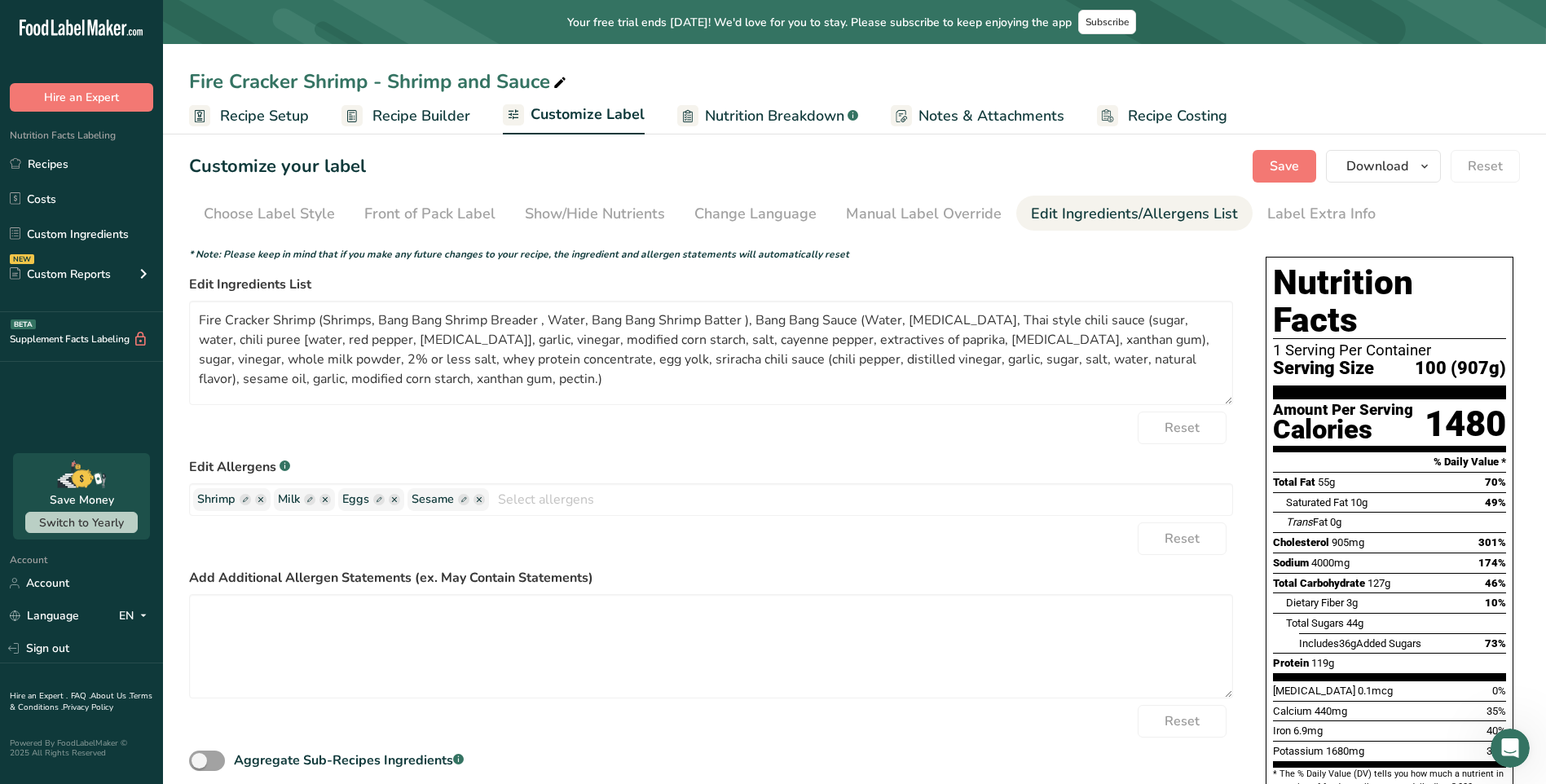
click at [755, 446] on form "* Note: Please keep in mind that if you make any future changes to your recipe,…" at bounding box center [711, 510] width 1044 height 527
click at [760, 431] on div "Reset" at bounding box center [711, 427] width 1044 height 32
click at [1291, 200] on link "Label Extra Info" at bounding box center [1321, 214] width 108 height 36
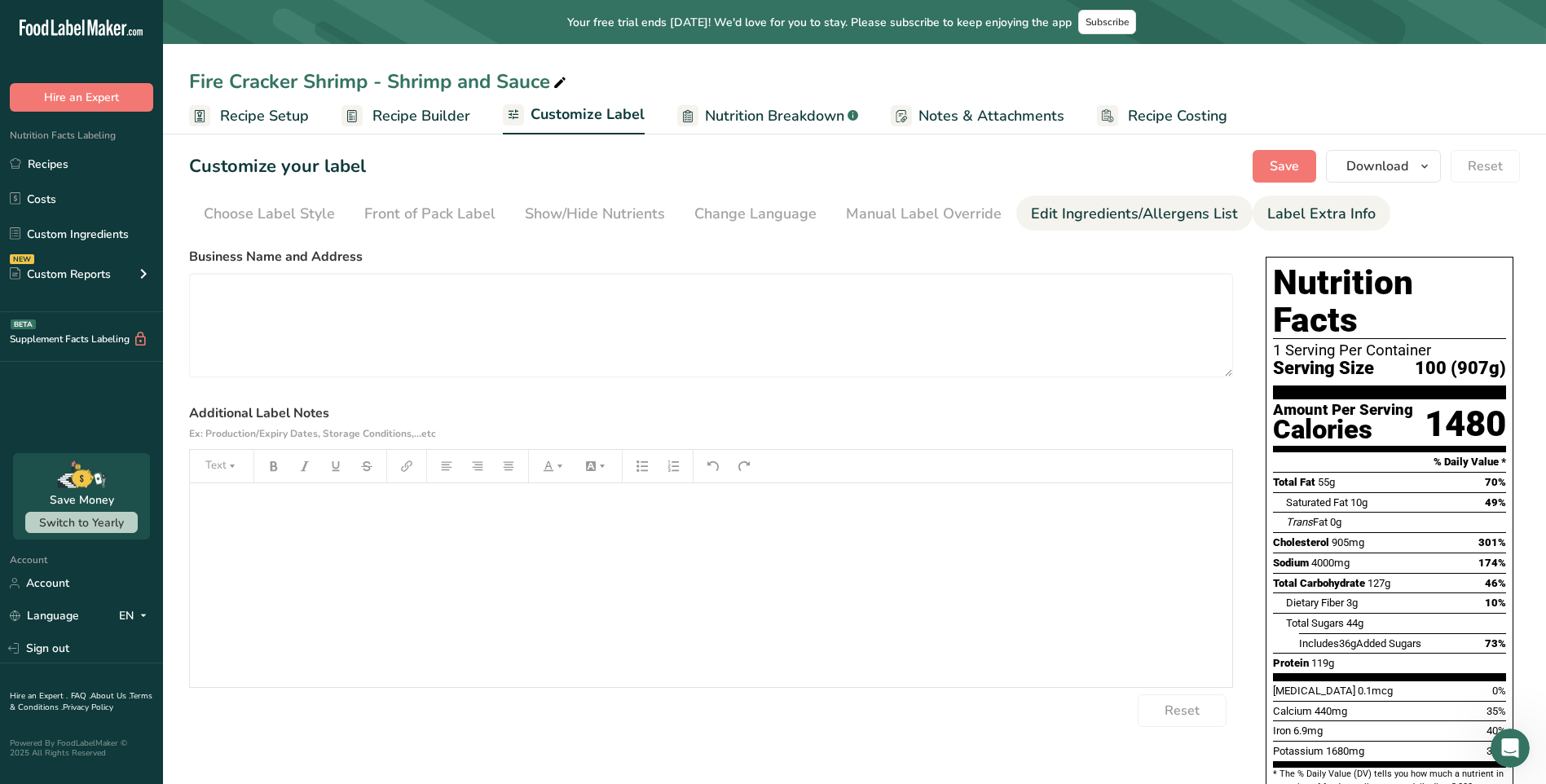
click at [1139, 205] on div "Edit Ingredients/Allergens List" at bounding box center [1134, 214] width 207 height 22
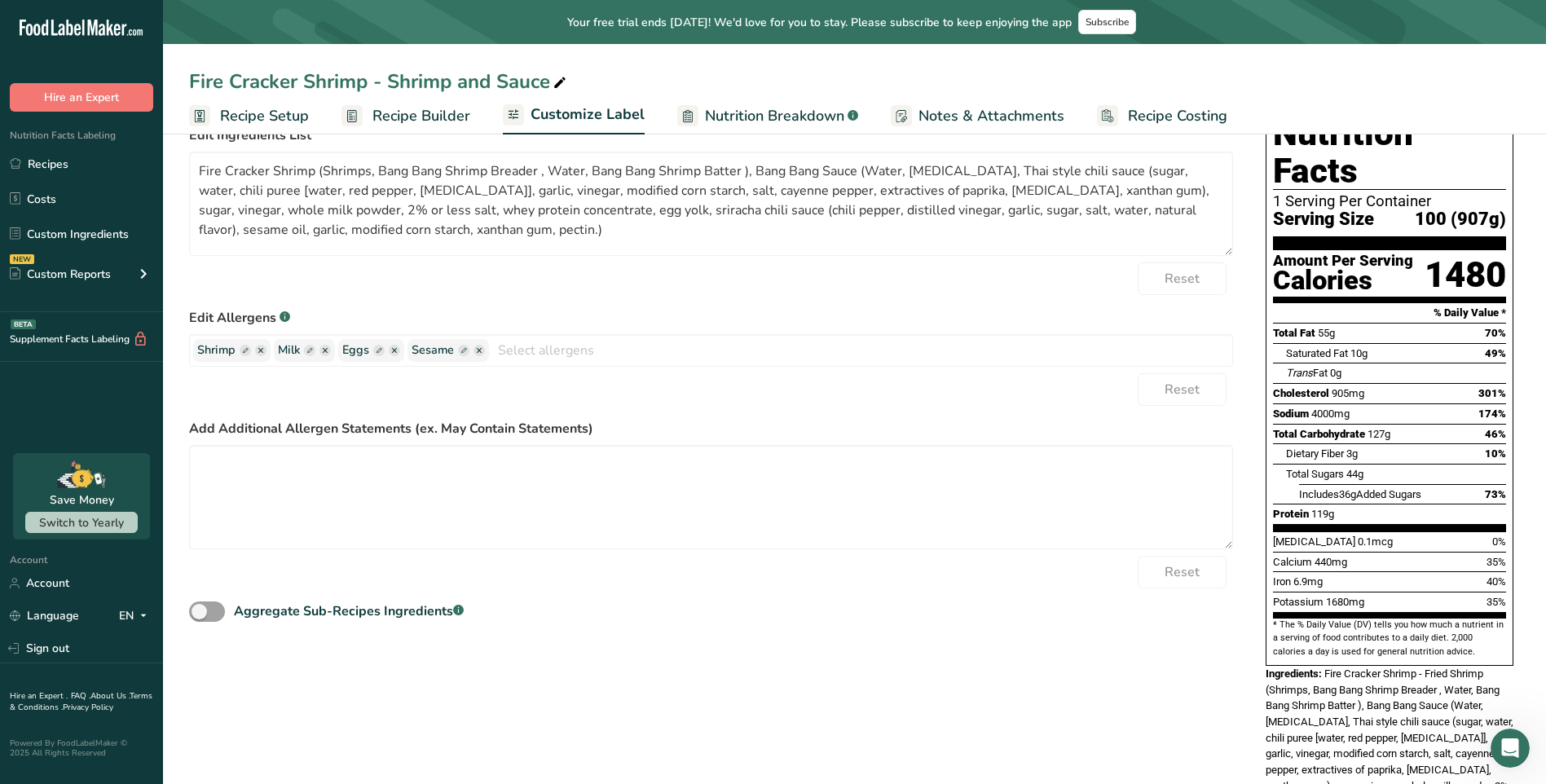
scroll to position [244, 0]
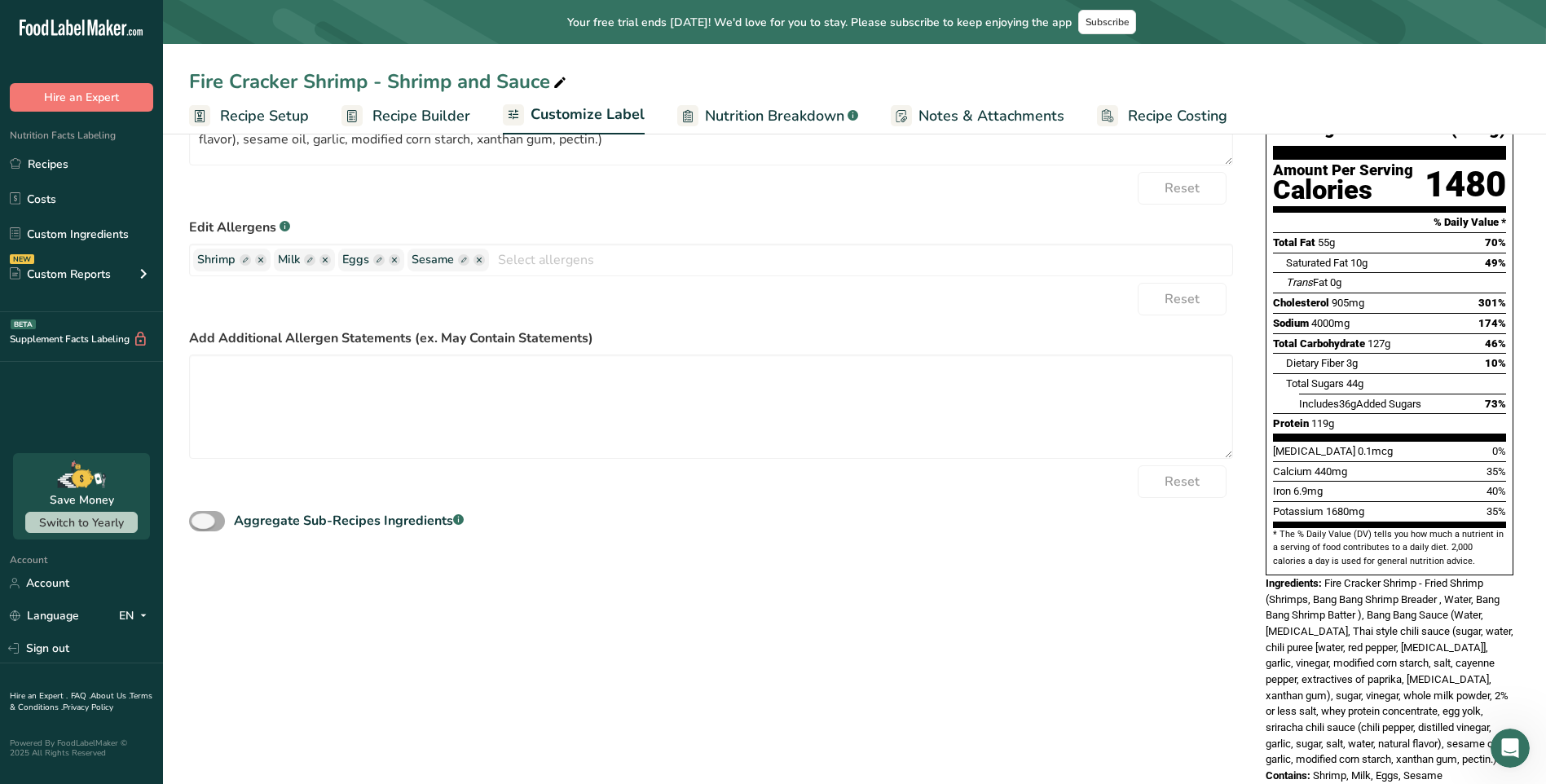
click at [211, 522] on span at bounding box center [206, 521] width 35 height 21
click at [200, 522] on input "Aggregate Sub-Recipes Ingredients .a-a{fill:#347362;}.b-a{fill:#fff;}" at bounding box center [194, 521] width 11 height 11
checkbox input "true"
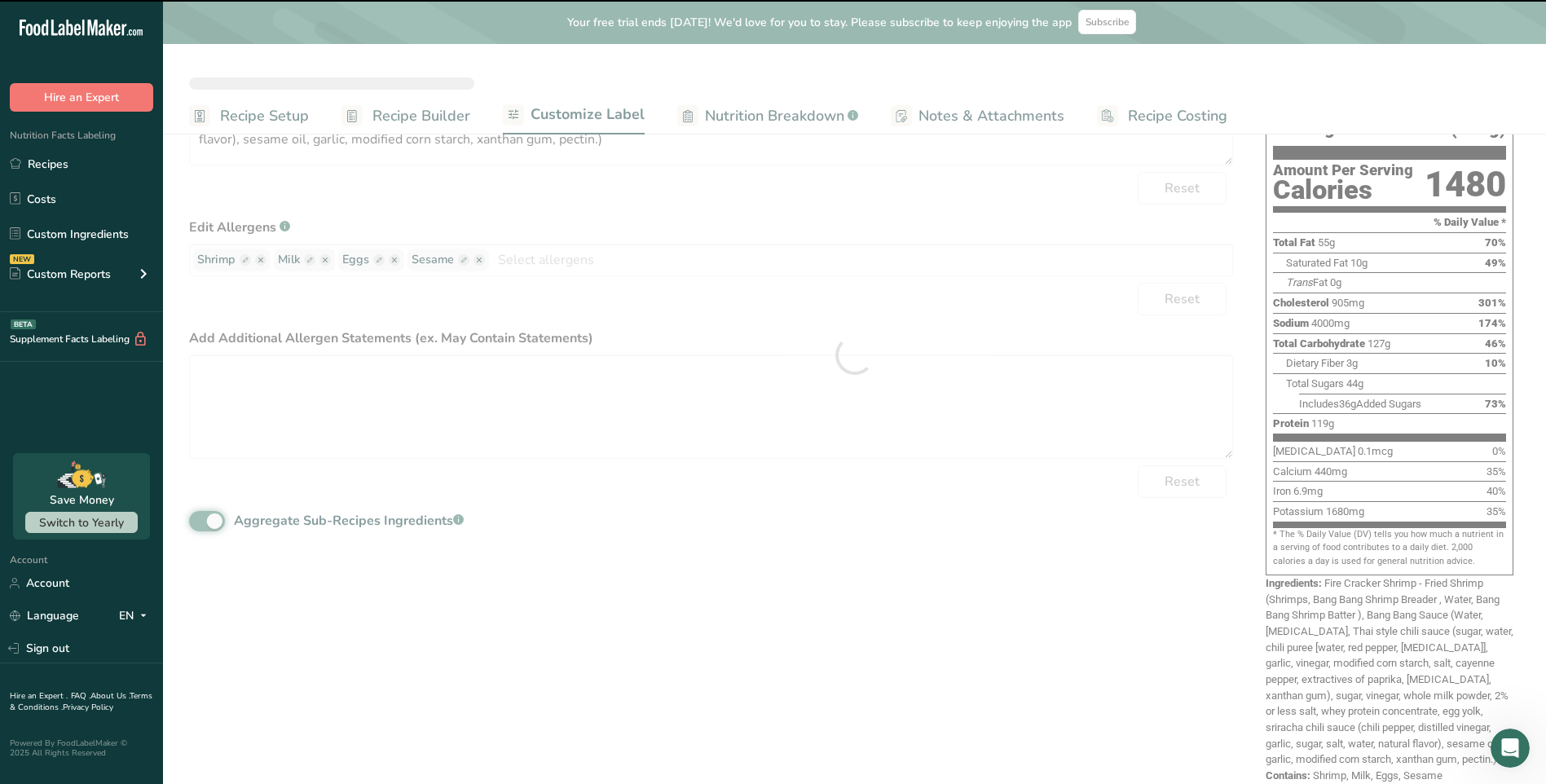
type textarea "Bang Bang Sauce (Water, soybean oil, Thai style chili sauce (sugar, water, chil…"
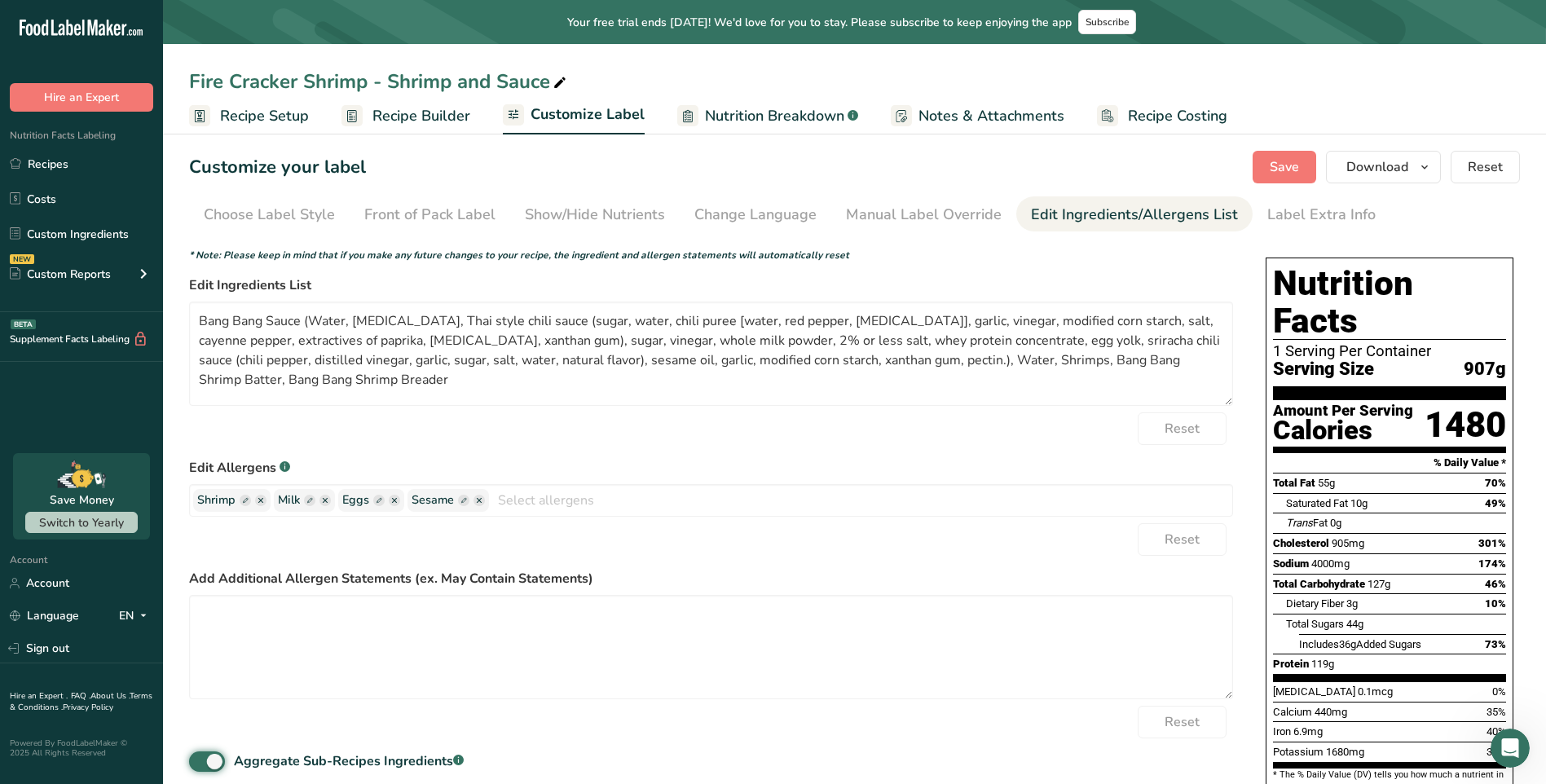
scroll to position [0, 0]
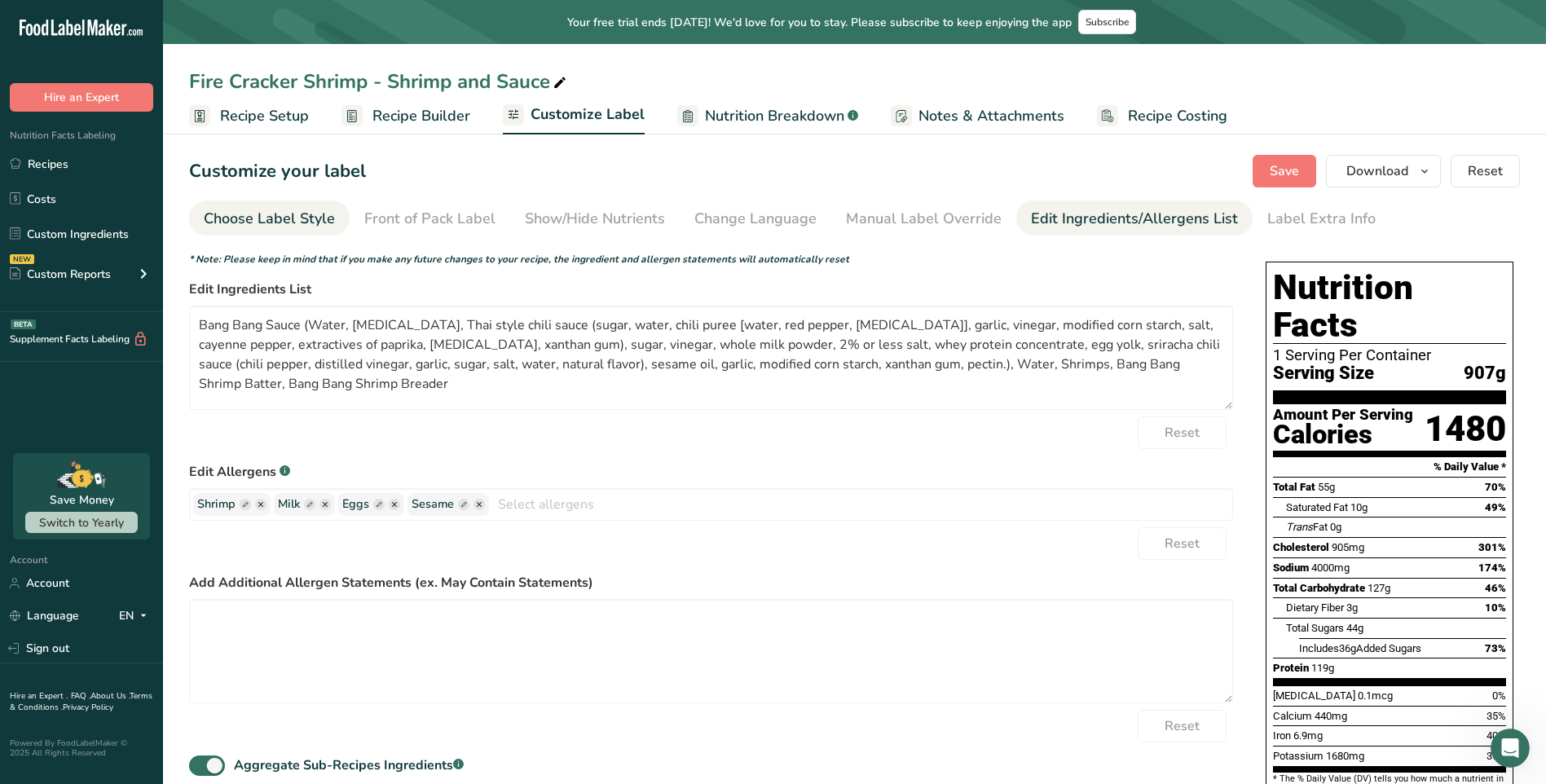
click at [261, 228] on div "Choose Label Style" at bounding box center [269, 219] width 131 height 22
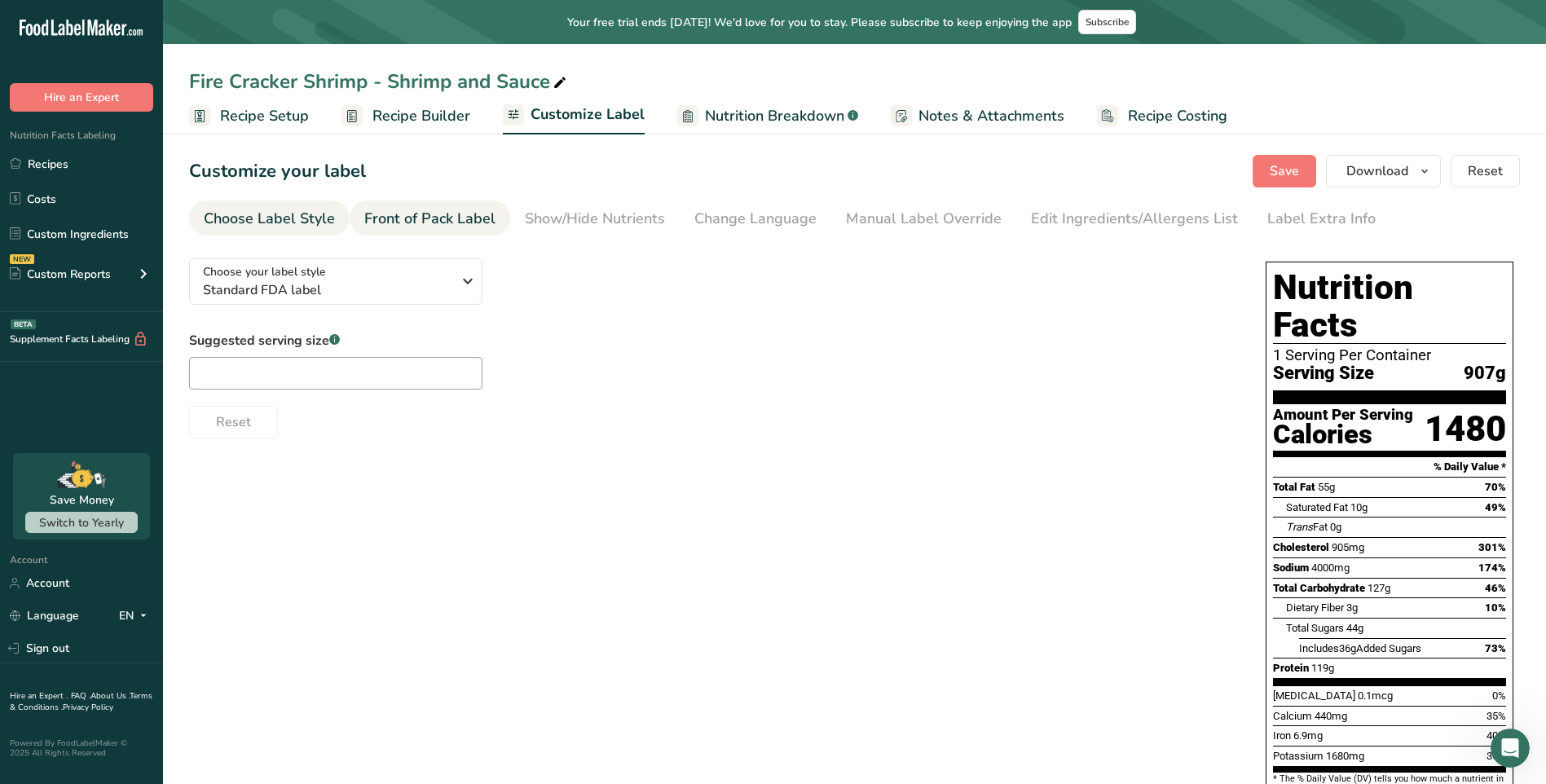
click at [394, 224] on div "Front of Pack Label" at bounding box center [429, 219] width 131 height 22
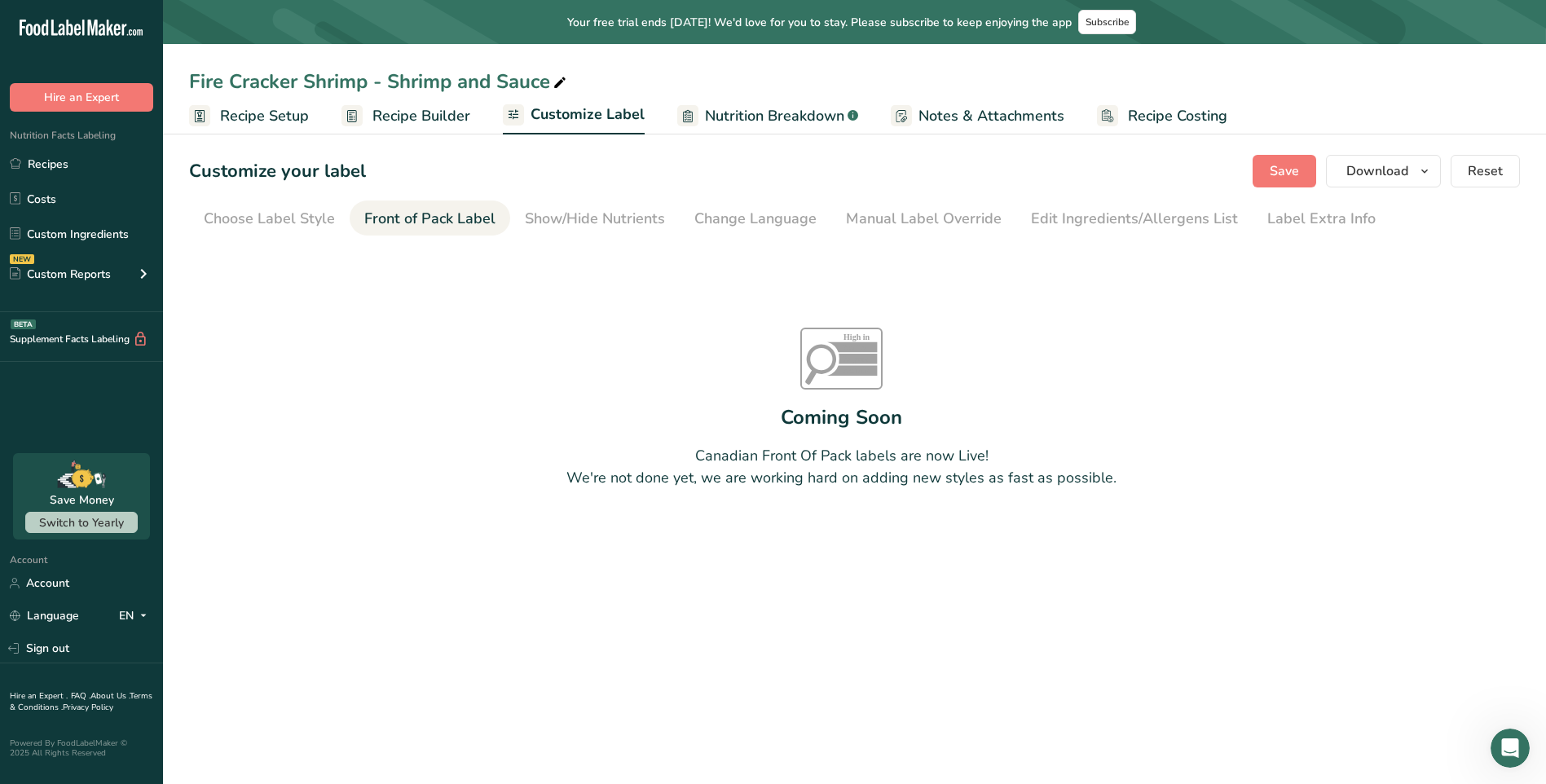
click at [761, 122] on span "Nutrition Breakdown" at bounding box center [774, 116] width 139 height 22
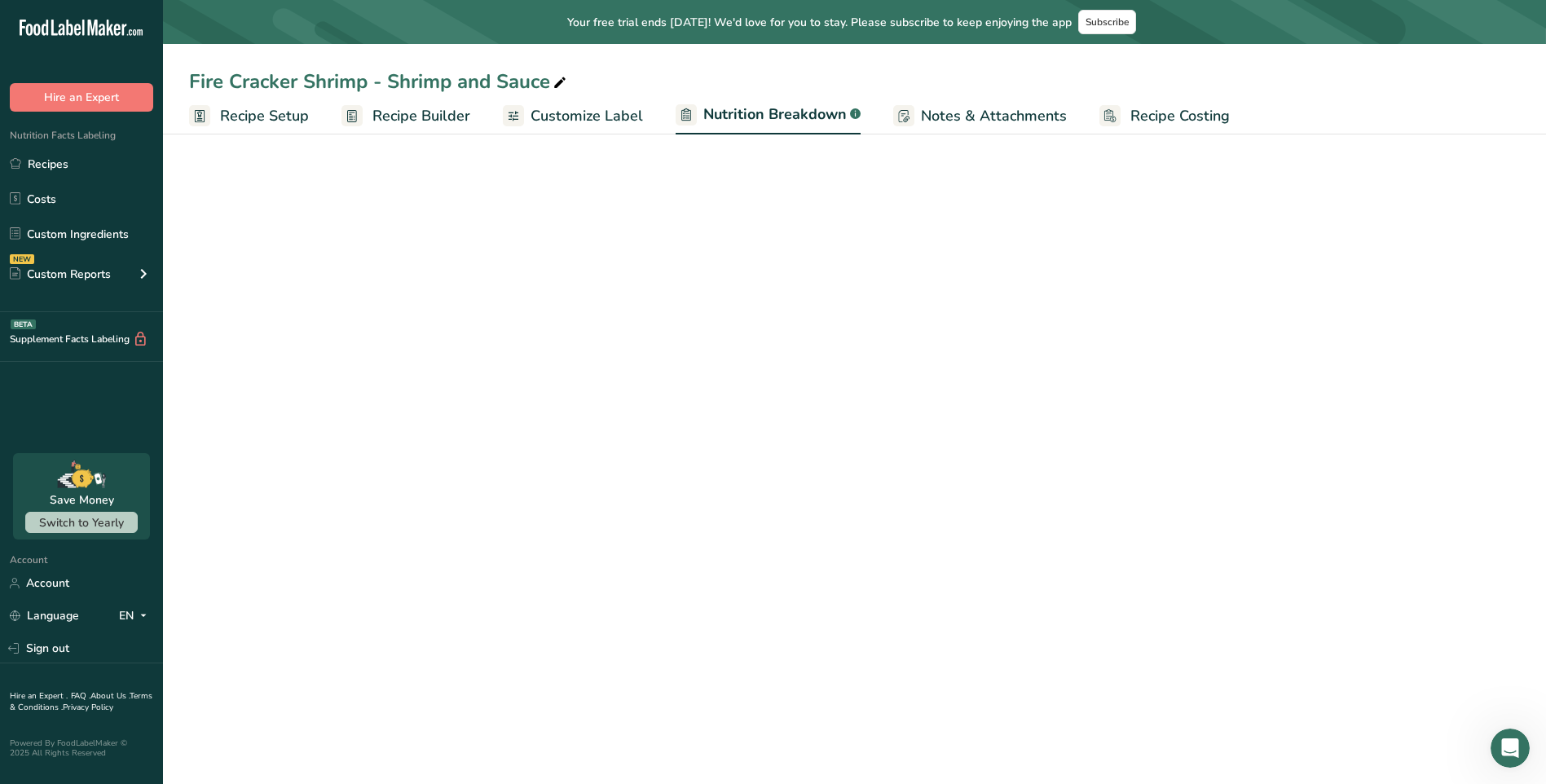
select select "Calories"
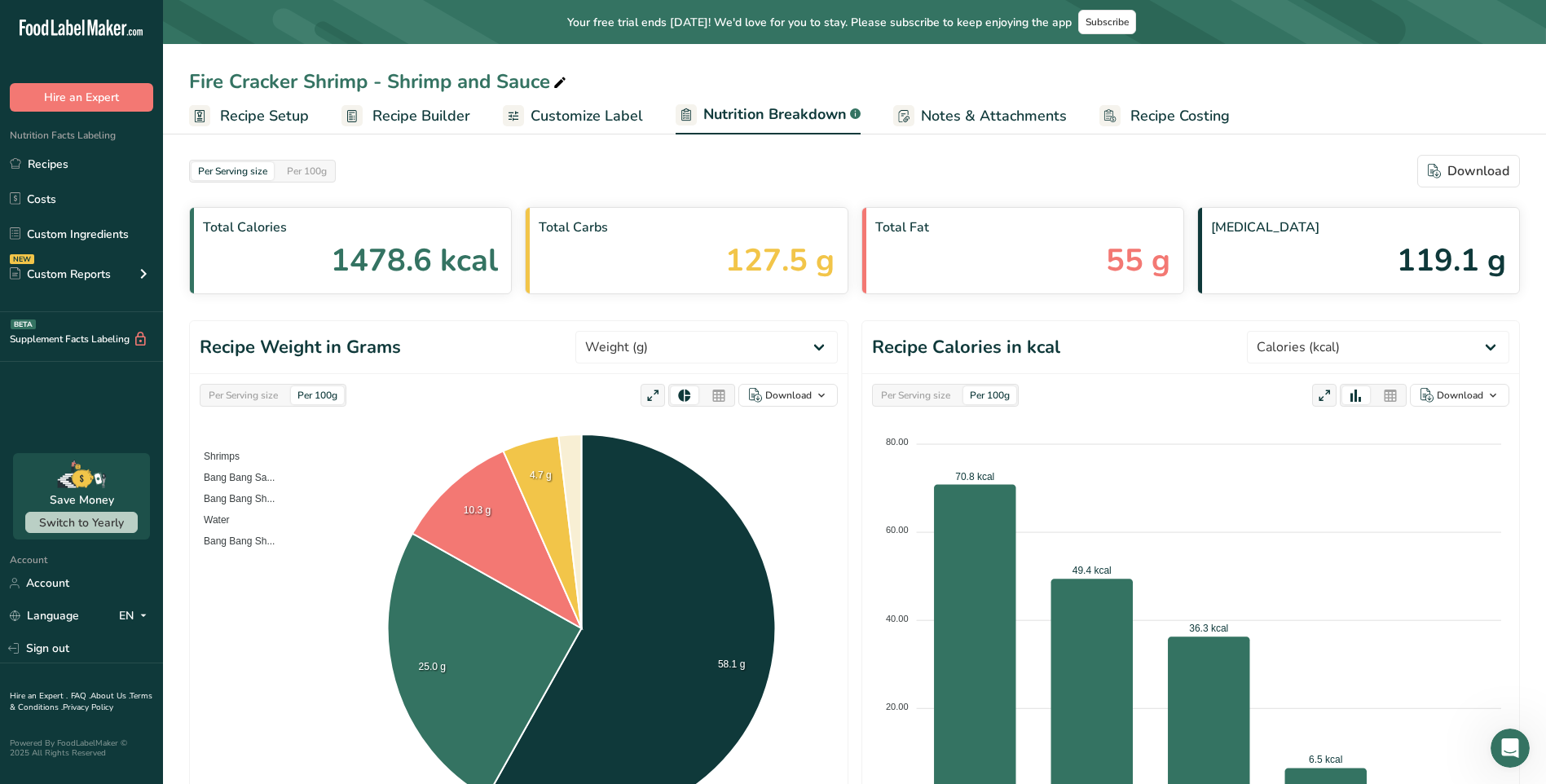
click at [543, 128] on link "Customize Label" at bounding box center [573, 116] width 140 height 36
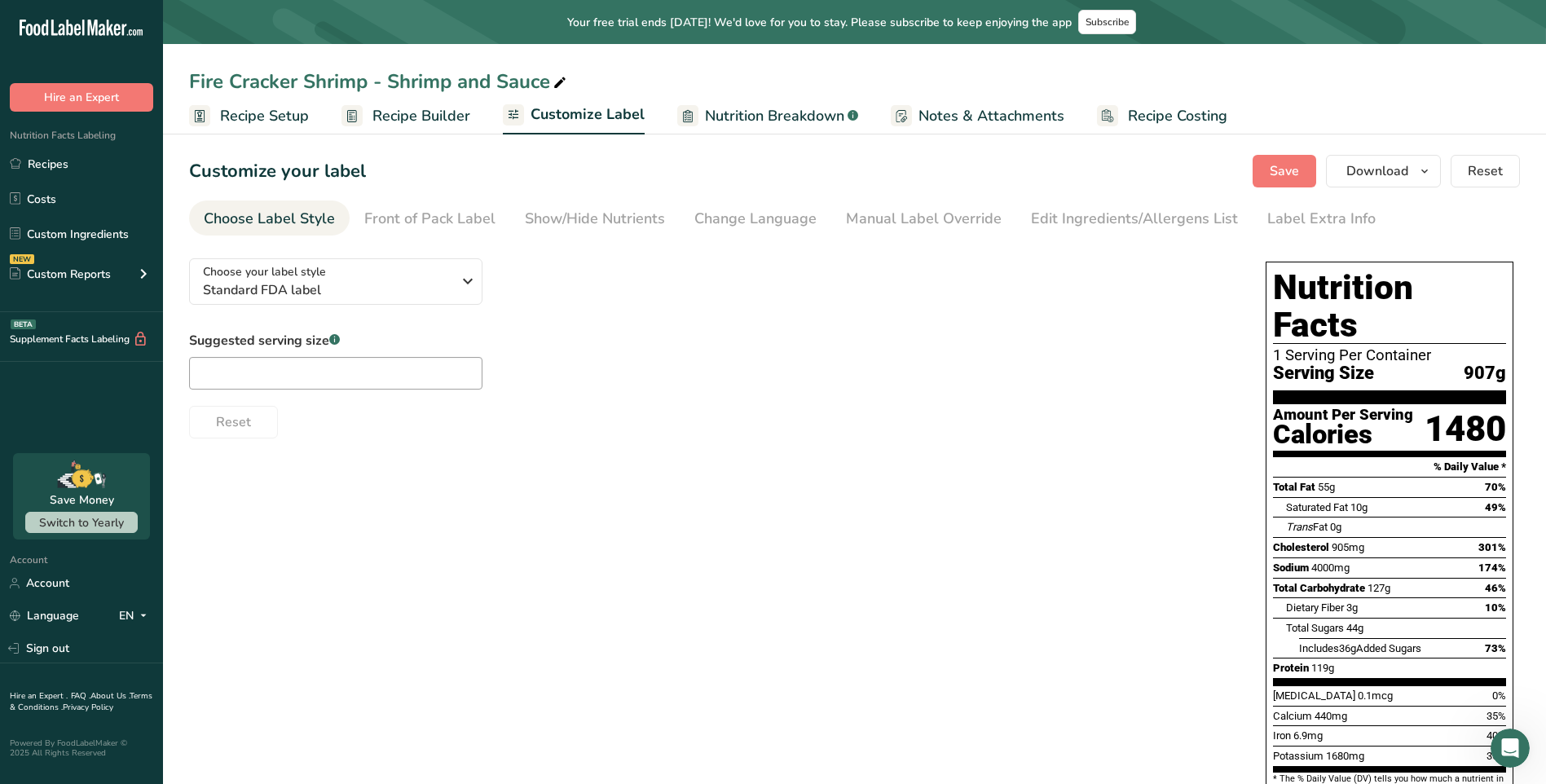
click at [437, 126] on span "Recipe Builder" at bounding box center [421, 116] width 97 height 22
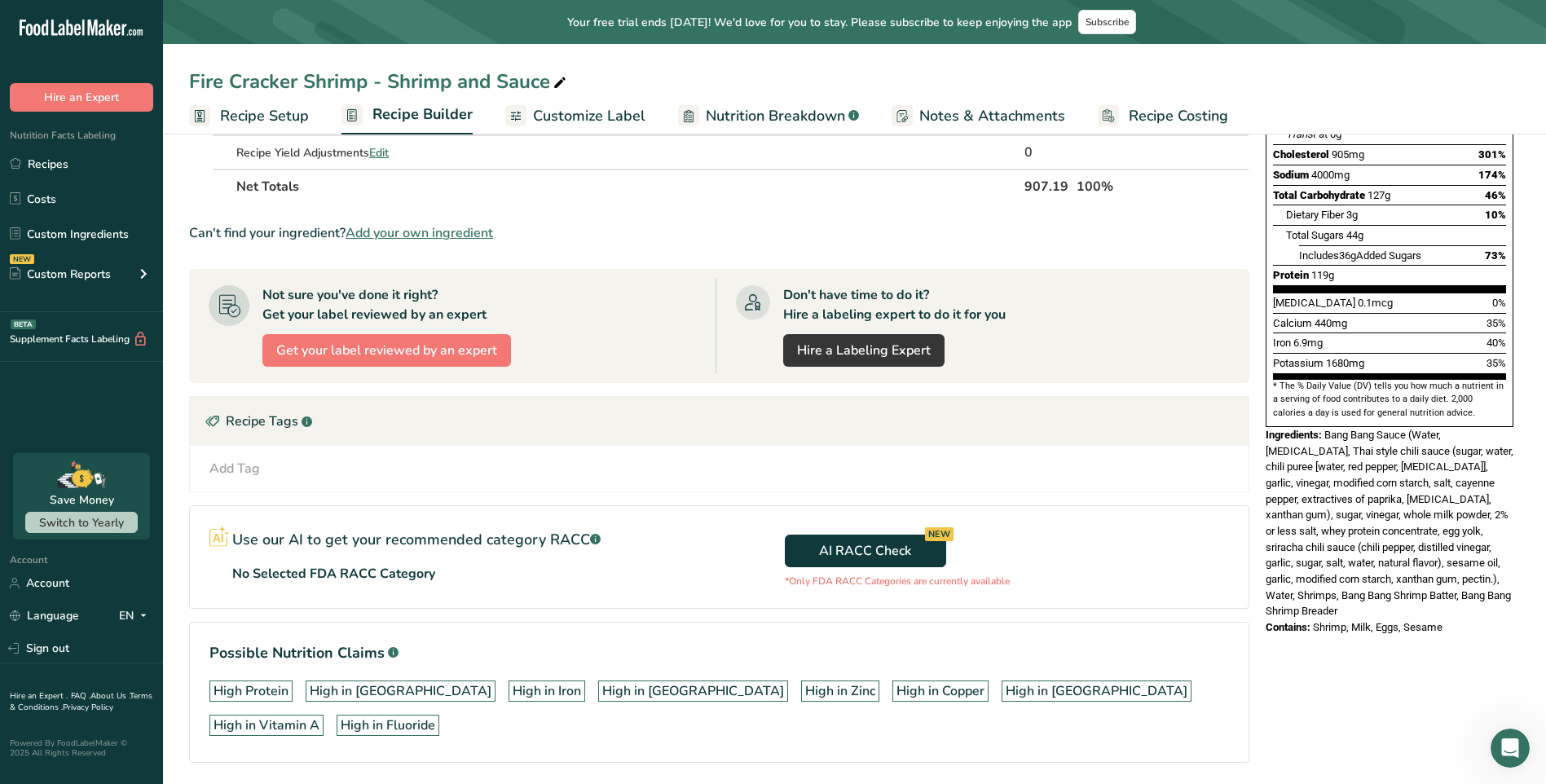
scroll to position [234, 0]
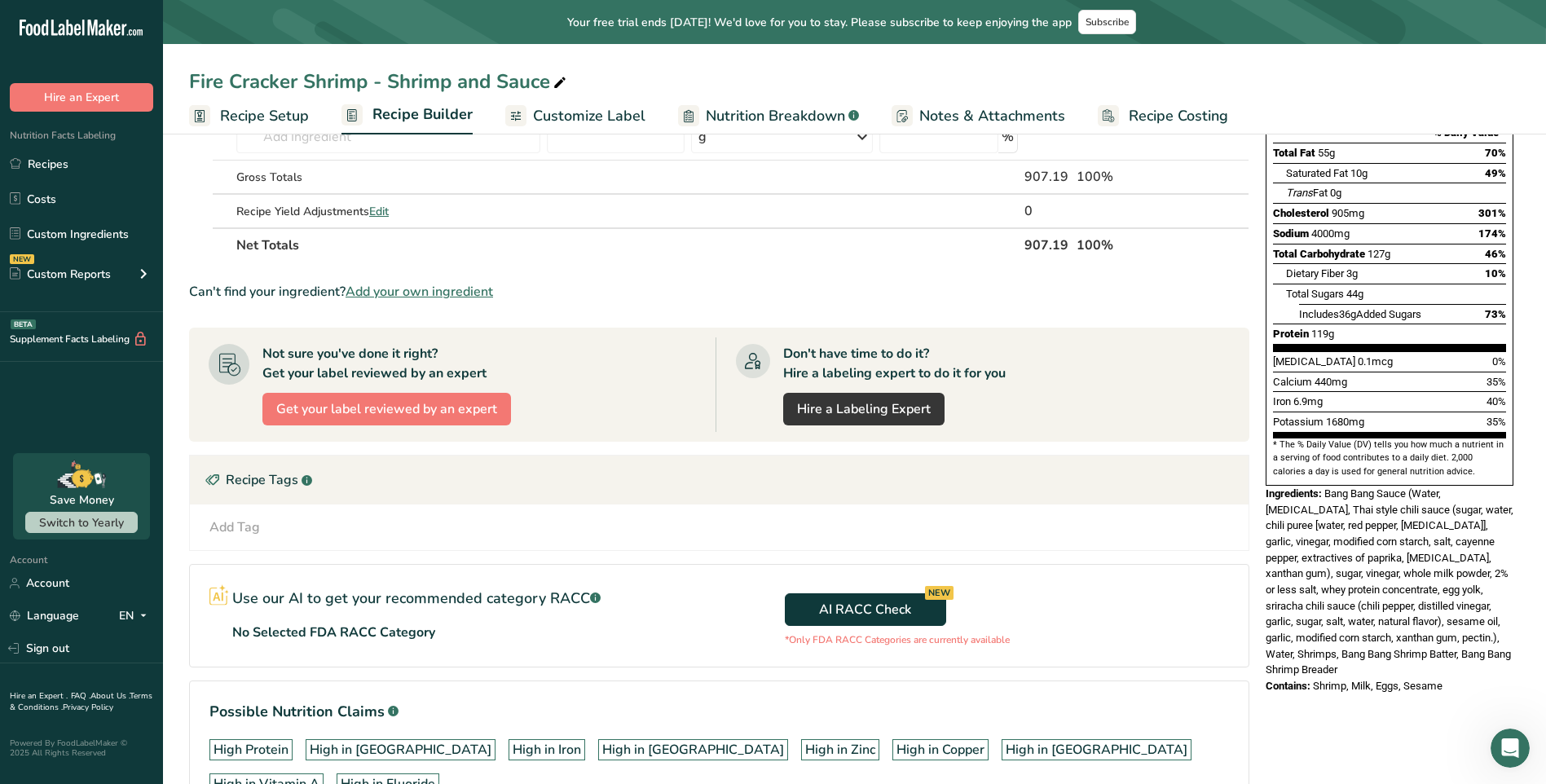
click at [1487, 606] on span "Bang Bang Sauce (Water, soybean oil, Thai style chili sauce (sugar, water, chil…" at bounding box center [1389, 581] width 248 height 189
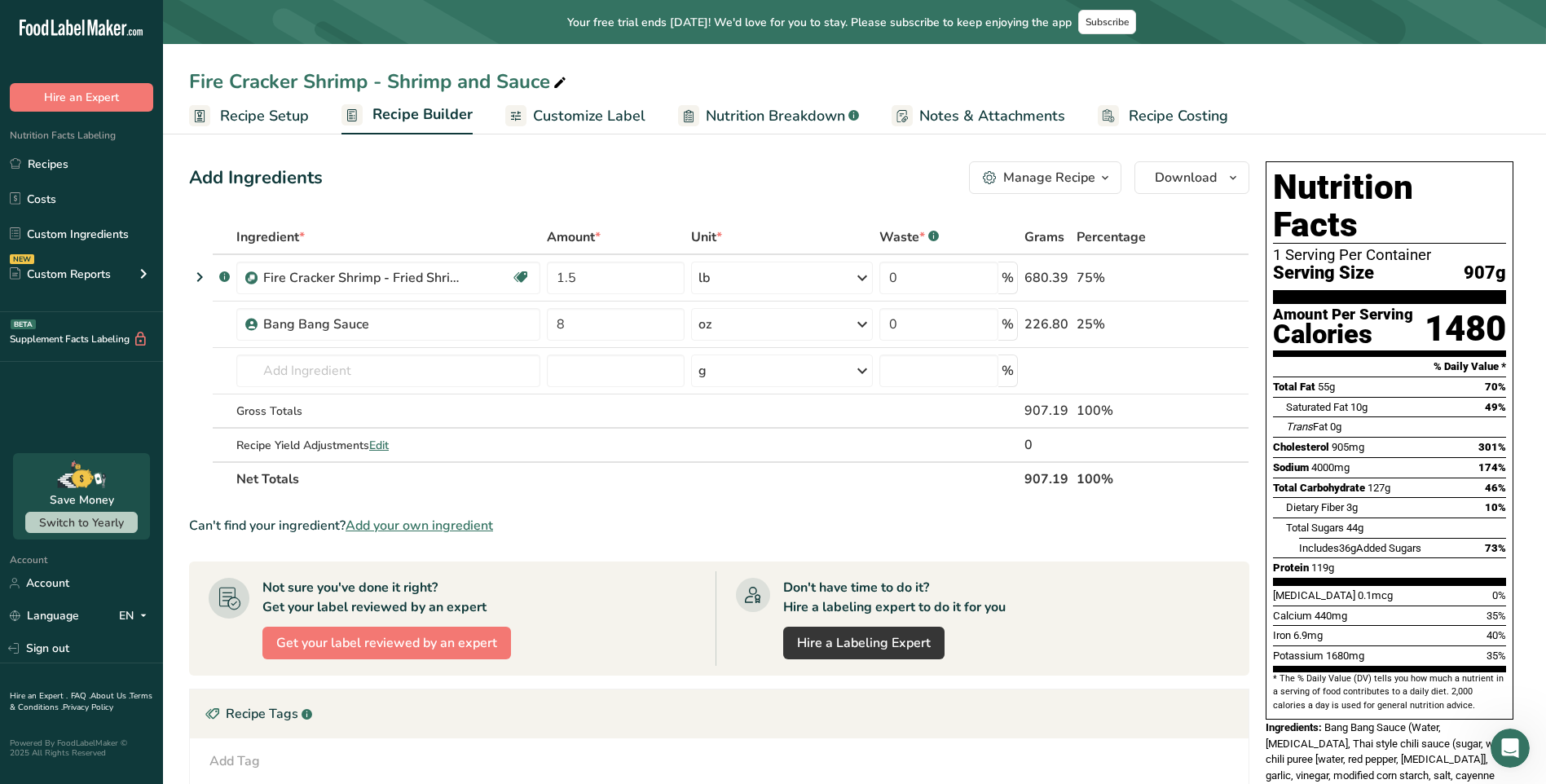
click at [622, 118] on span "Customize Label" at bounding box center [589, 116] width 112 height 22
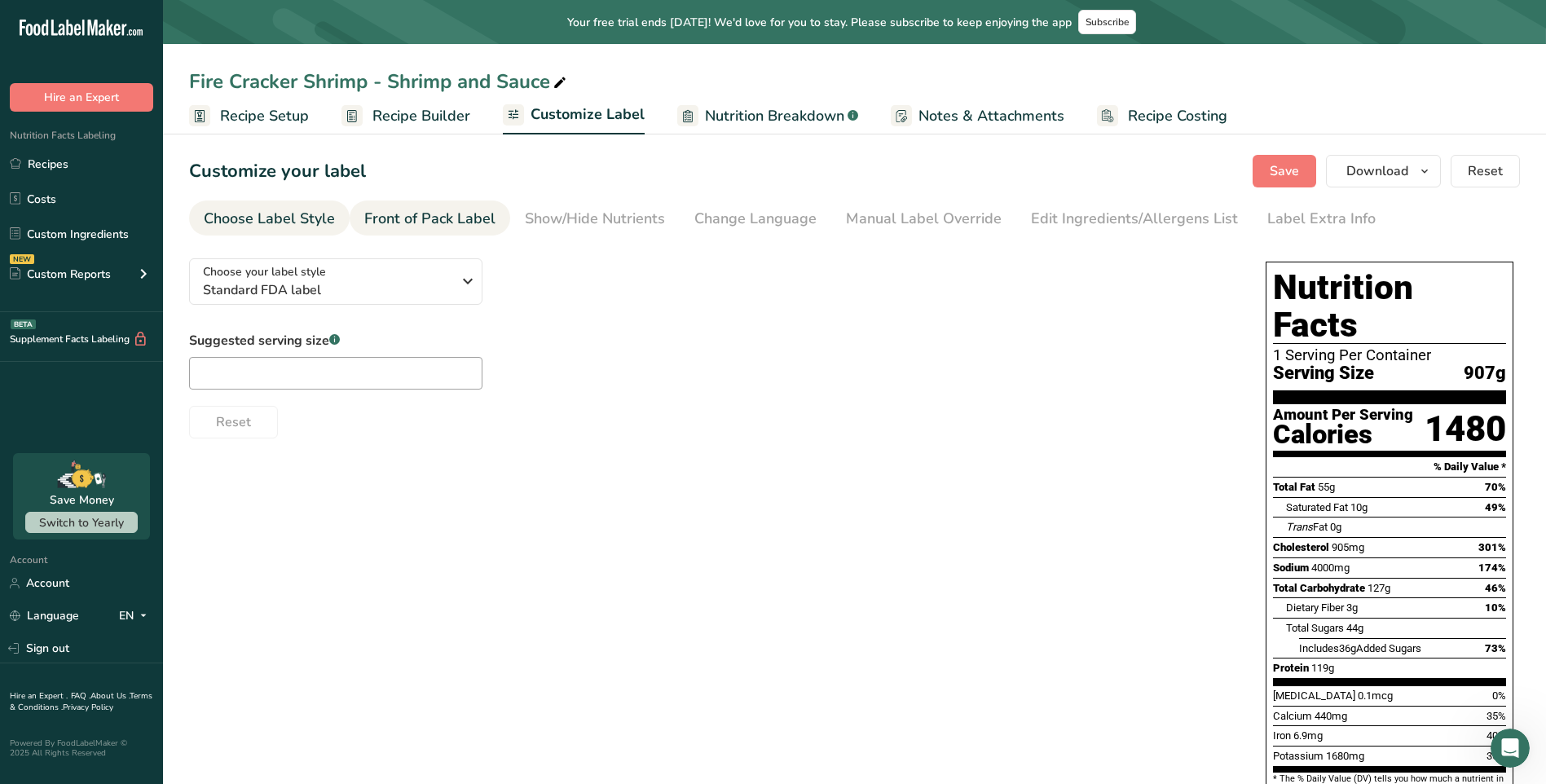
click at [489, 225] on div "Front of Pack Label" at bounding box center [429, 219] width 131 height 22
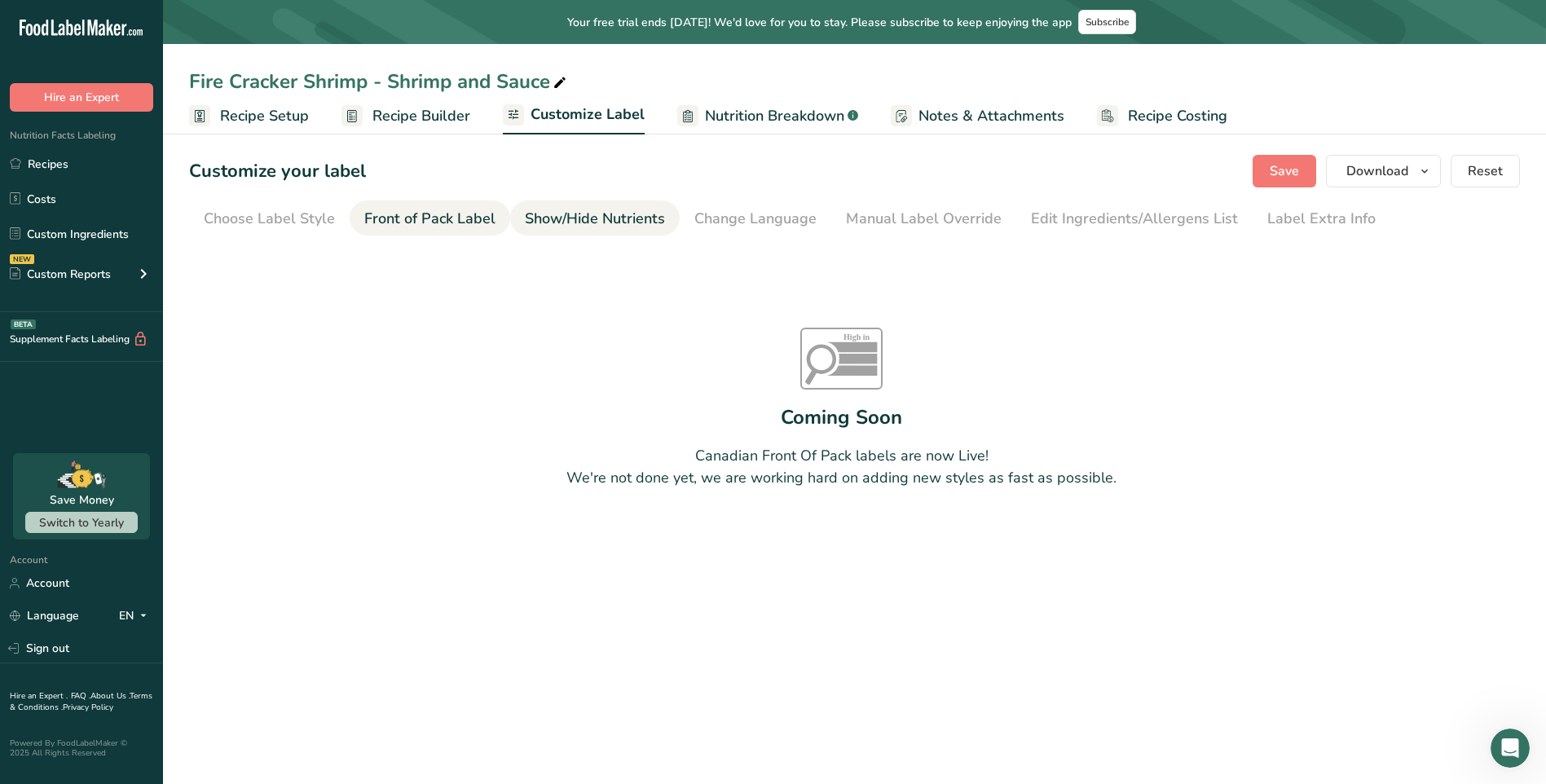
click at [550, 231] on link "Show/Hide Nutrients" at bounding box center [595, 219] width 140 height 36
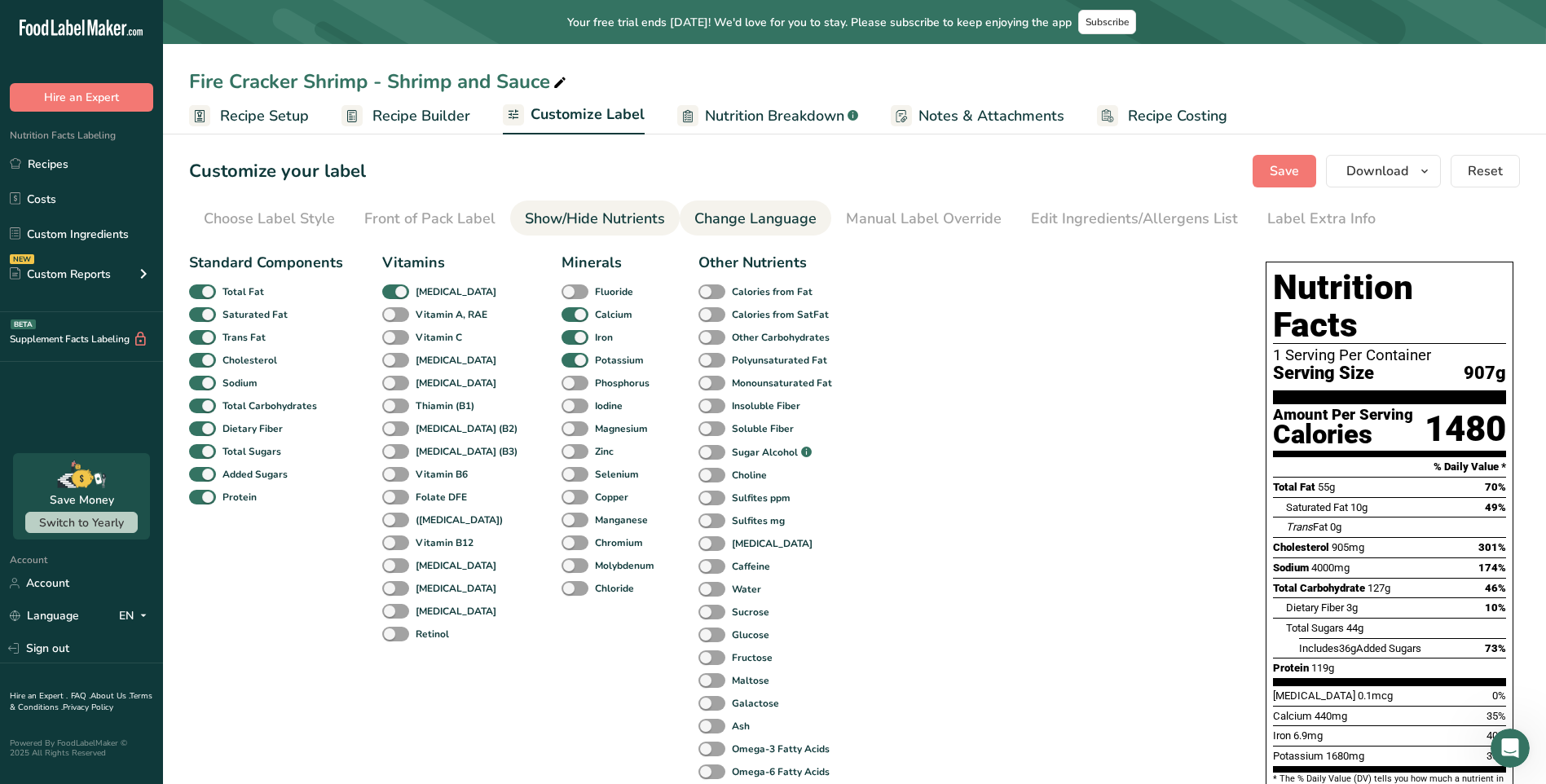
click at [716, 222] on div "Change Language" at bounding box center [755, 219] width 122 height 22
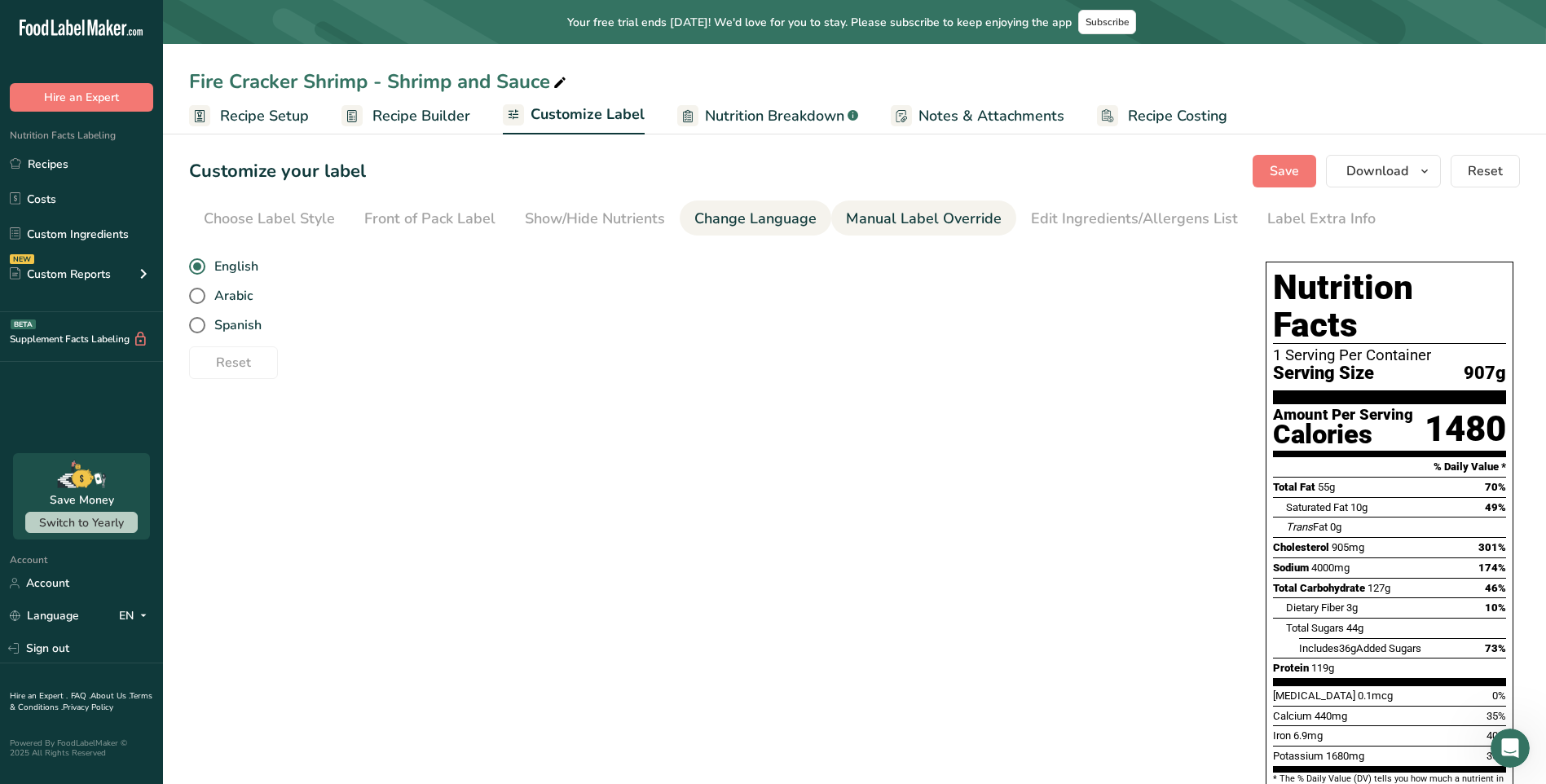
click at [878, 223] on div "Manual Label Override" at bounding box center [924, 219] width 156 height 22
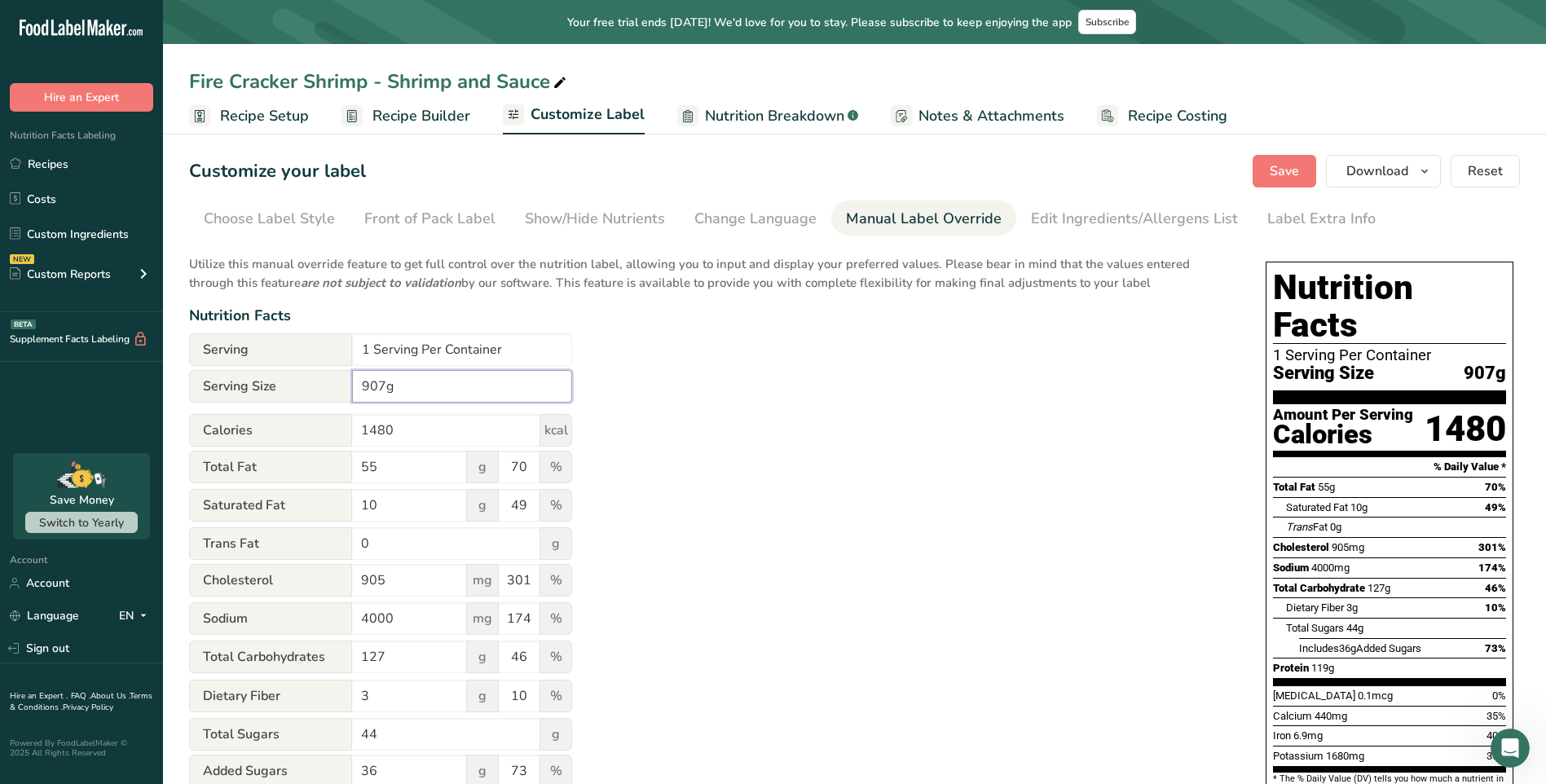
click at [387, 385] on input "907g" at bounding box center [462, 385] width 220 height 32
drag, startPoint x: 383, startPoint y: 385, endPoint x: 326, endPoint y: 380, distance: 57.2
click at [326, 380] on div "Serving Size 907g" at bounding box center [381, 385] width 383 height 32
click at [778, 364] on div "Utilize this manual override feature to get full control over the nutrition lab…" at bounding box center [711, 635] width 1044 height 780
click at [1040, 213] on div "Edit Ingredients/Allergens List" at bounding box center [1134, 219] width 207 height 22
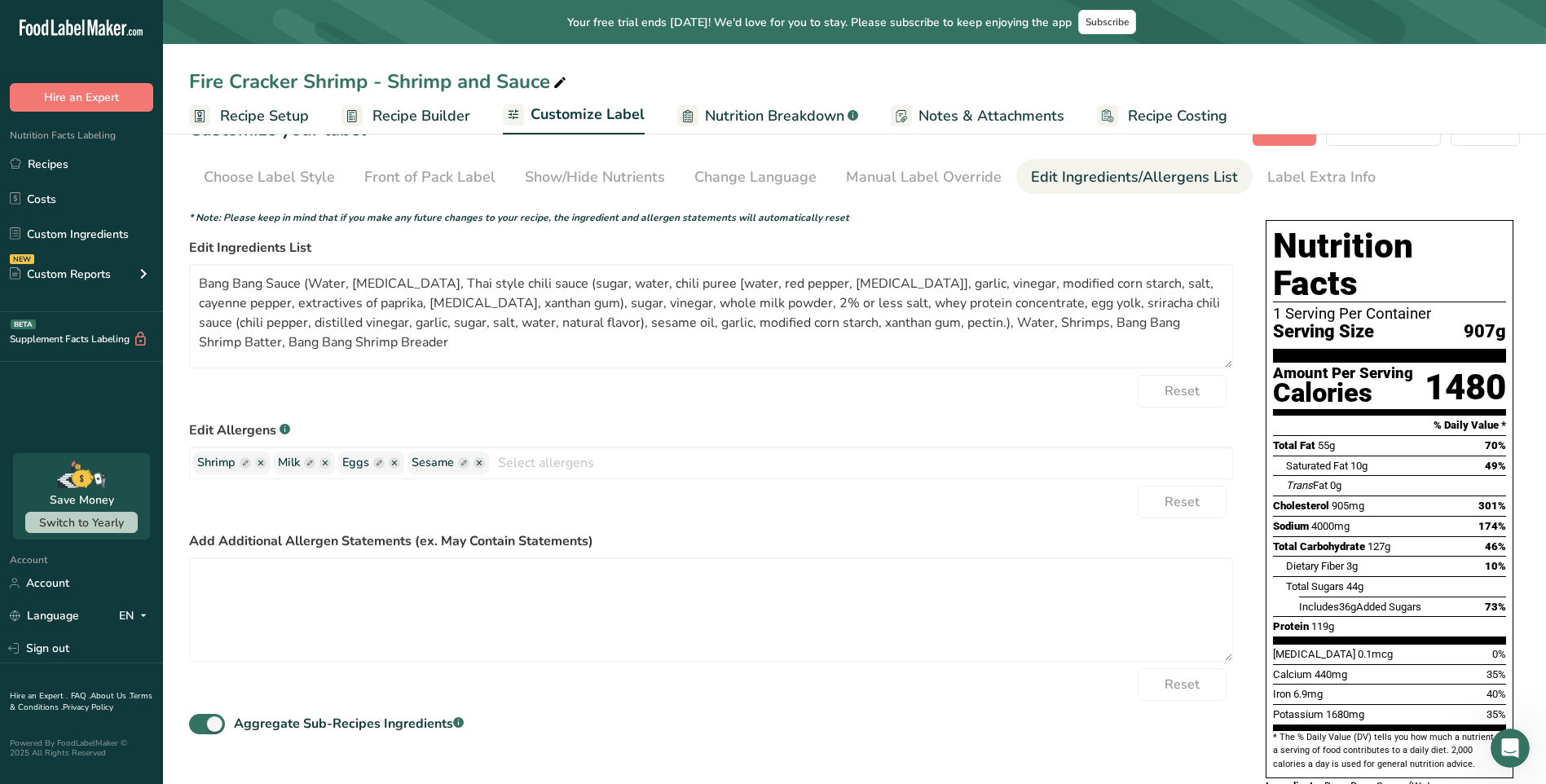
scroll to position [82, 0]
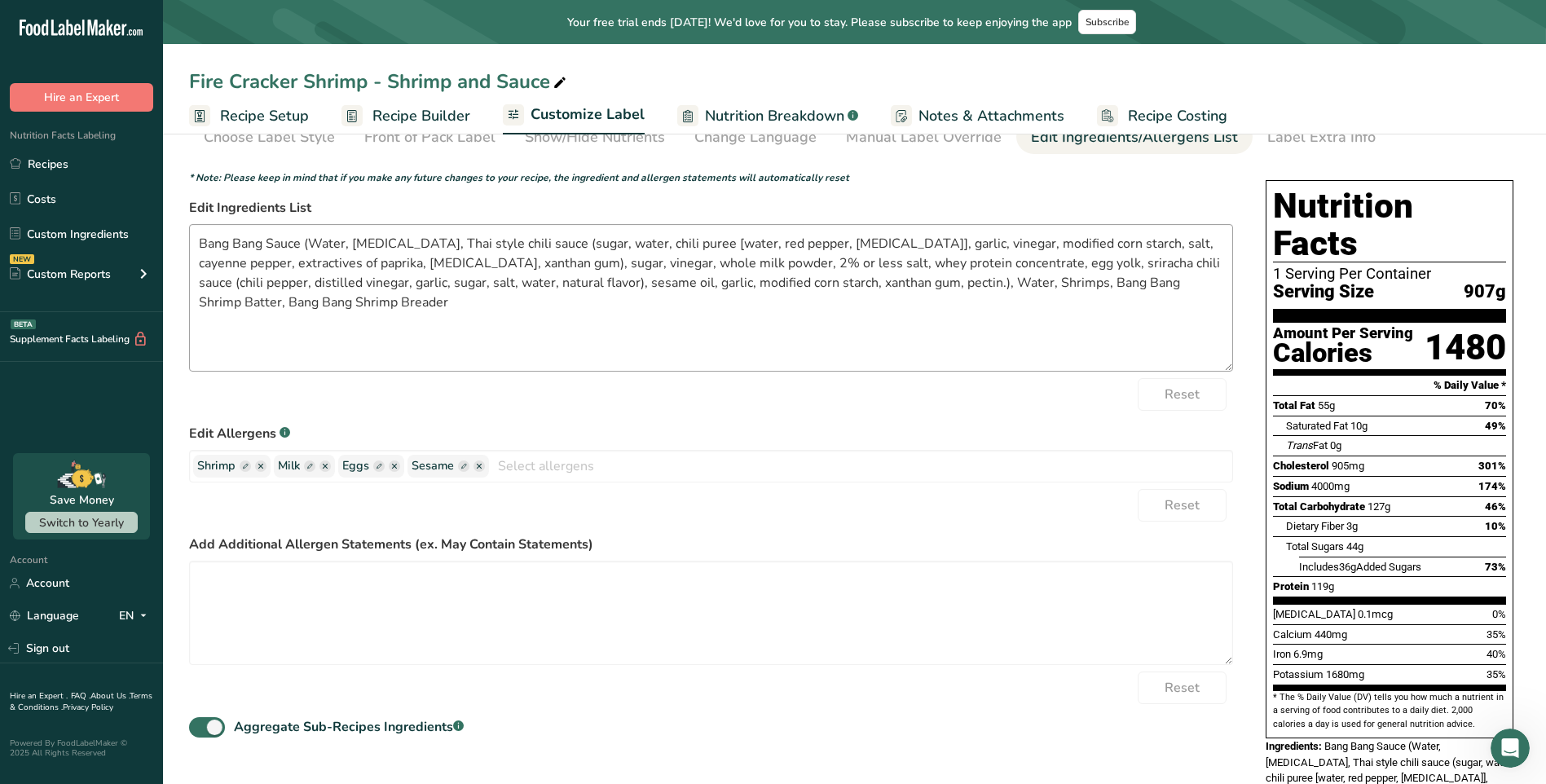
drag, startPoint x: 1224, startPoint y: 324, endPoint x: 1213, endPoint y: 367, distance: 44.4
click at [1213, 367] on textarea "Bang Bang Sauce (Water, soybean oil, Thai style chili sauce (sugar, water, chil…" at bounding box center [711, 298] width 1044 height 148
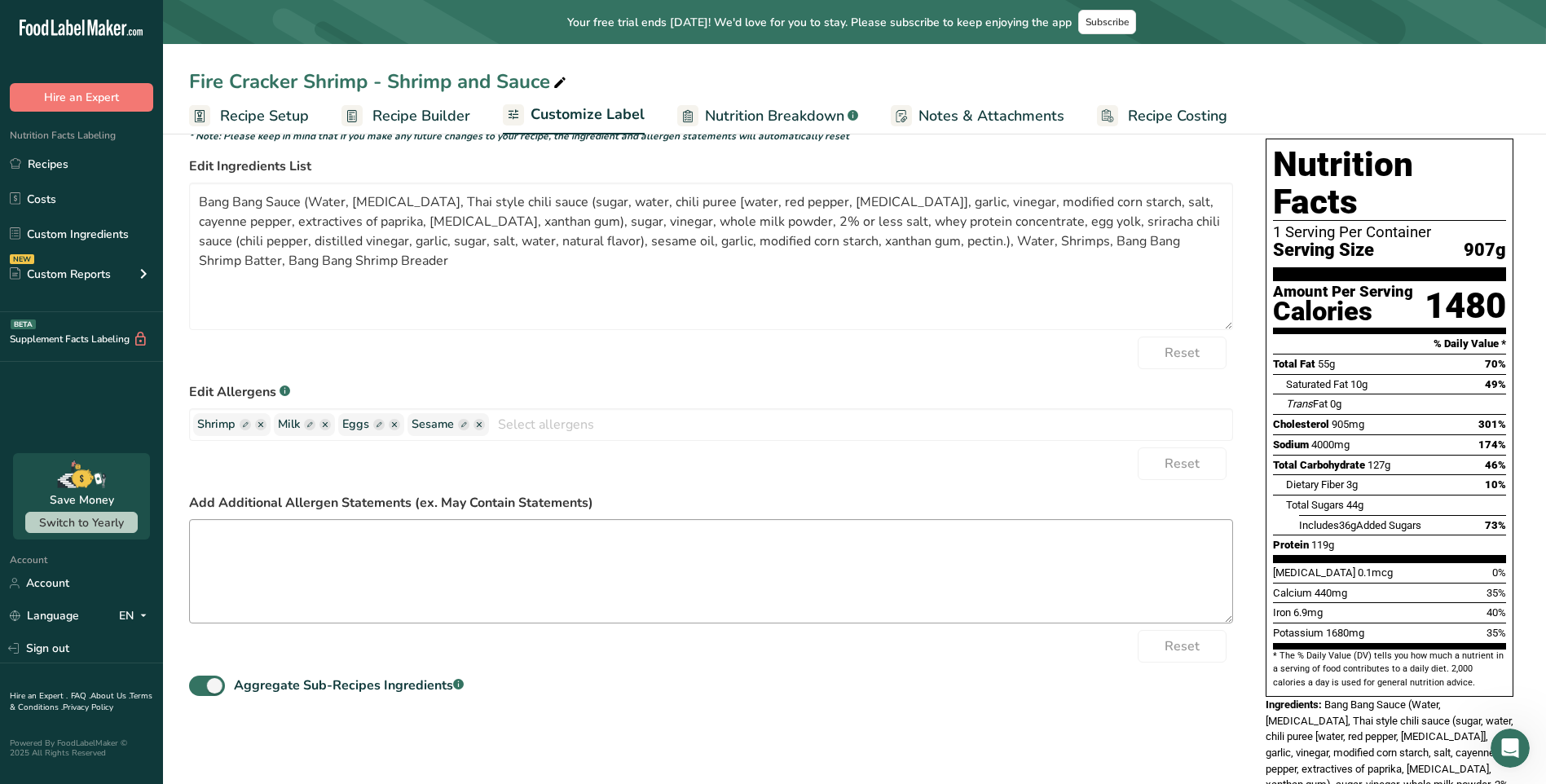
scroll to position [163, 0]
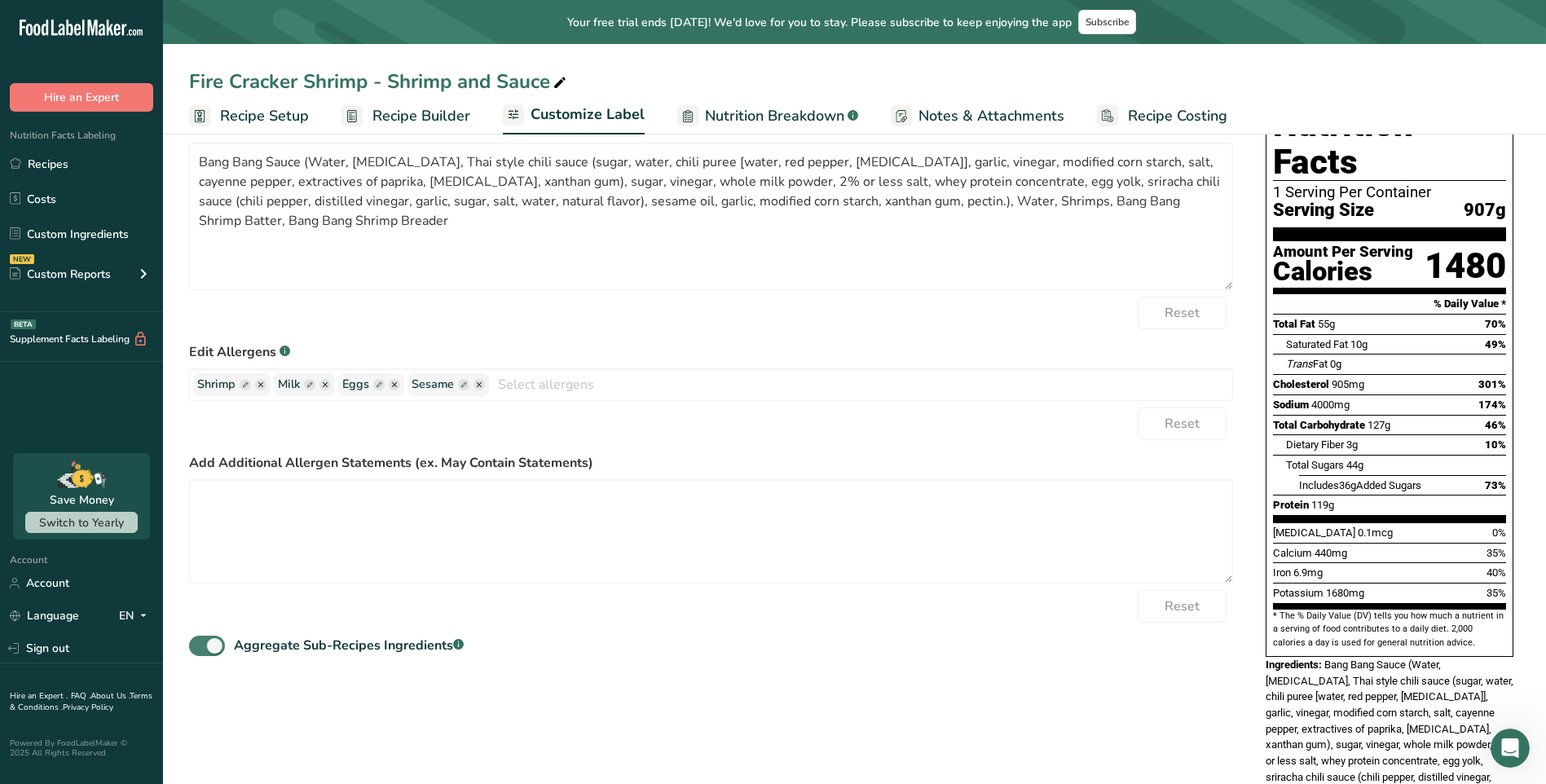
click at [343, 651] on div "Aggregate Sub-Recipes Ingredients .a-a{fill:#347362;}.b-a{fill:#fff;}" at bounding box center [348, 645] width 229 height 20
click at [200, 651] on input "Aggregate Sub-Recipes Ingredients .a-a{fill:#347362;}.b-a{fill:#fff;}" at bounding box center [194, 645] width 11 height 11
checkbox input "false"
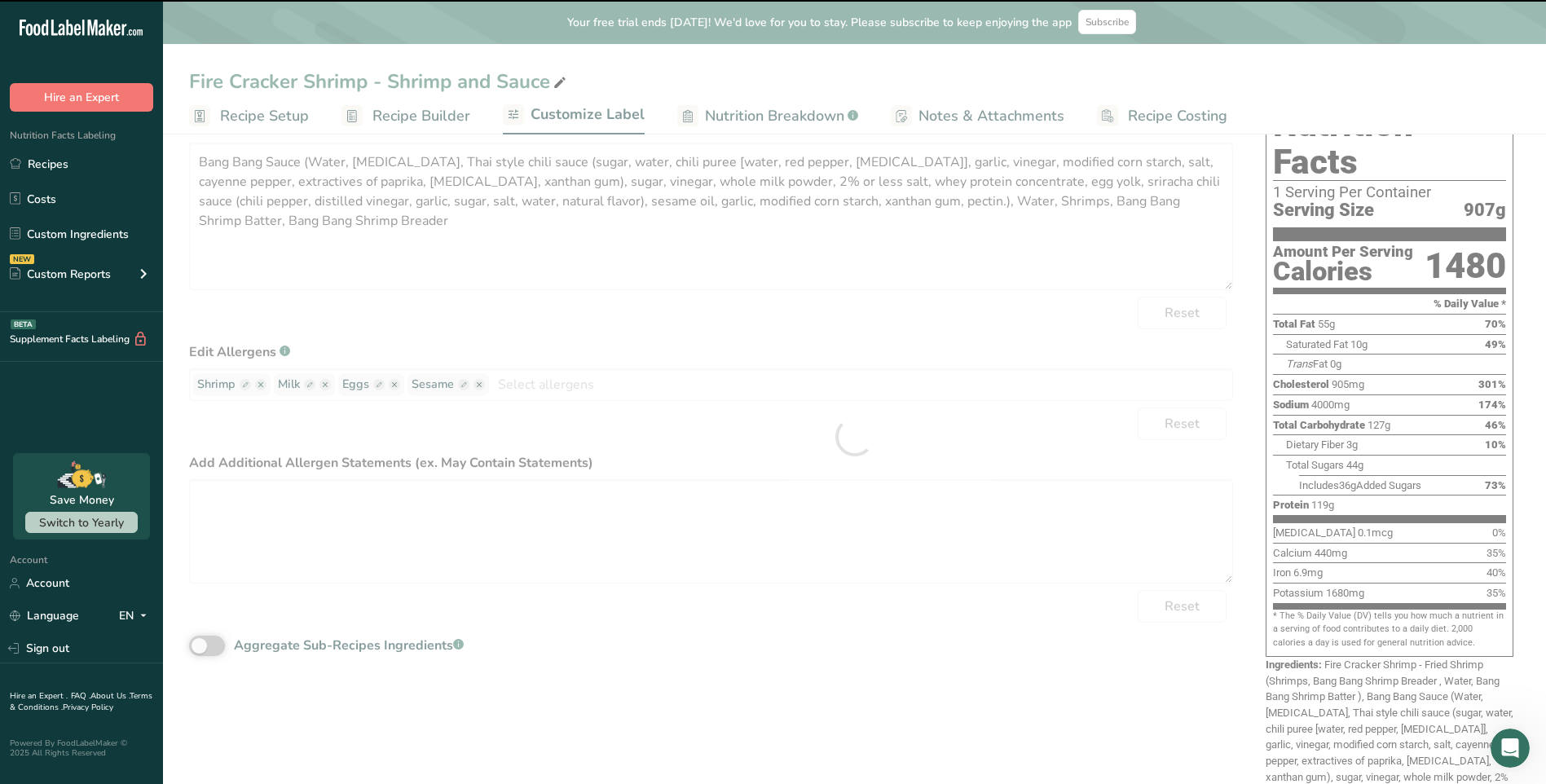
type textarea "Fire Cracker Shrimp - Fried Shrimp (Shrimps, Bang Bang Shrimp Breader , Water, …"
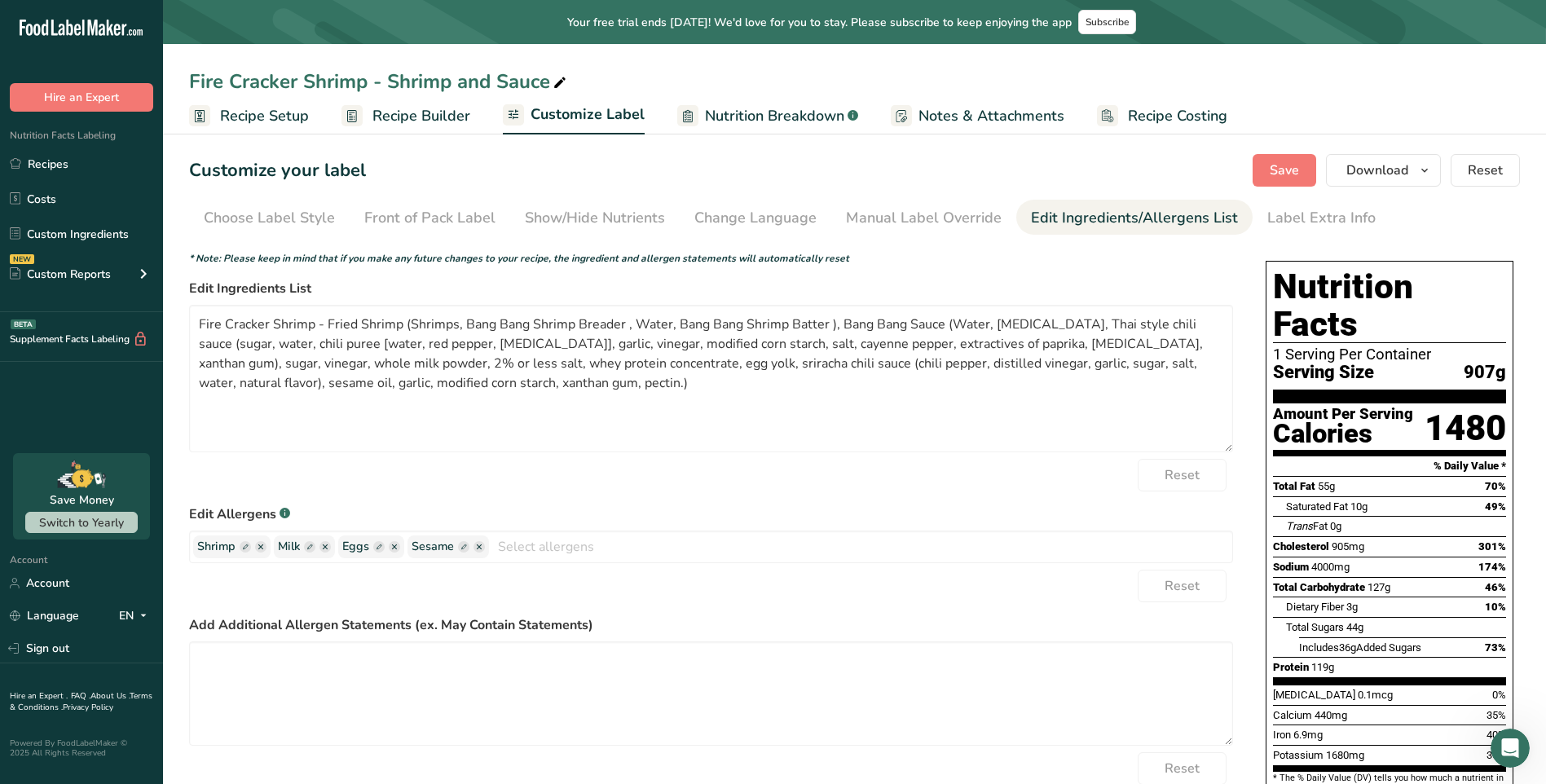
scroll to position [0, 0]
click at [1319, 224] on div "Label Extra Info" at bounding box center [1321, 219] width 108 height 22
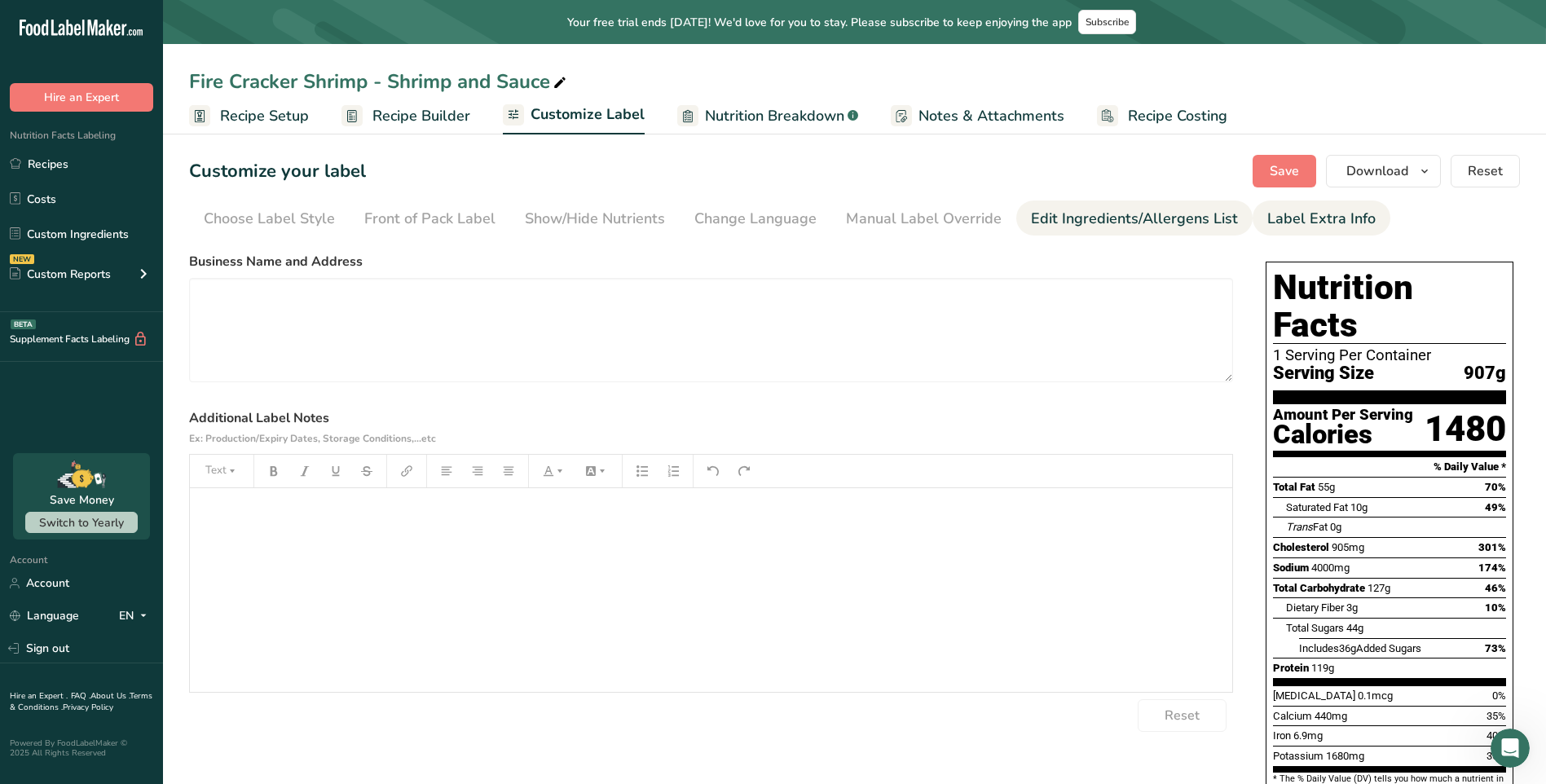
click at [1156, 228] on div "Edit Ingredients/Allergens List" at bounding box center [1134, 219] width 207 height 22
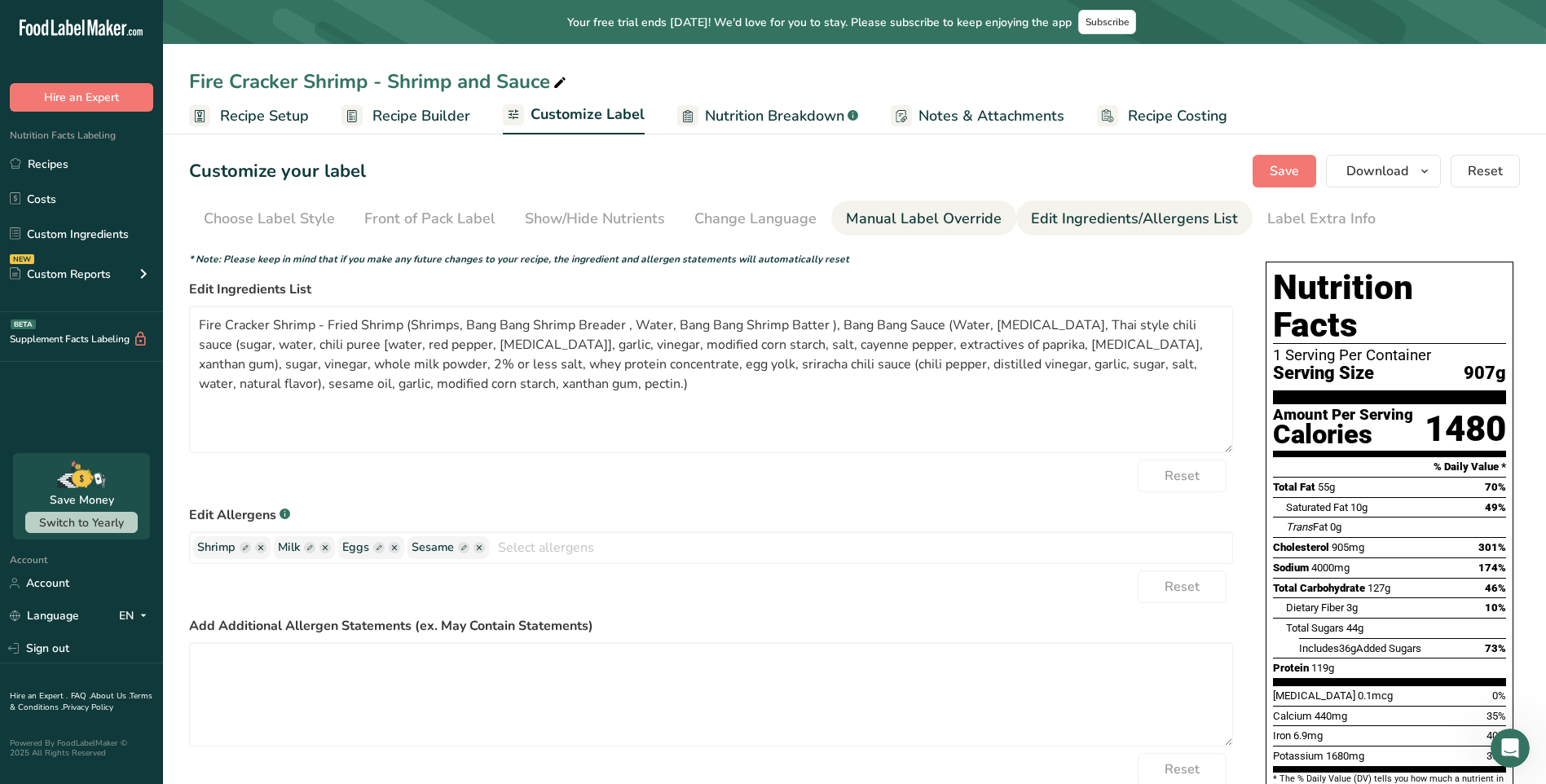
click at [991, 229] on div "Manual Label Override" at bounding box center [924, 219] width 156 height 22
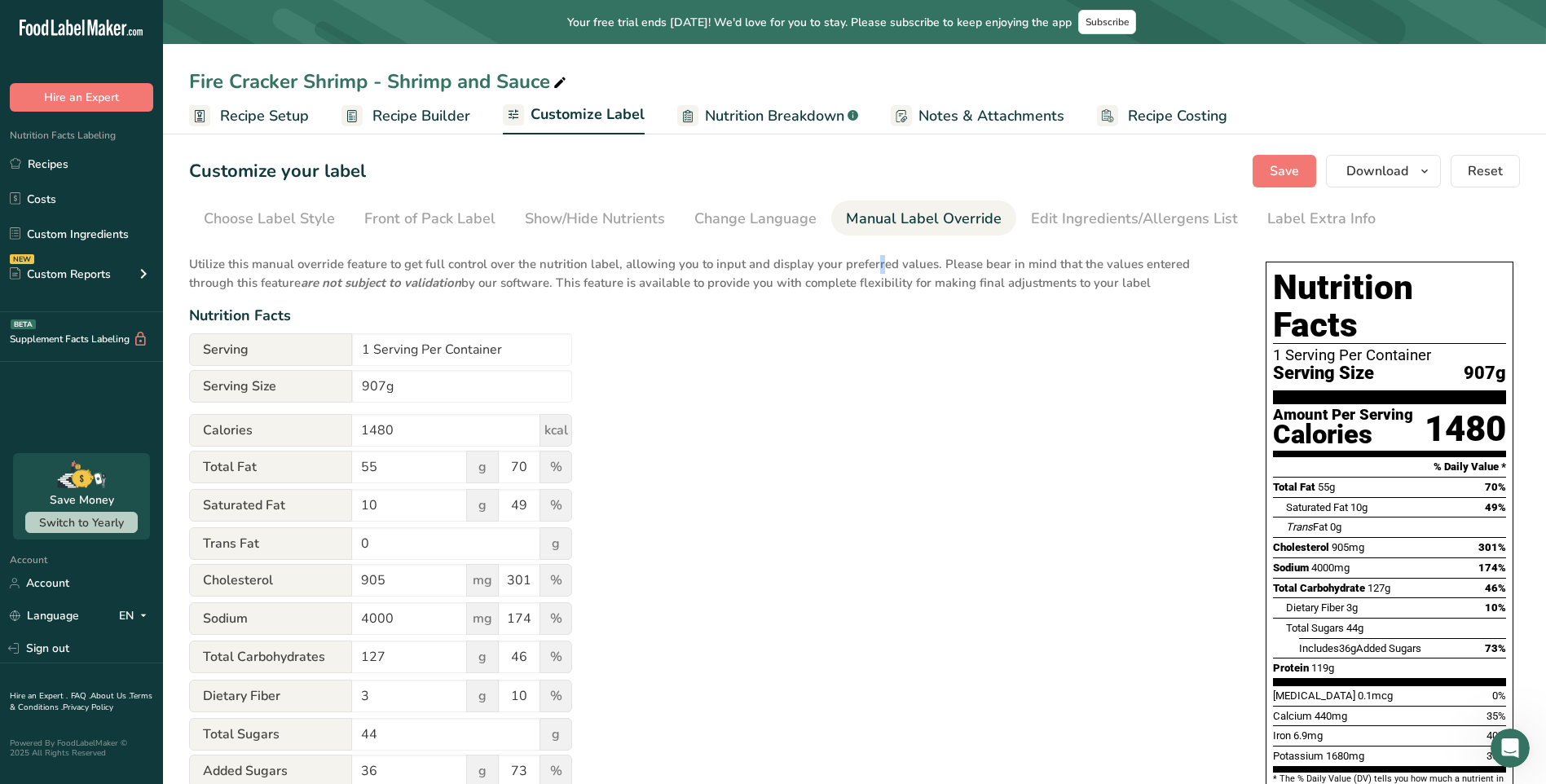
click at [841, 237] on section "Customize your label Save Download Choose what to show on your downloaded label…" at bounding box center [854, 599] width 1383 height 942
drag, startPoint x: 841, startPoint y: 237, endPoint x: 742, endPoint y: 231, distance: 99.2
click at [742, 231] on link "Change Language" at bounding box center [755, 219] width 122 height 36
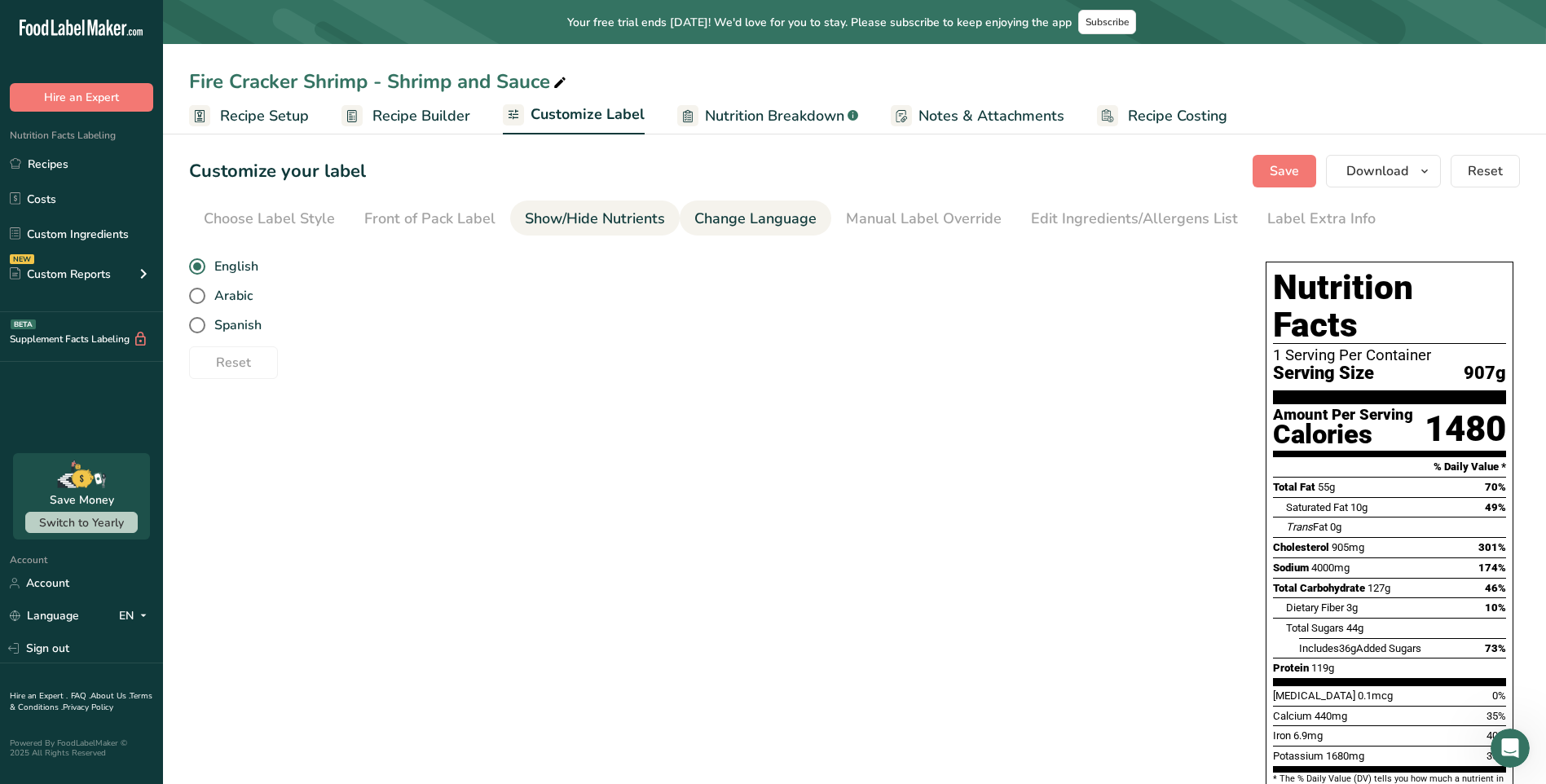
click at [560, 226] on div "Show/Hide Nutrients" at bounding box center [595, 219] width 140 height 22
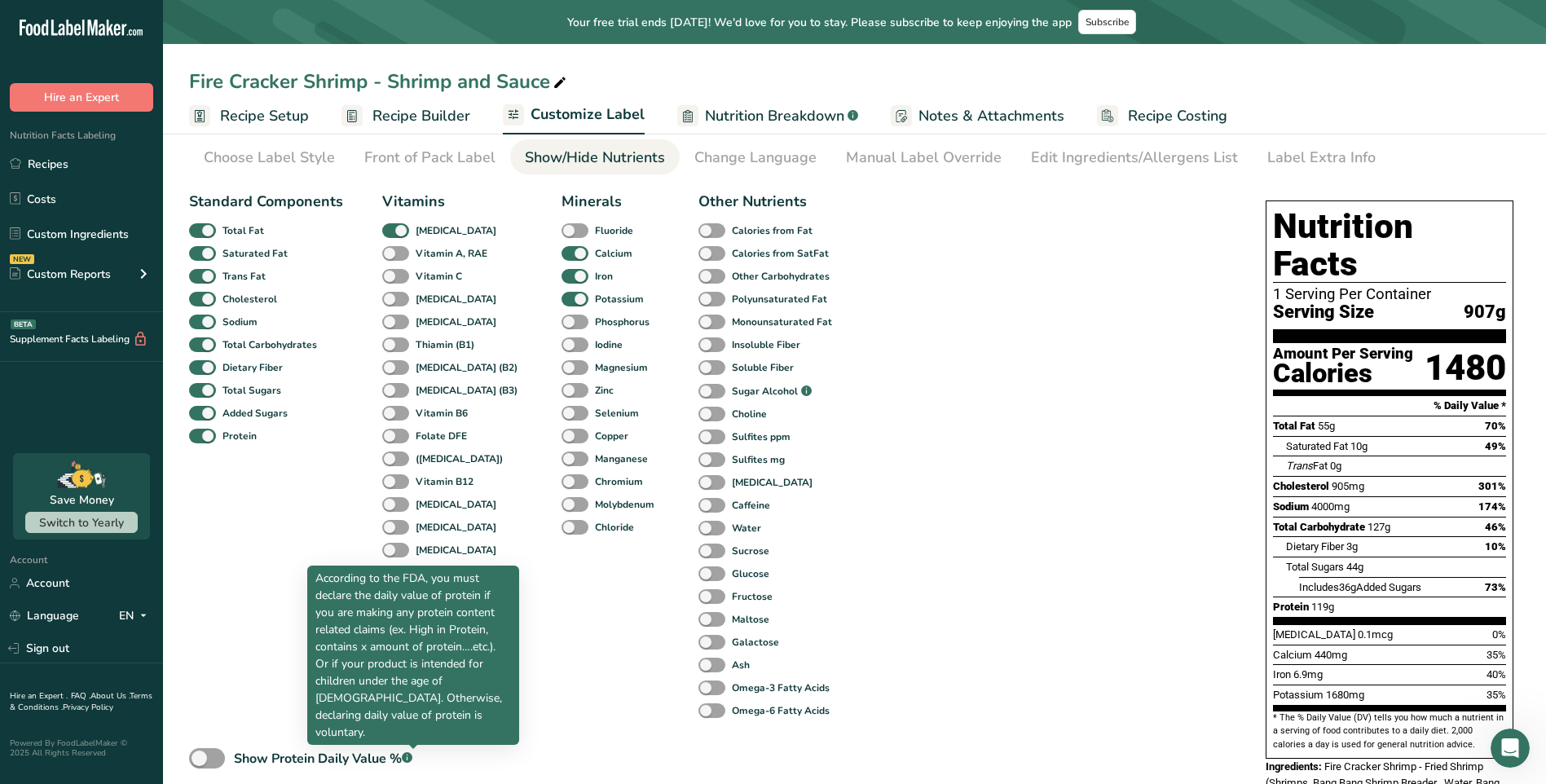
scroll to position [82, 0]
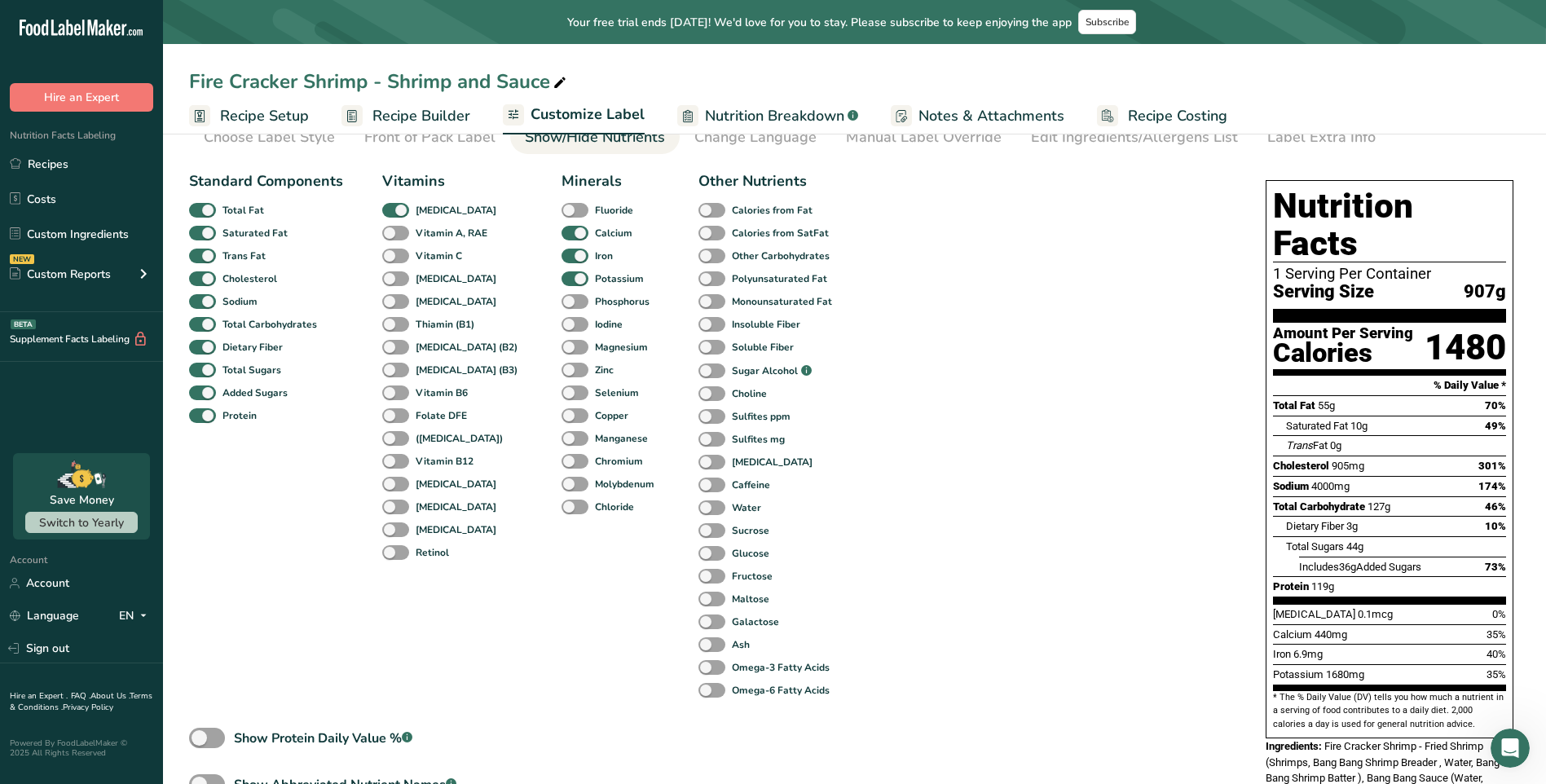
click at [453, 120] on span "Recipe Builder" at bounding box center [421, 116] width 97 height 22
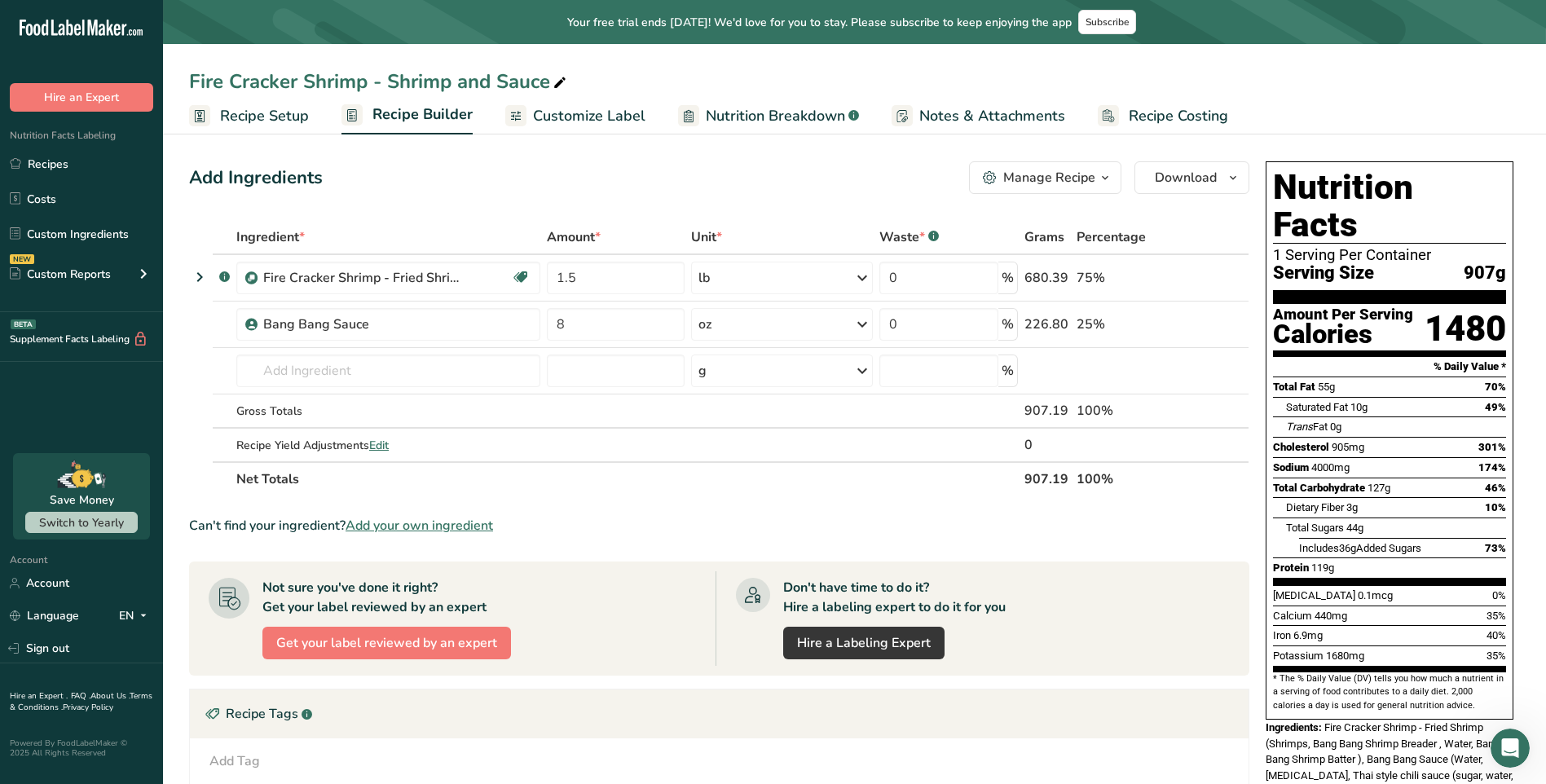
click at [262, 117] on span "Recipe Setup" at bounding box center [265, 116] width 89 height 22
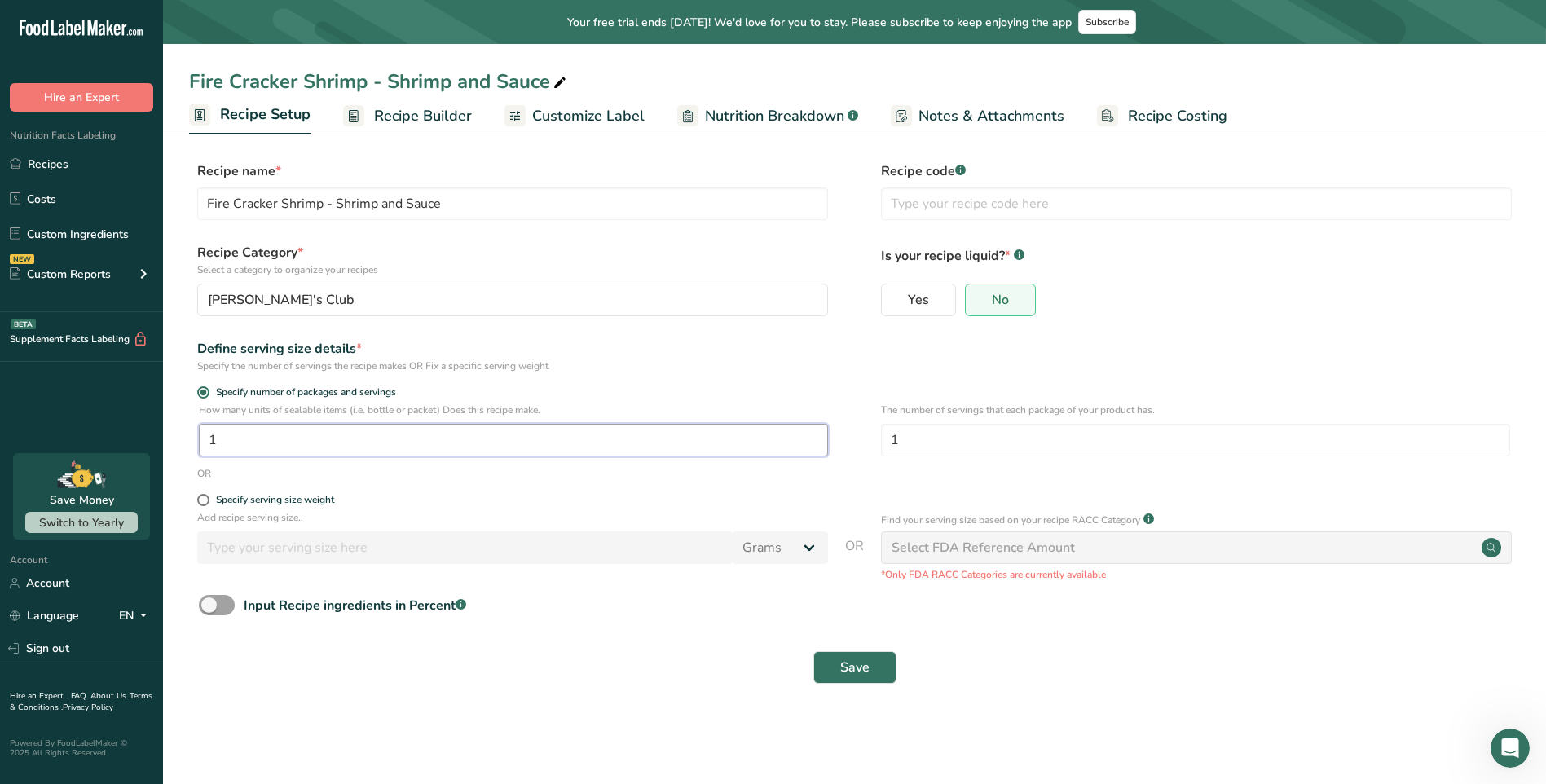
click at [343, 444] on input "1" at bounding box center [513, 439] width 629 height 32
drag, startPoint x: 349, startPoint y: 442, endPoint x: 206, endPoint y: 437, distance: 143.1
click at [206, 437] on input "1" at bounding box center [513, 439] width 629 height 32
click at [225, 508] on div "Specify serving size weight" at bounding box center [513, 502] width 631 height 17
click at [226, 504] on div "Specify serving size weight" at bounding box center [275, 499] width 118 height 12
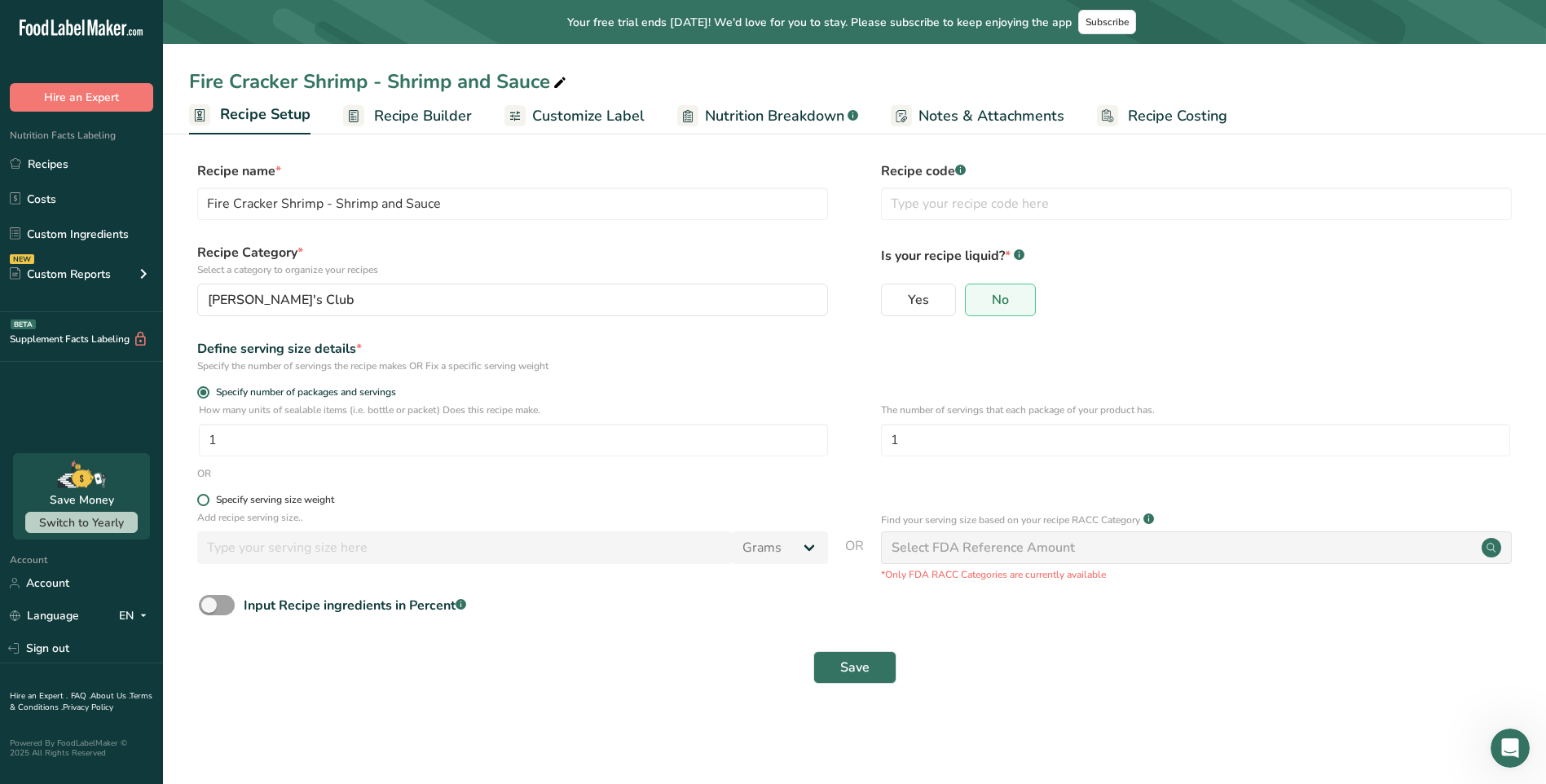
click at [208, 504] on input "Specify serving size weight" at bounding box center [202, 499] width 11 height 11
radio input "true"
radio input "false"
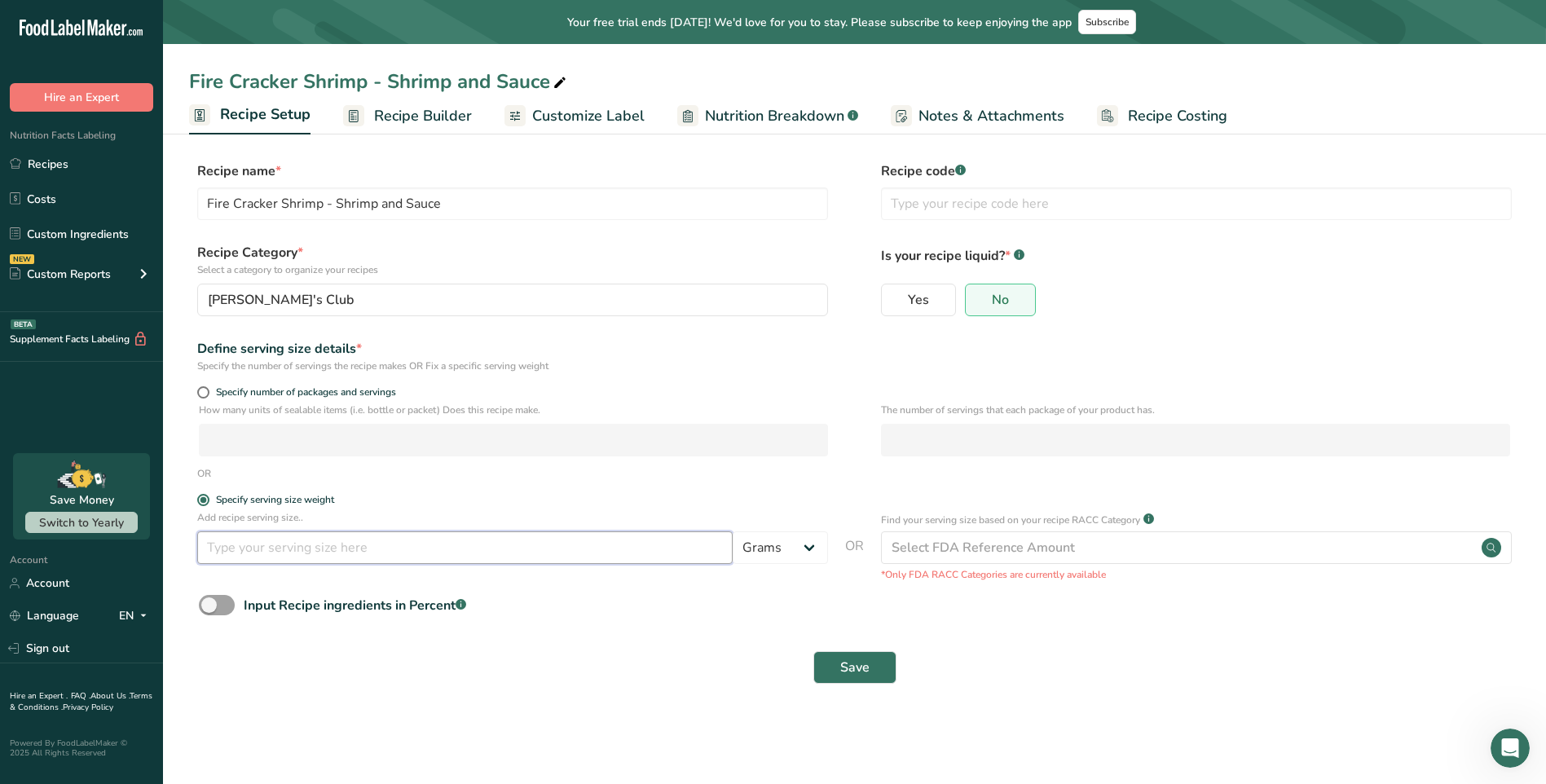
click at [266, 558] on input "number" at bounding box center [465, 547] width 536 height 32
type input "100"
click at [636, 621] on div "Input Recipe ingredients in Percent .a-a{fill:#347362;}.b-a{fill:#fff;}" at bounding box center [854, 612] width 1331 height 33
click at [974, 547] on div "Select FDA Reference Amount" at bounding box center [983, 548] width 183 height 20
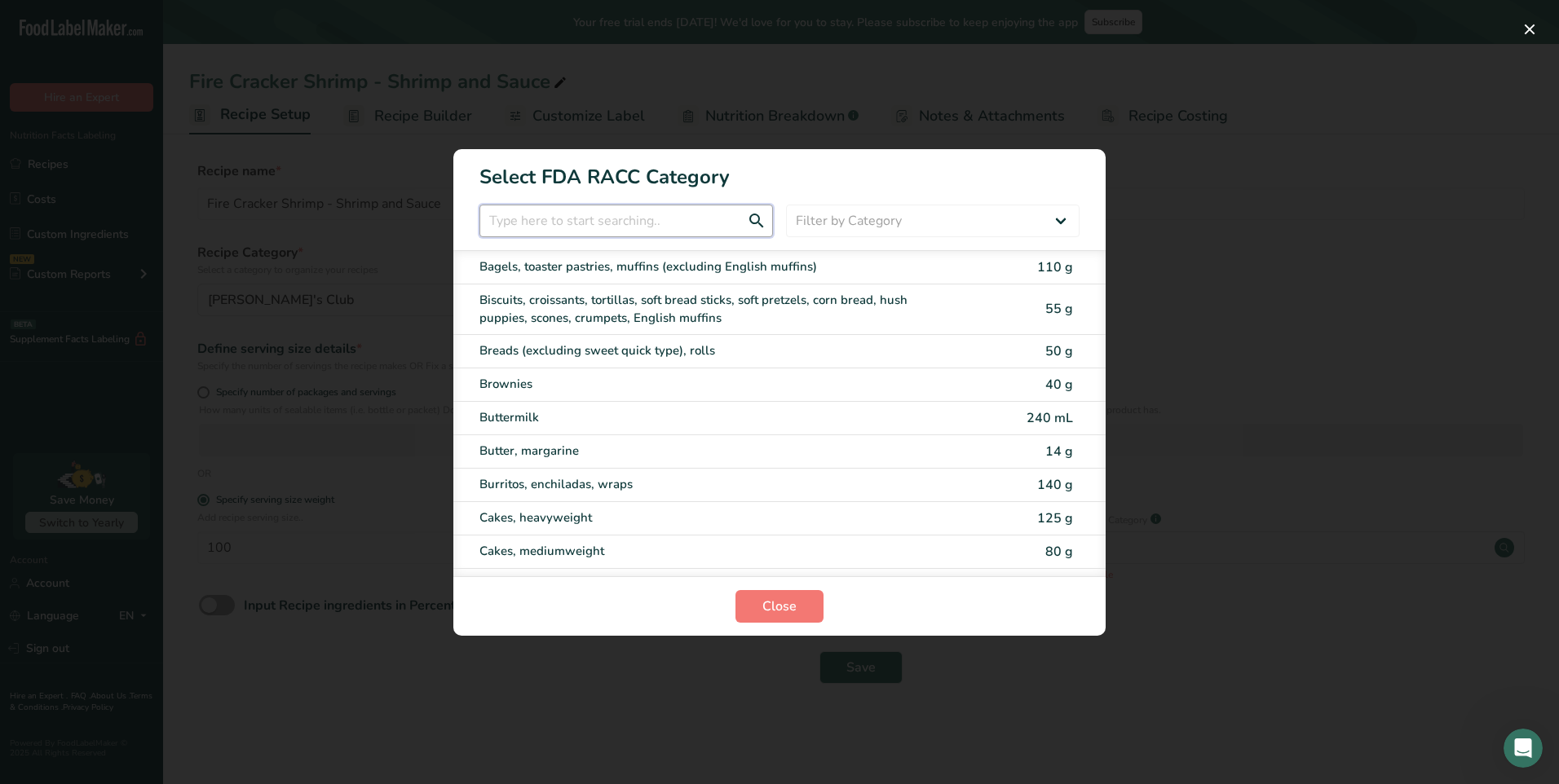
click at [567, 214] on input "RACC Category Selection Modal" at bounding box center [626, 220] width 293 height 32
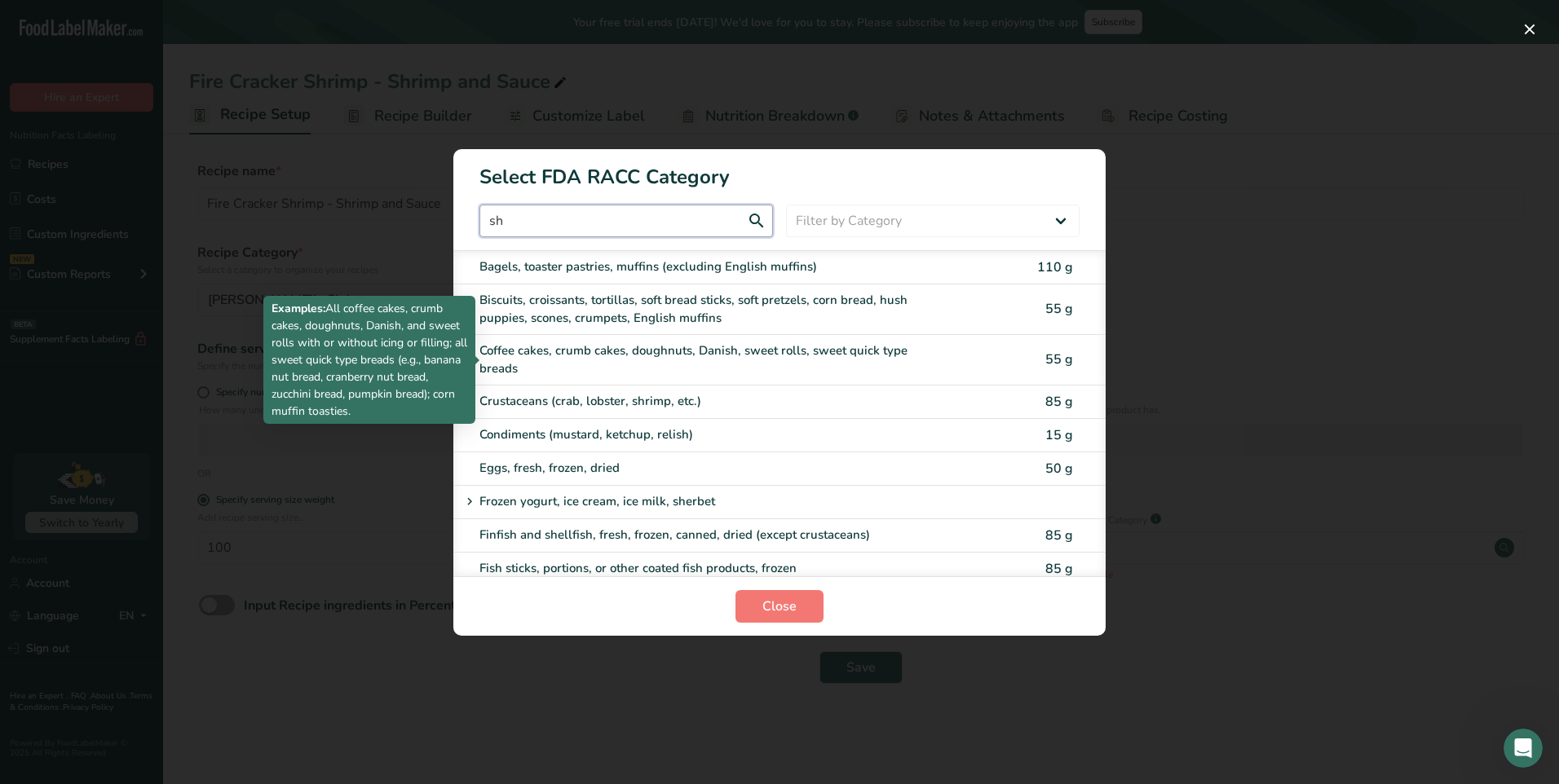
type input "s"
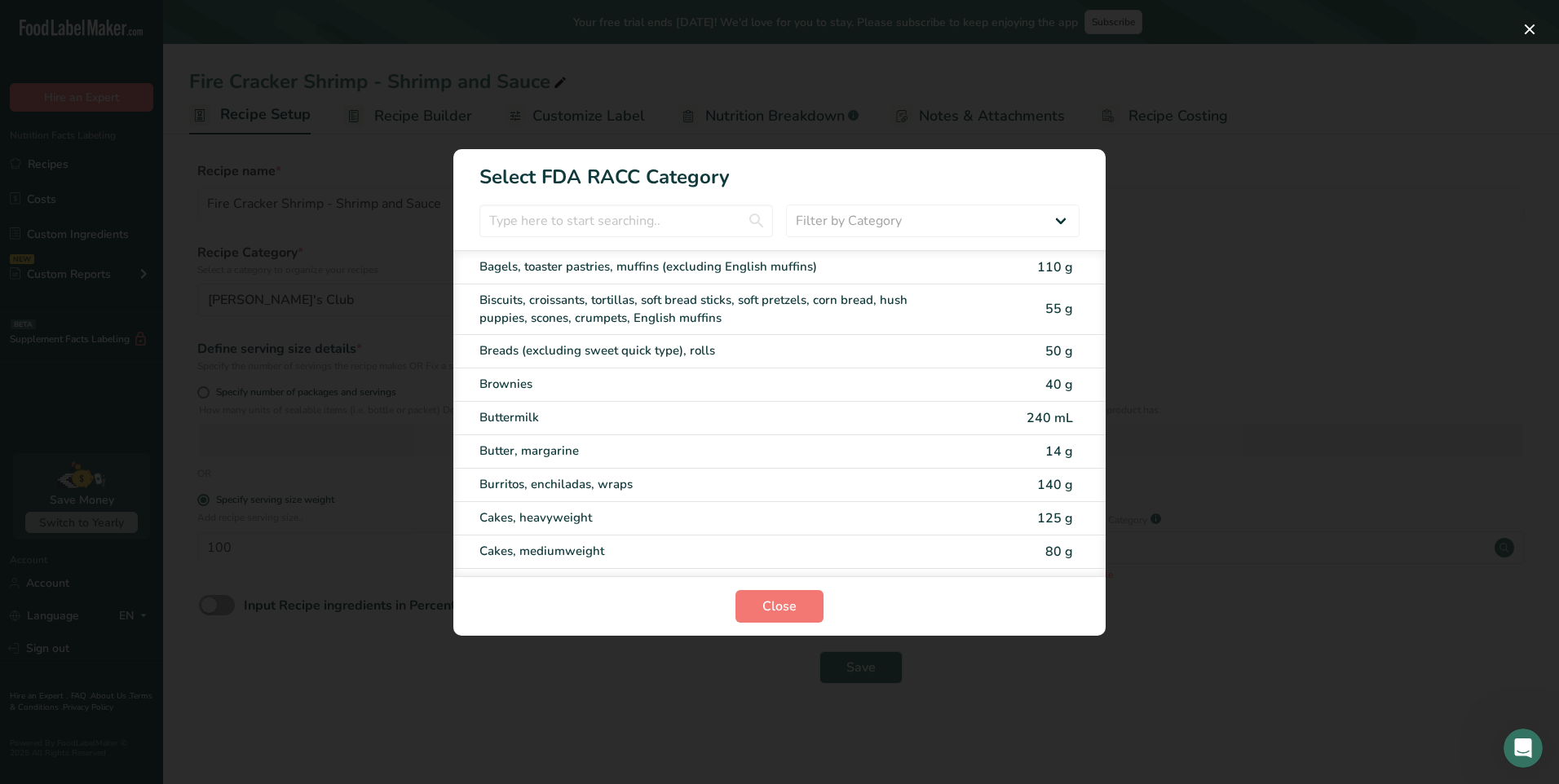
click at [898, 682] on div "RACC Category Selection Modal" at bounding box center [780, 392] width 1559 height 784
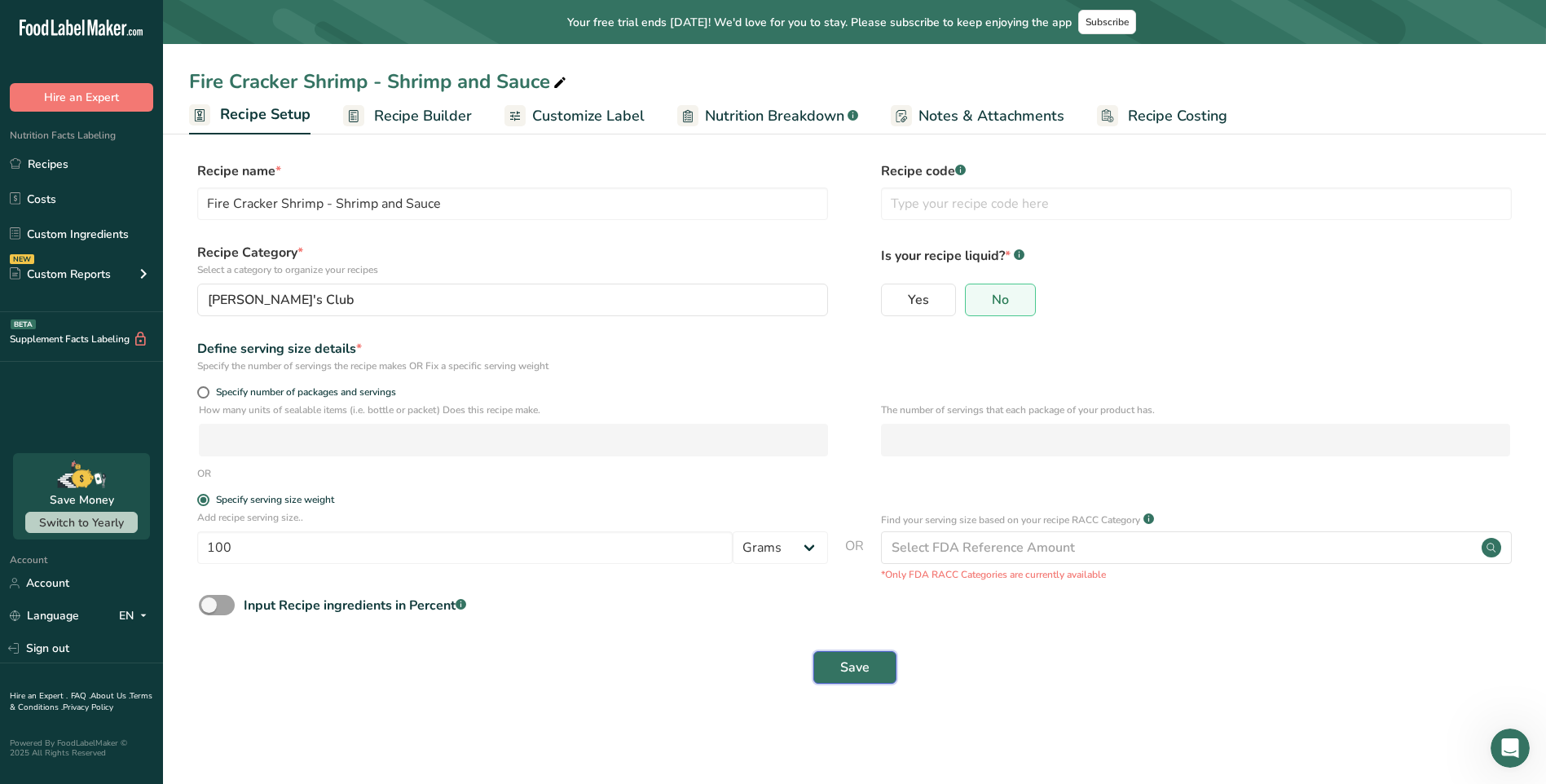
click at [836, 677] on button "Save" at bounding box center [854, 667] width 83 height 32
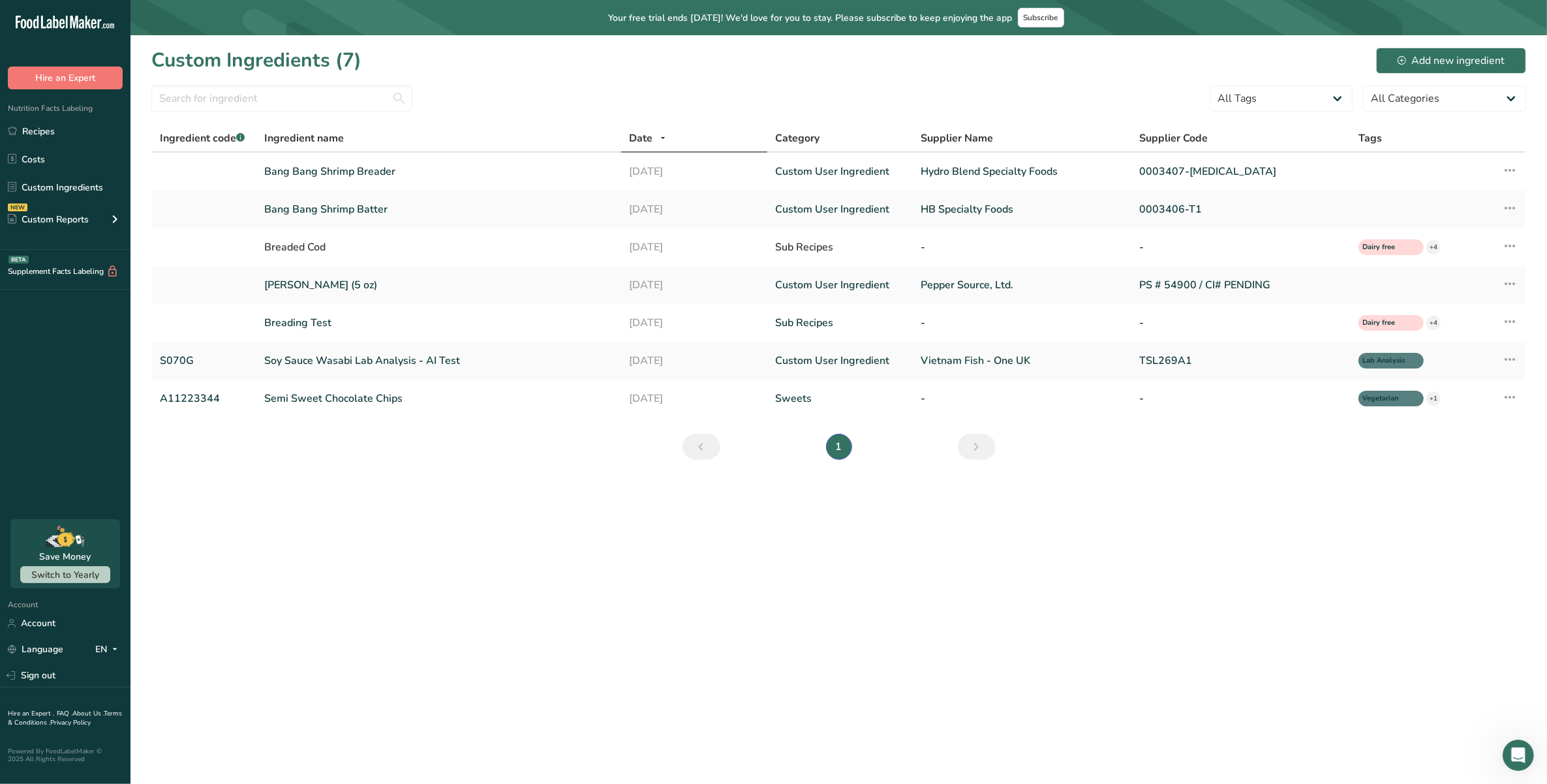
click at [380, 569] on main "Your free trial ends [DATE]! We'd love for you to stay. Please subscribe to kee…" at bounding box center [773, 392] width 1547 height 784
drag, startPoint x: 282, startPoint y: 520, endPoint x: 662, endPoint y: 551, distance: 381.3
click at [662, 551] on main "Your free trial ends [DATE]! We'd love for you to stay. Please subscribe to kee…" at bounding box center [773, 392] width 1547 height 784
click at [987, 212] on link "HB Specialty Foods" at bounding box center [1022, 209] width 203 height 16
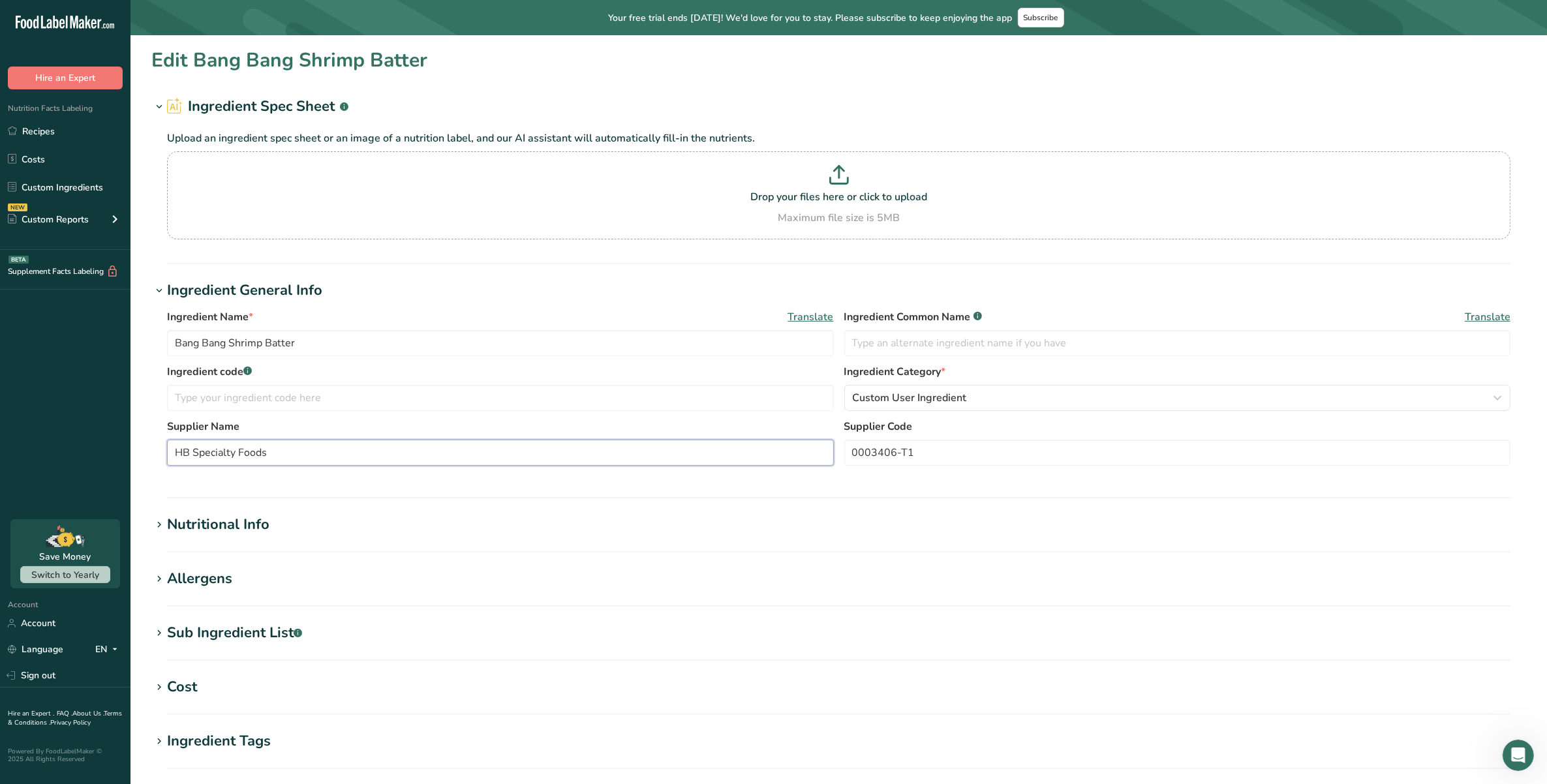
click at [186, 448] on input "HB Specialty Foods" at bounding box center [500, 452] width 667 height 26
type input "Hydro Blend Specialty Foods"
click at [250, 474] on div "Supplier Name Hydro Blend Specialty Foods Supplier Code 0003406-T1" at bounding box center [839, 446] width 1343 height 55
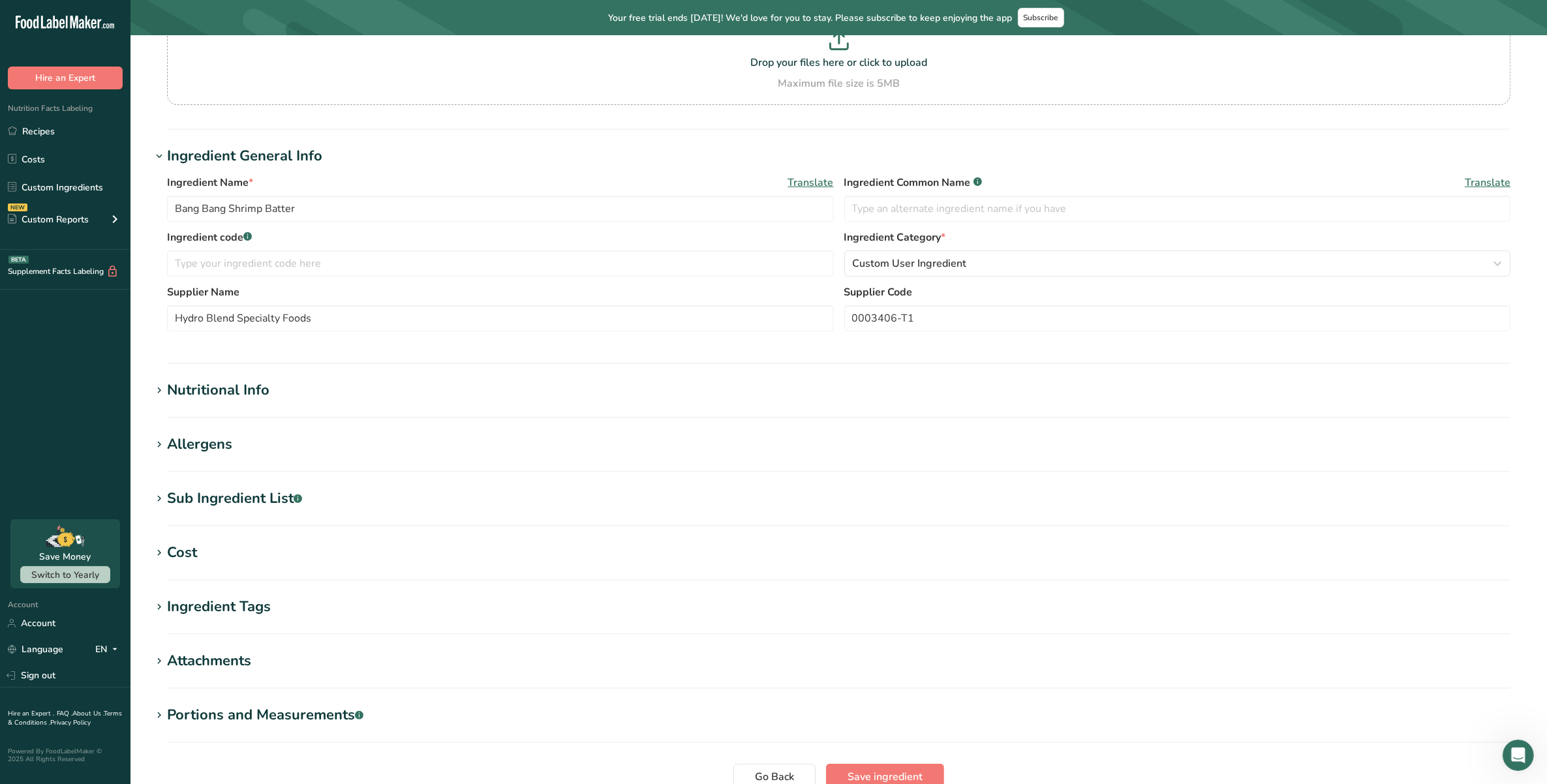
scroll to position [251, 0]
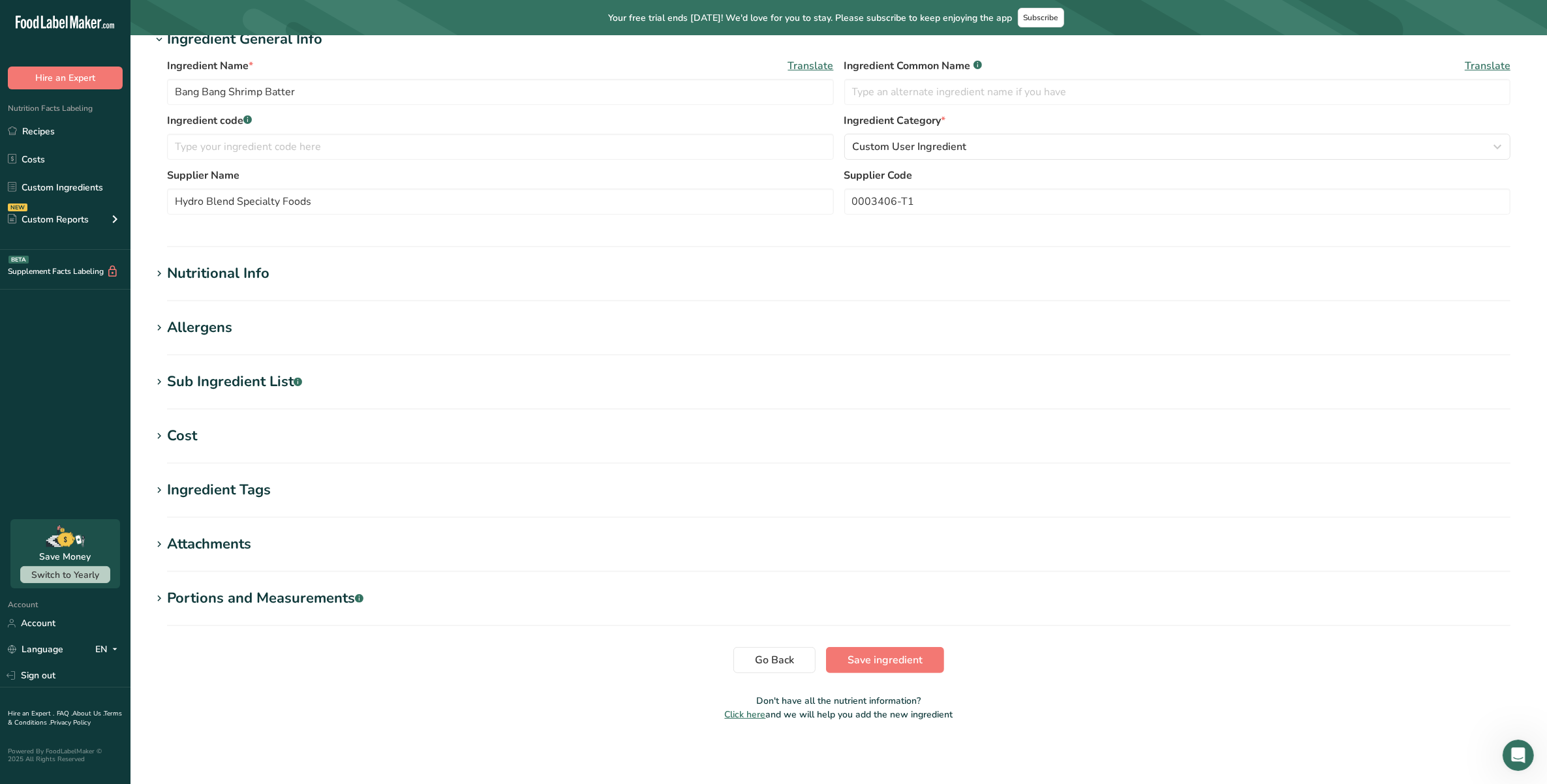
drag, startPoint x: 250, startPoint y: 548, endPoint x: 241, endPoint y: 545, distance: 9.5
click at [241, 545] on div "Attachments" at bounding box center [209, 544] width 84 height 22
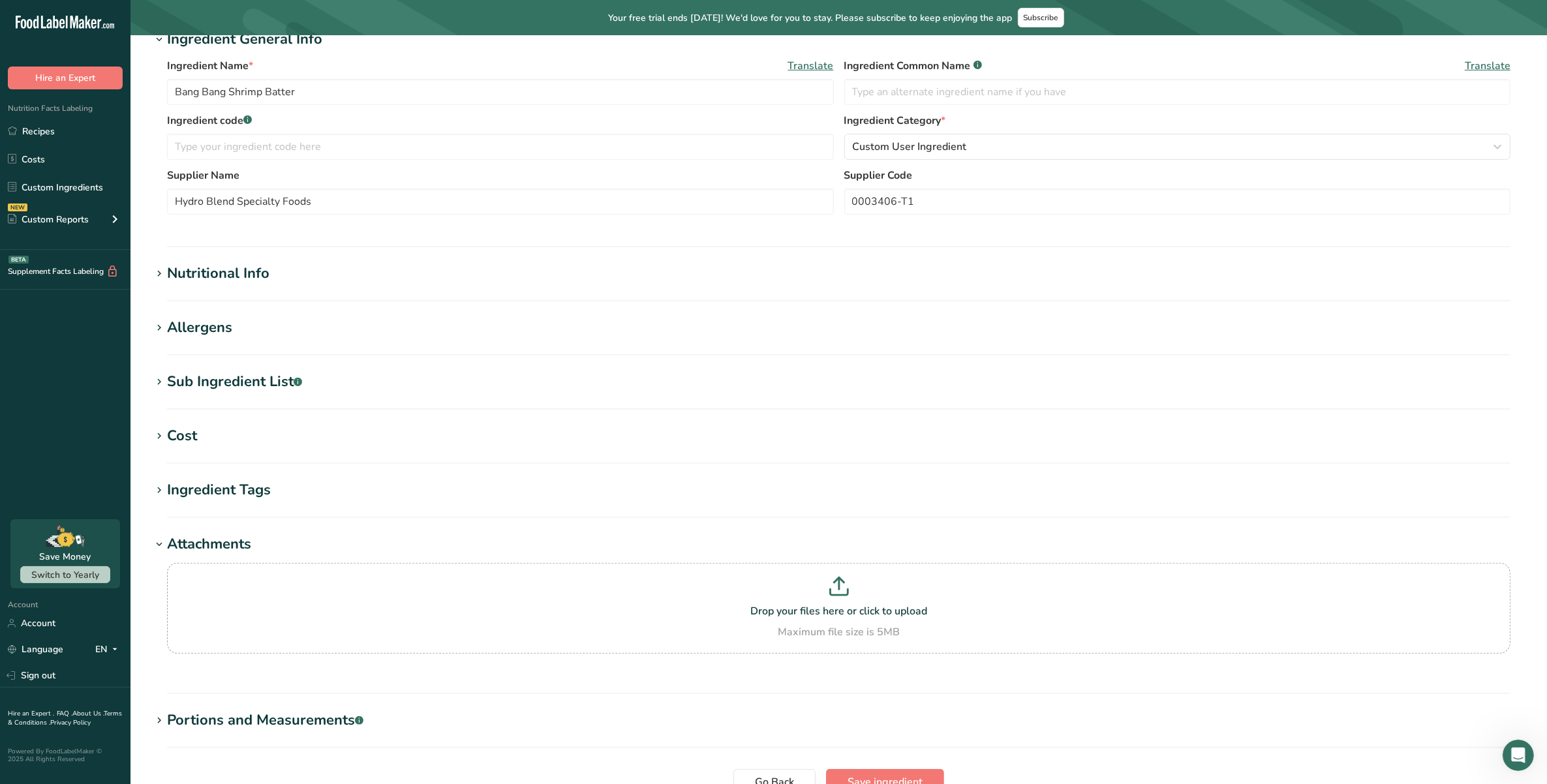
drag, startPoint x: 241, startPoint y: 545, endPoint x: 230, endPoint y: 545, distance: 11.0
click at [230, 545] on div "Attachments" at bounding box center [209, 544] width 84 height 22
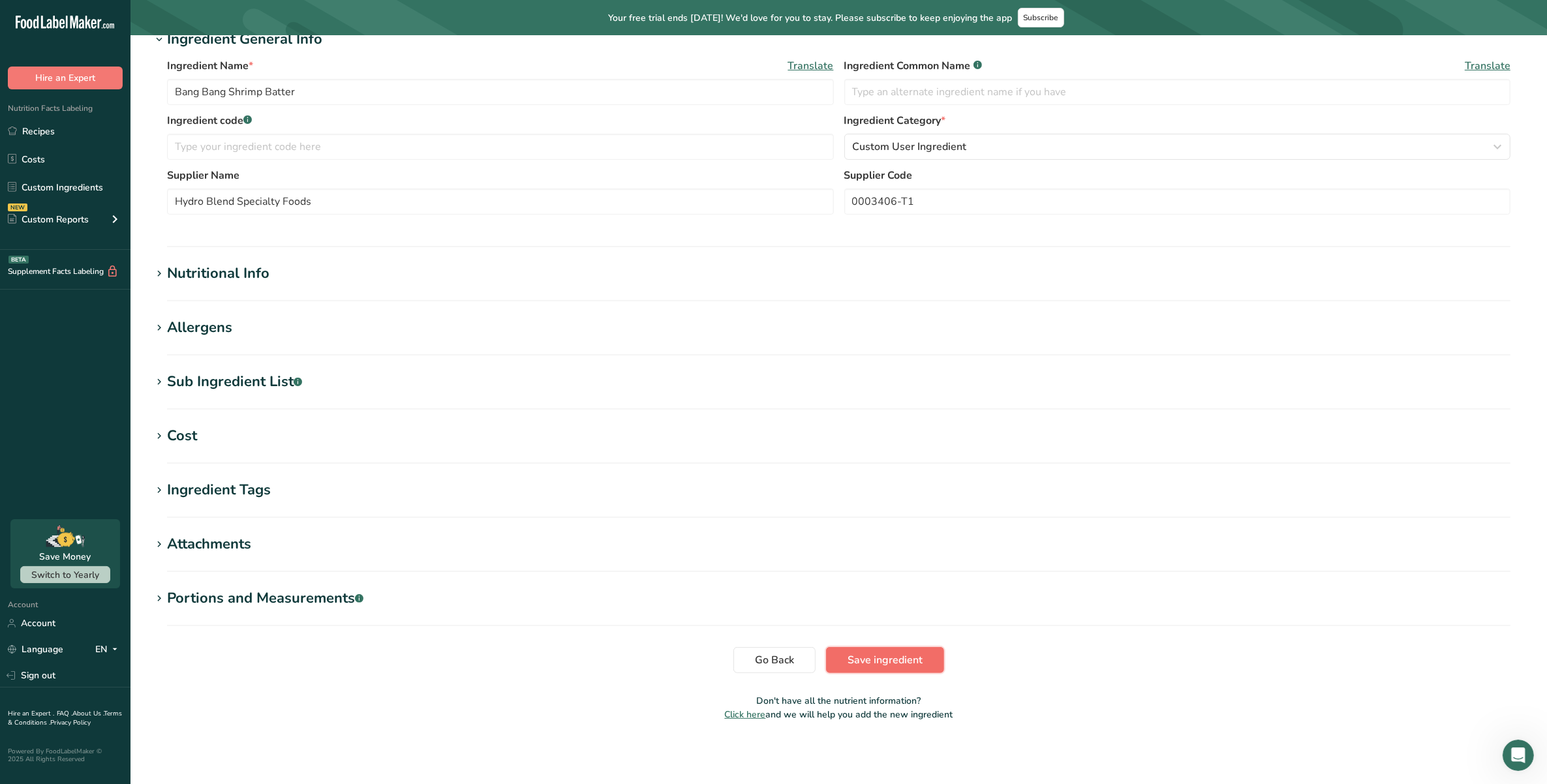
click at [909, 659] on span "Save ingredient" at bounding box center [886, 660] width 75 height 16
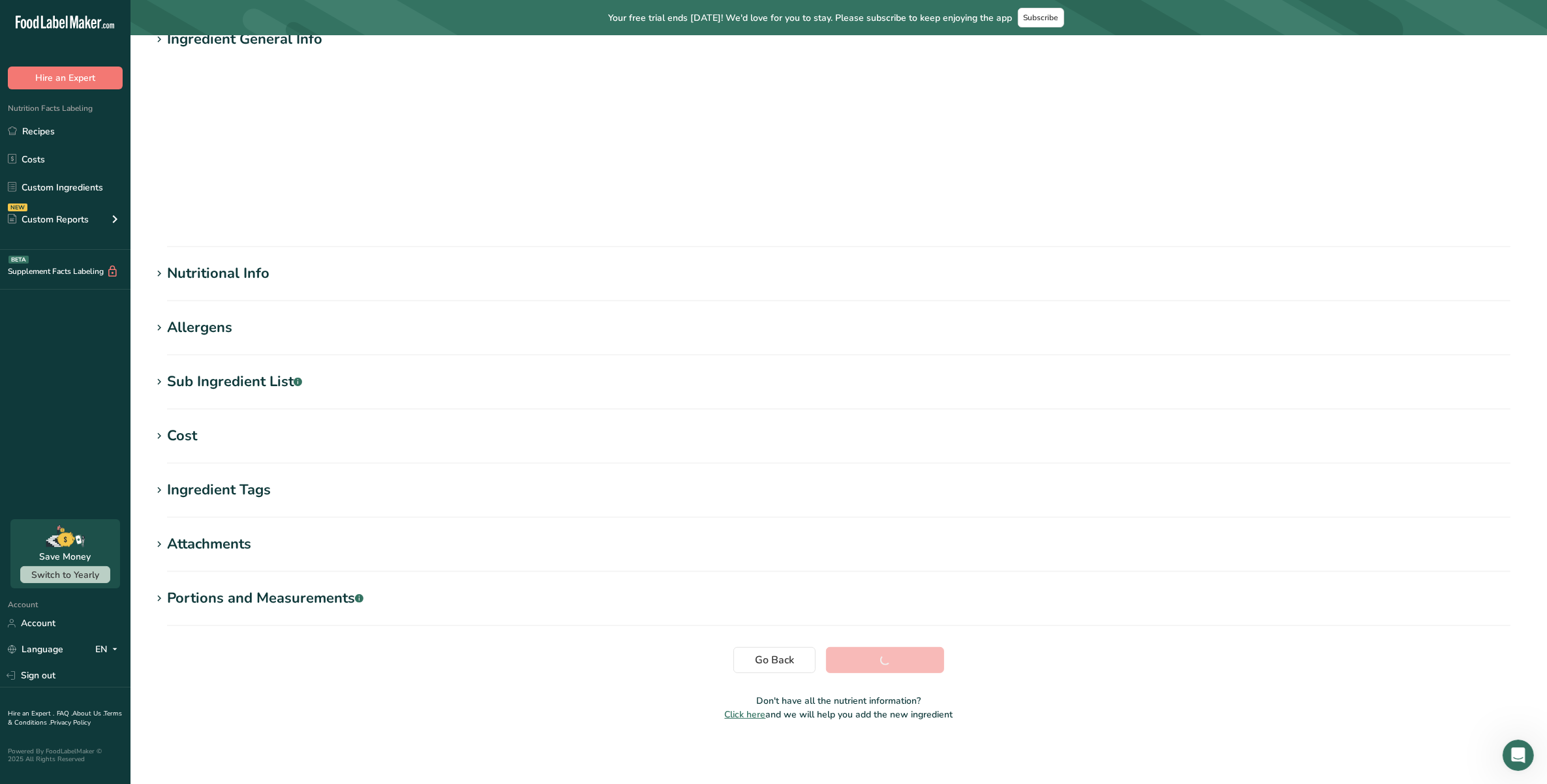
scroll to position [0, 0]
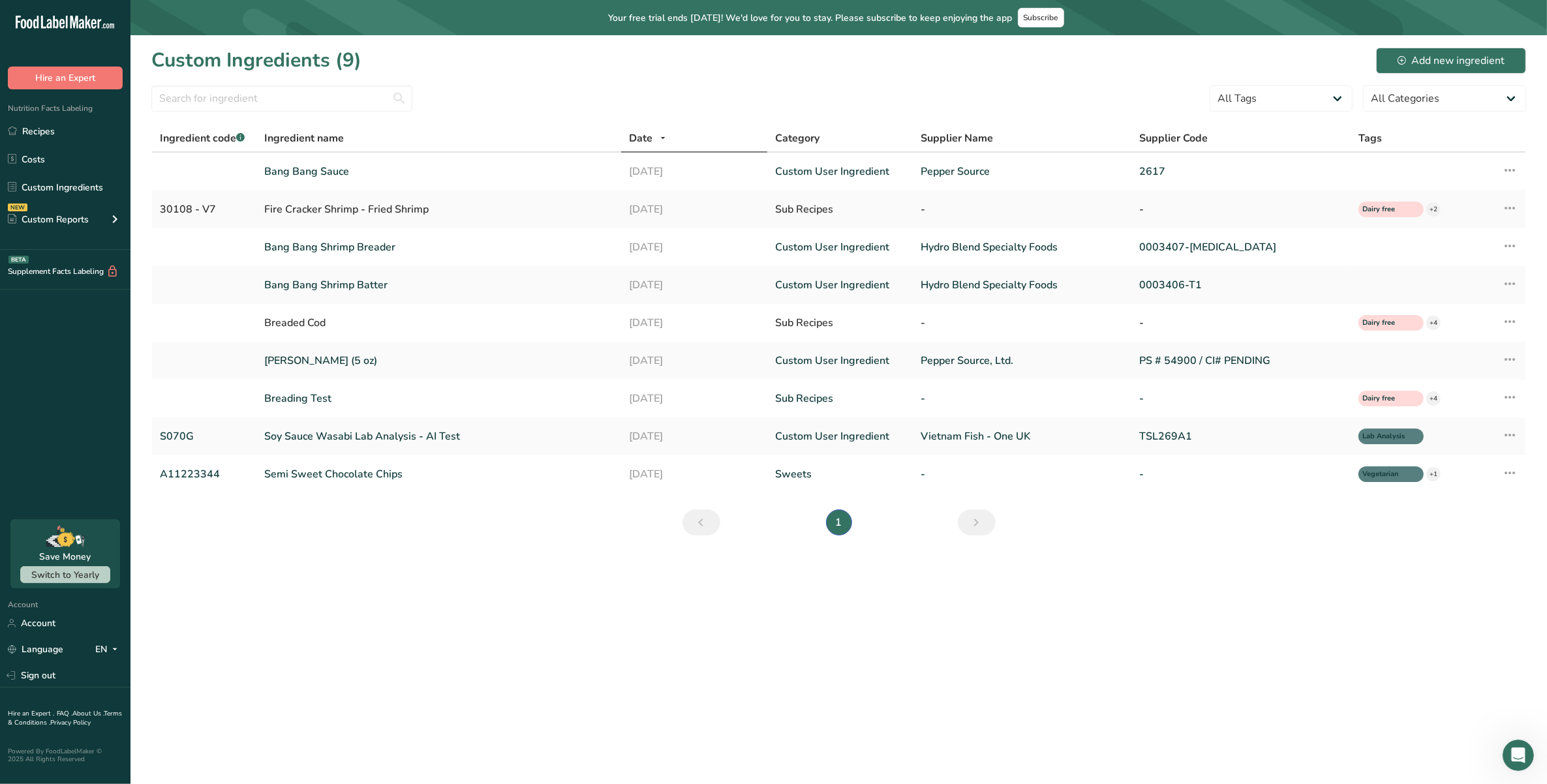
click at [657, 131] on div "Date" at bounding box center [694, 138] width 130 height 16
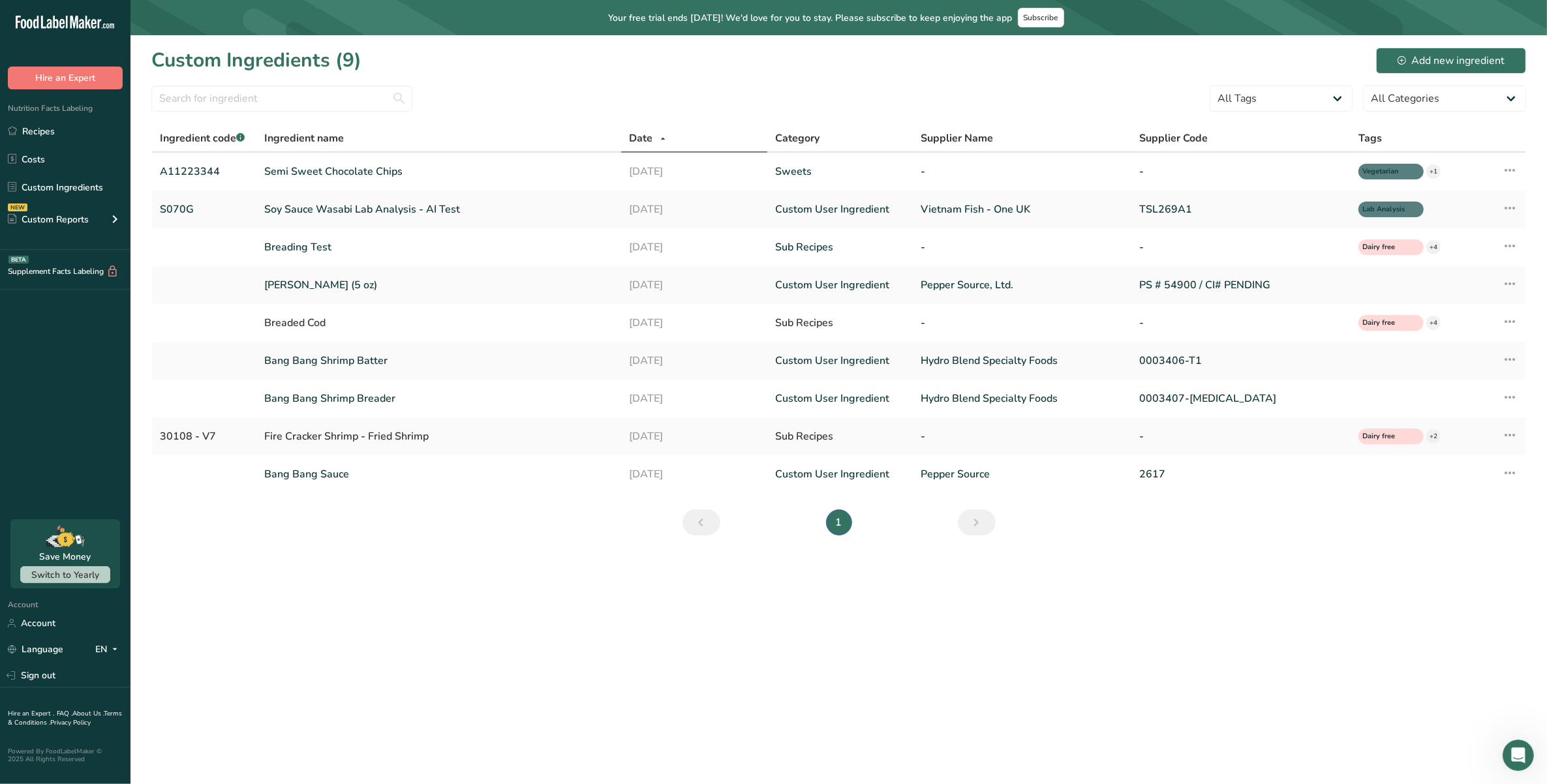
click at [663, 134] on icon at bounding box center [663, 138] width 11 height 17
